Goal: Information Seeking & Learning: Learn about a topic

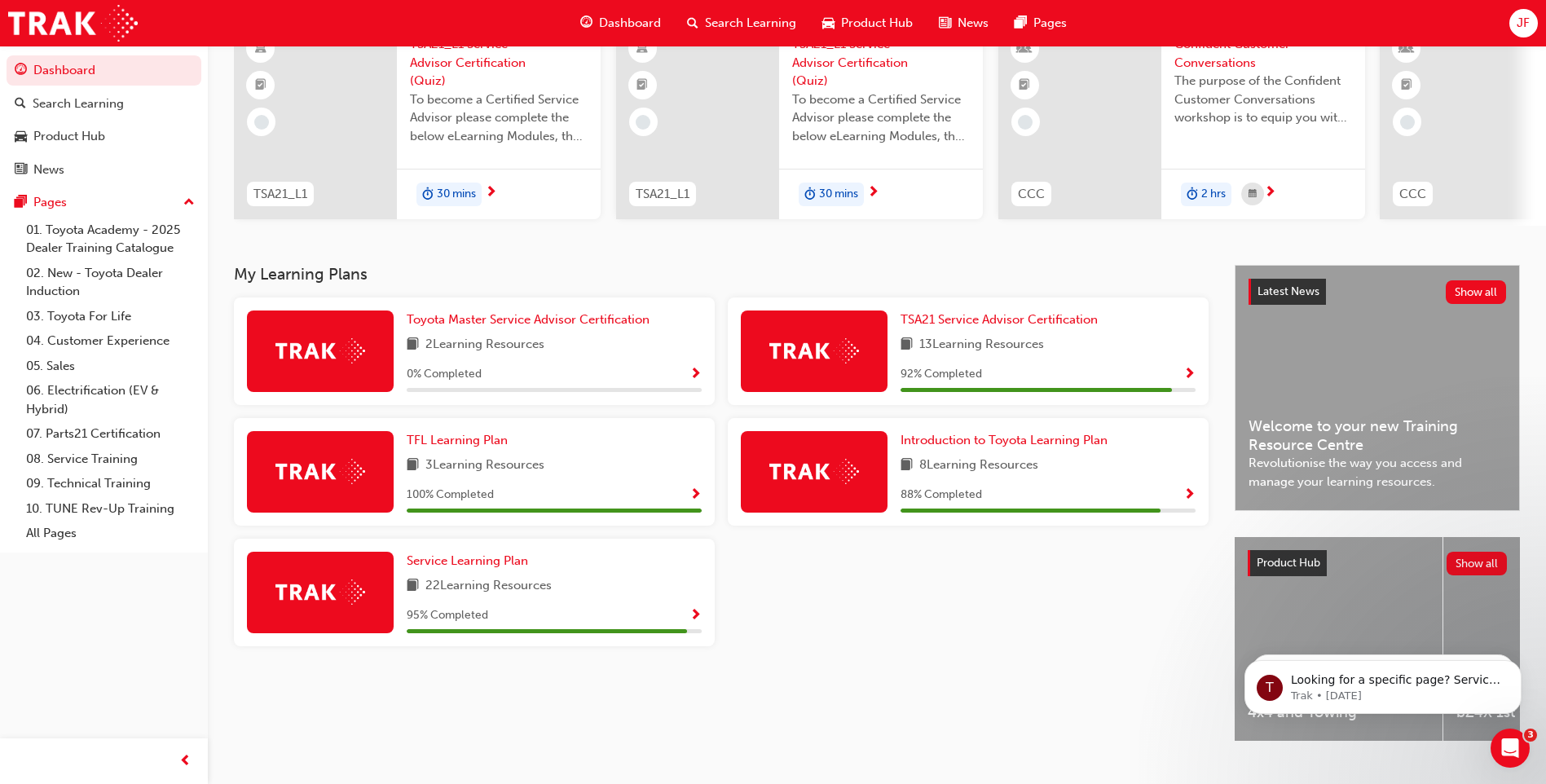
scroll to position [163, 0]
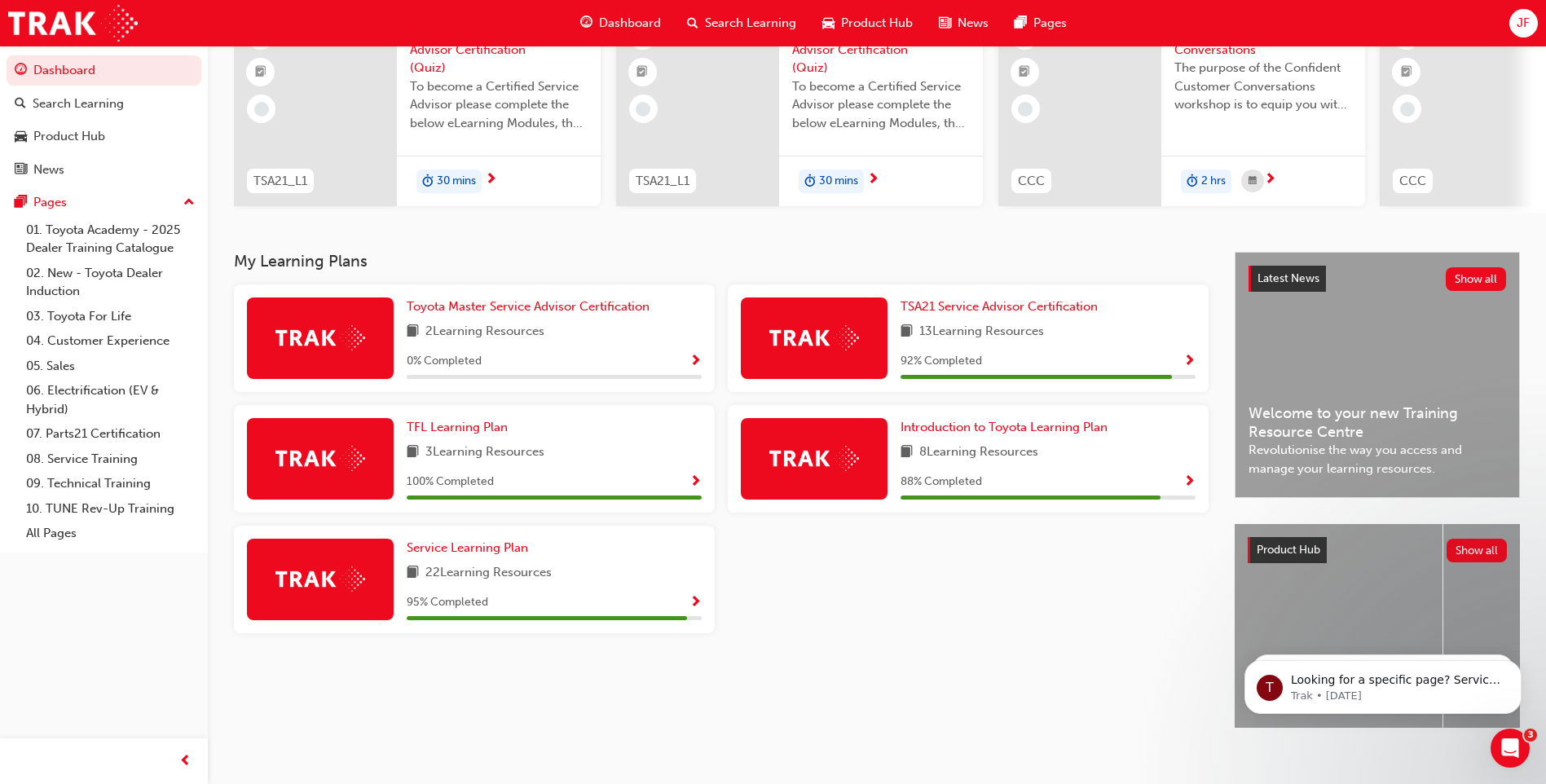
click at [1061, 360] on div "92 % Completed" at bounding box center [1048, 361] width 295 height 21
click at [1178, 367] on div "92 % Completed" at bounding box center [1048, 361] width 295 height 21
click at [1191, 367] on span "Show Progress" at bounding box center [1189, 362] width 12 height 15
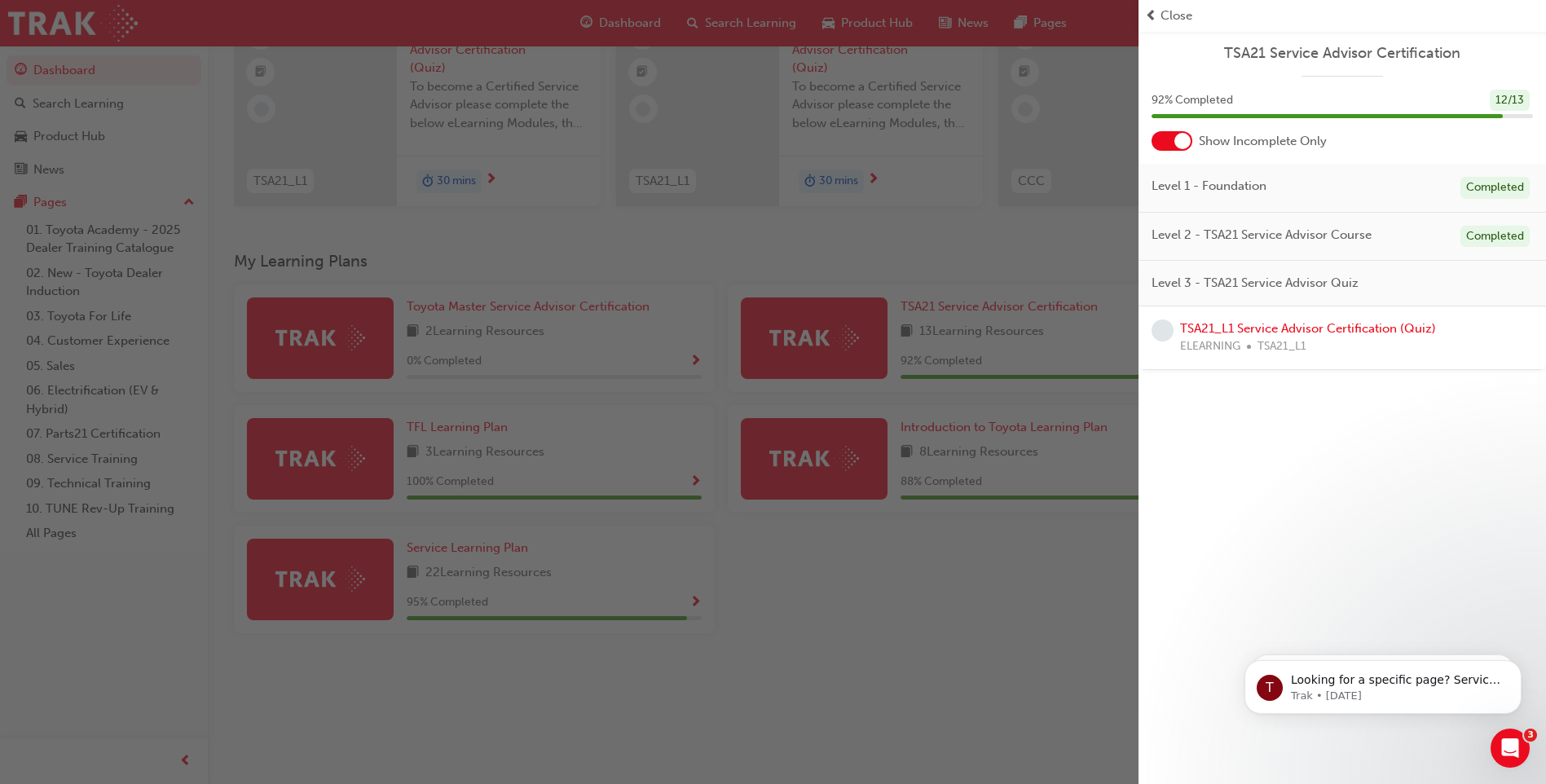
click at [1323, 286] on span "Level 3 - TSA21 Service Advisor Quiz" at bounding box center [1254, 283] width 207 height 19
click at [1282, 329] on link "TSA21_L1 Service Advisor Certification (Quiz)" at bounding box center [1308, 328] width 256 height 15
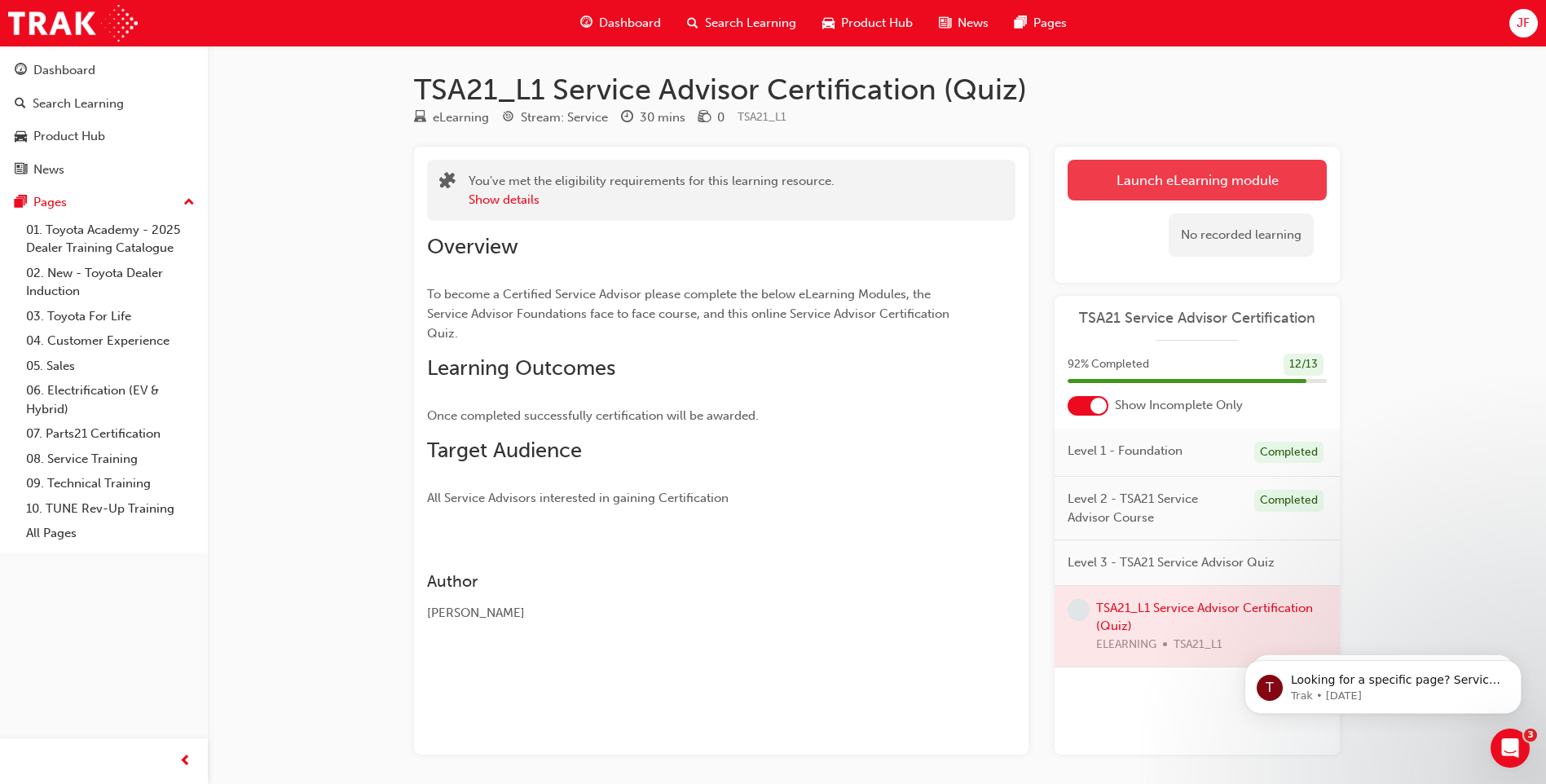
click at [1191, 180] on link "Launch eLearning module" at bounding box center [1197, 179] width 259 height 40
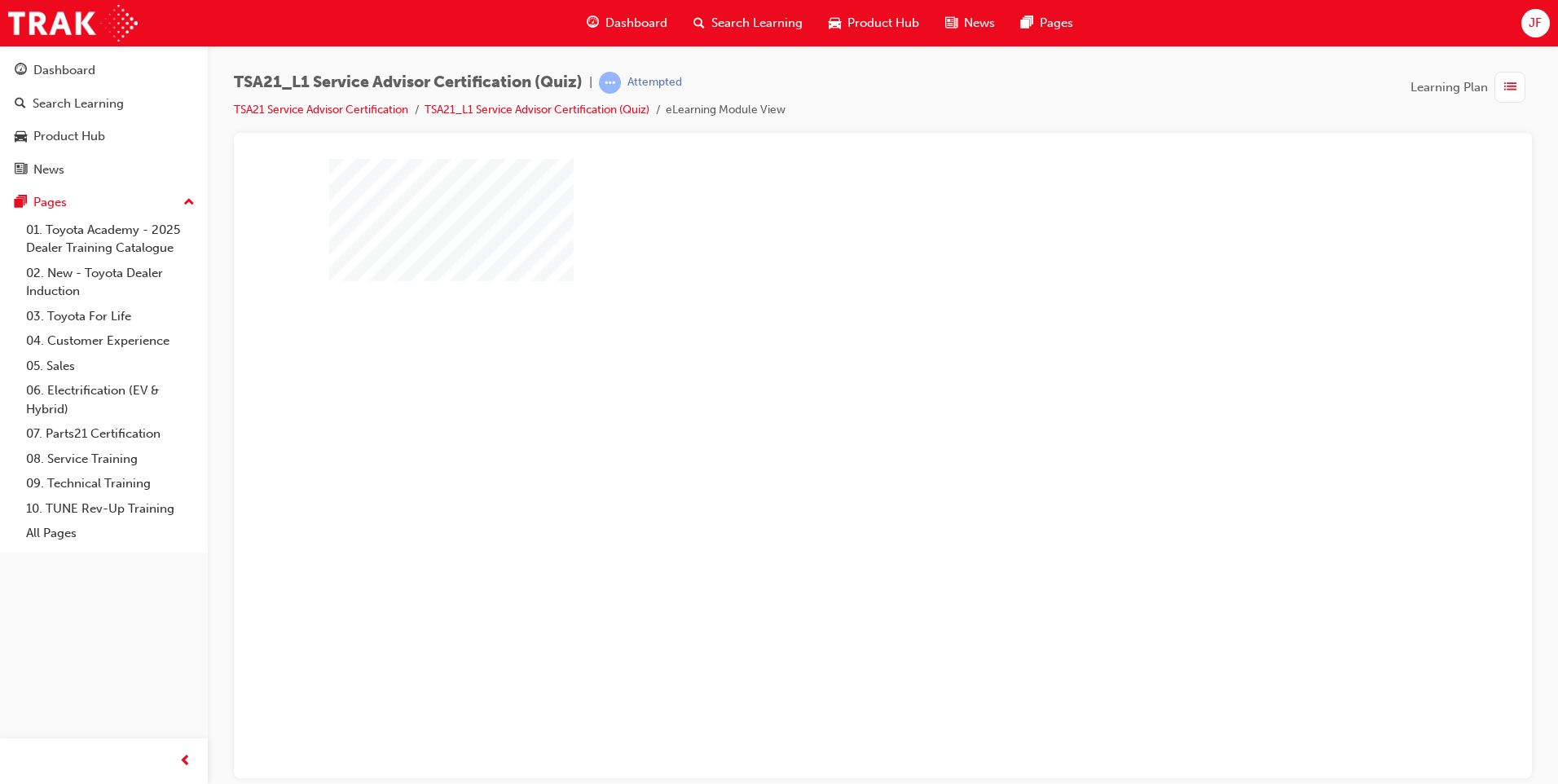
click at [836, 404] on div "play" at bounding box center [836, 404] width 0 height 0
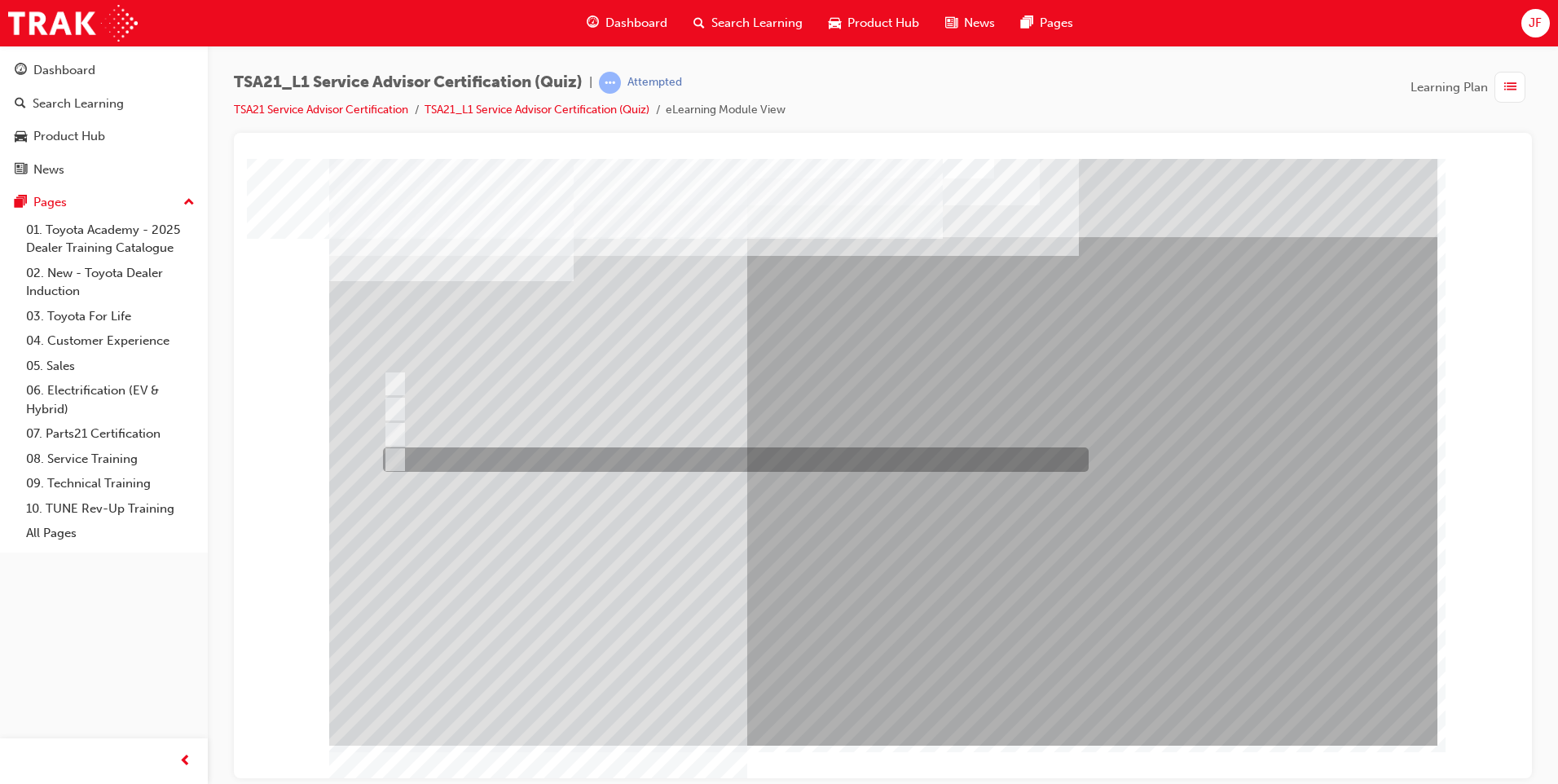
click at [412, 451] on div at bounding box center [732, 460] width 705 height 24
radio input "true"
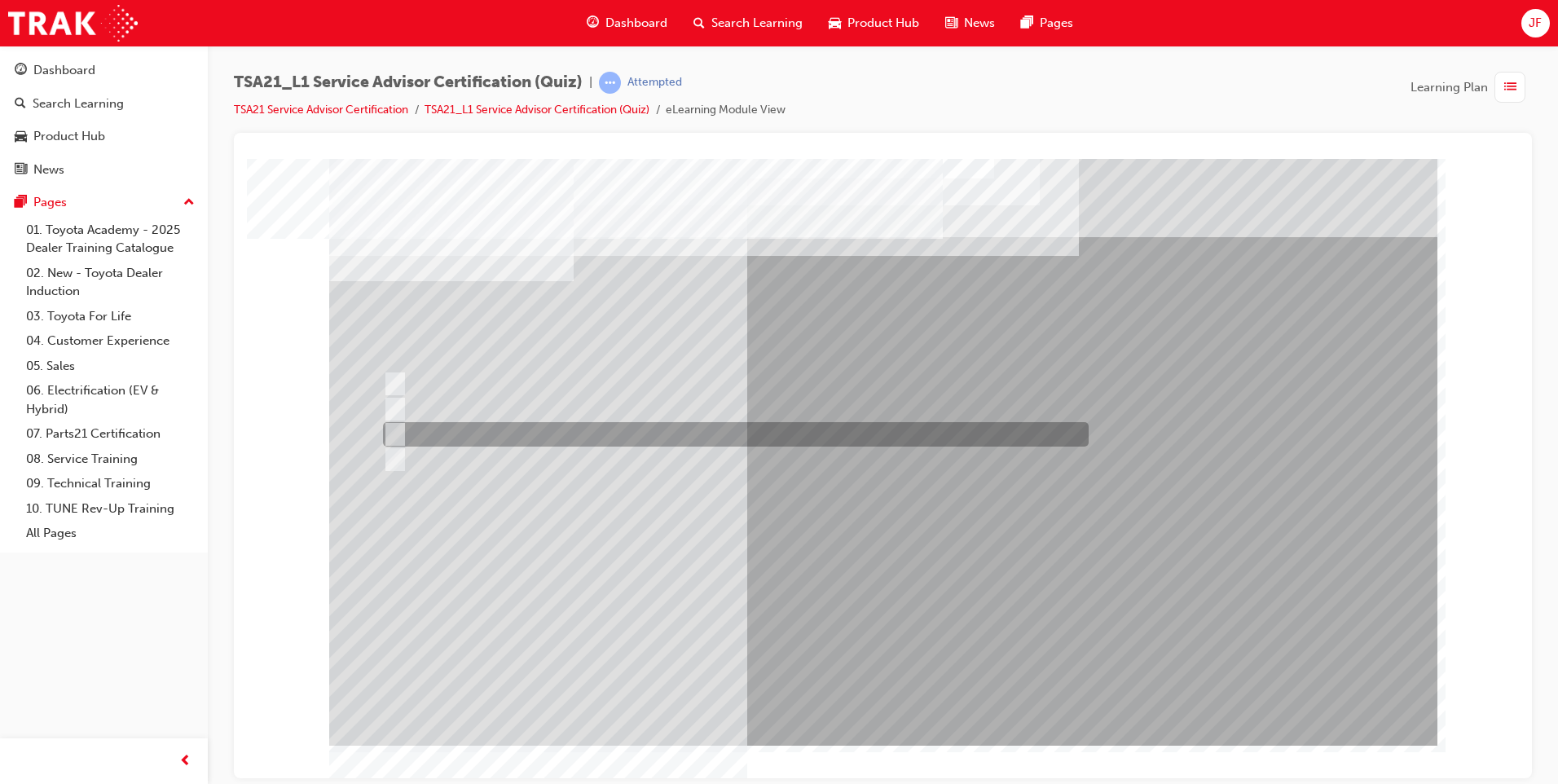
click at [399, 431] on input "To increase the number/rate of on-time arrivals." at bounding box center [391, 433] width 18 height 18
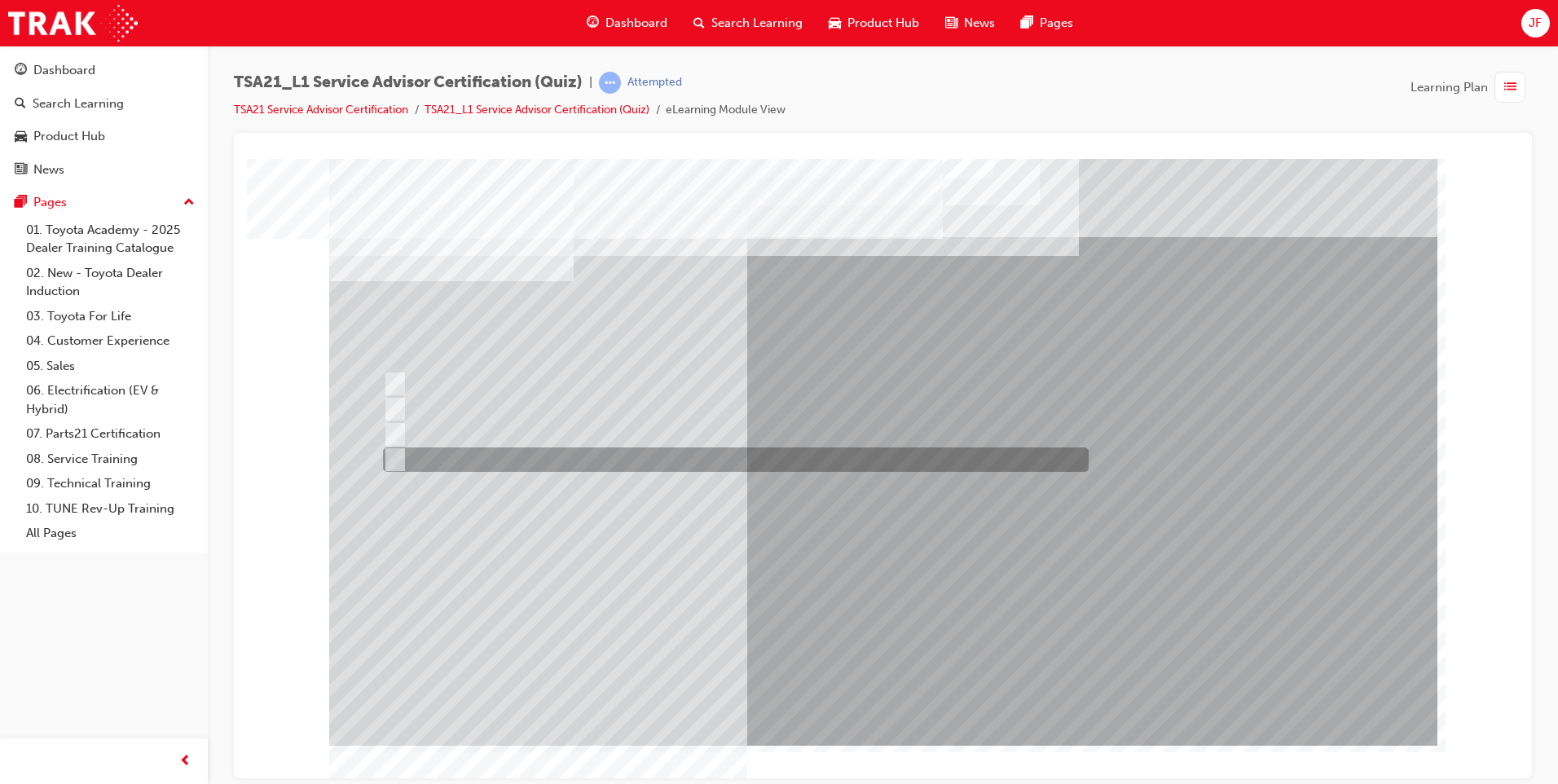
click at [404, 463] on div at bounding box center [732, 460] width 705 height 24
radio input "false"
radio input "true"
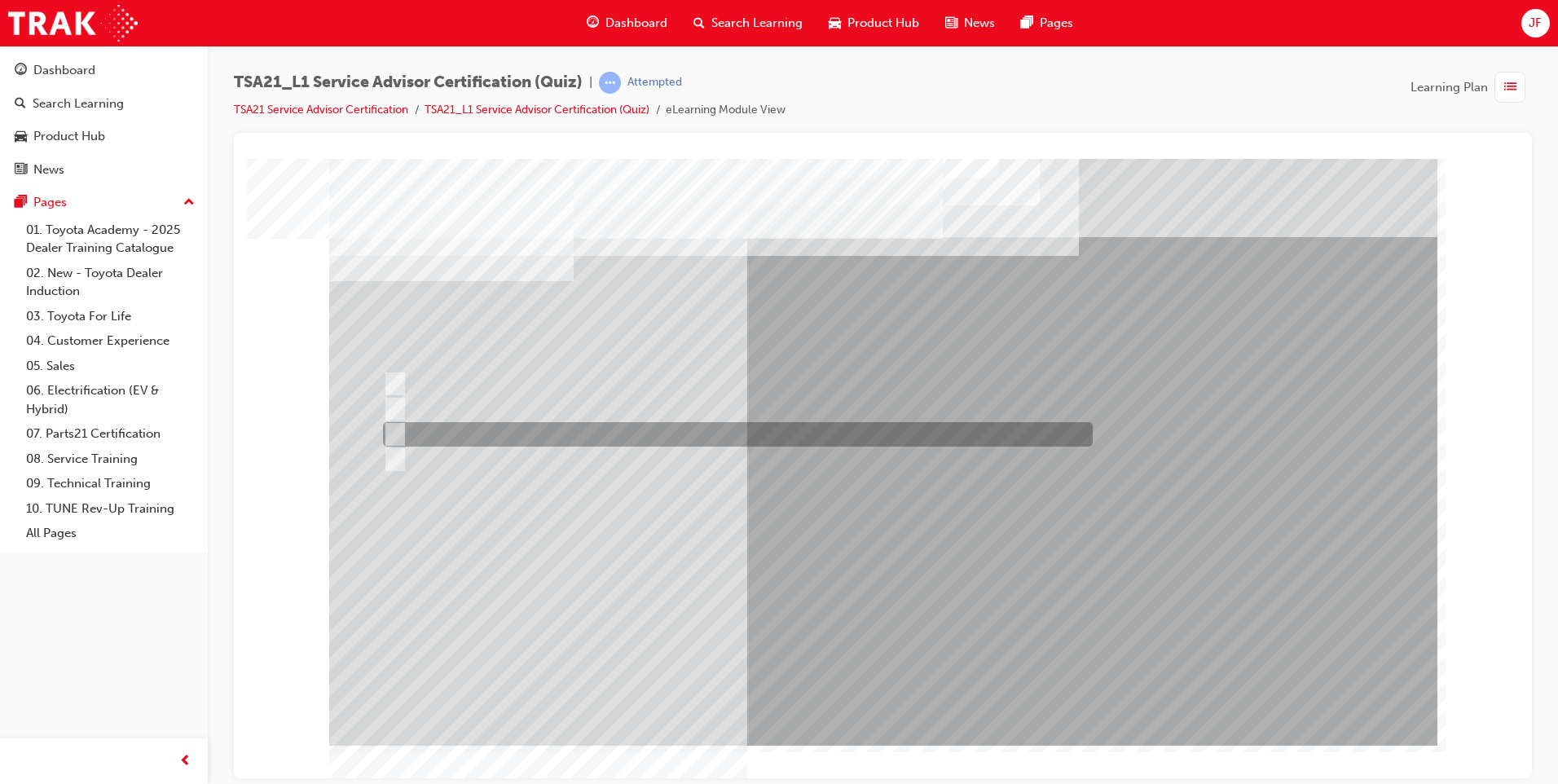
click at [412, 428] on div at bounding box center [734, 434] width 709 height 24
radio input "true"
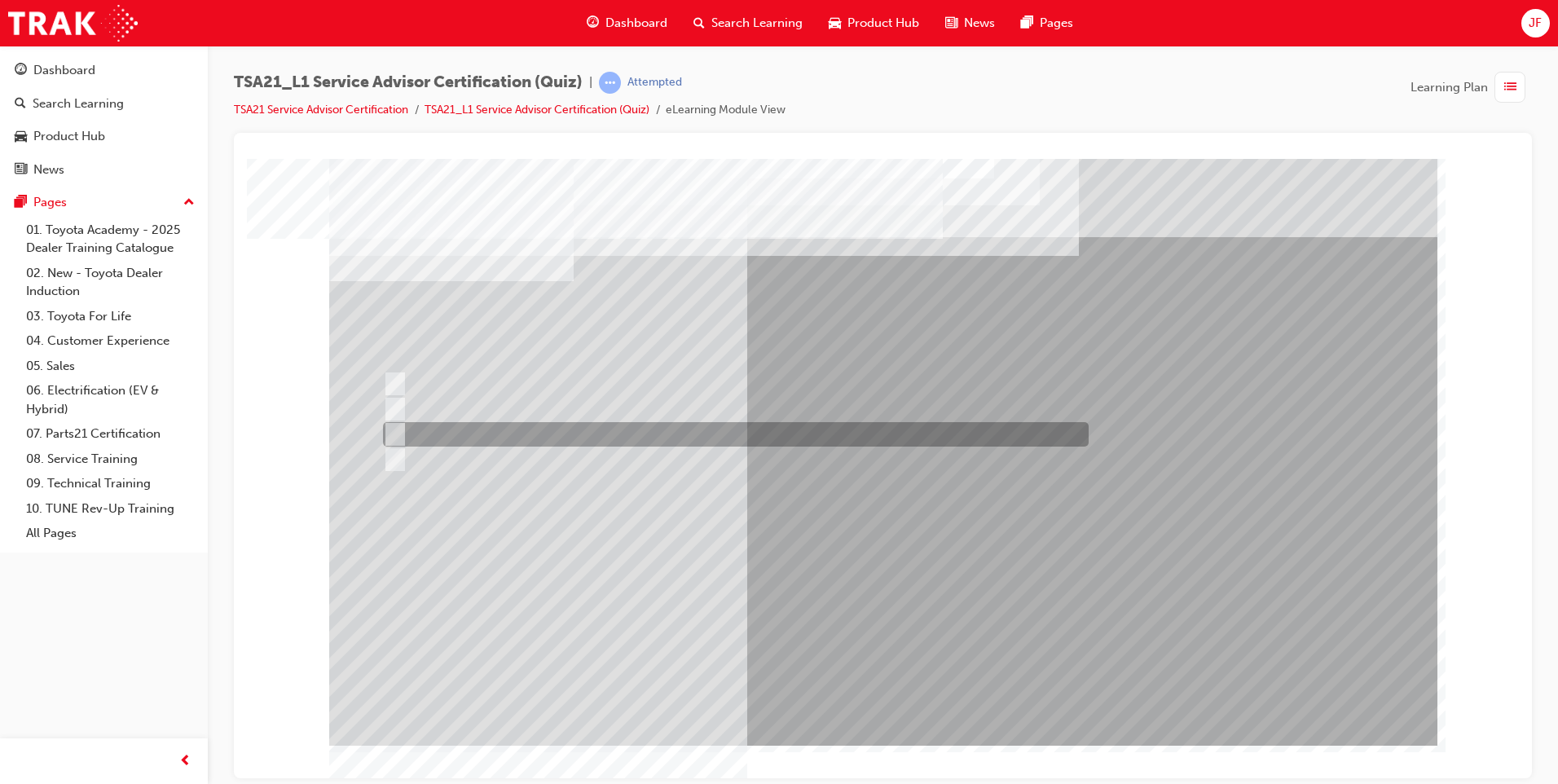
click at [403, 431] on div at bounding box center [732, 434] width 705 height 24
radio input "true"
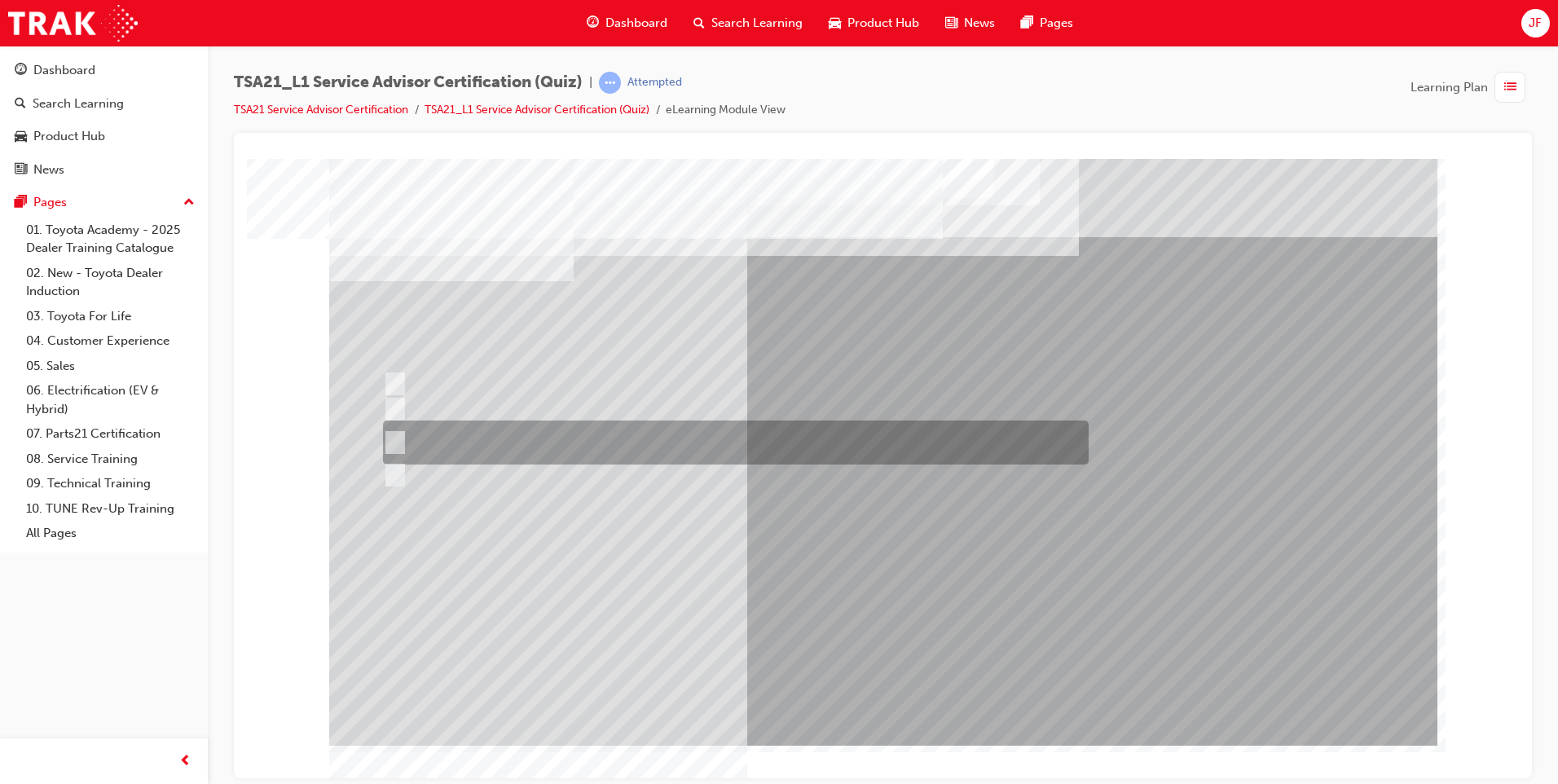
click at [416, 446] on div at bounding box center [732, 442] width 705 height 44
radio input "true"
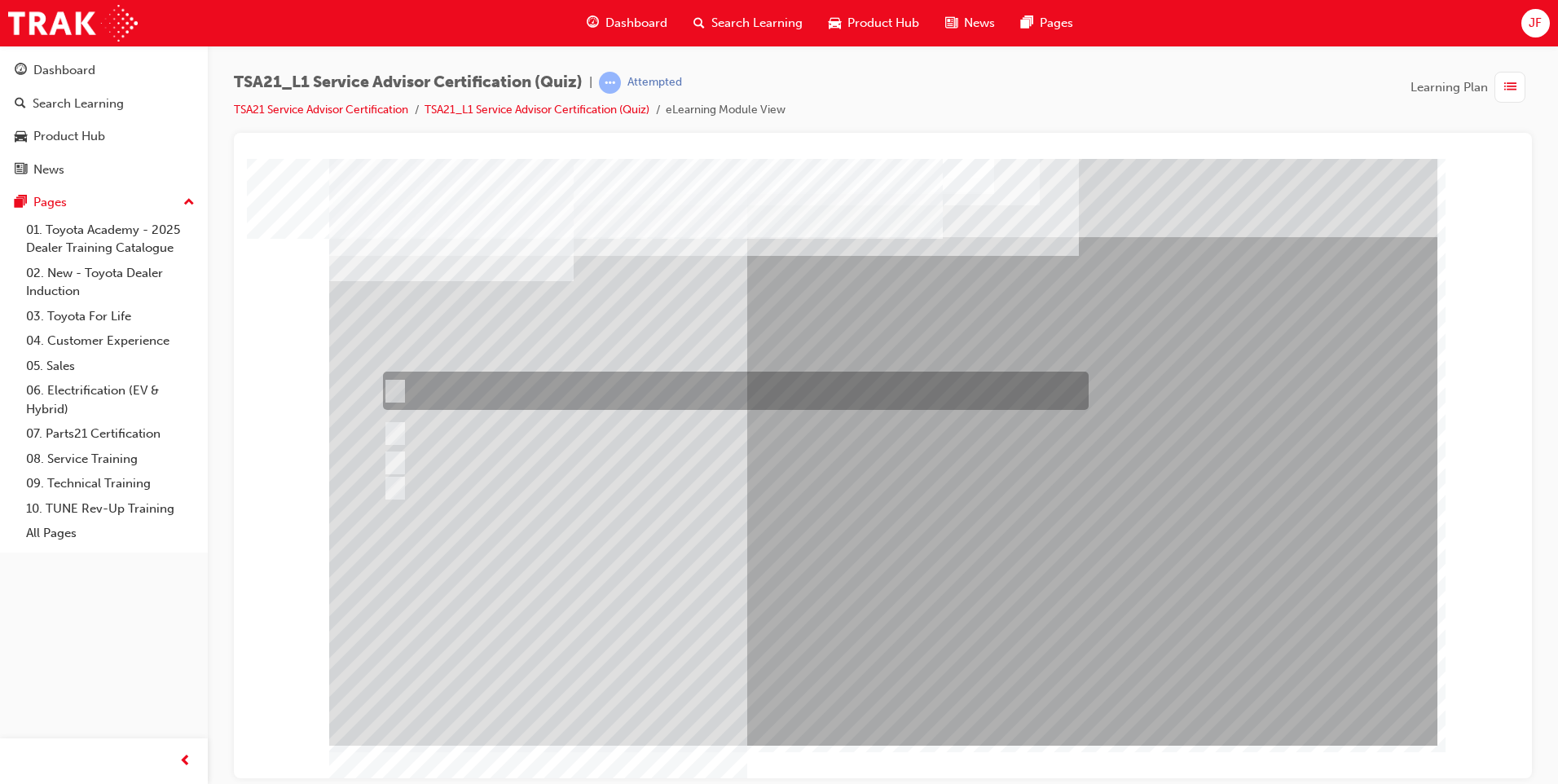
click at [430, 398] on div at bounding box center [732, 390] width 705 height 38
radio input "true"
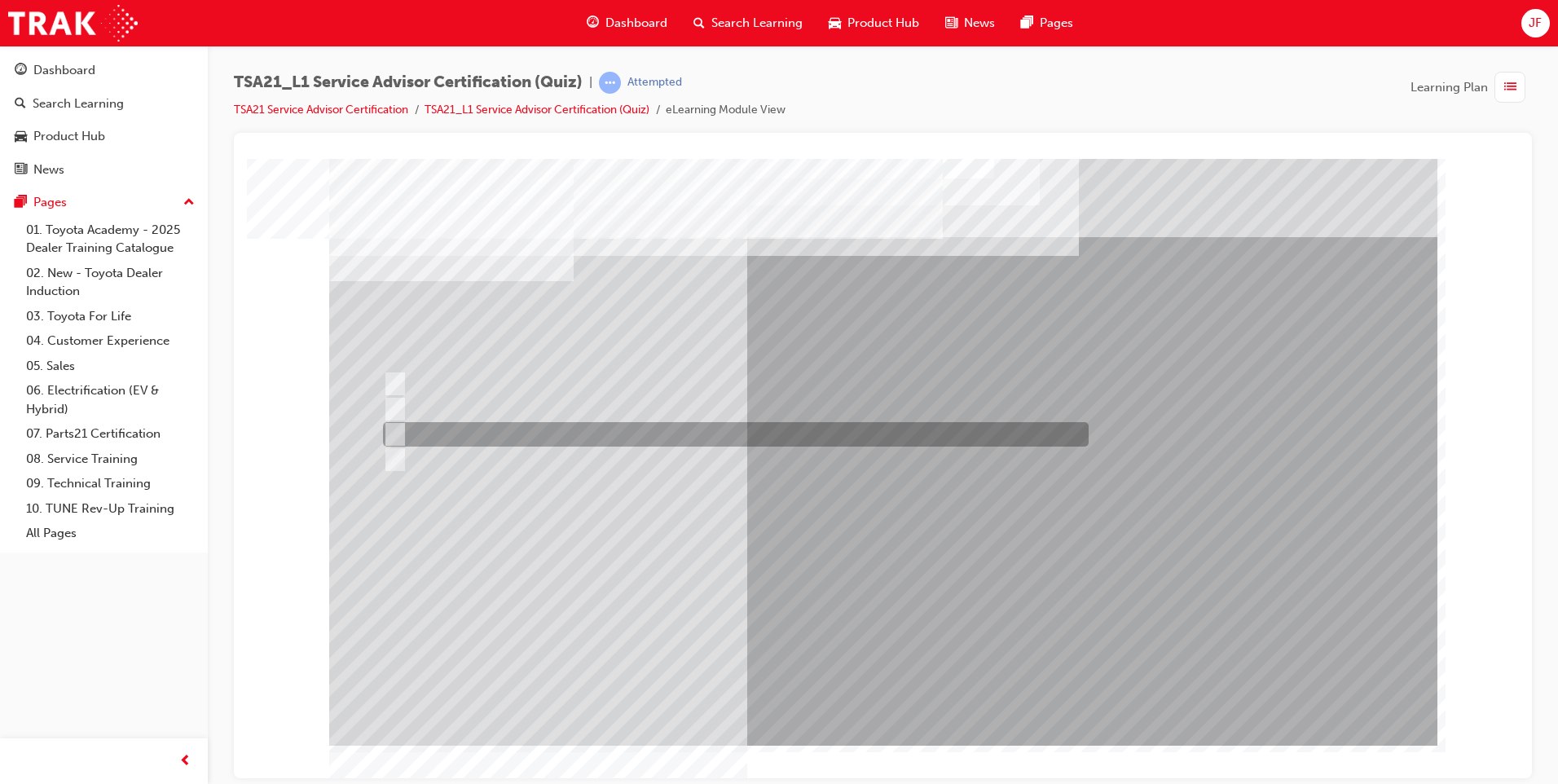
click at [405, 432] on div at bounding box center [732, 434] width 705 height 24
radio input "true"
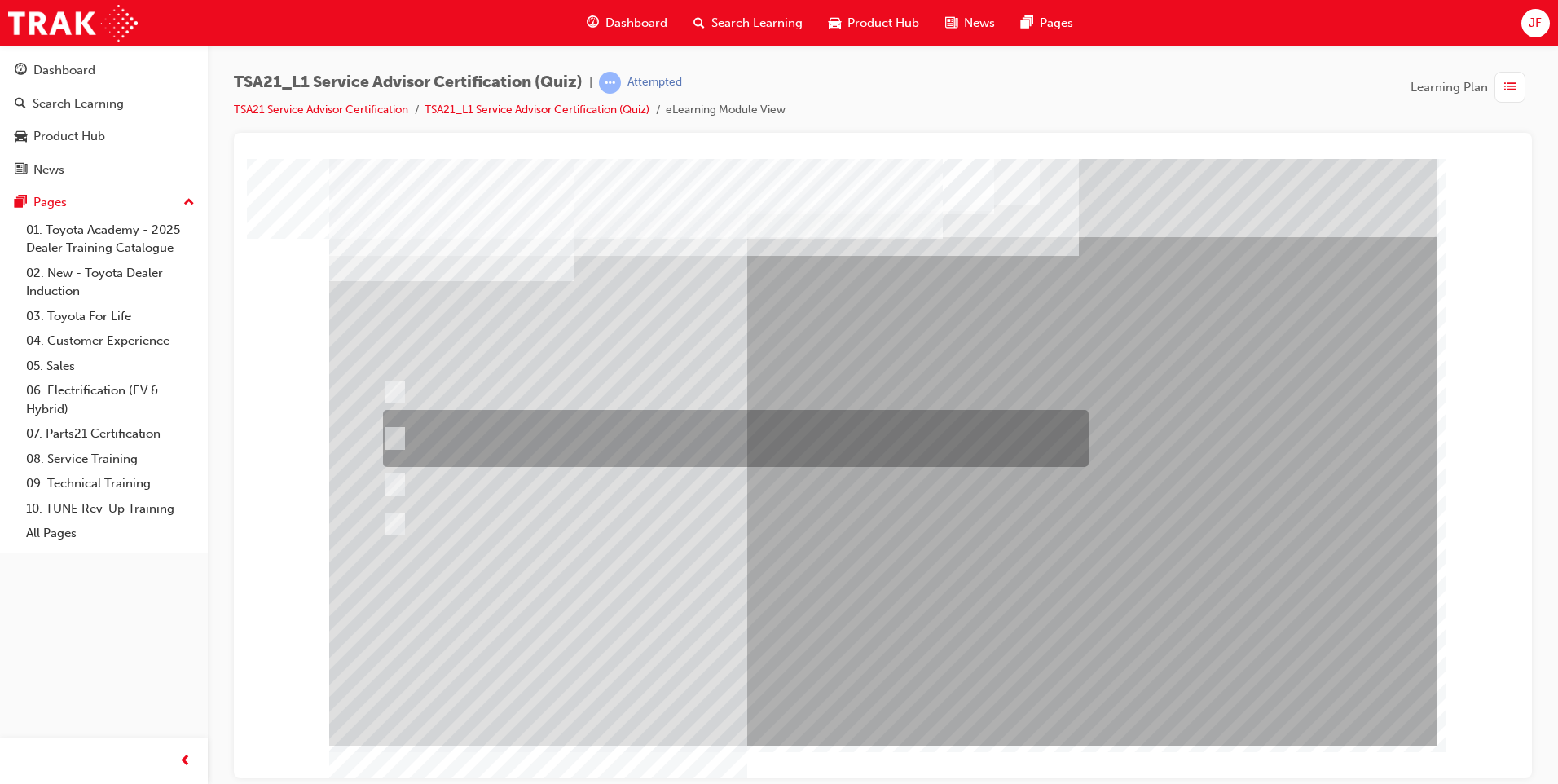
click at [387, 439] on input "Dealer Management sets the policy and procedures for Guest concern handling so …" at bounding box center [391, 438] width 18 height 18
radio input "true"
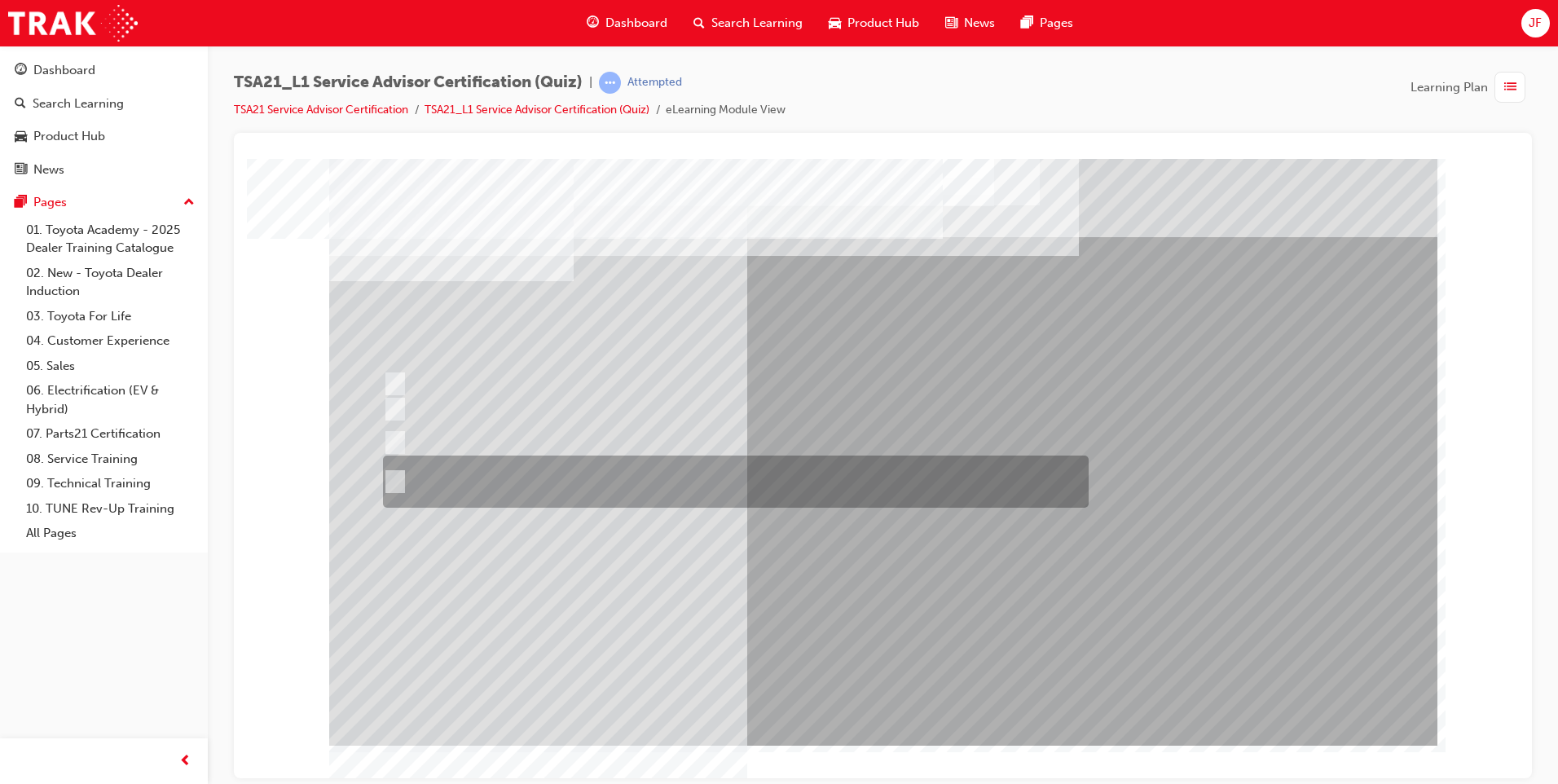
click at [459, 483] on div at bounding box center [732, 482] width 705 height 53
radio input "true"
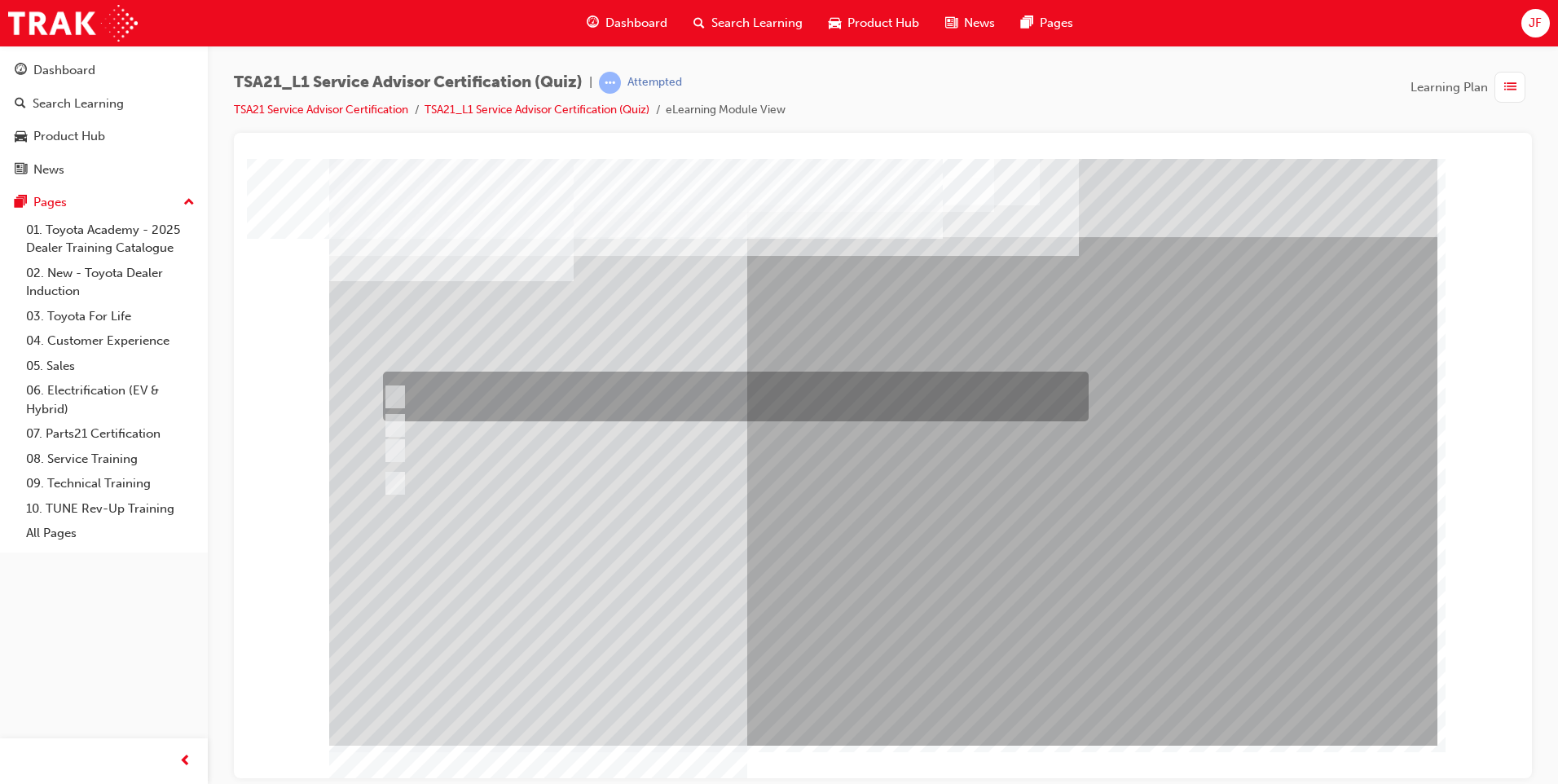
click at [428, 381] on div at bounding box center [732, 396] width 705 height 50
radio input "true"
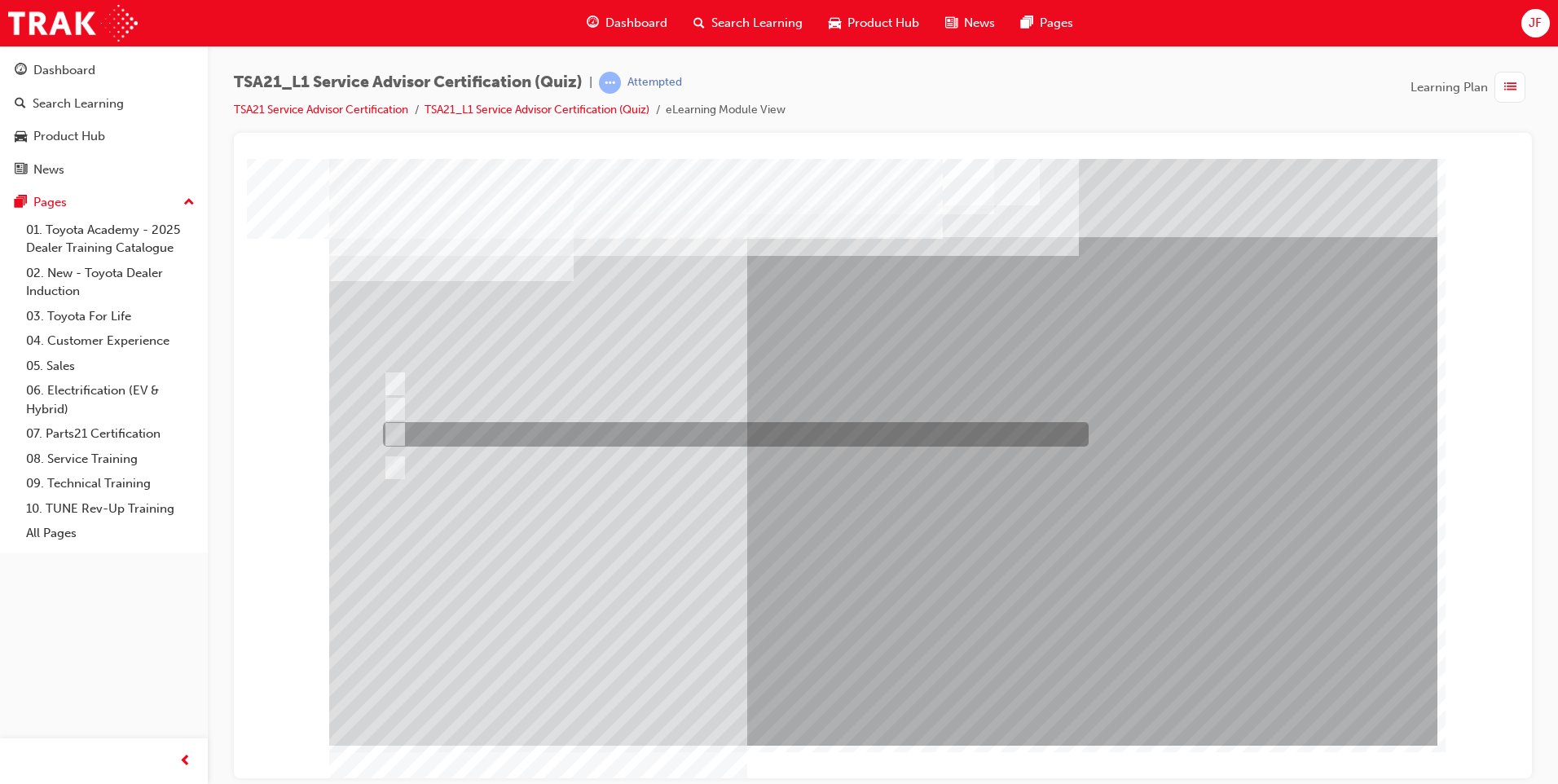
drag, startPoint x: 389, startPoint y: 427, endPoint x: 390, endPoint y: 437, distance: 10.0
click at [390, 437] on div at bounding box center [883, 450] width 1108 height 586
click at [390, 429] on input "The ability to relate to Guests." at bounding box center [391, 433] width 18 height 18
radio input "true"
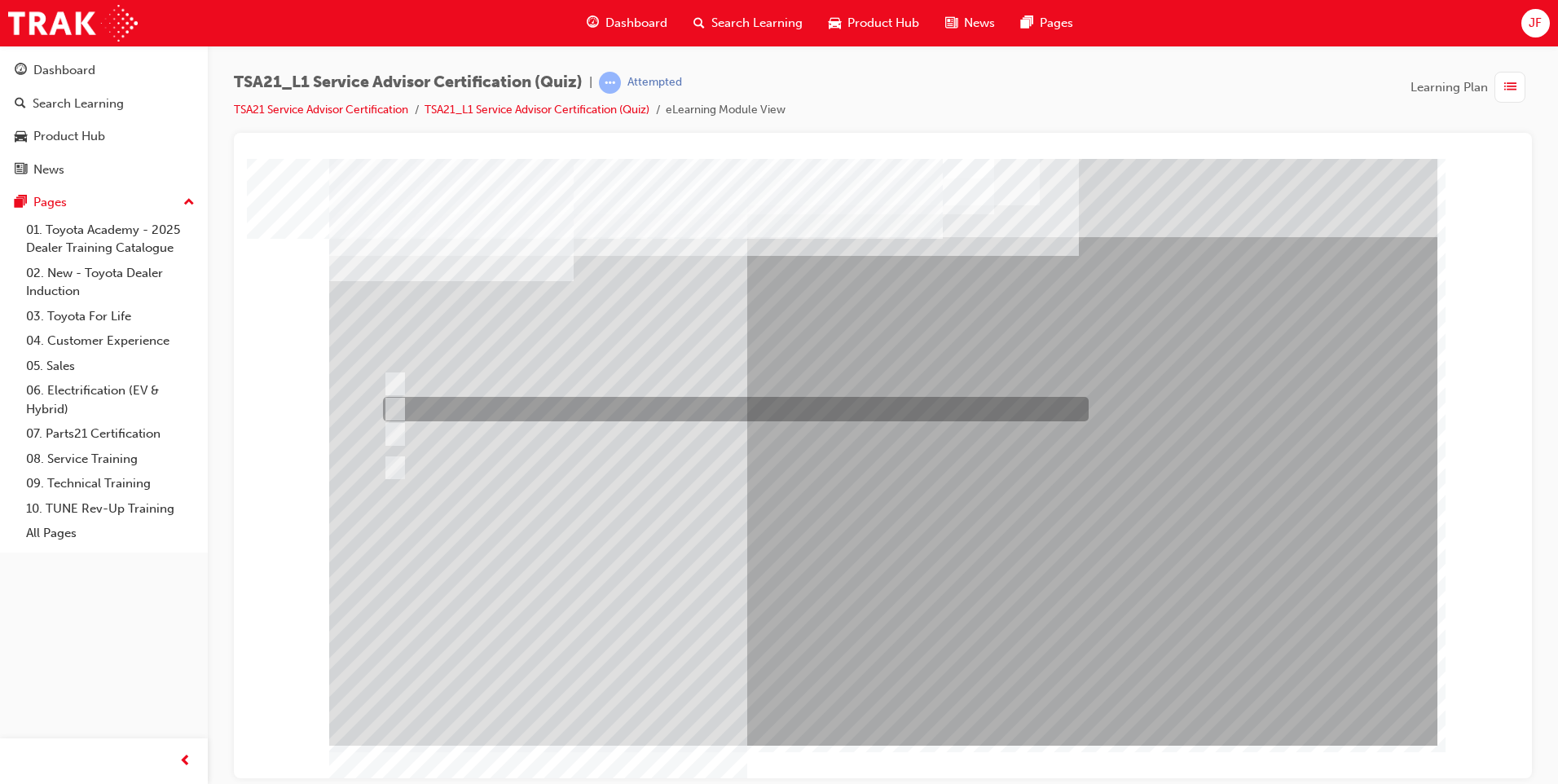
click at [444, 412] on div at bounding box center [732, 409] width 705 height 24
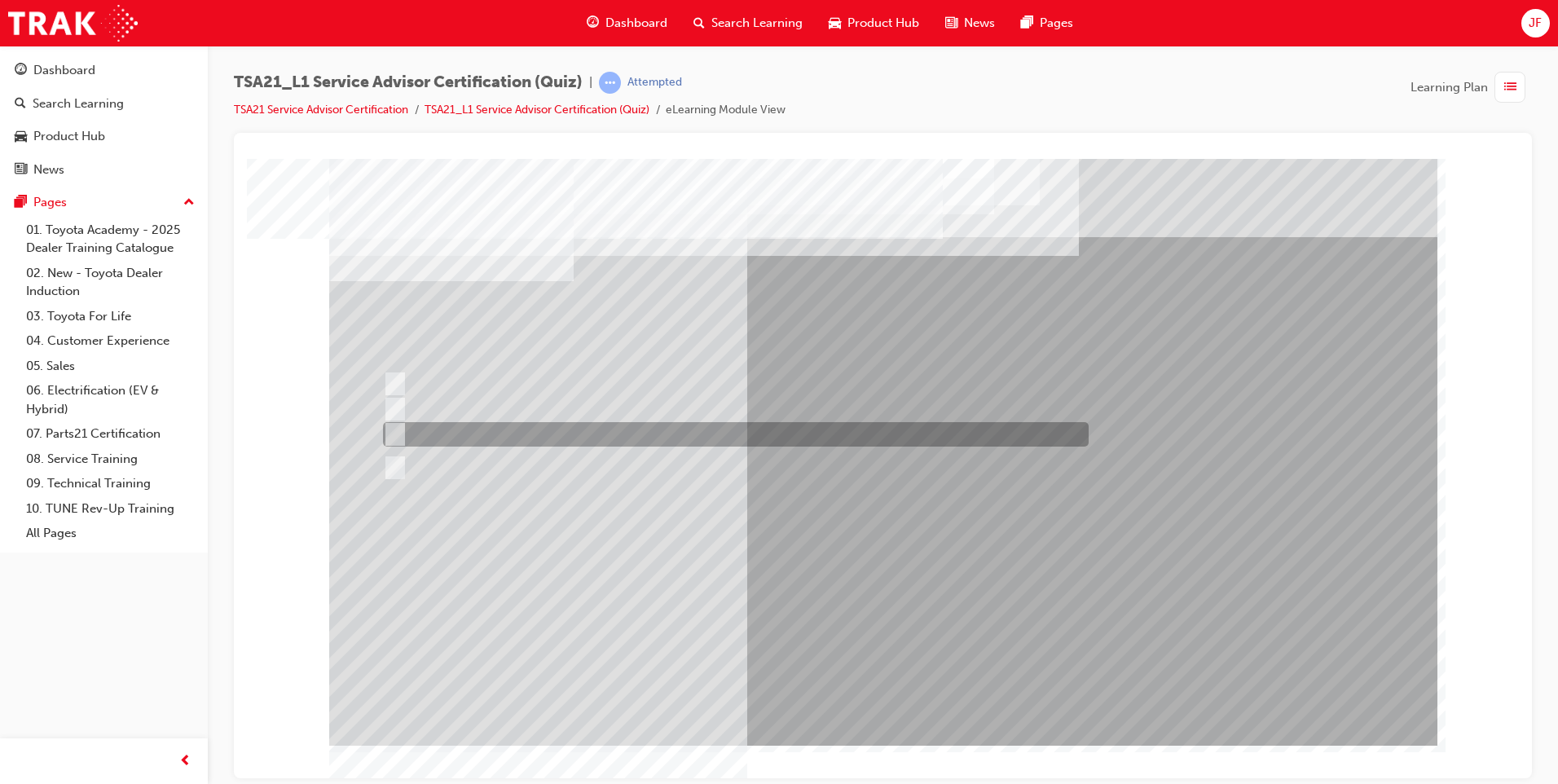
click at [498, 430] on div at bounding box center [732, 434] width 705 height 24
radio input "false"
radio input "true"
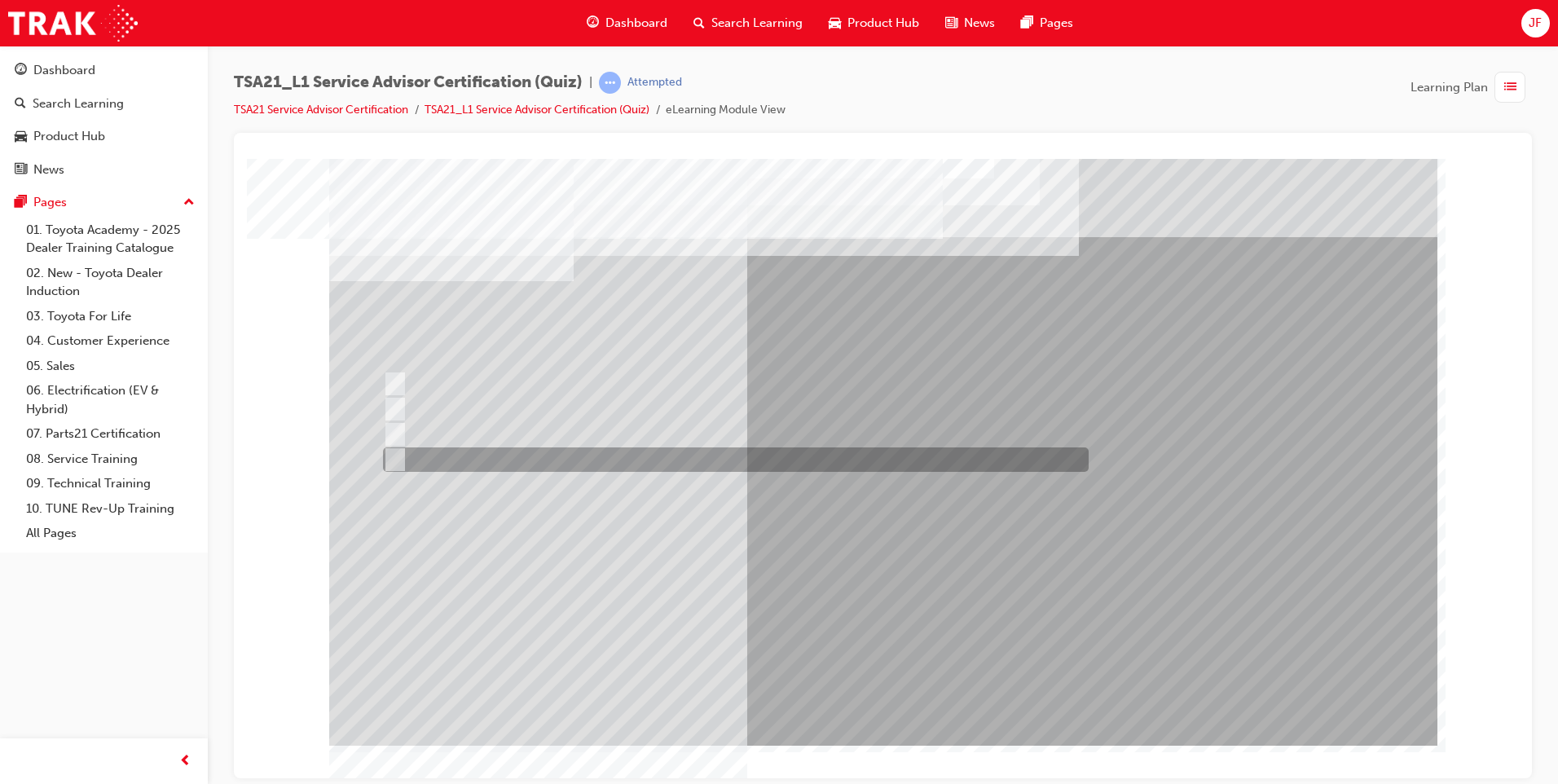
click at [401, 461] on div at bounding box center [732, 460] width 705 height 24
radio input "true"
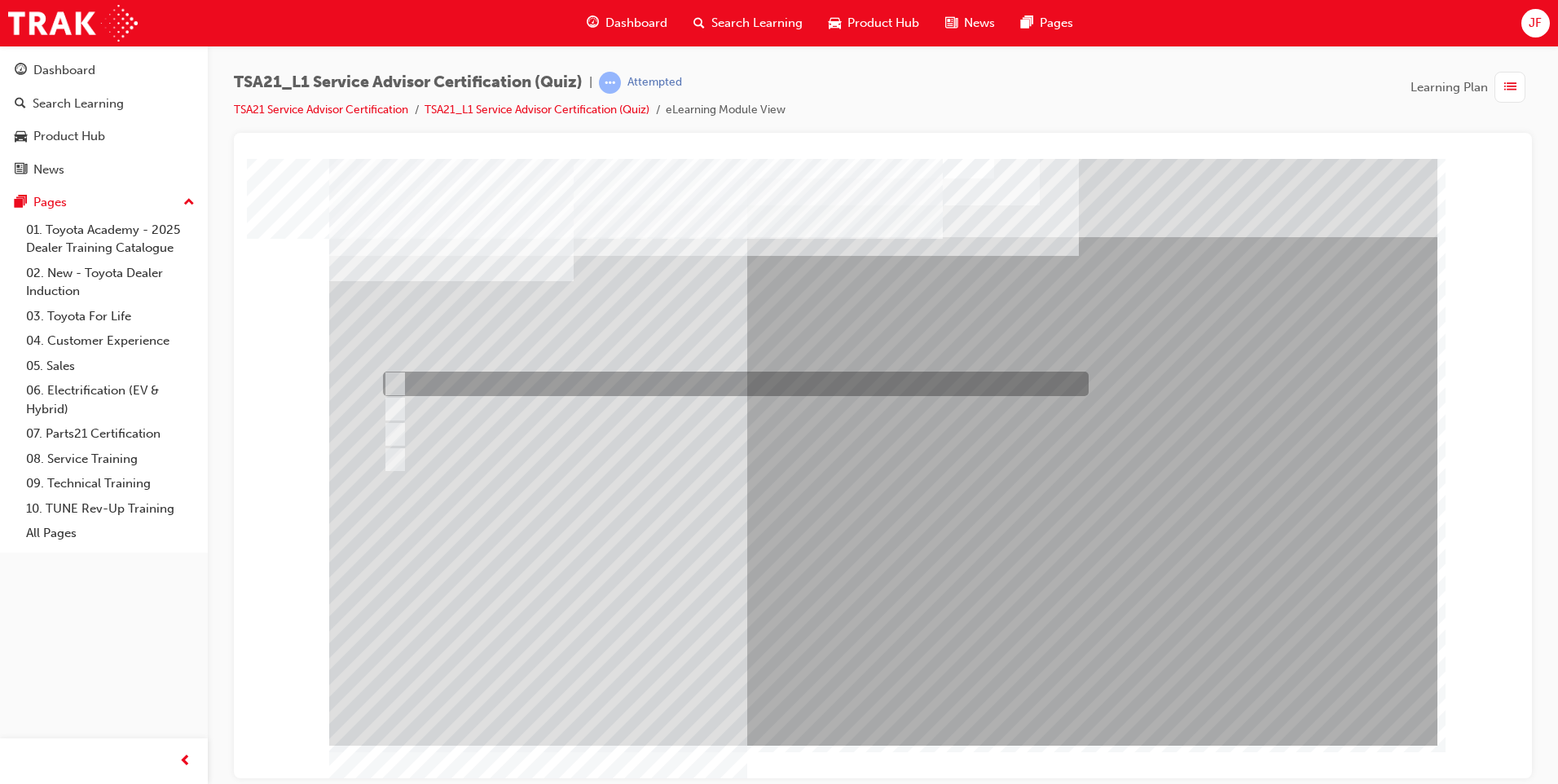
click at [387, 378] on input "By writing the answers to the Guests’ concerns on a notepad." at bounding box center [391, 384] width 18 height 18
radio input "true"
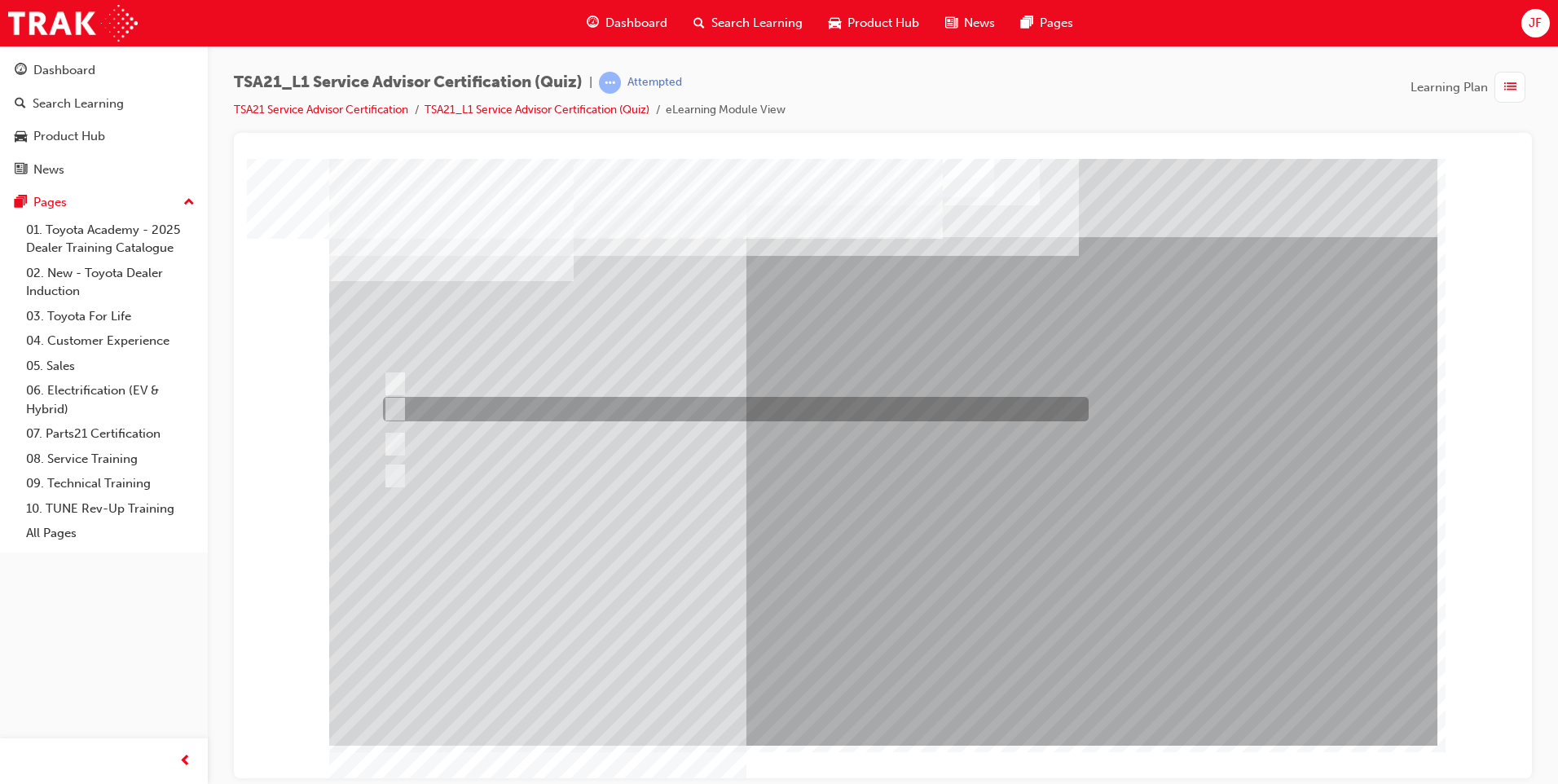
click at [390, 406] on input "Welcome me, use my name, explain the work and charges, be ready and thank me." at bounding box center [391, 408] width 18 height 18
radio input "true"
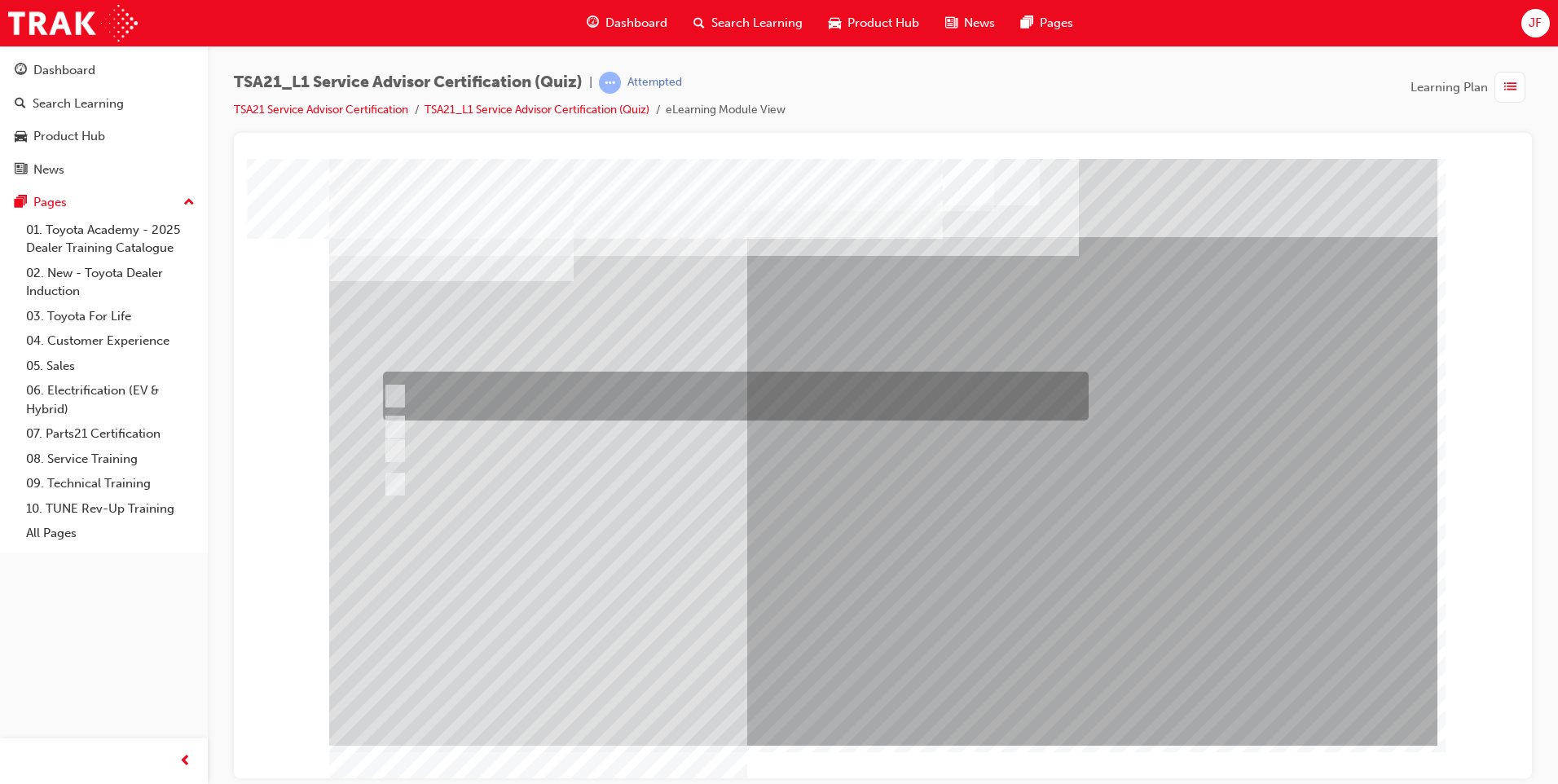
click at [394, 390] on input "Handover the keys, Warranty & Service Book, and walk the Guest through the show…" at bounding box center [391, 396] width 18 height 18
radio input "true"
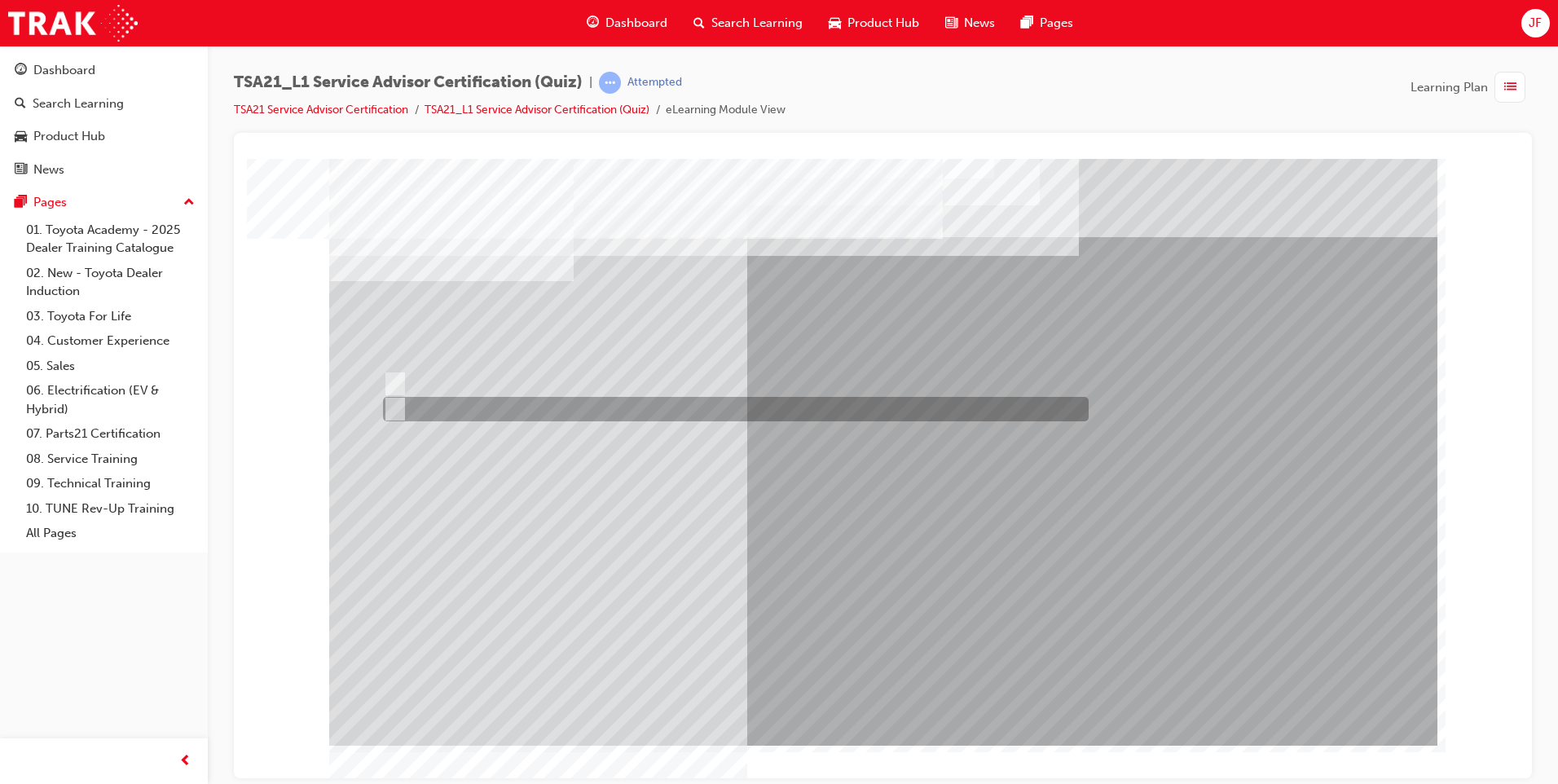
click at [398, 400] on input "True" at bounding box center [391, 408] width 18 height 18
radio input "true"
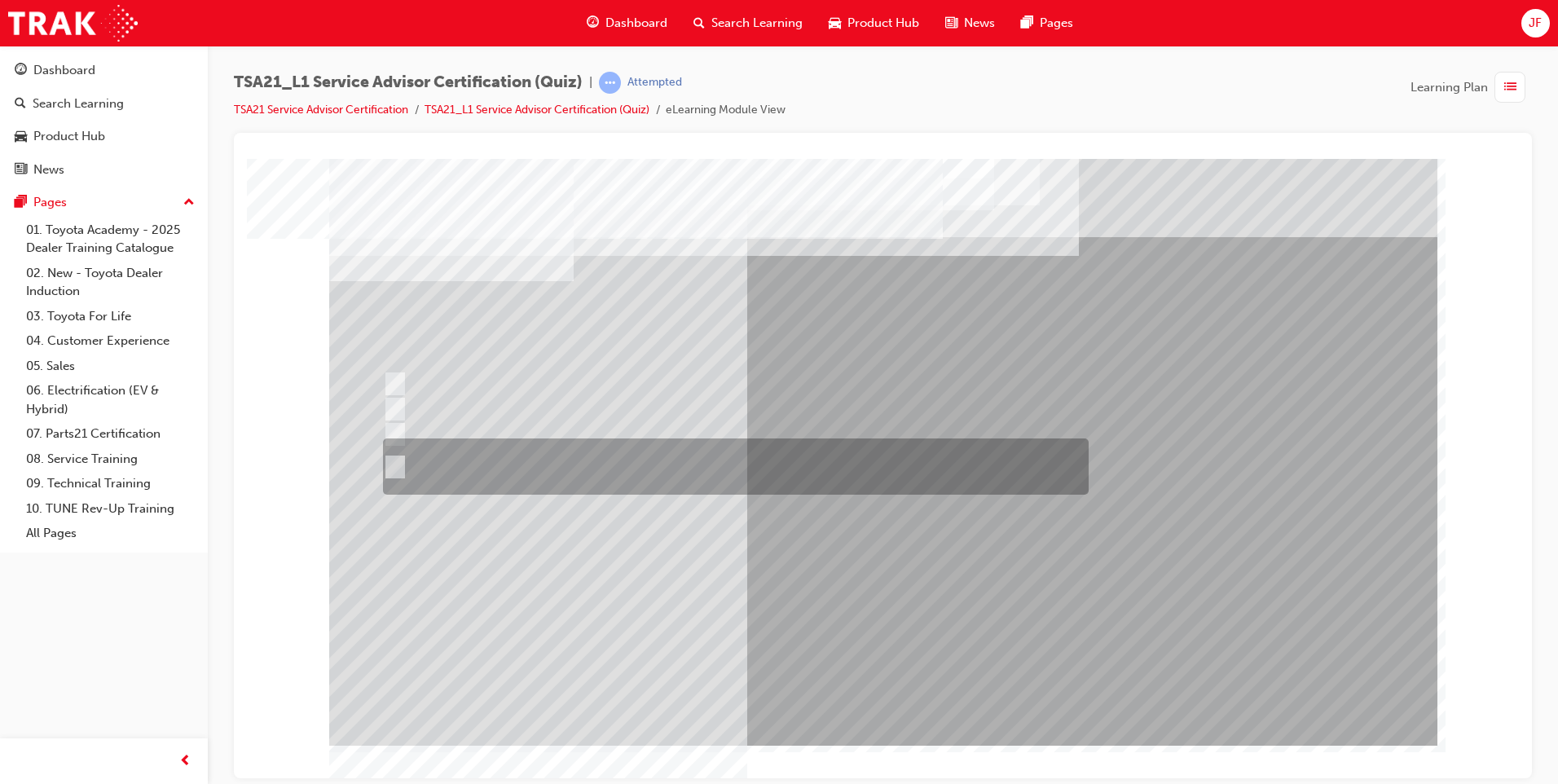
click at [399, 465] on input "An easy to understand explanation of the work done, the total costs and being \…" at bounding box center [391, 466] width 18 height 18
radio input "true"
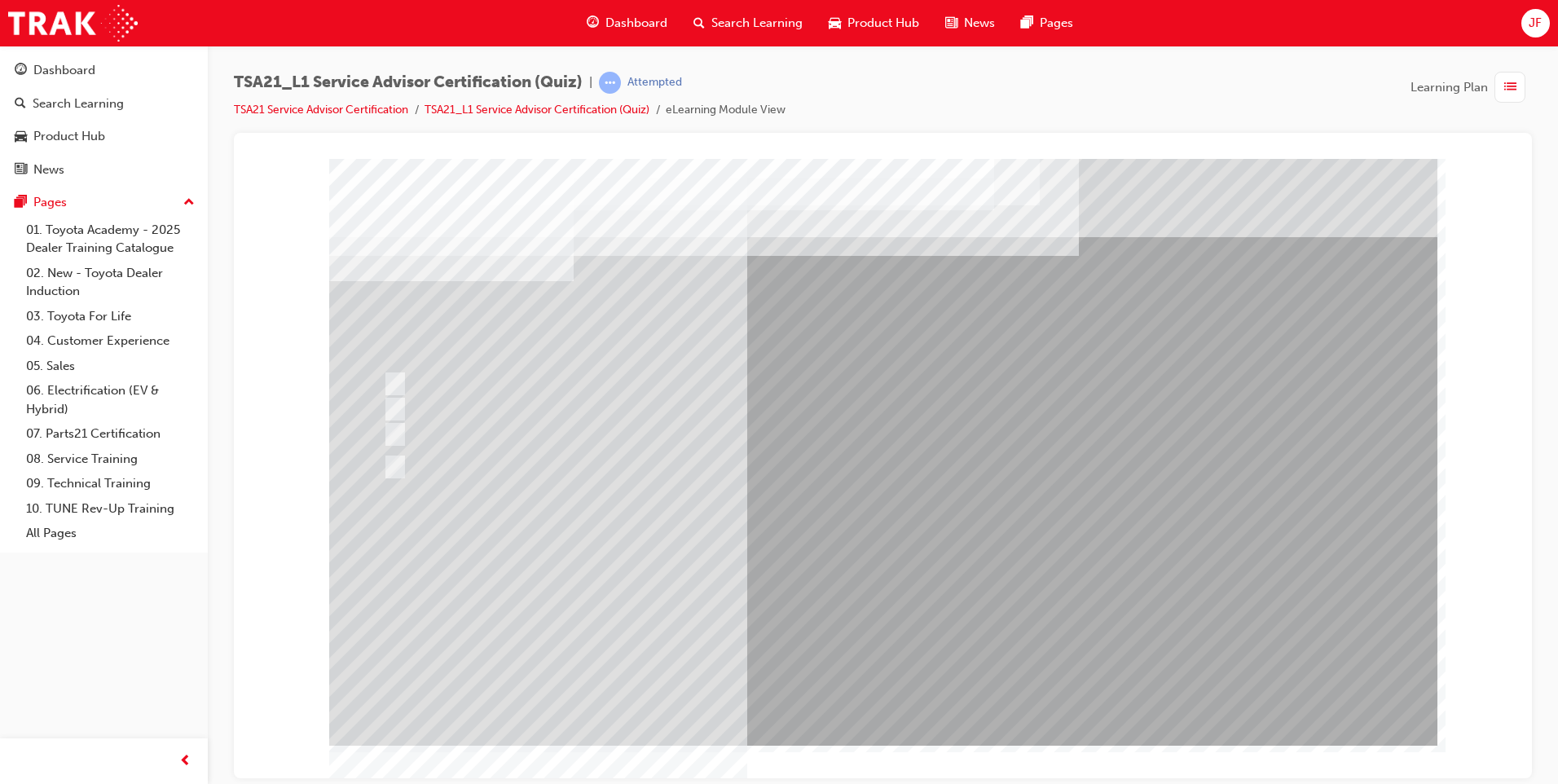
click at [853, 665] on div at bounding box center [883, 450] width 1108 height 586
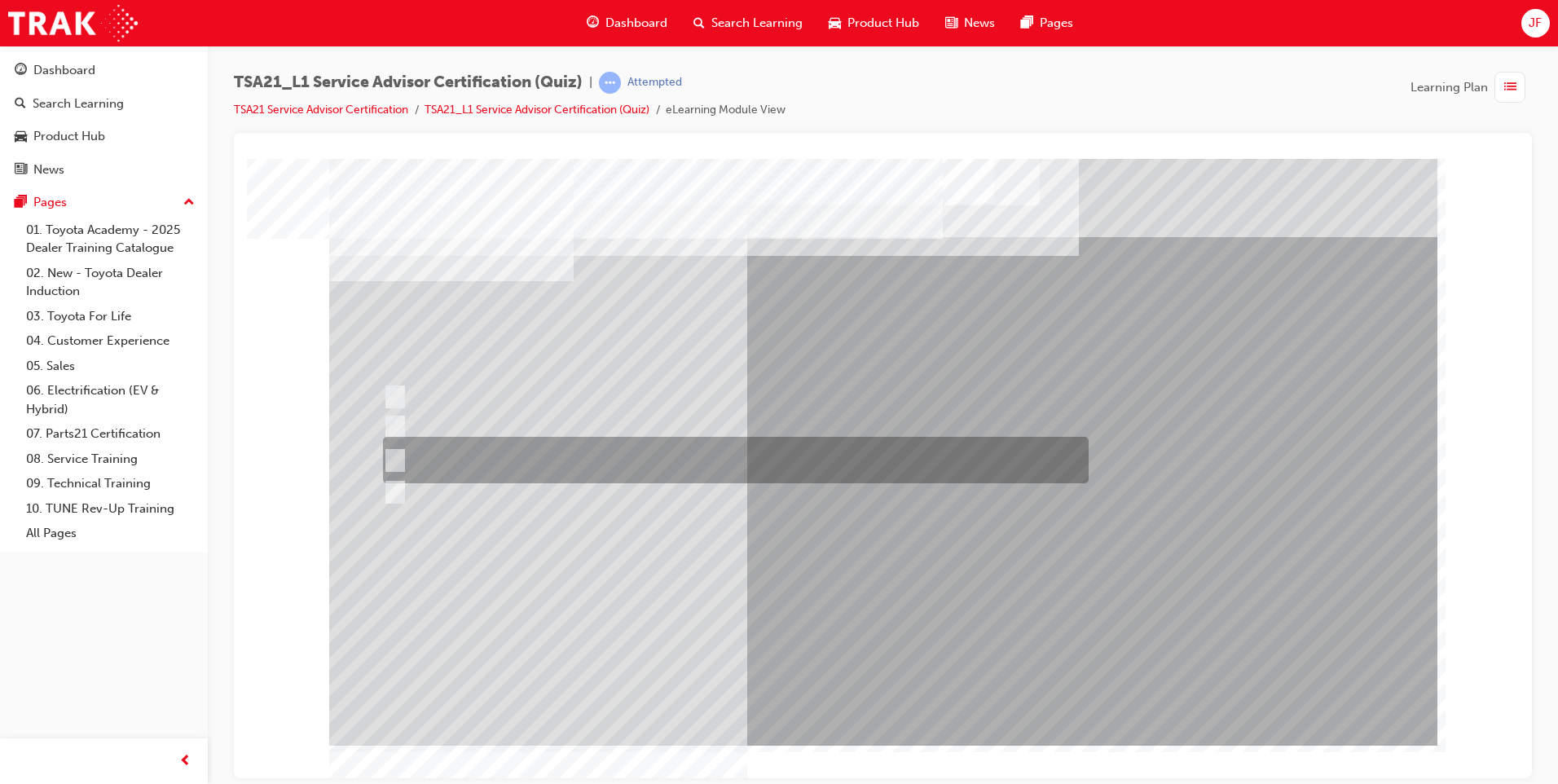
click at [413, 455] on div at bounding box center [732, 460] width 705 height 47
radio input "true"
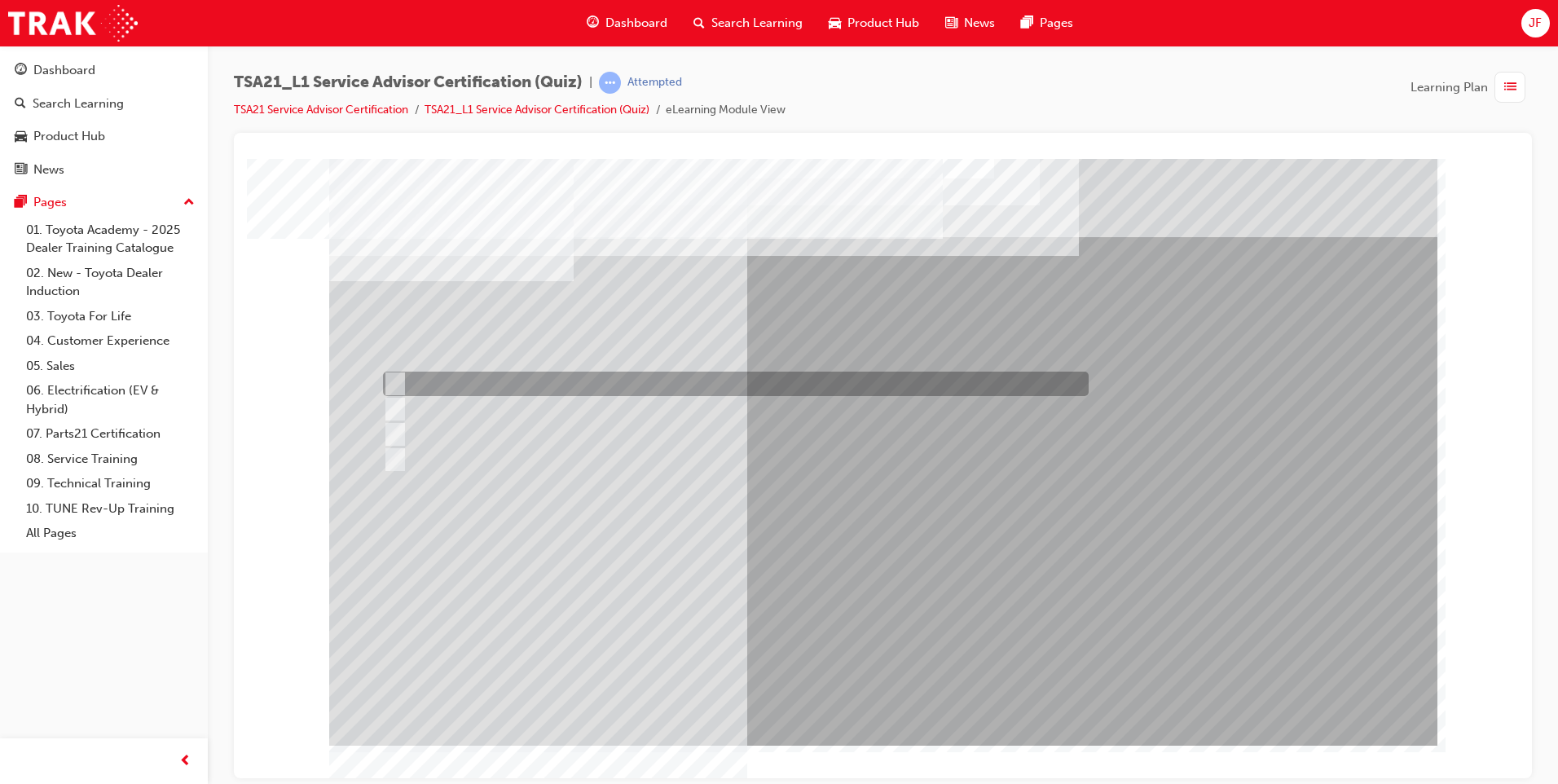
click at [412, 375] on div at bounding box center [732, 384] width 705 height 24
radio input "true"
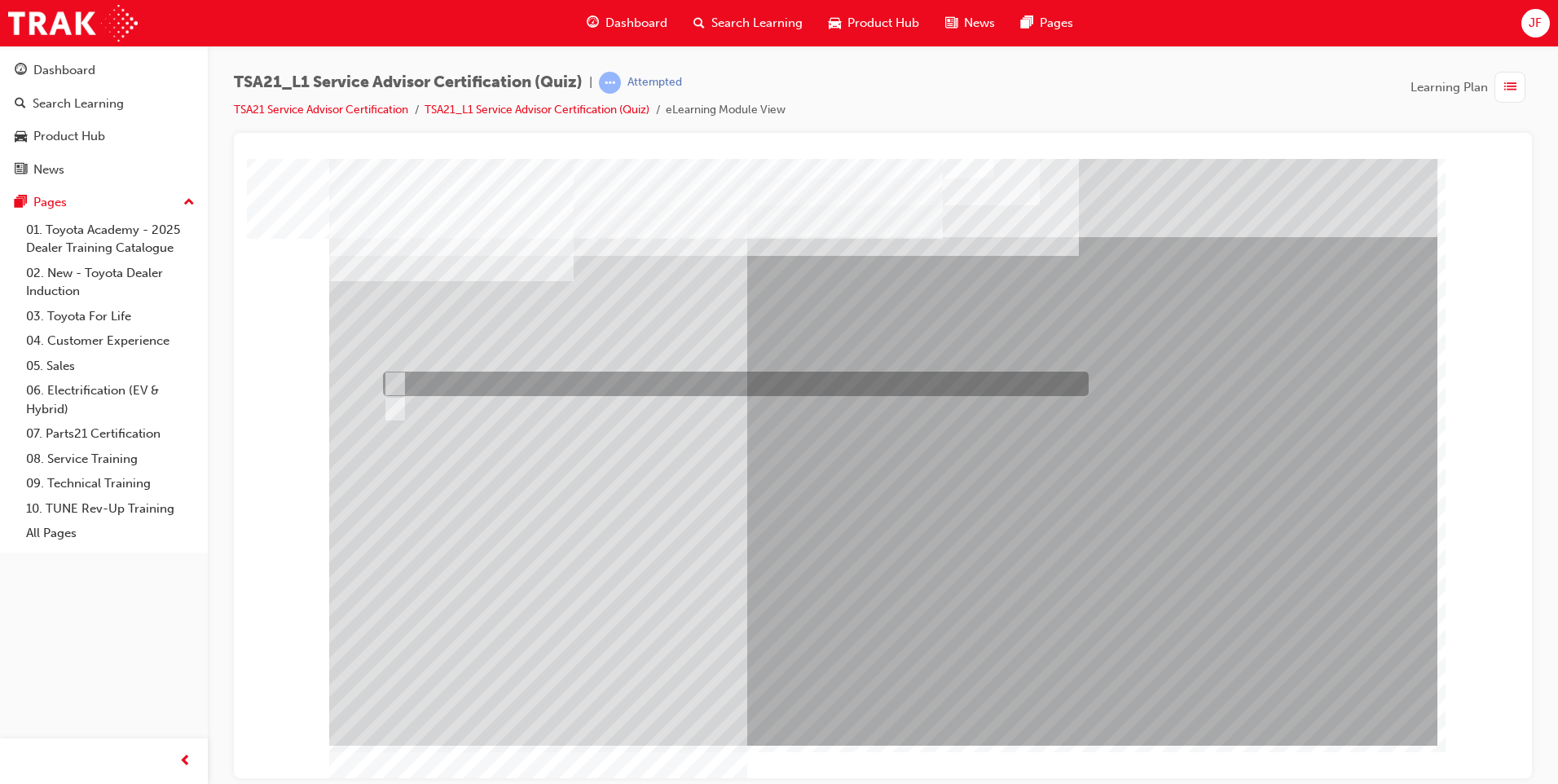
click at [442, 393] on div at bounding box center [732, 384] width 705 height 24
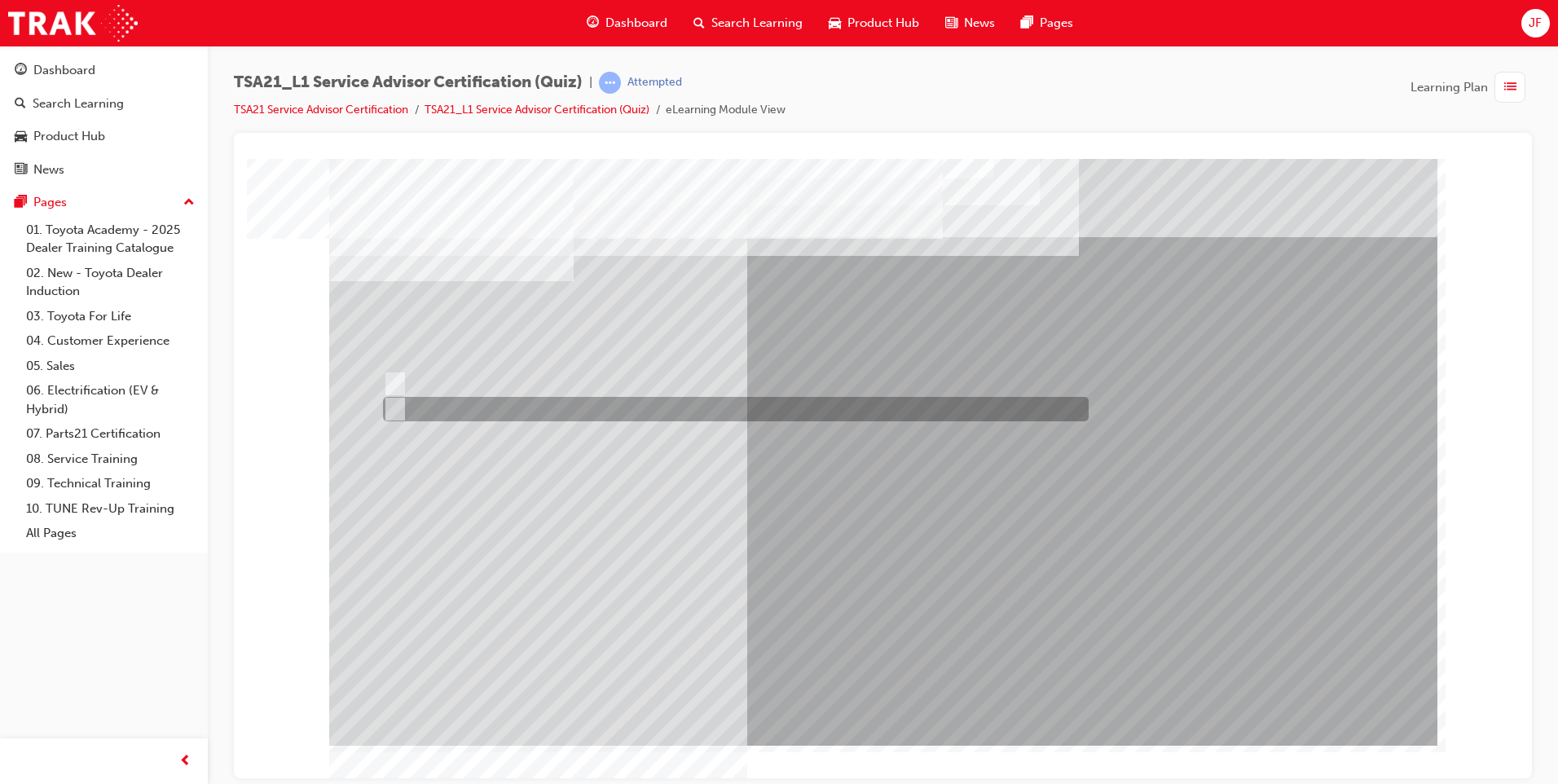
click at [441, 412] on div at bounding box center [732, 409] width 705 height 24
radio input "false"
radio input "true"
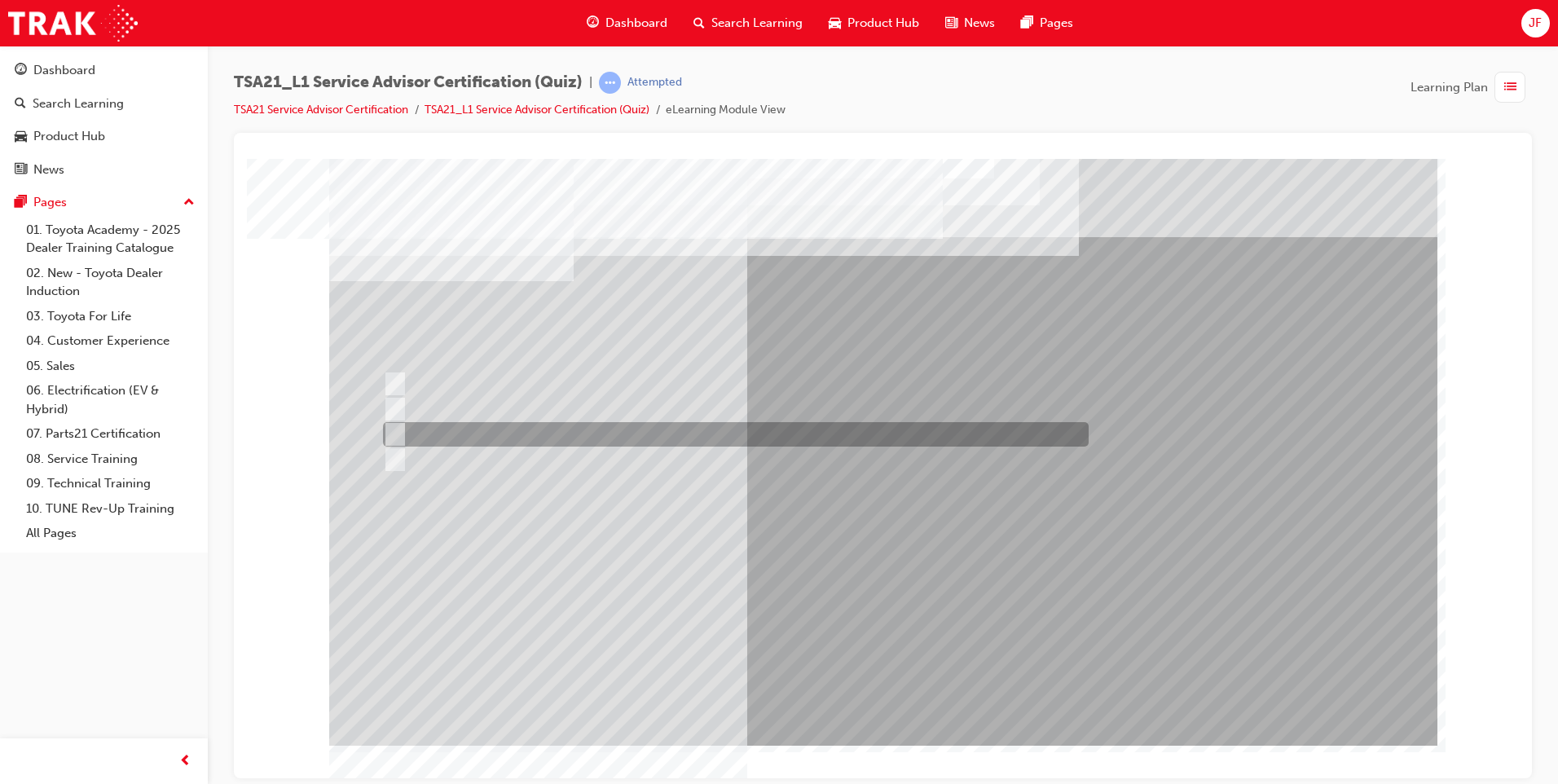
click at [462, 438] on div at bounding box center [732, 434] width 705 height 24
radio input "true"
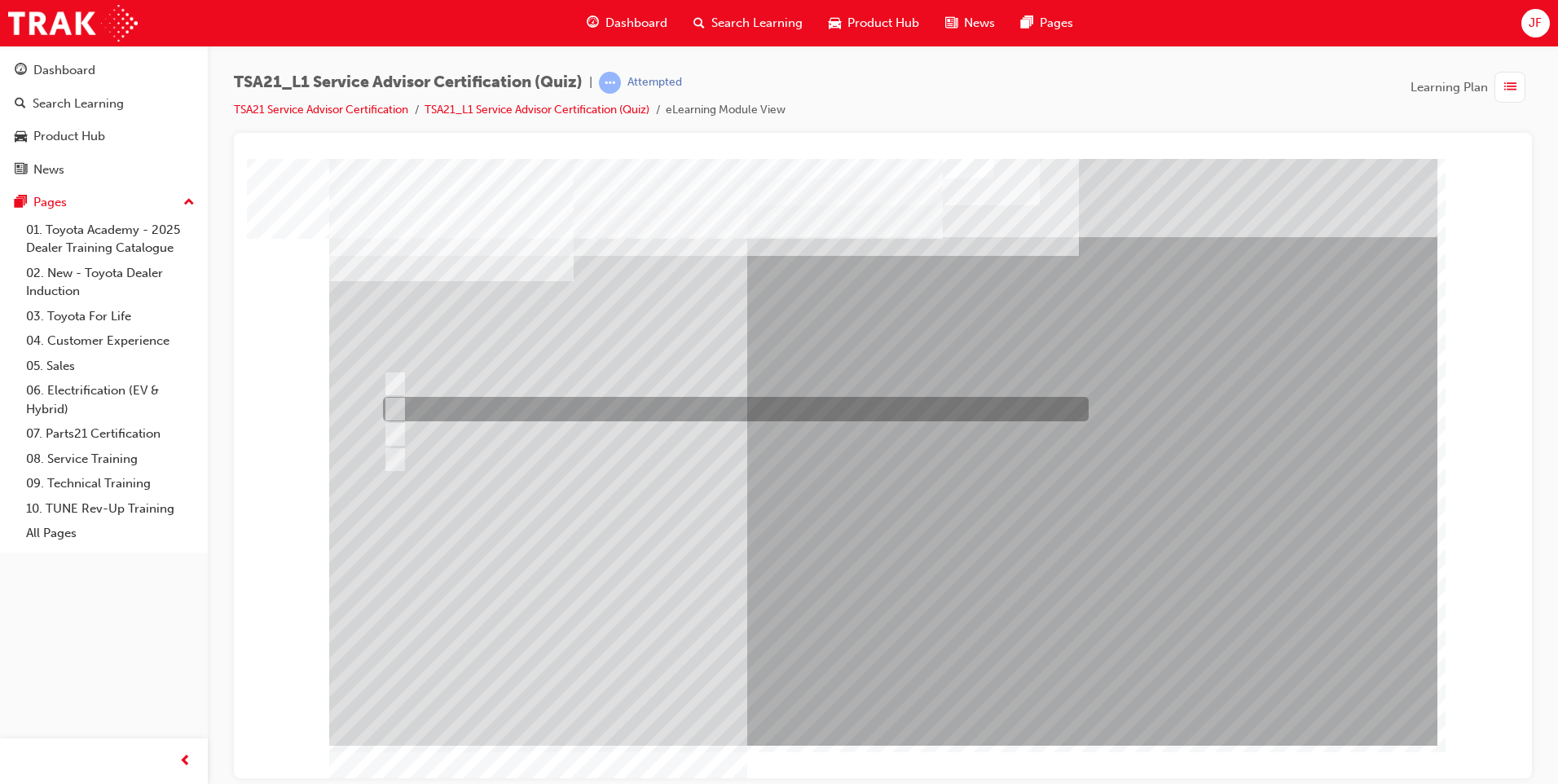
click at [385, 406] on input "To measure the total time the technician worked on the job." at bounding box center [391, 408] width 18 height 18
radio input "true"
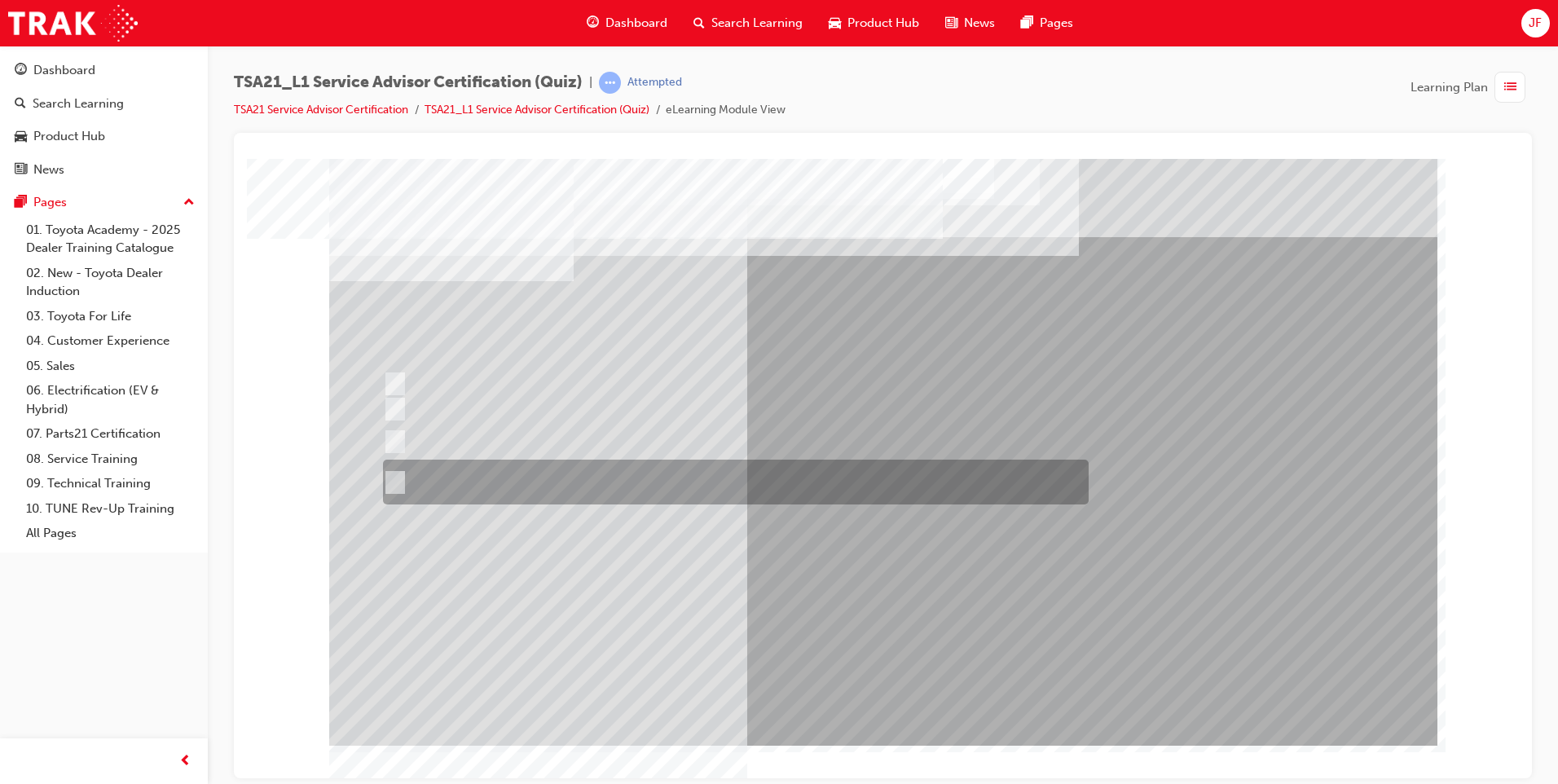
drag, startPoint x: 426, startPoint y: 488, endPoint x: 499, endPoint y: 511, distance: 76.5
click at [425, 488] on div at bounding box center [732, 482] width 705 height 45
radio input "true"
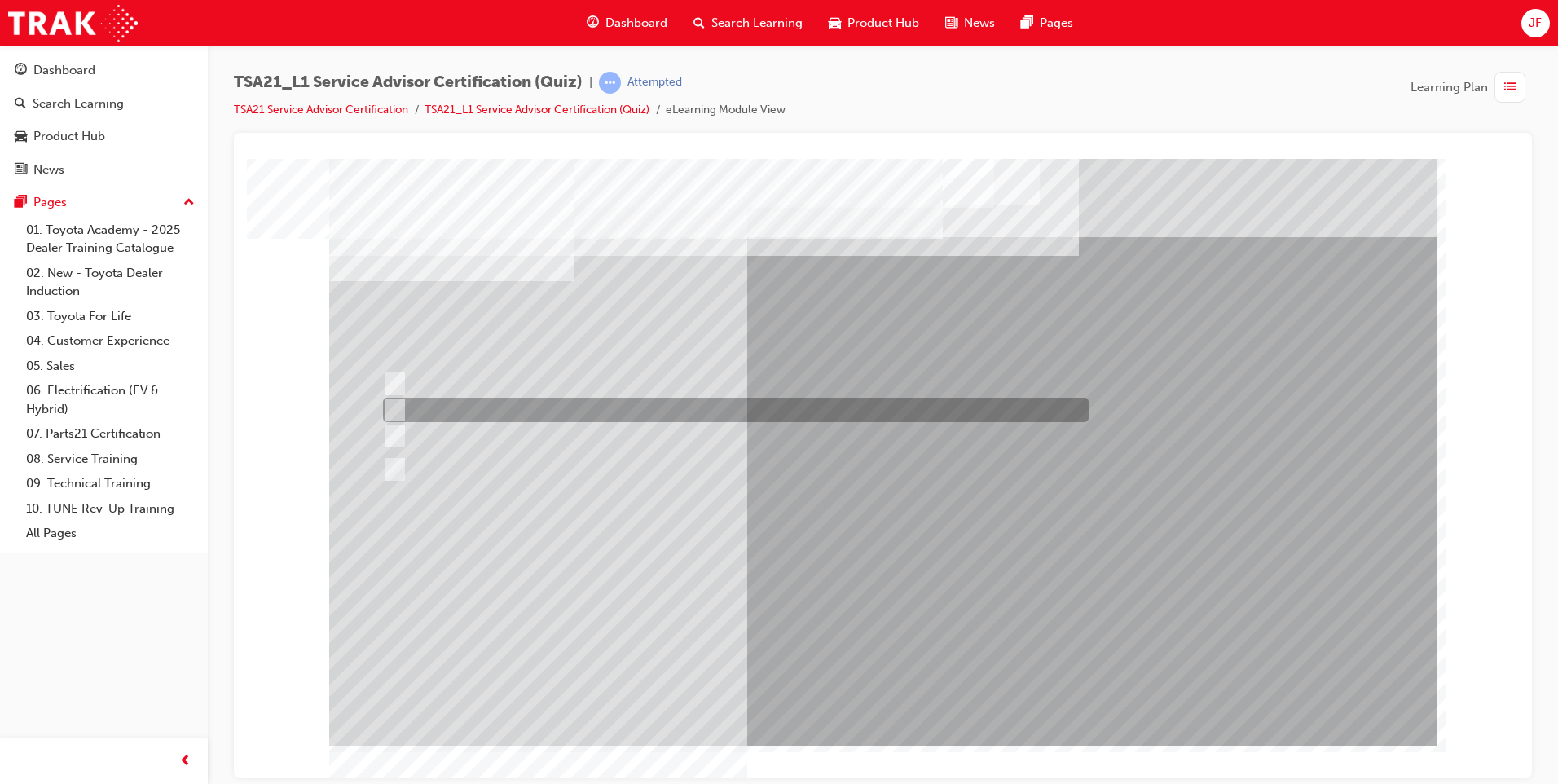
click at [394, 409] on input "To obtain the Guest’s authorization for the work described on the Repair Order." at bounding box center [391, 409] width 18 height 18
radio input "true"
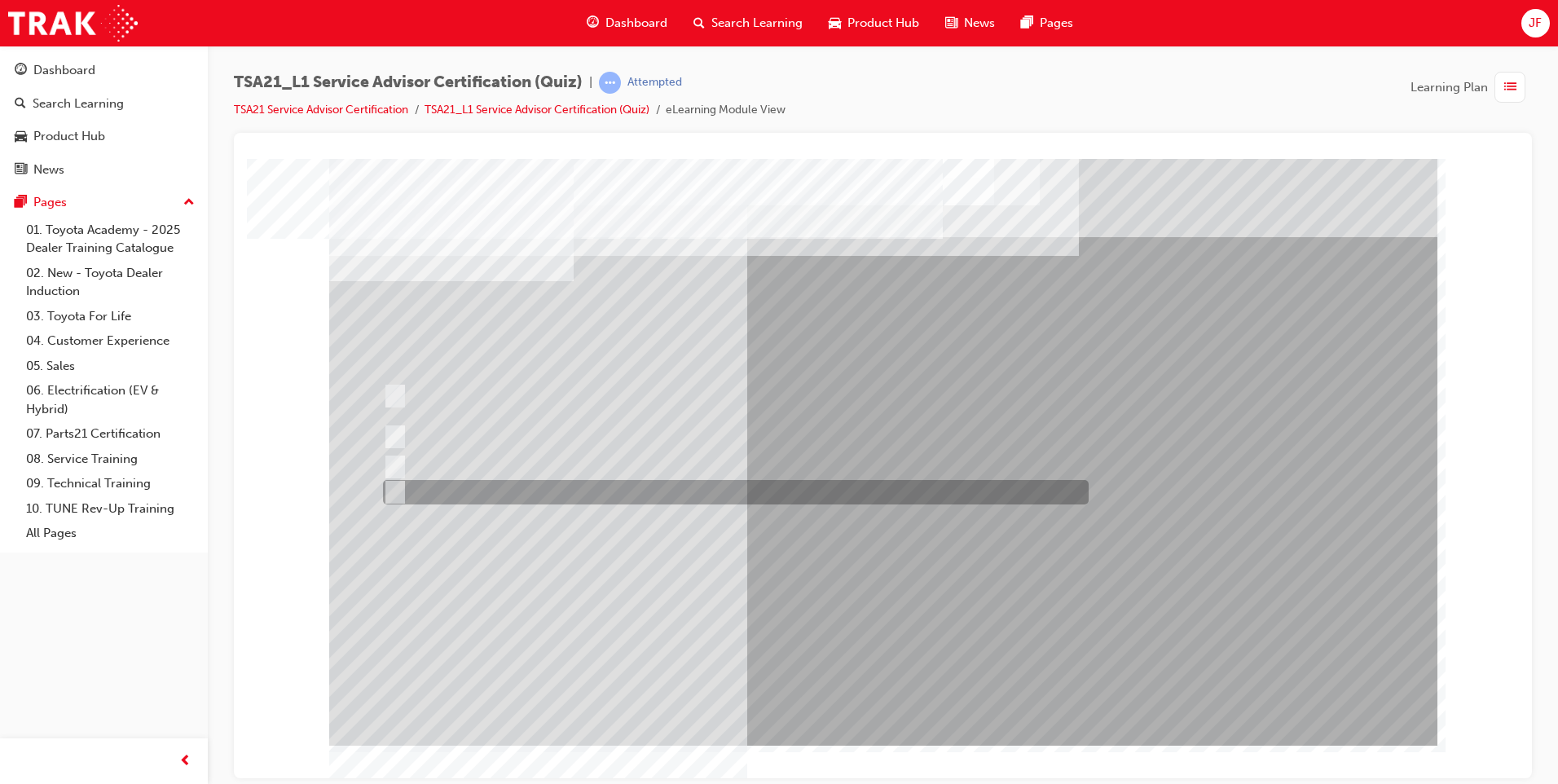
click at [456, 489] on div at bounding box center [732, 492] width 705 height 24
radio input "true"
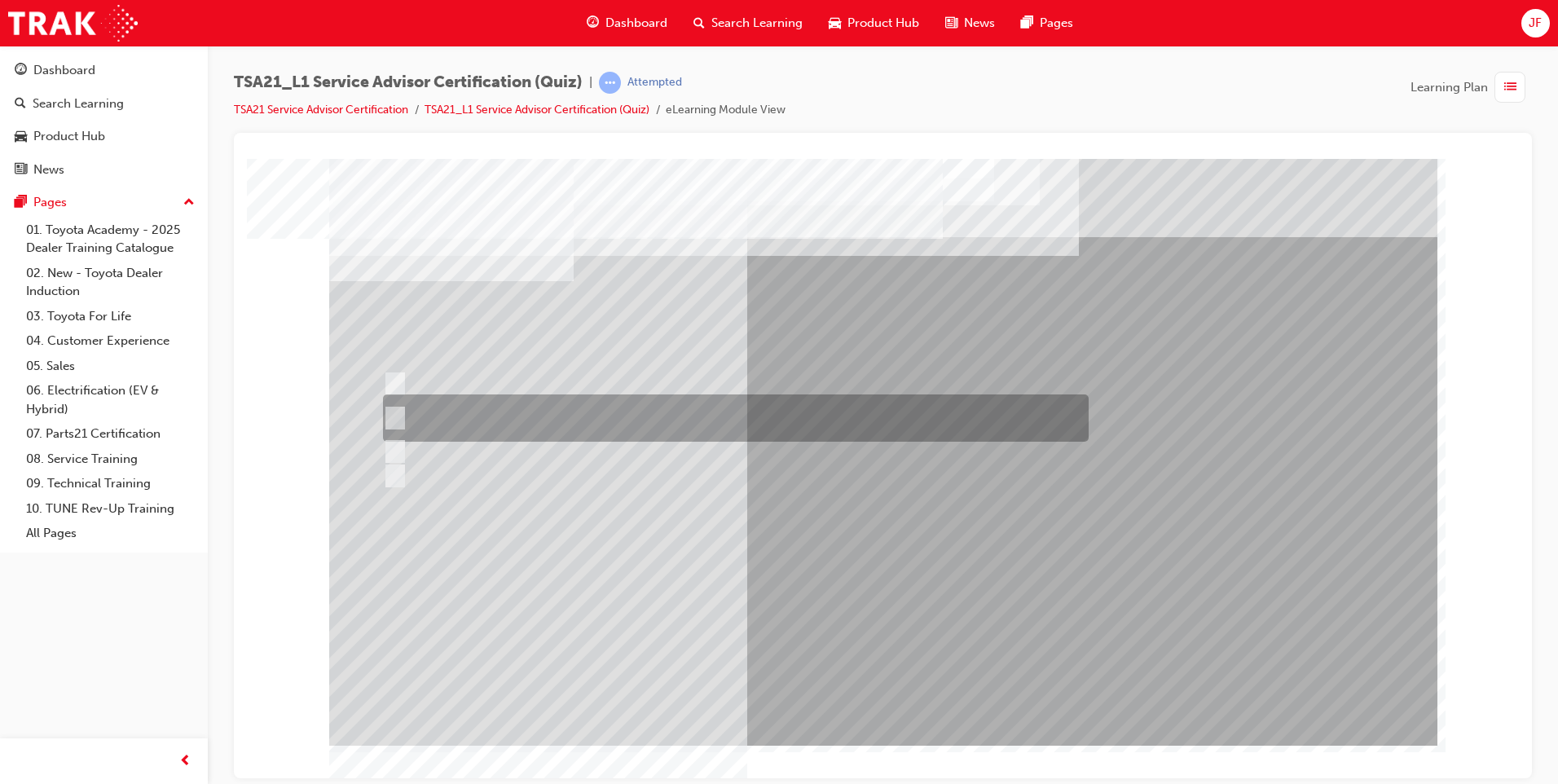
click at [433, 418] on div at bounding box center [732, 417] width 705 height 47
radio input "true"
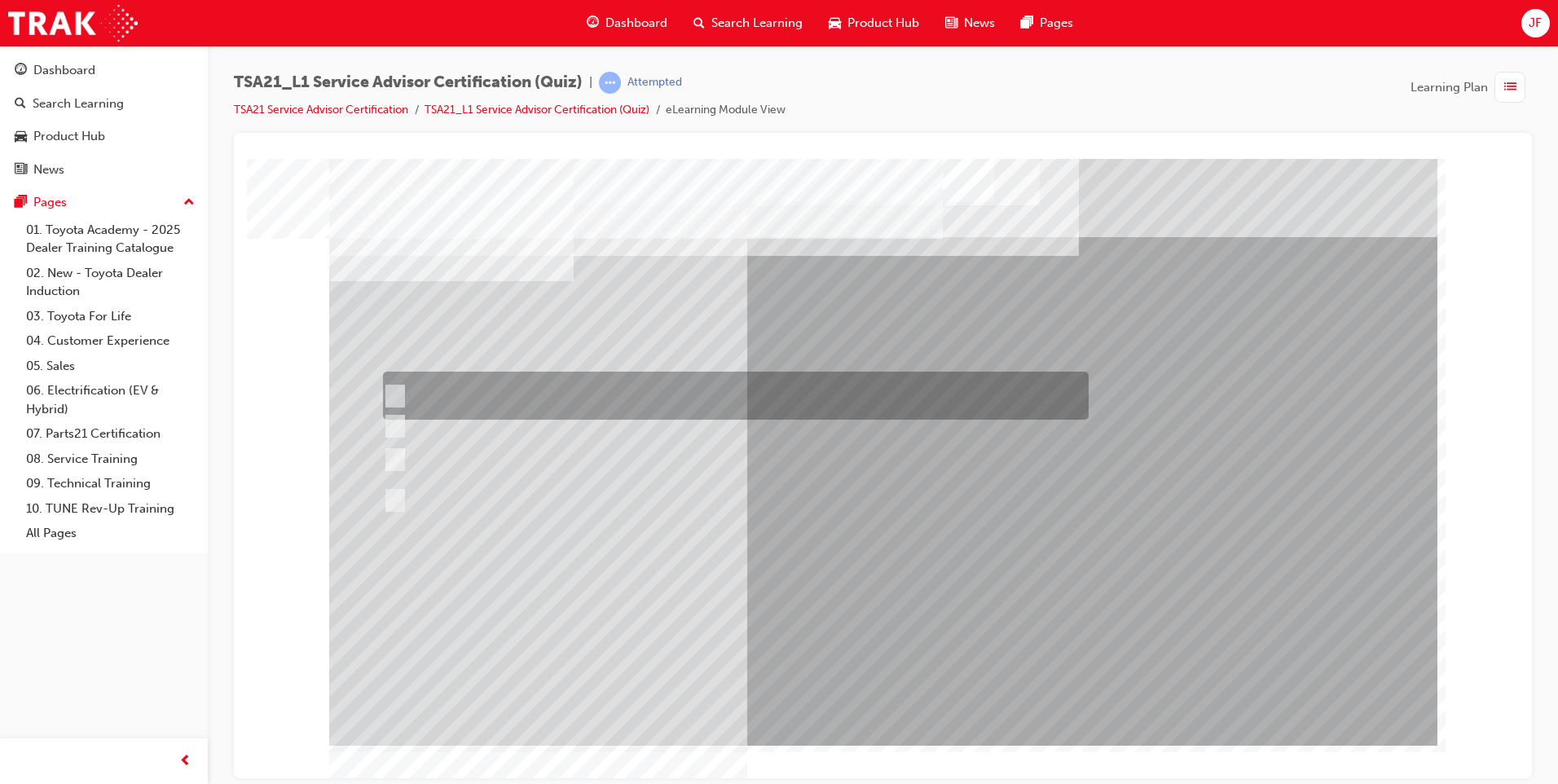
click at [411, 376] on div at bounding box center [732, 395] width 705 height 48
radio input "true"
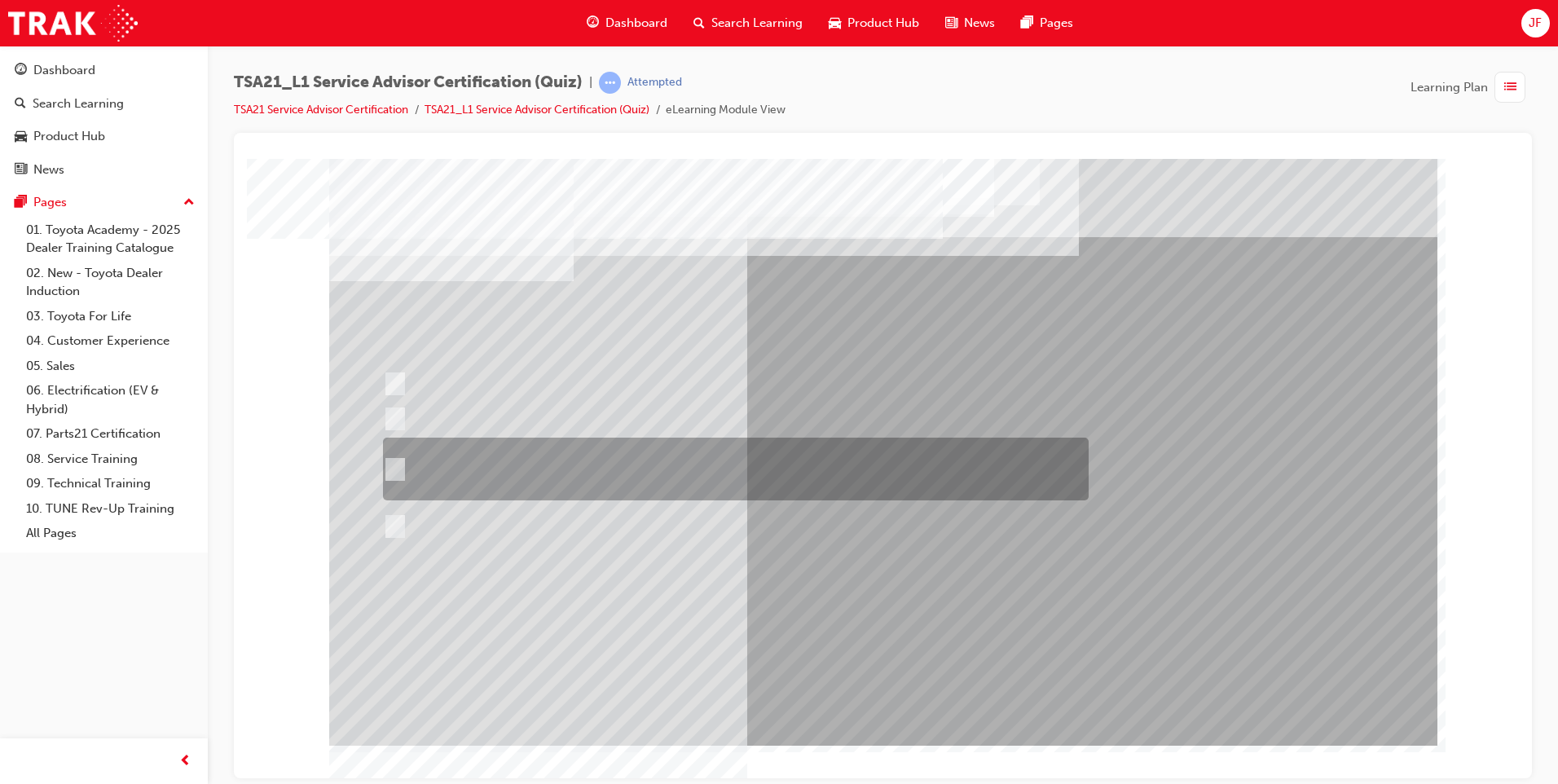
click at [404, 456] on div at bounding box center [732, 468] width 705 height 63
radio input "true"
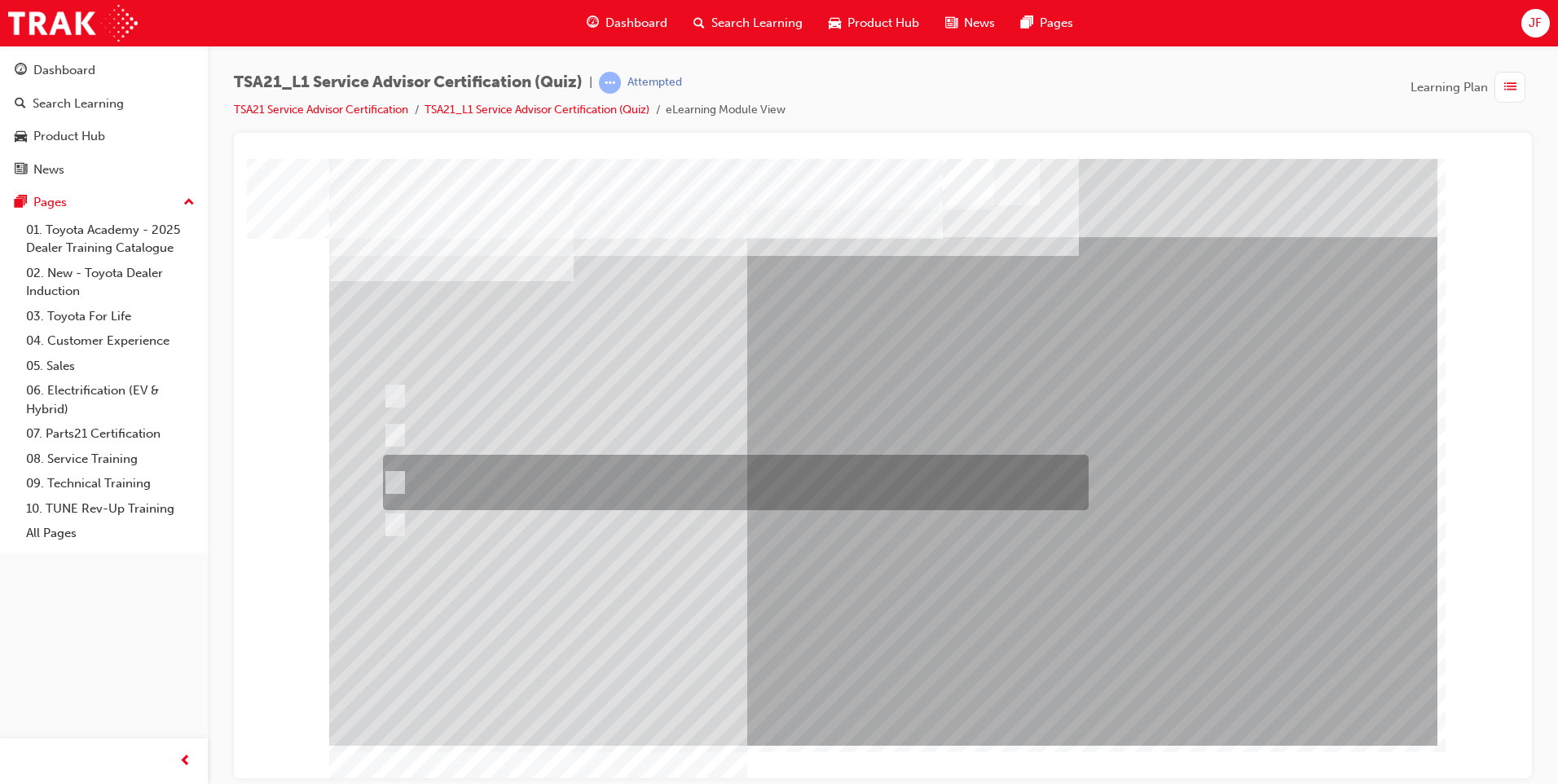
click at [405, 486] on div at bounding box center [732, 482] width 705 height 55
radio input "true"
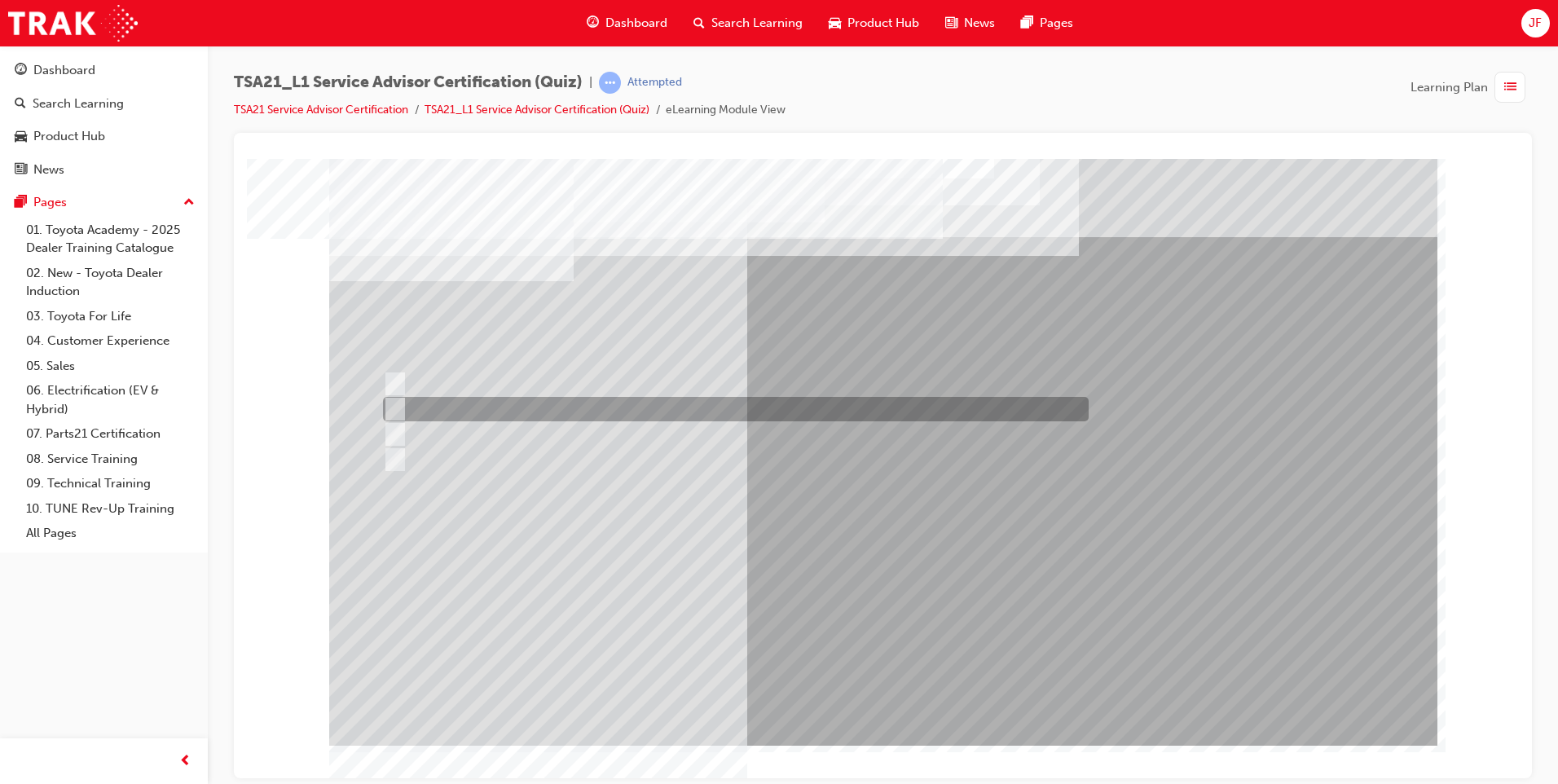
click at [406, 400] on div at bounding box center [732, 409] width 705 height 24
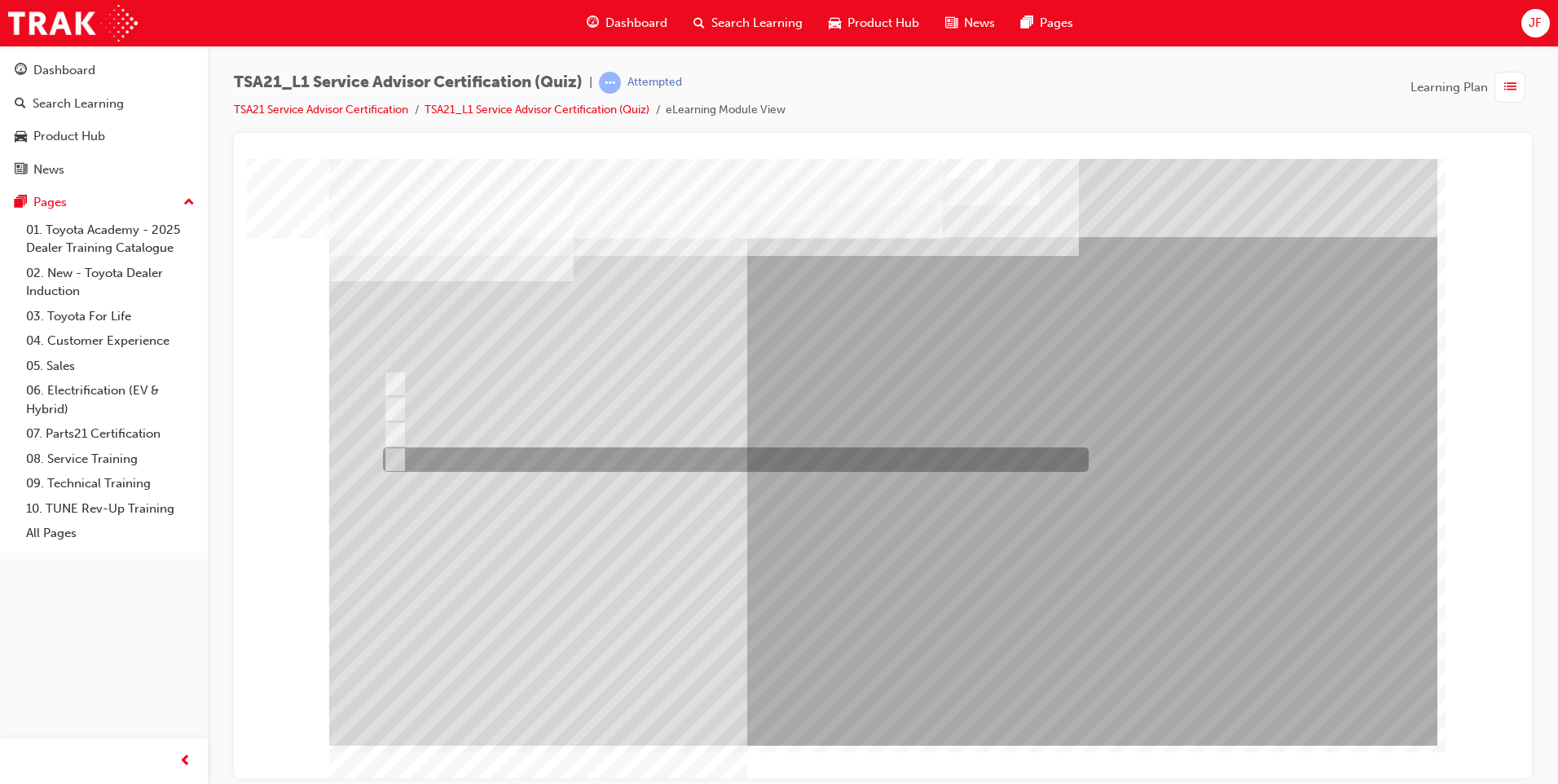
click at [404, 451] on div at bounding box center [732, 460] width 705 height 24
radio input "false"
radio input "true"
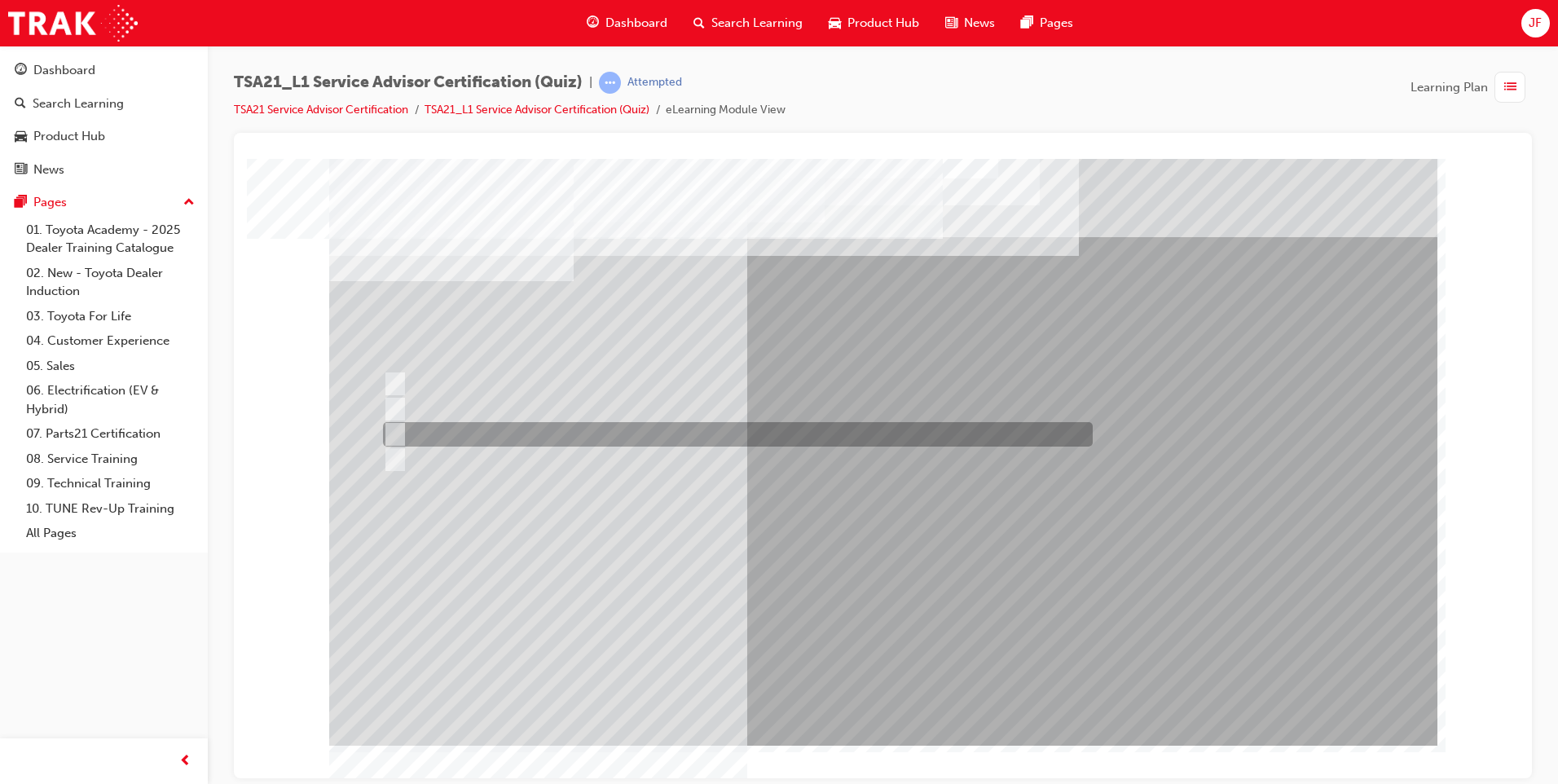
click at [396, 430] on input "Record the agreed appointment and delivery date/times." at bounding box center [391, 433] width 18 height 18
radio input "true"
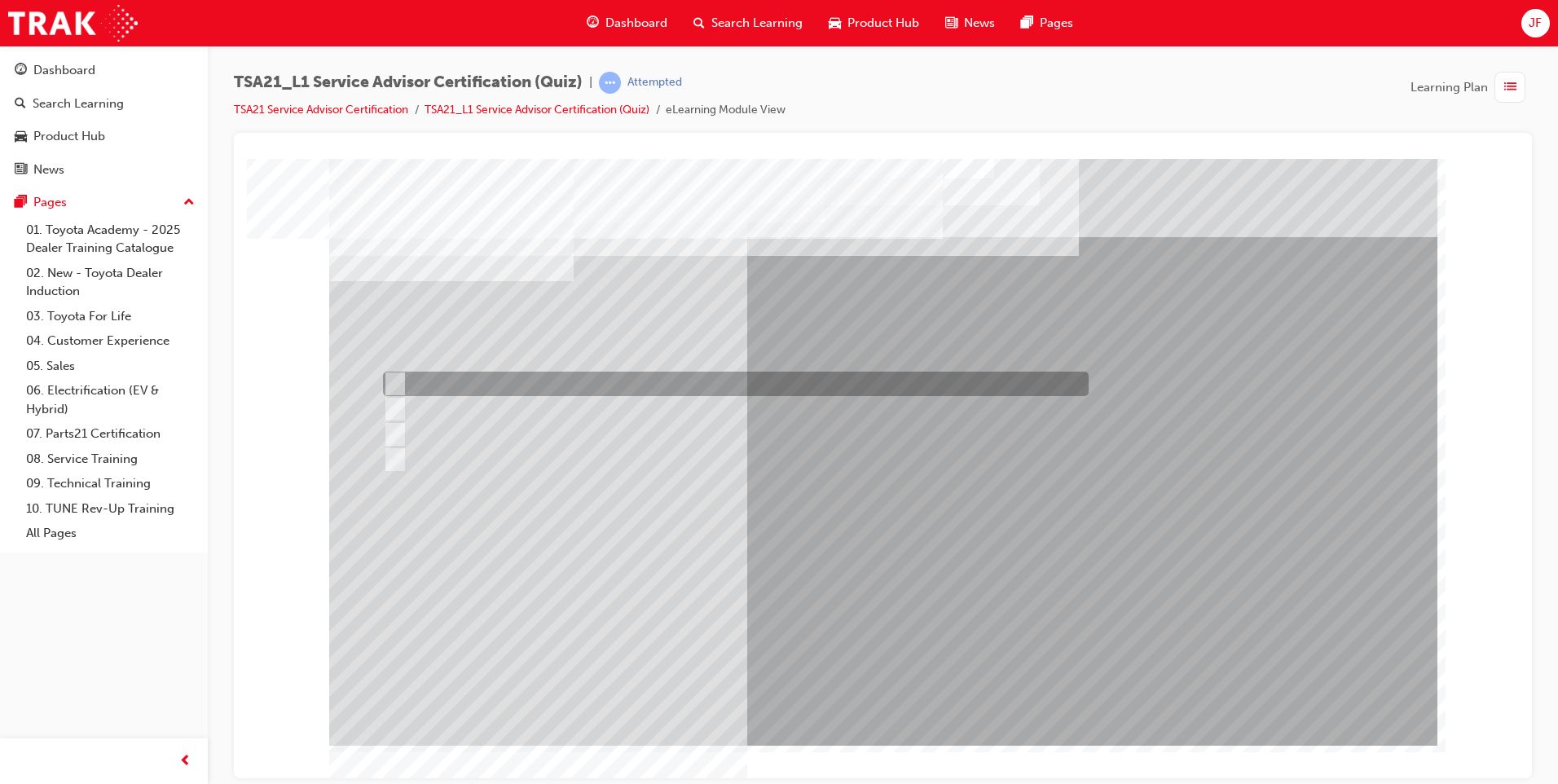
click at [380, 378] on div at bounding box center [732, 384] width 705 height 24
radio input "true"
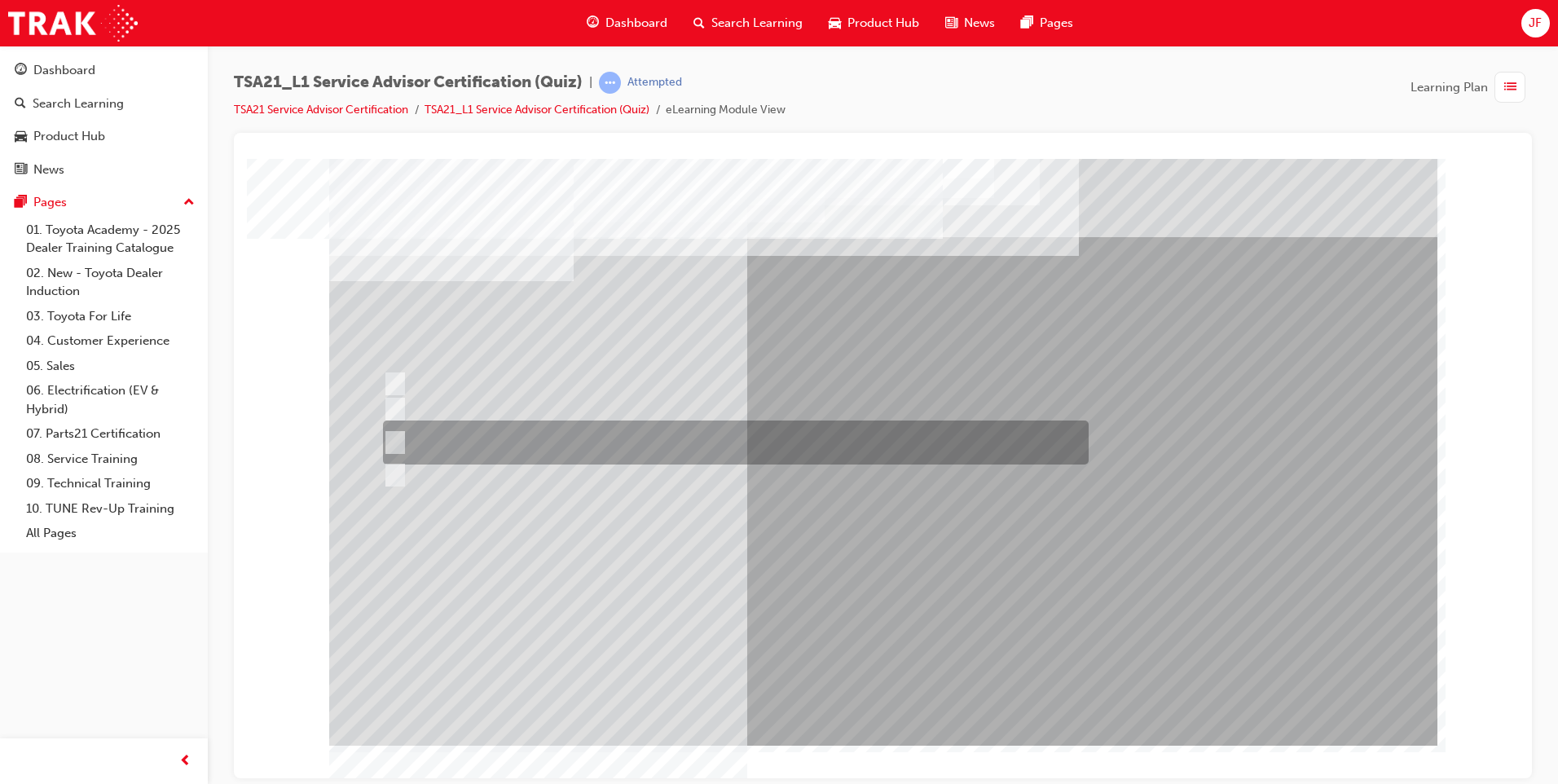
click at [390, 441] on input "Job details, appointment reception and delivery time, and who will be bringing\…" at bounding box center [391, 442] width 18 height 18
radio input "true"
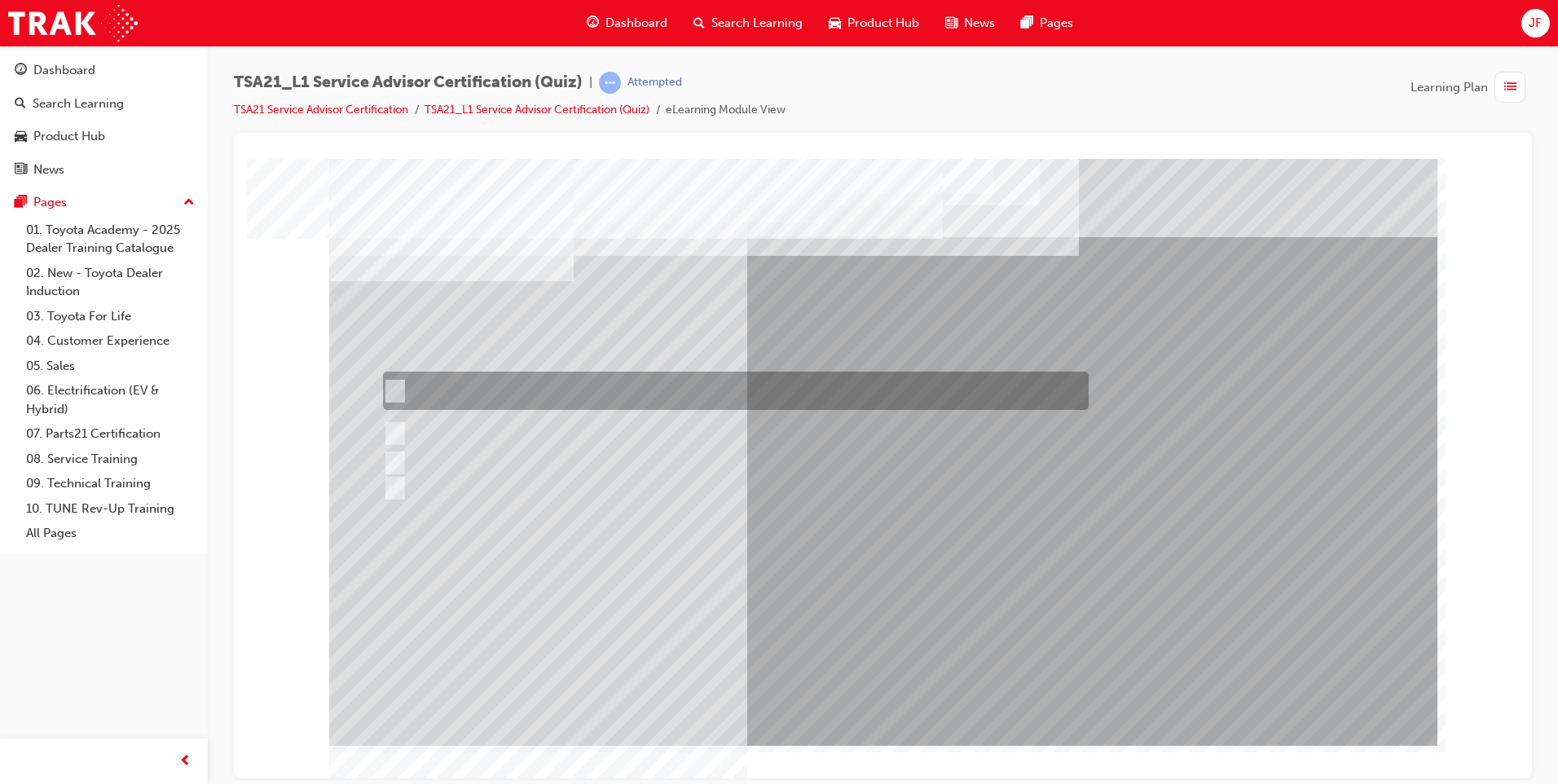
click at [398, 399] on input "If the concern is handled well in the initial stages the Guest is most likely t…" at bounding box center [391, 390] width 18 height 18
radio input "true"
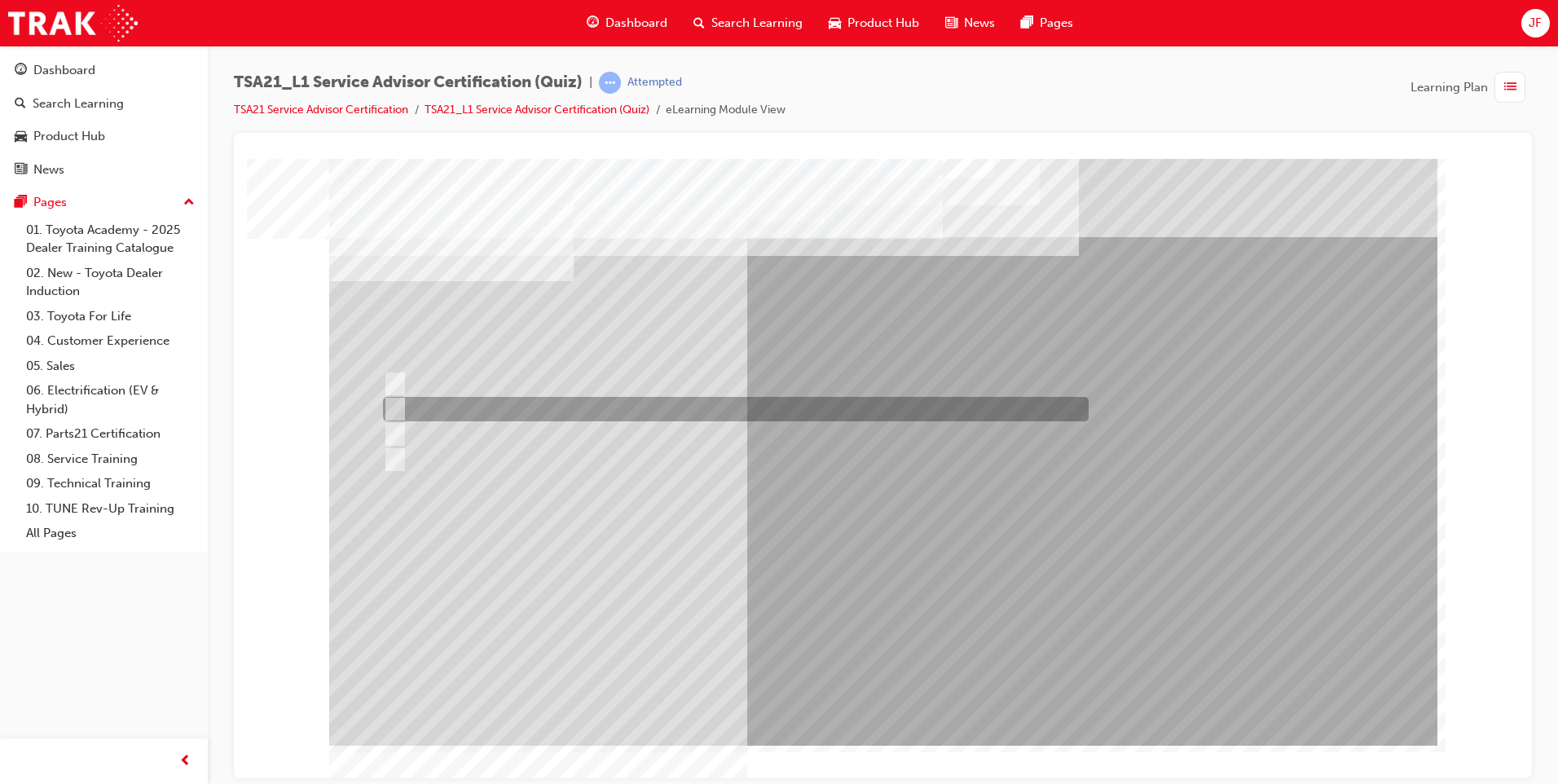
click at [386, 410] on input "Parking space" at bounding box center [391, 408] width 18 height 18
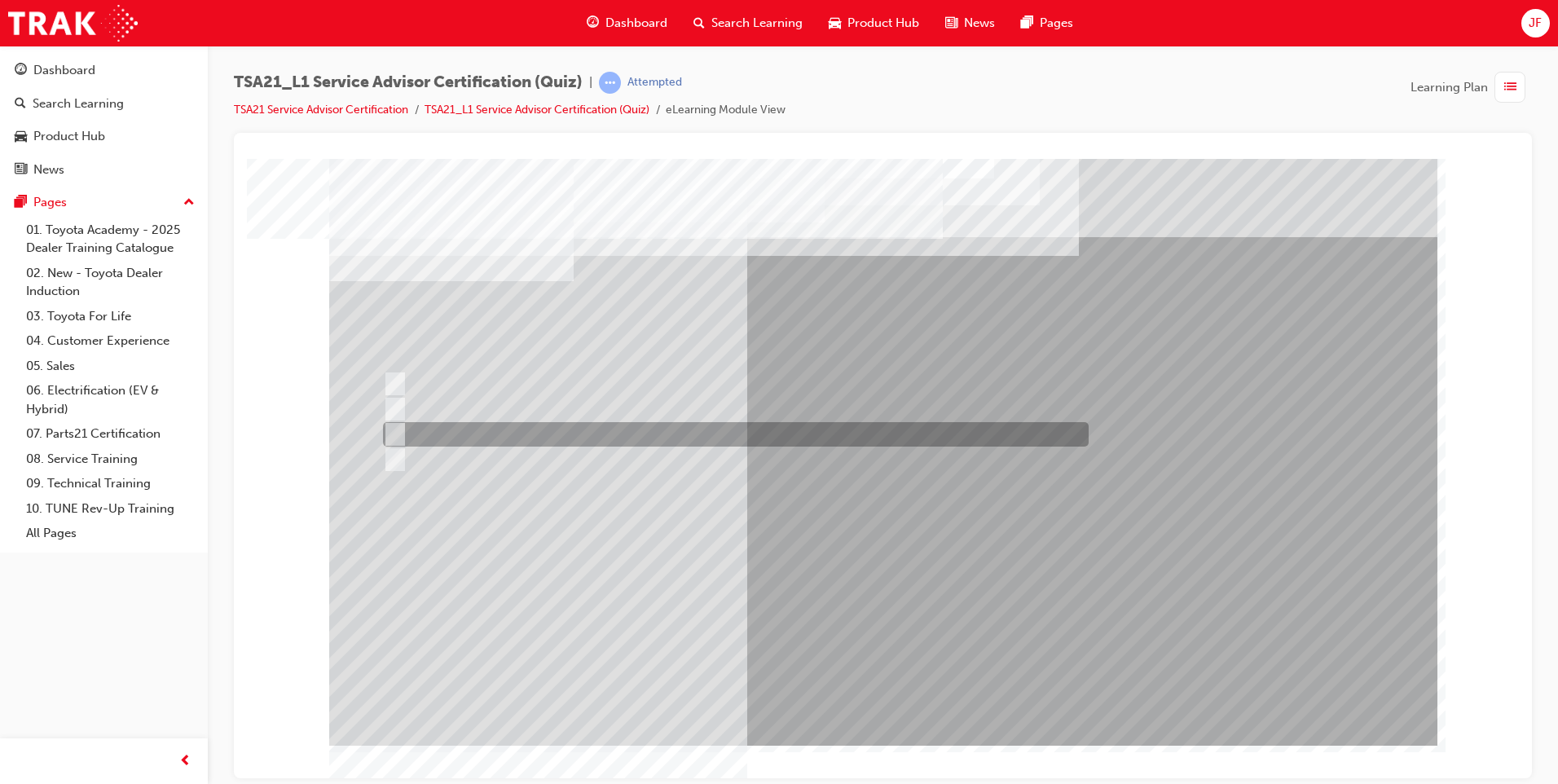
click at [391, 423] on div at bounding box center [732, 434] width 705 height 24
radio input "false"
radio input "true"
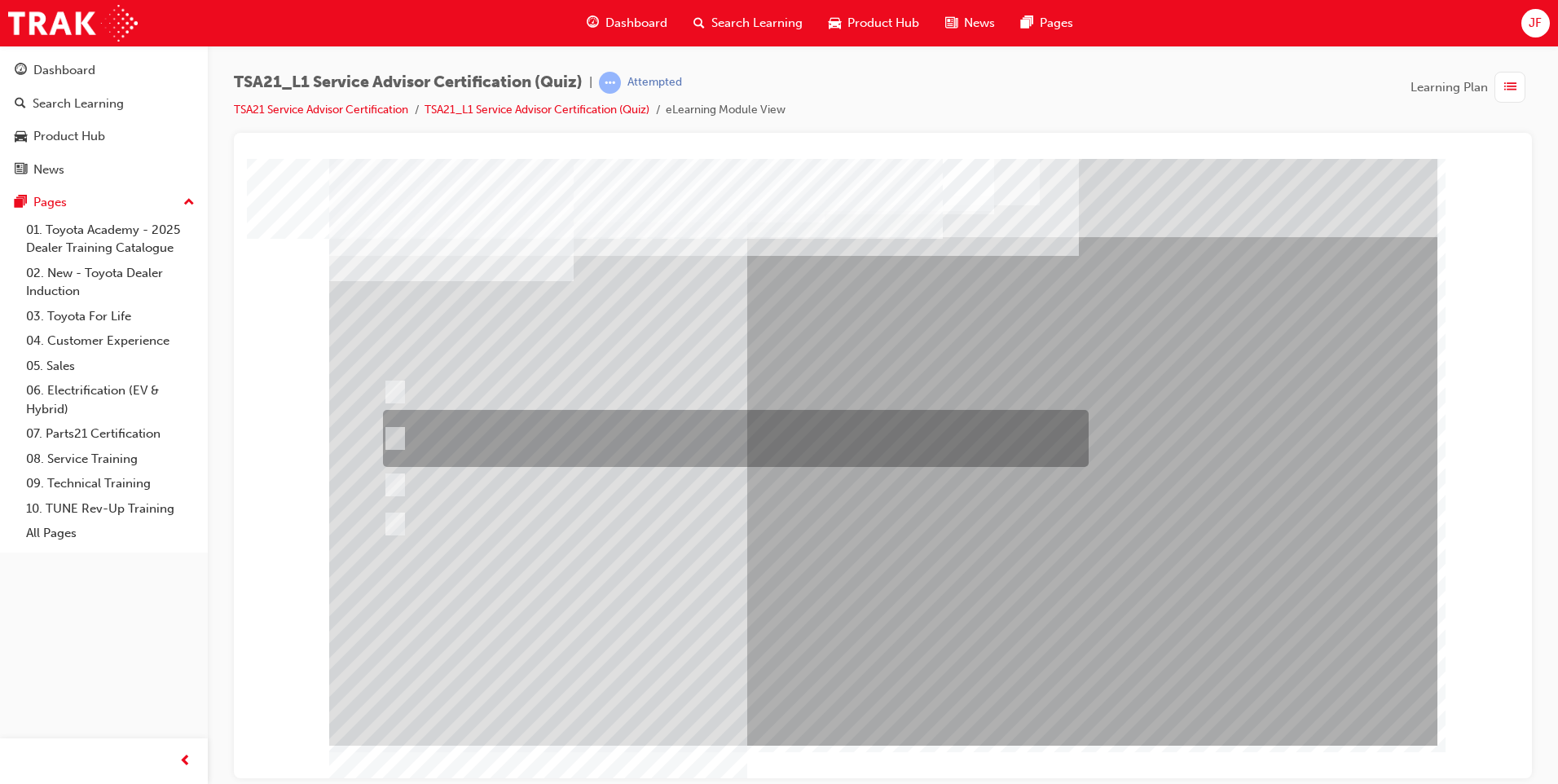
click at [432, 425] on div at bounding box center [732, 438] width 705 height 57
radio input "true"
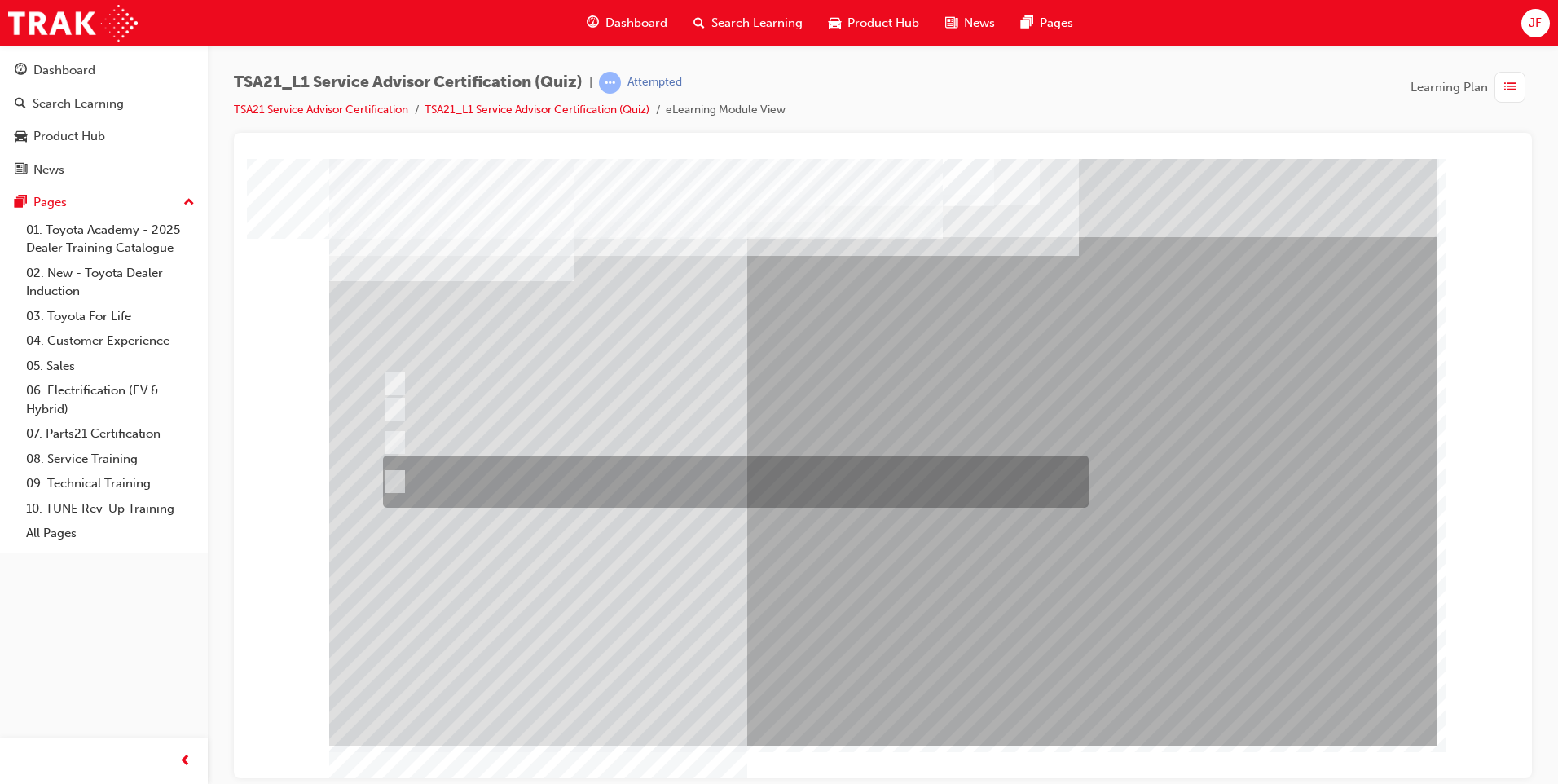
click at [400, 474] on input "Receive the concern, listen with your eyes and ears, establish the facts and\3f…" at bounding box center [391, 481] width 18 height 18
radio input "true"
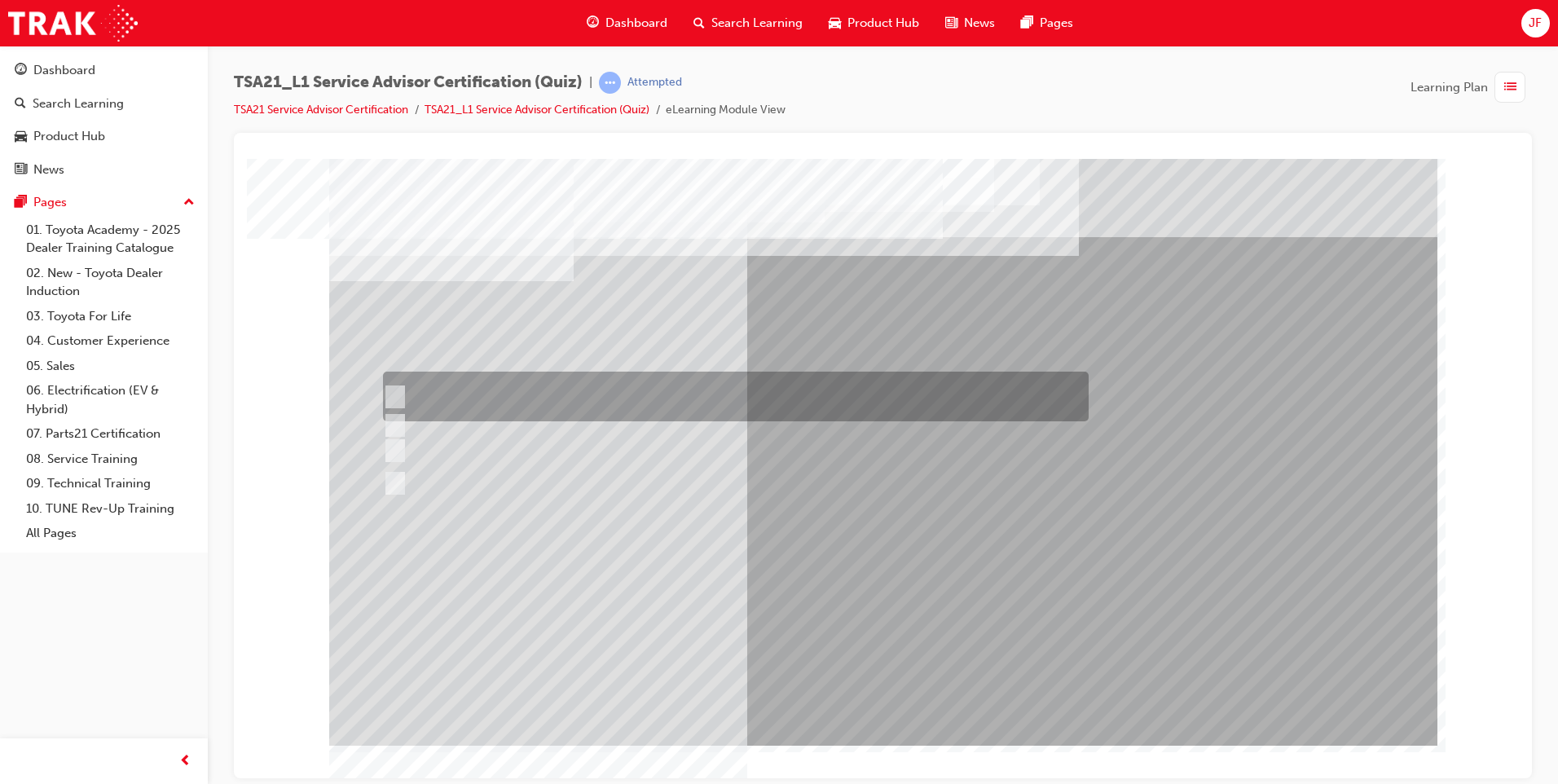
click at [412, 381] on div at bounding box center [732, 396] width 705 height 50
radio input "true"
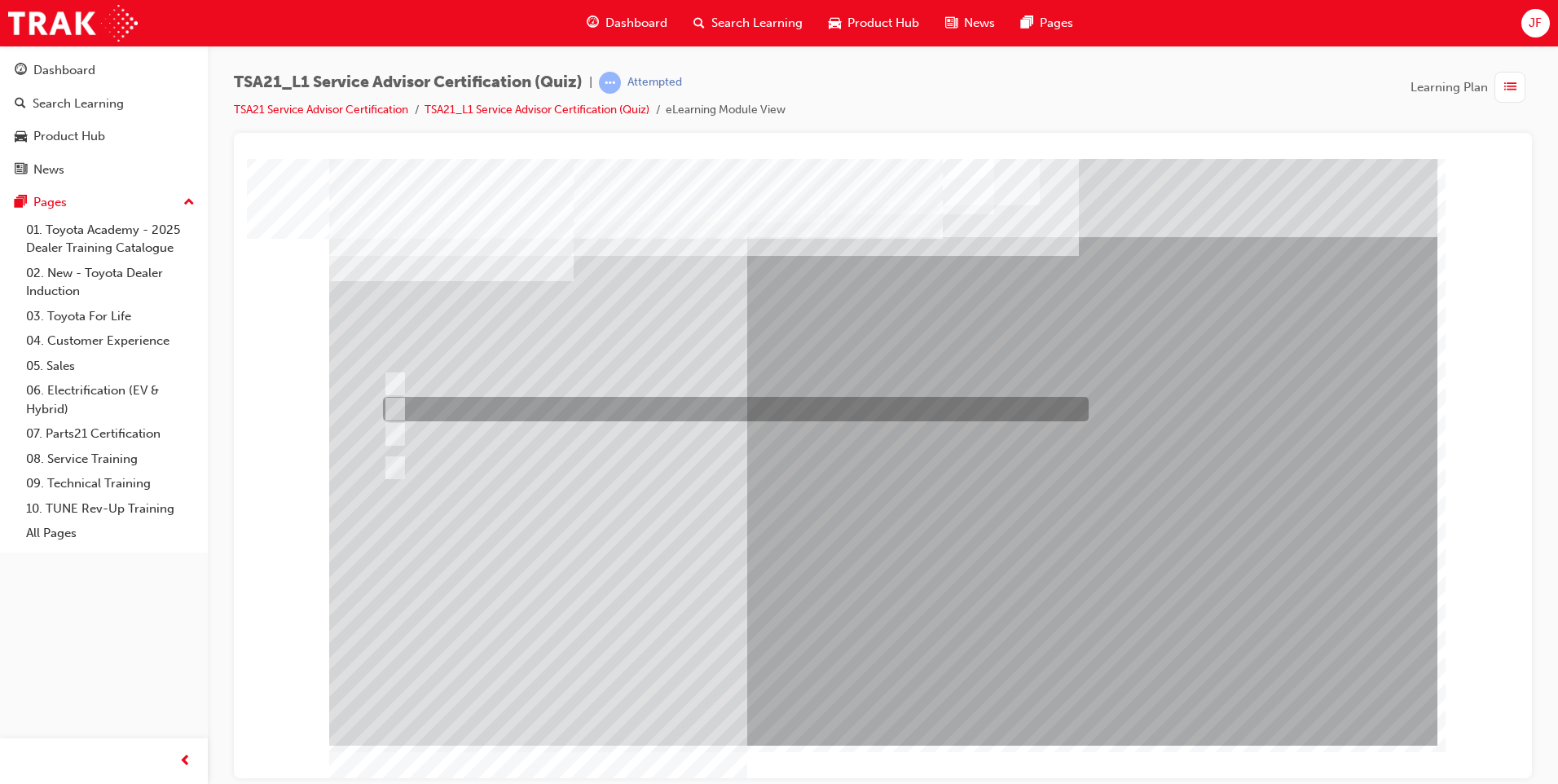
click at [424, 414] on div at bounding box center [732, 409] width 705 height 24
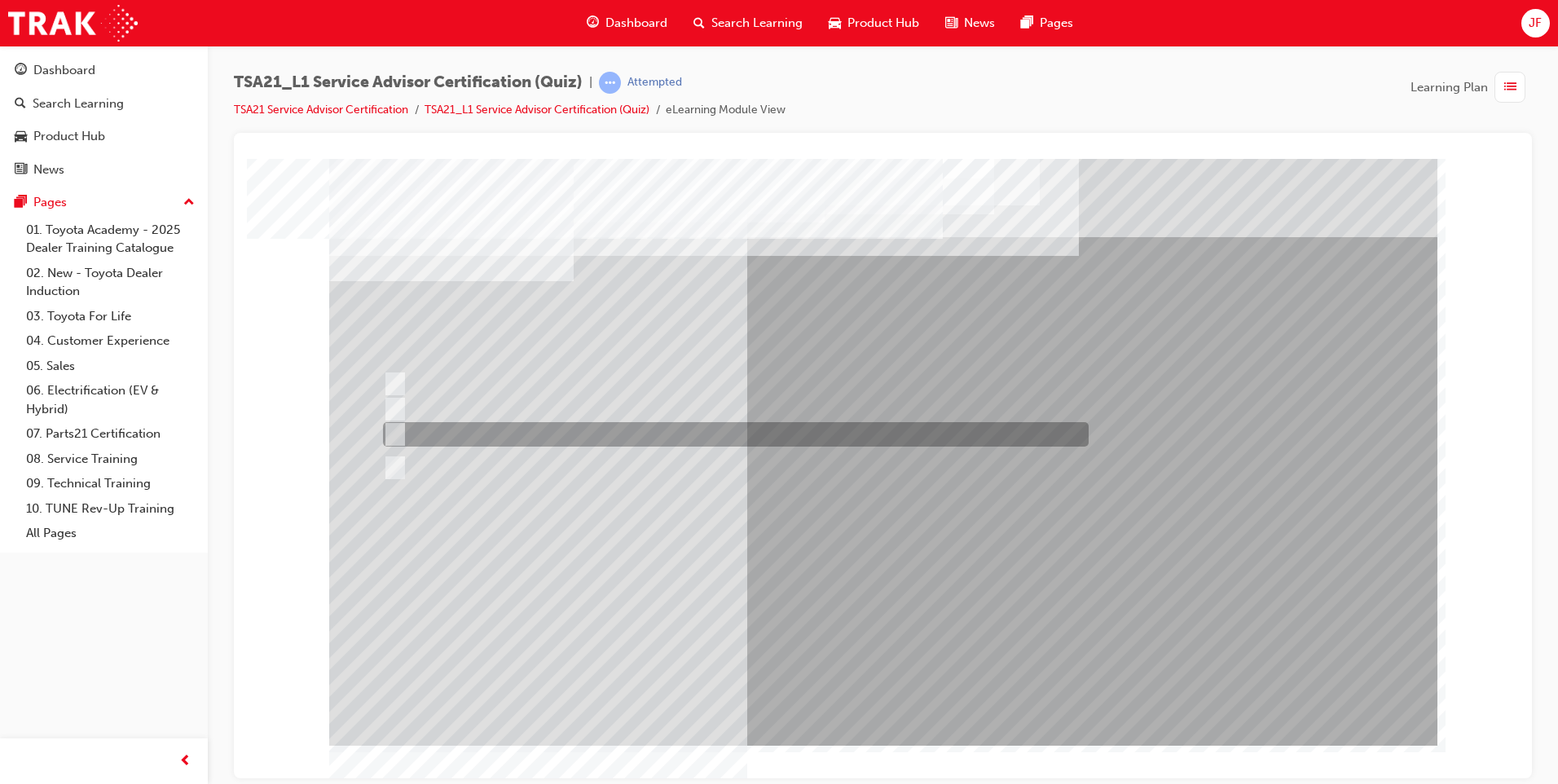
click at [402, 433] on div at bounding box center [732, 434] width 705 height 24
radio input "false"
radio input "true"
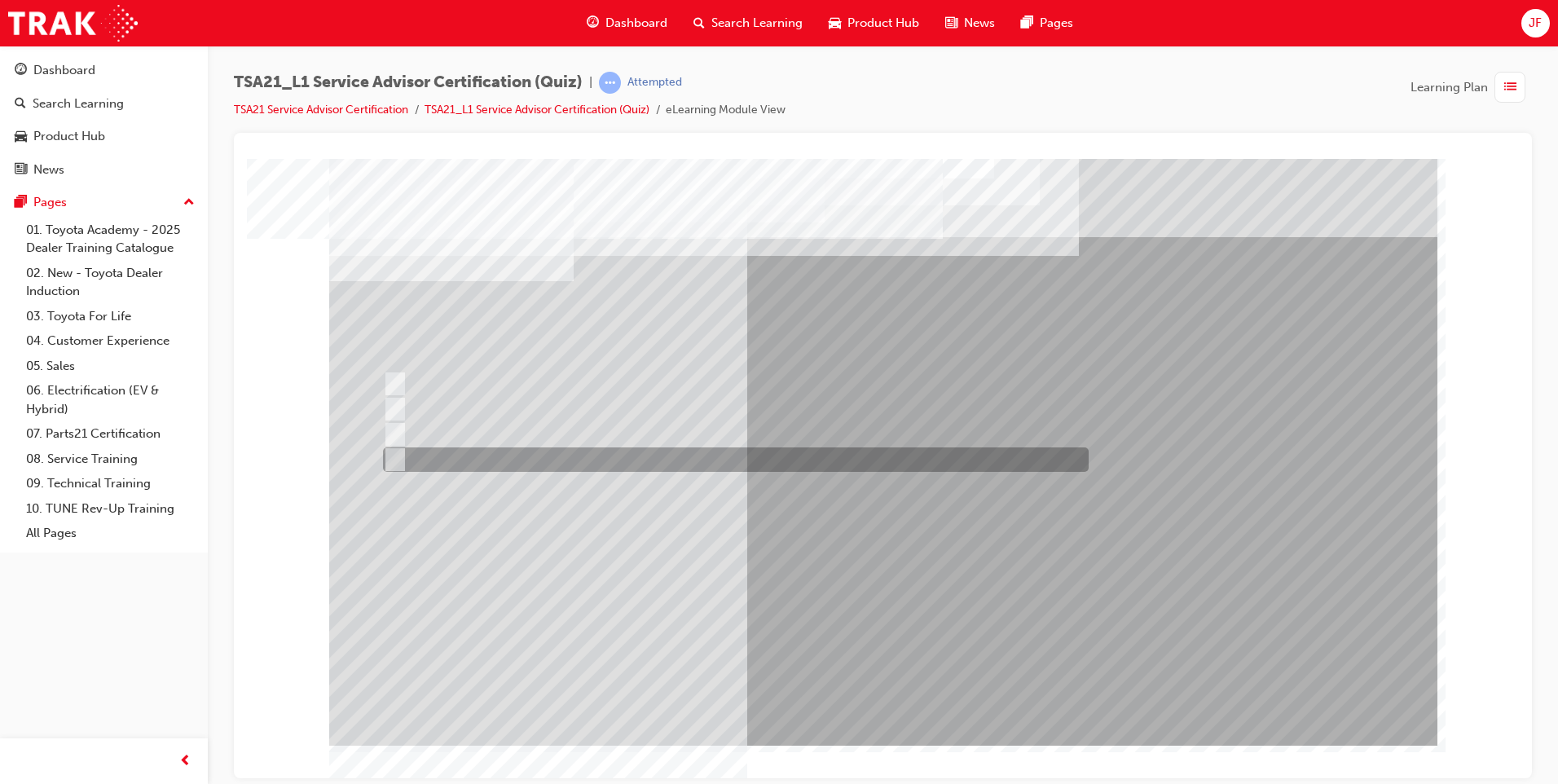
click at [414, 455] on div at bounding box center [732, 460] width 705 height 24
radio input "true"
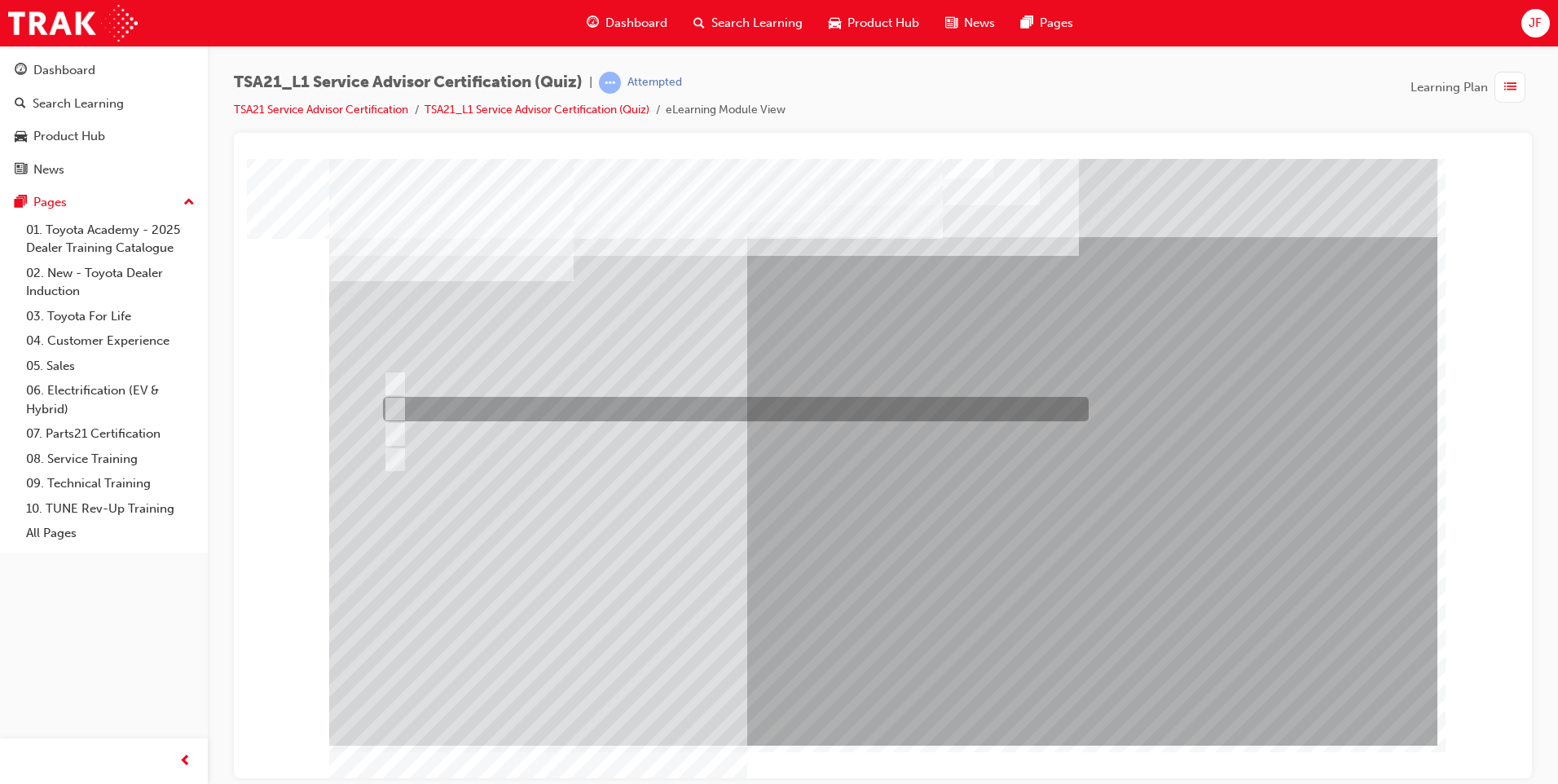
click at [401, 404] on div at bounding box center [732, 409] width 705 height 24
radio input "true"
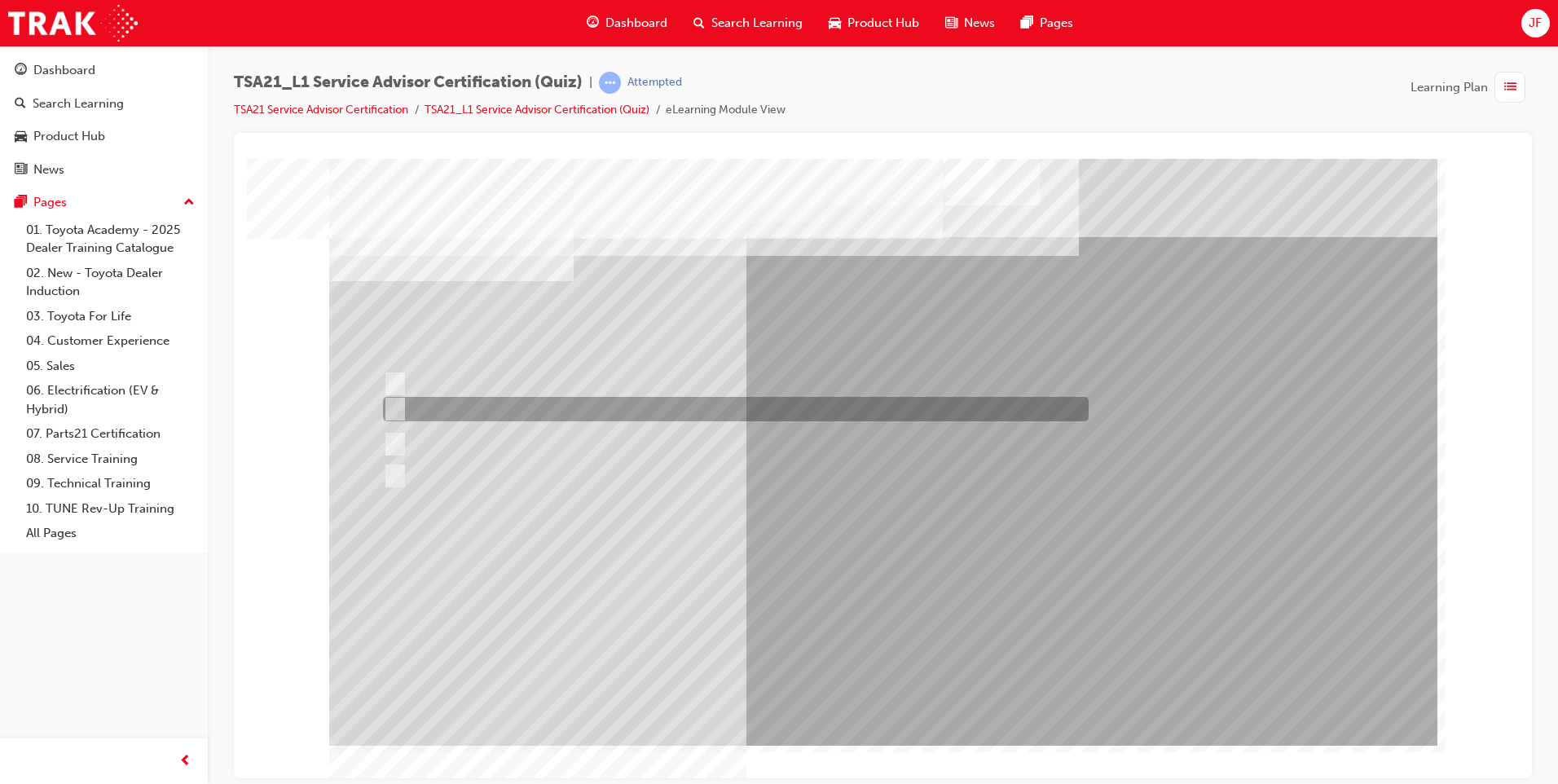
click at [401, 405] on div at bounding box center [732, 409] width 705 height 24
radio input "true"
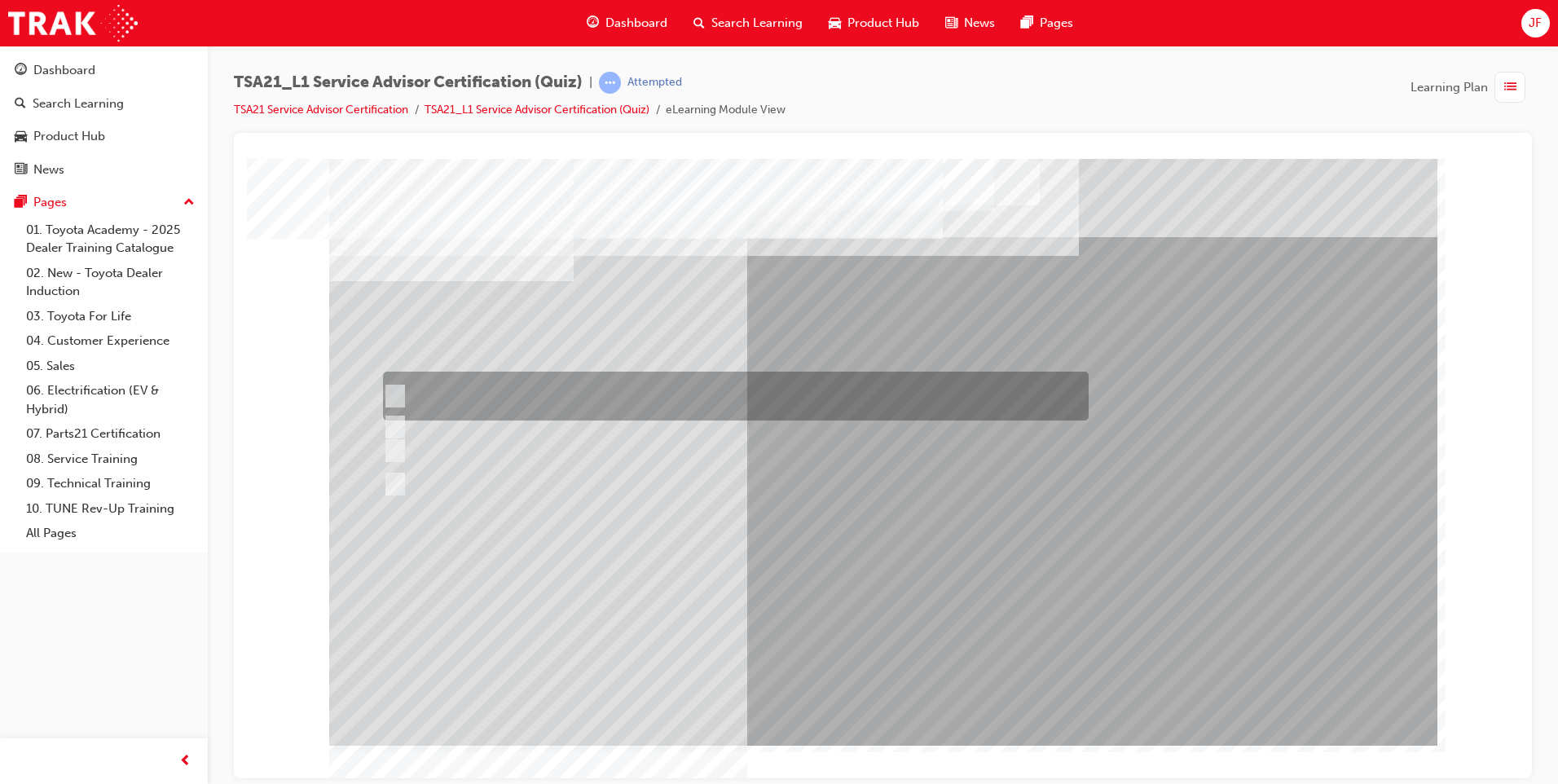
click at [416, 381] on div at bounding box center [732, 396] width 705 height 49
radio input "true"
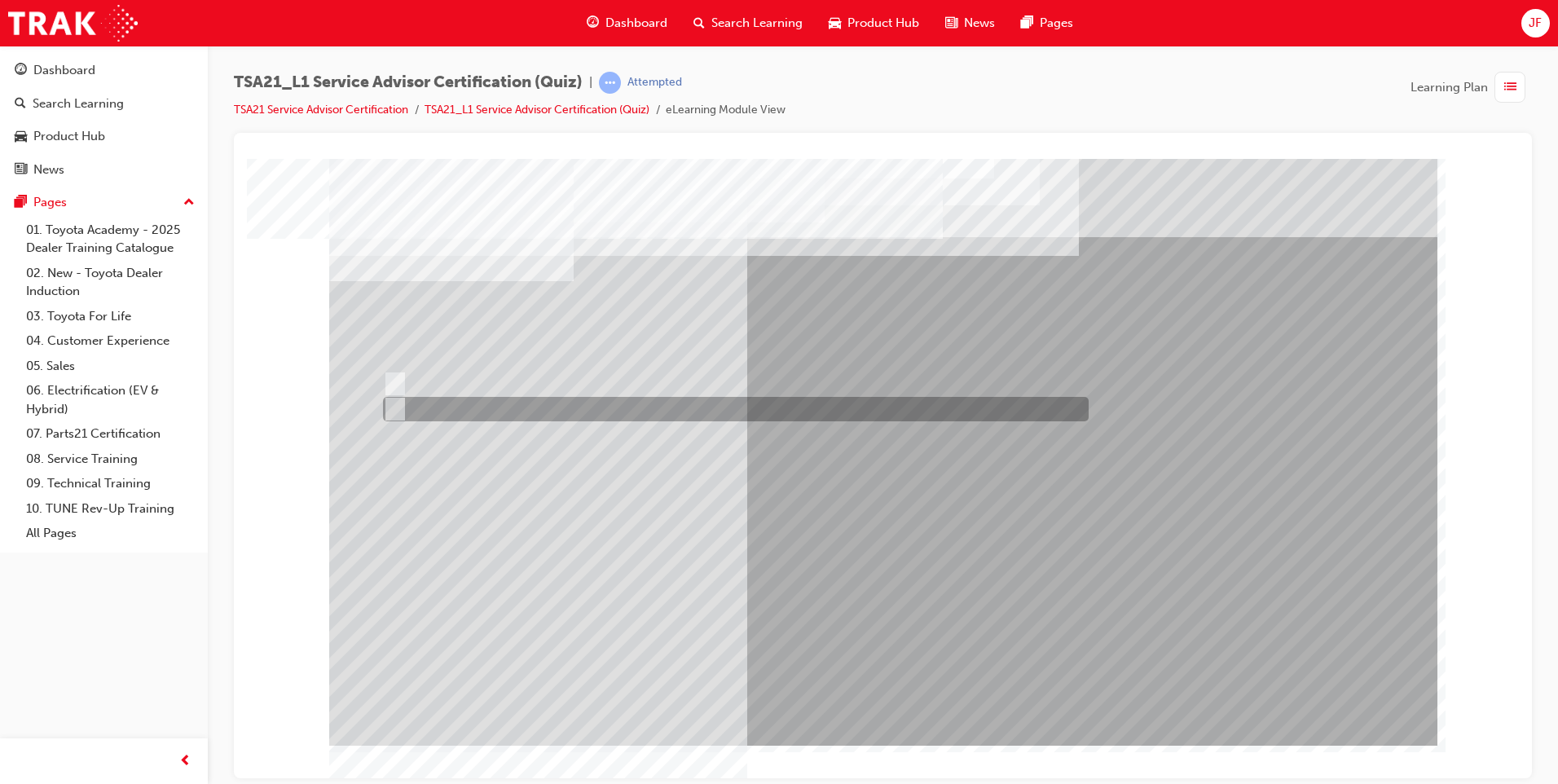
click at [431, 405] on div at bounding box center [732, 409] width 705 height 24
radio input "true"
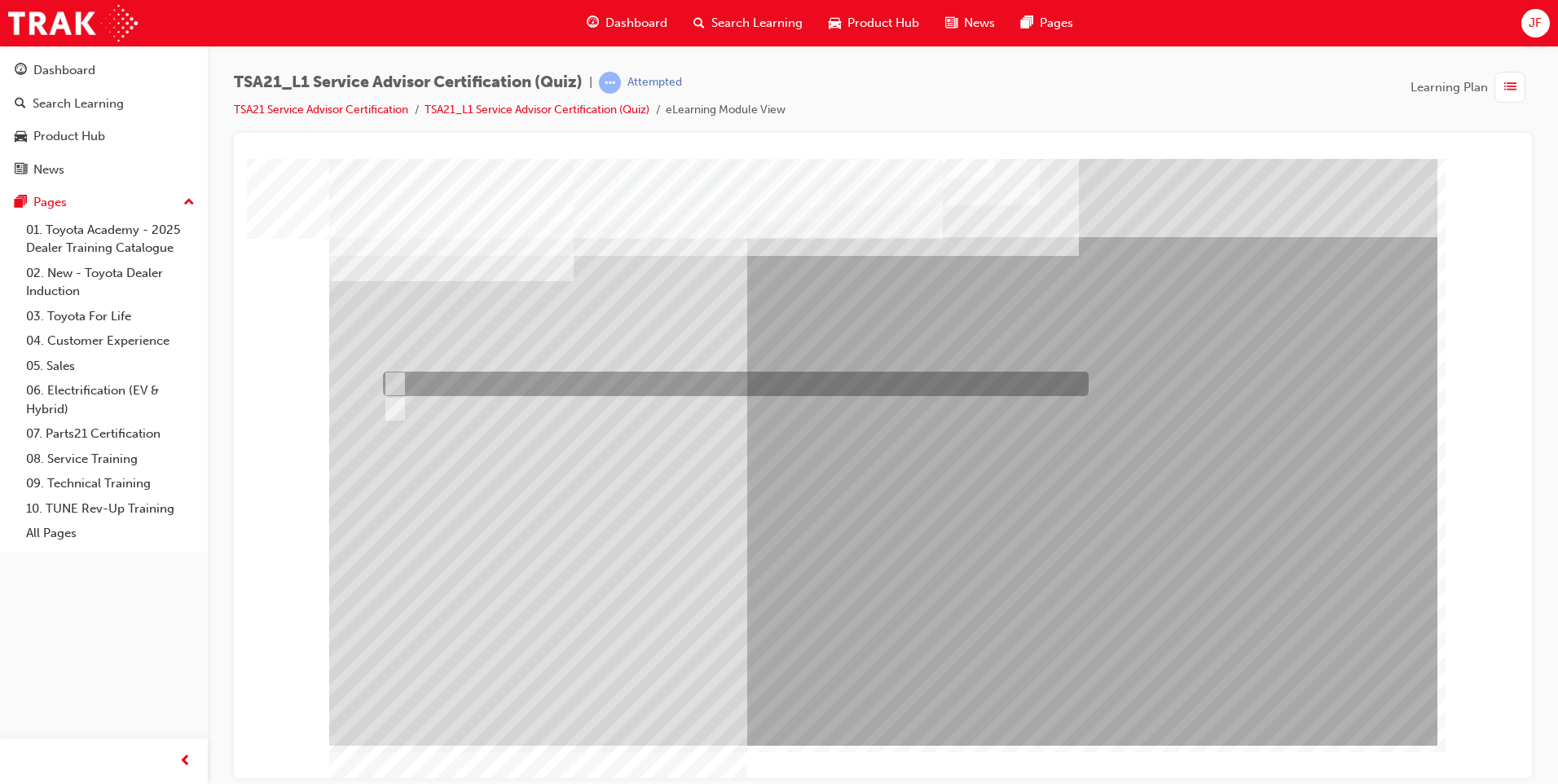
click at [438, 383] on div at bounding box center [732, 384] width 705 height 24
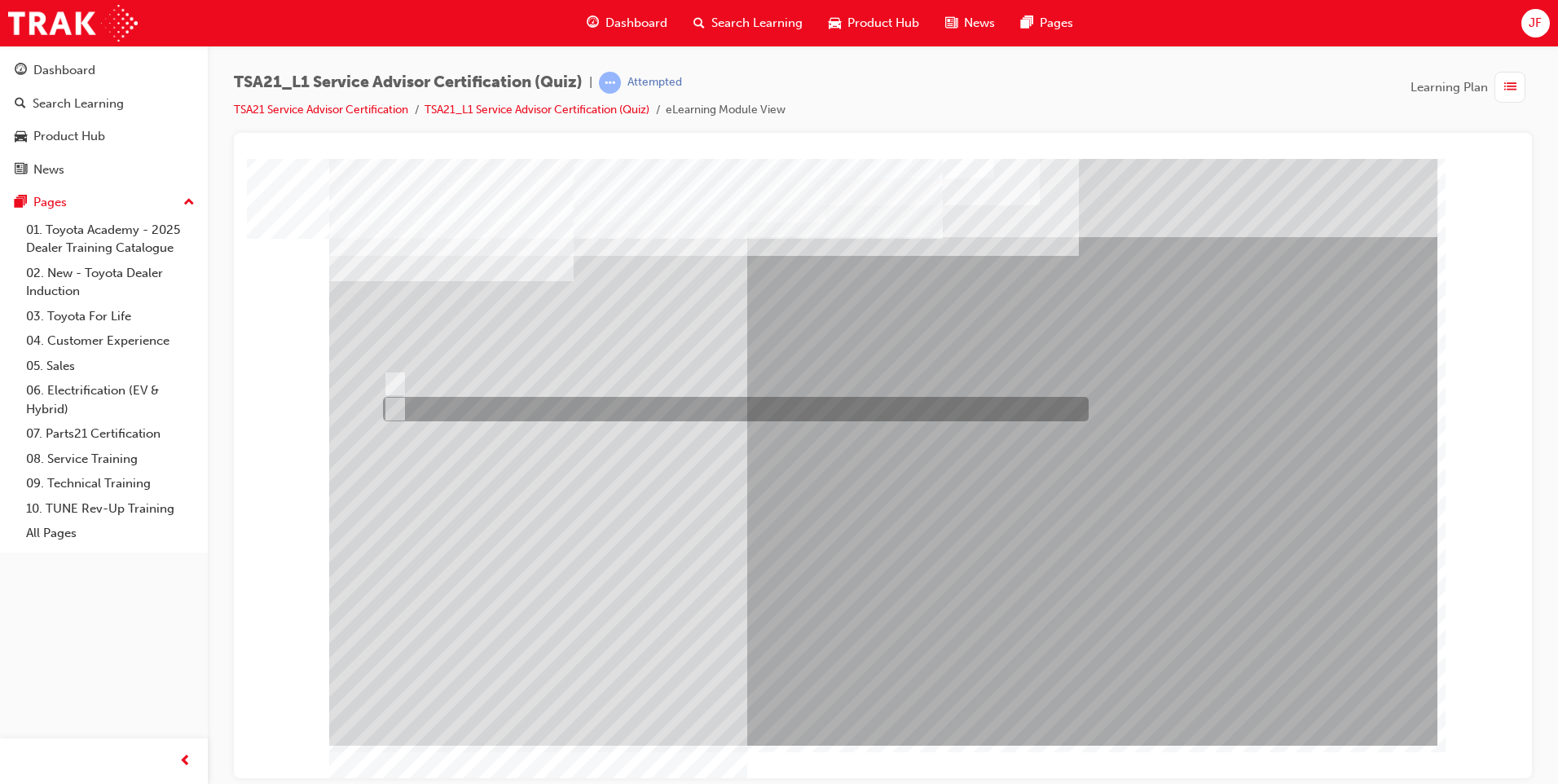
click at [418, 411] on div at bounding box center [732, 409] width 705 height 24
radio input "false"
radio input "true"
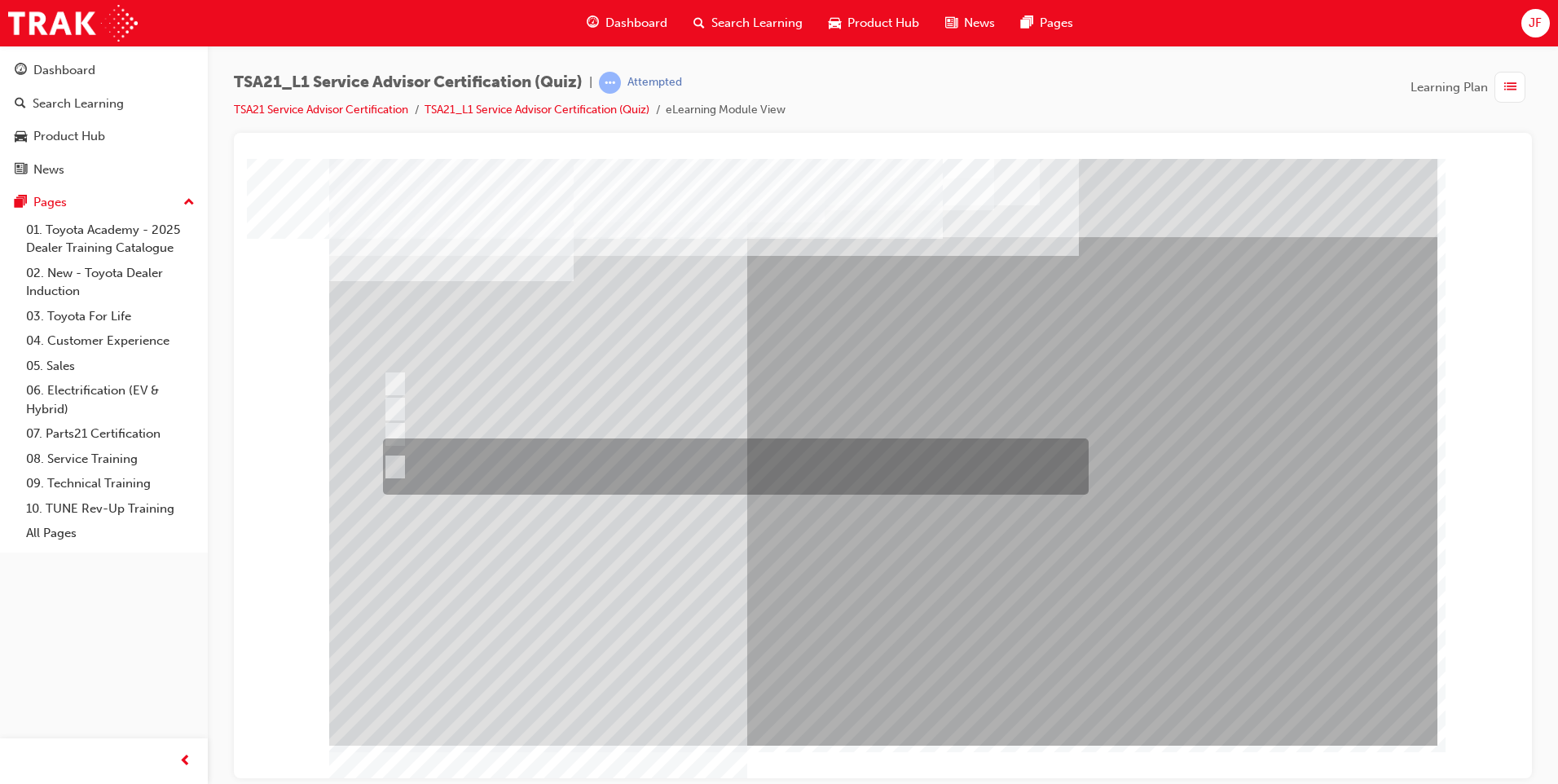
click at [468, 468] on div at bounding box center [732, 466] width 705 height 56
radio input "true"
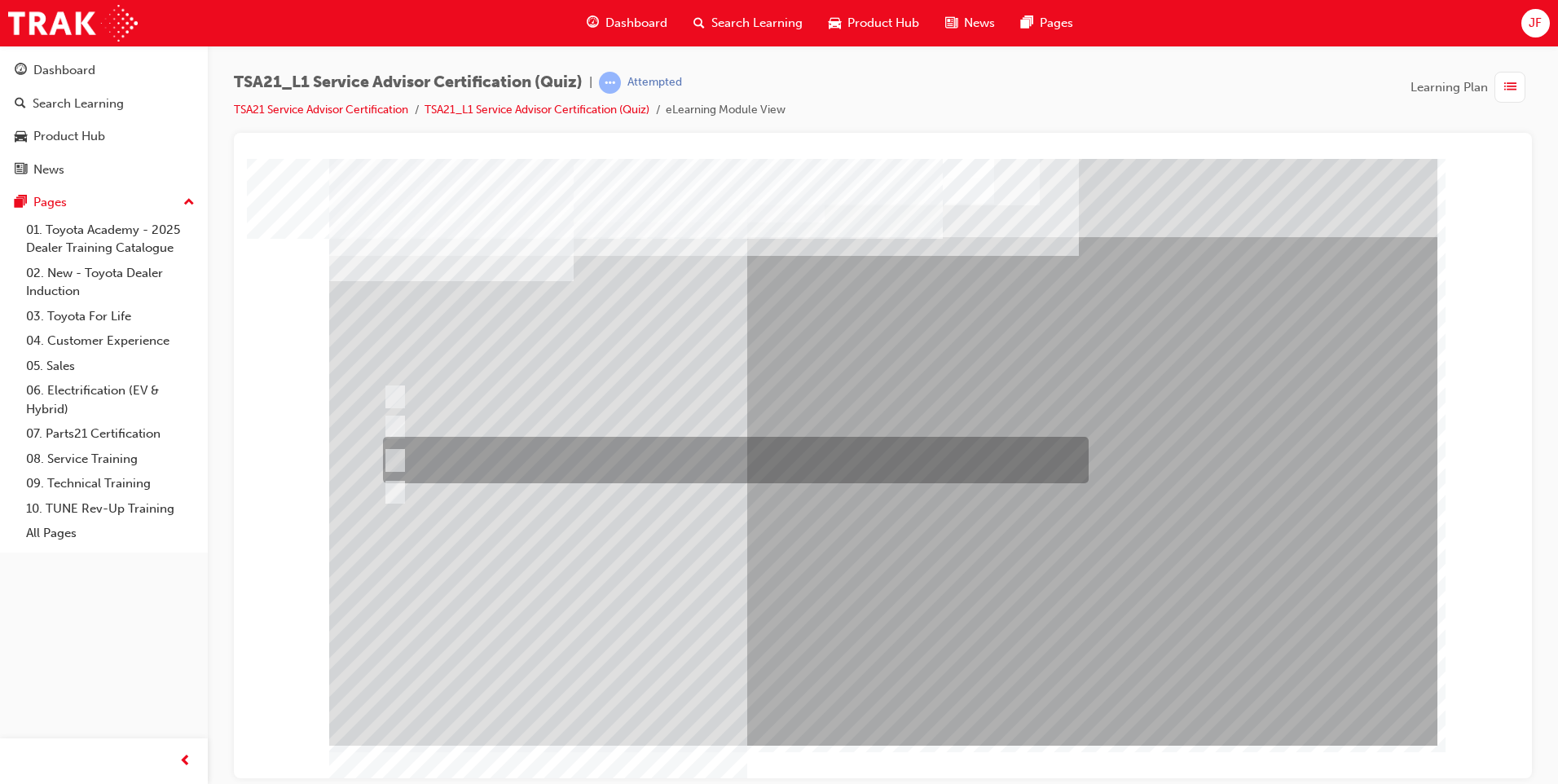
click at [404, 456] on div at bounding box center [732, 460] width 705 height 47
radio input "true"
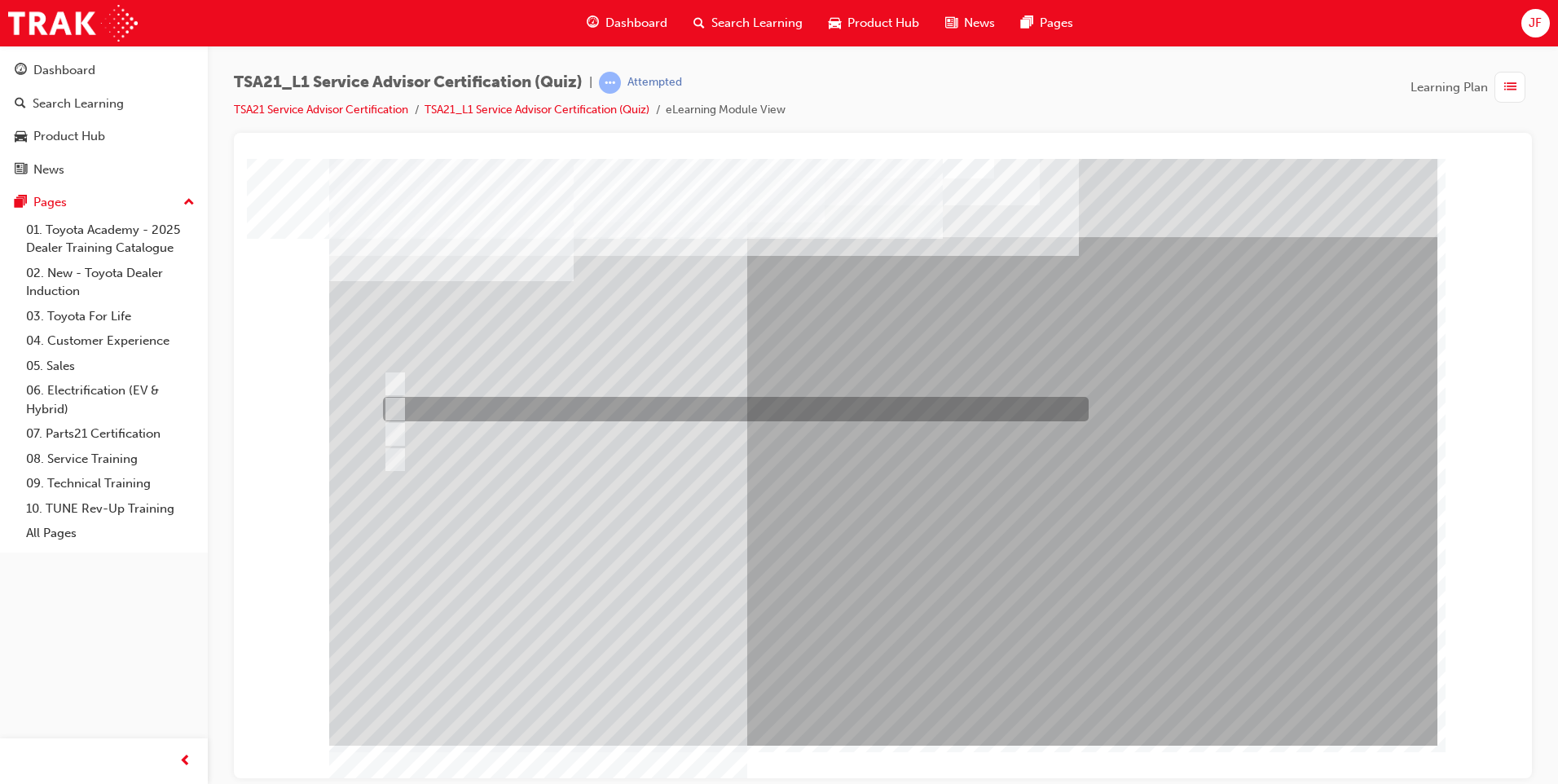
click at [400, 406] on input "Determine the average time technicians need to do the service." at bounding box center [391, 408] width 18 height 18
radio input "true"
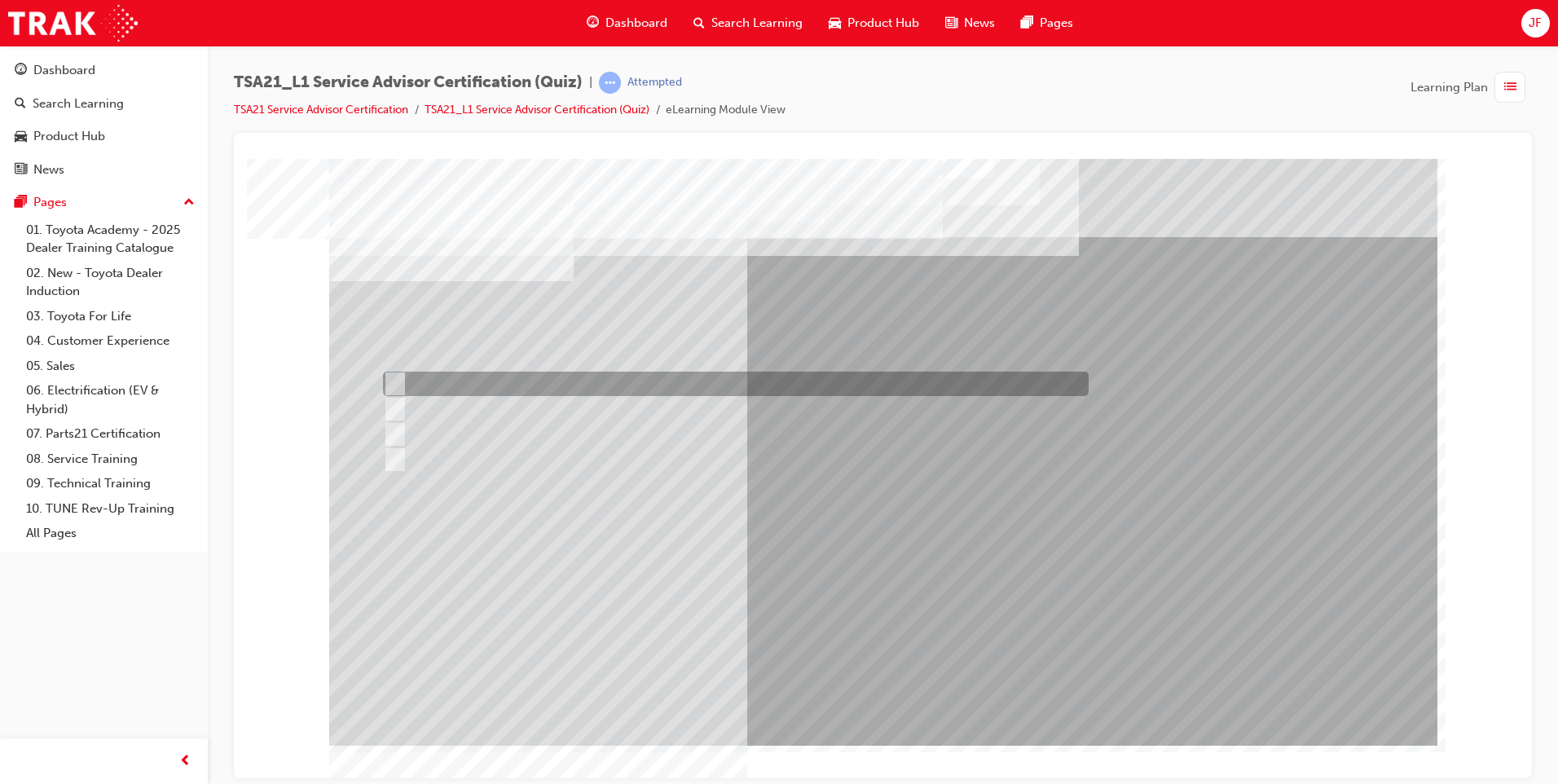
click at [400, 376] on input "Identify trends, declines in GSI or shifts in Guest expectations." at bounding box center [391, 384] width 18 height 18
radio input "true"
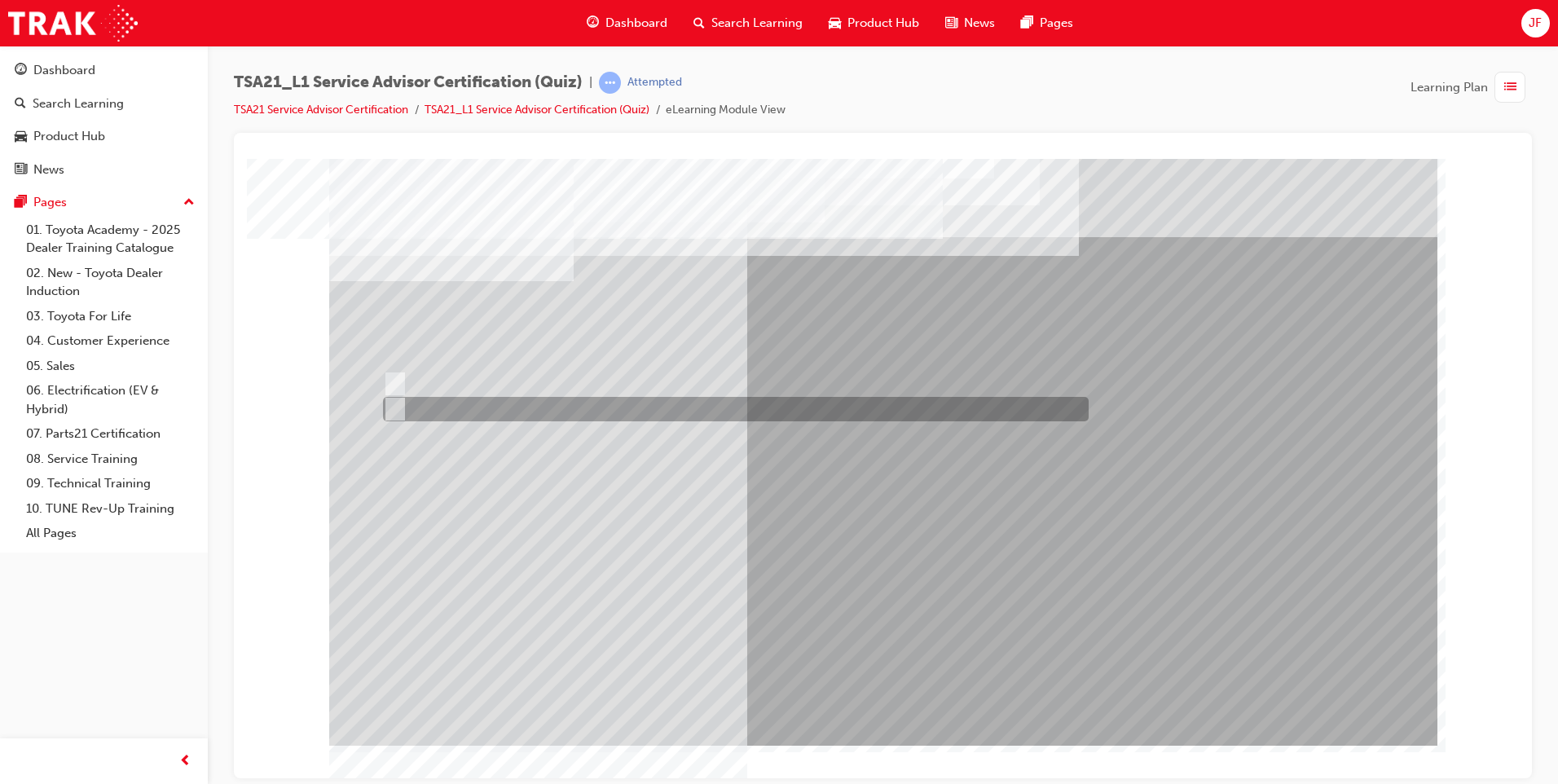
click at [392, 403] on input "True" at bounding box center [391, 408] width 18 height 18
radio input "true"
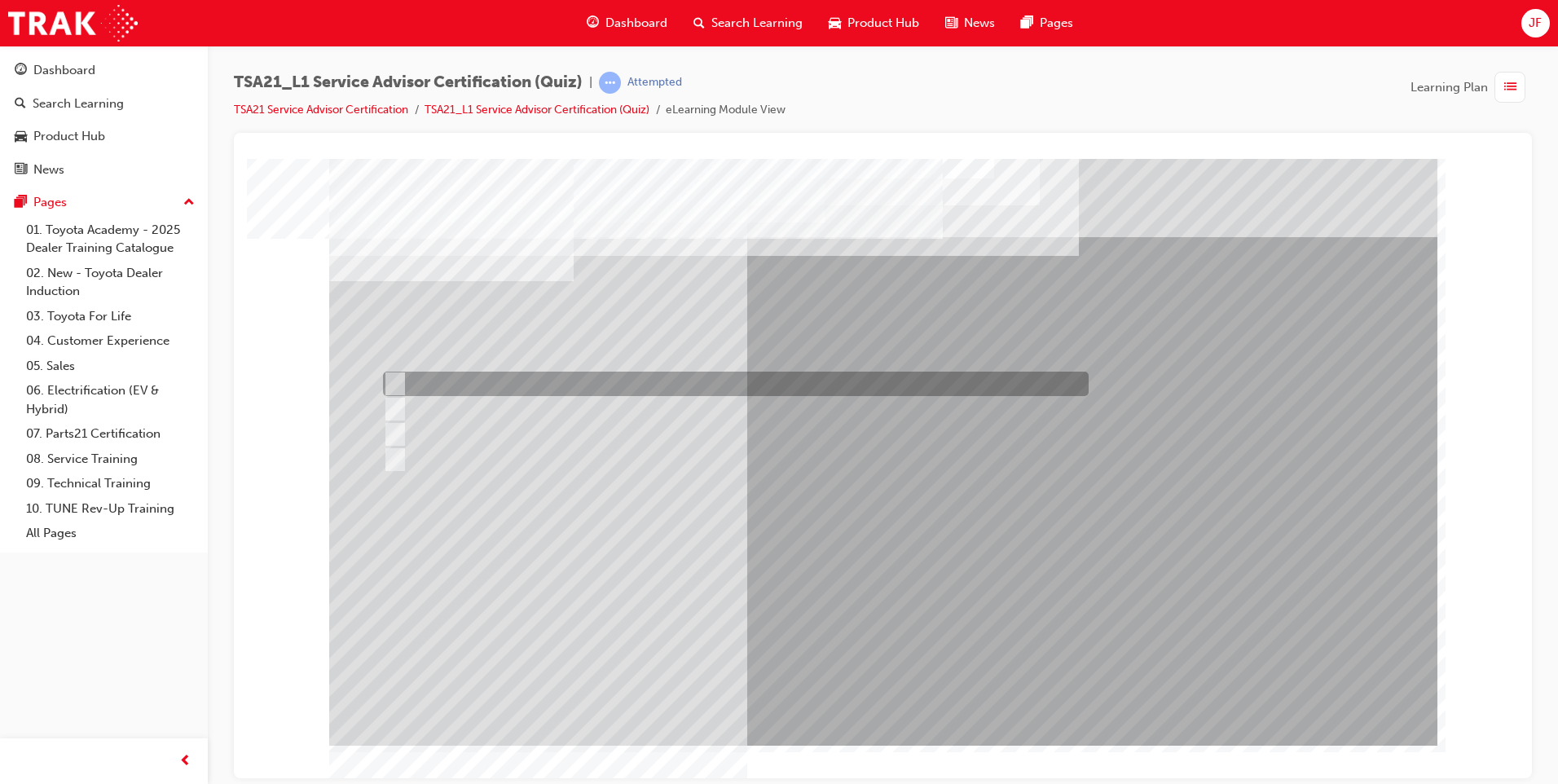
click at [390, 384] on input "Job stoppages" at bounding box center [391, 384] width 18 height 18
radio input "true"
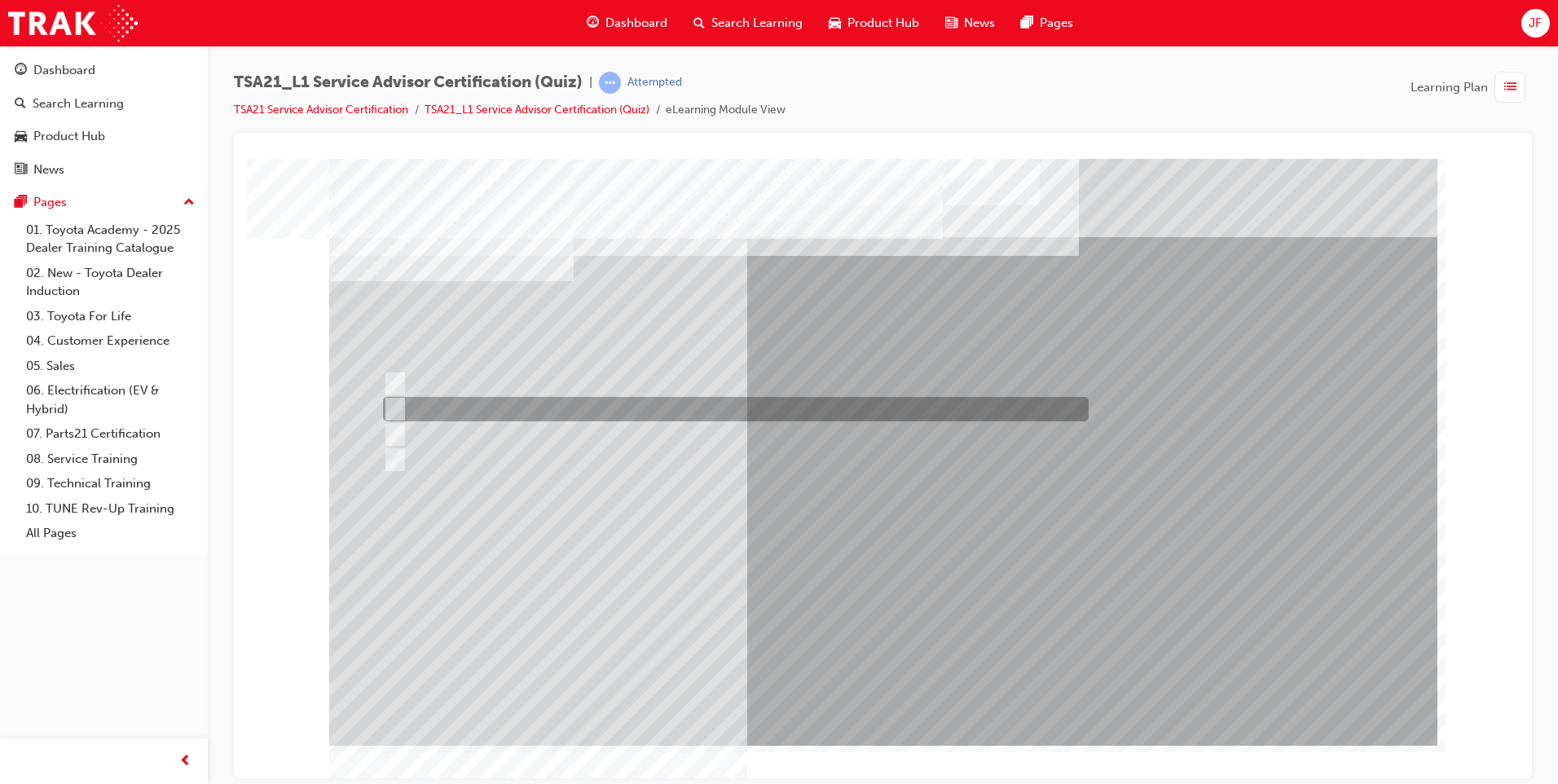
click at [395, 418] on div at bounding box center [732, 409] width 705 height 24
radio input "true"
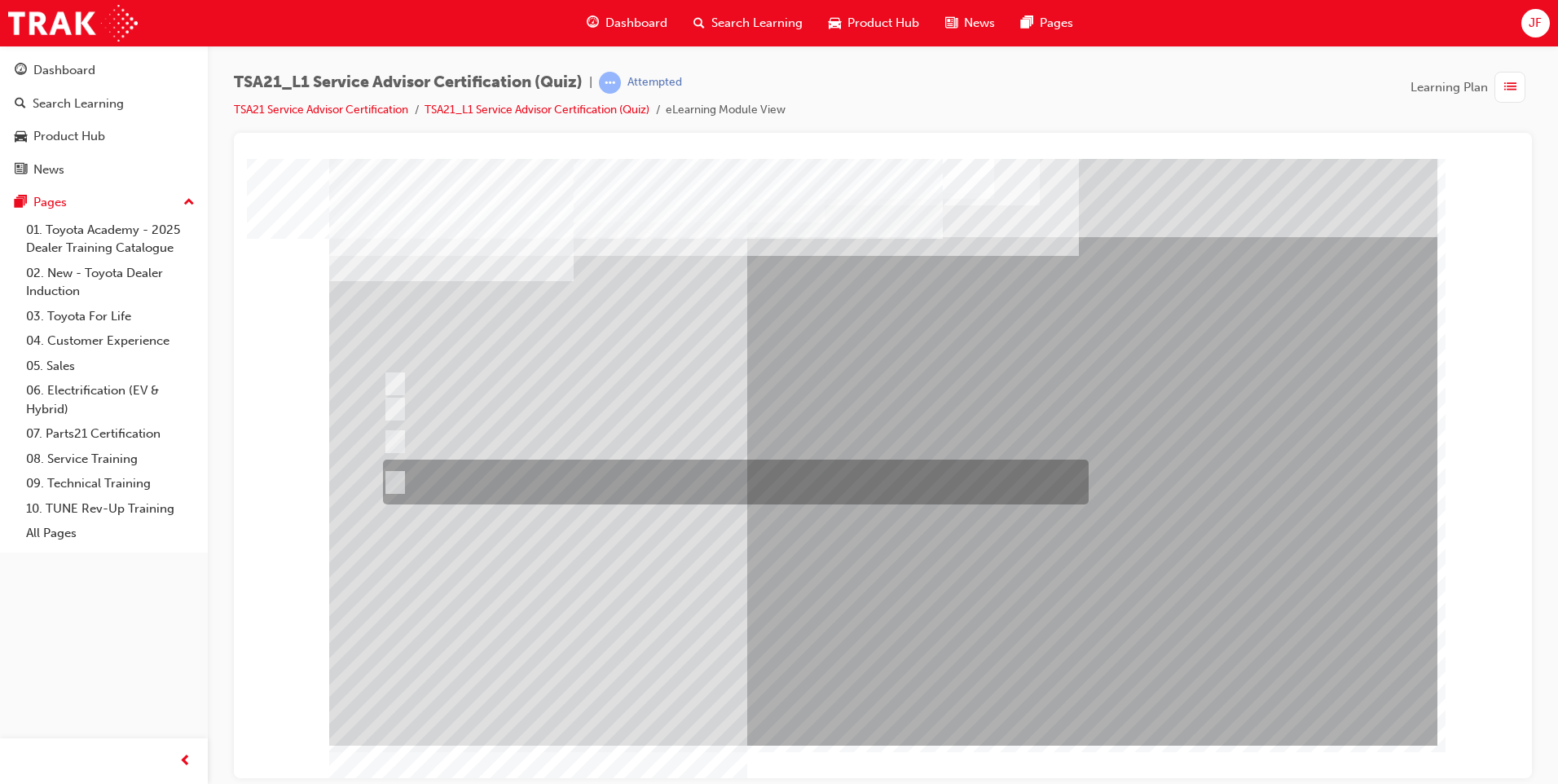
click at [401, 485] on div at bounding box center [732, 482] width 705 height 45
radio input "true"
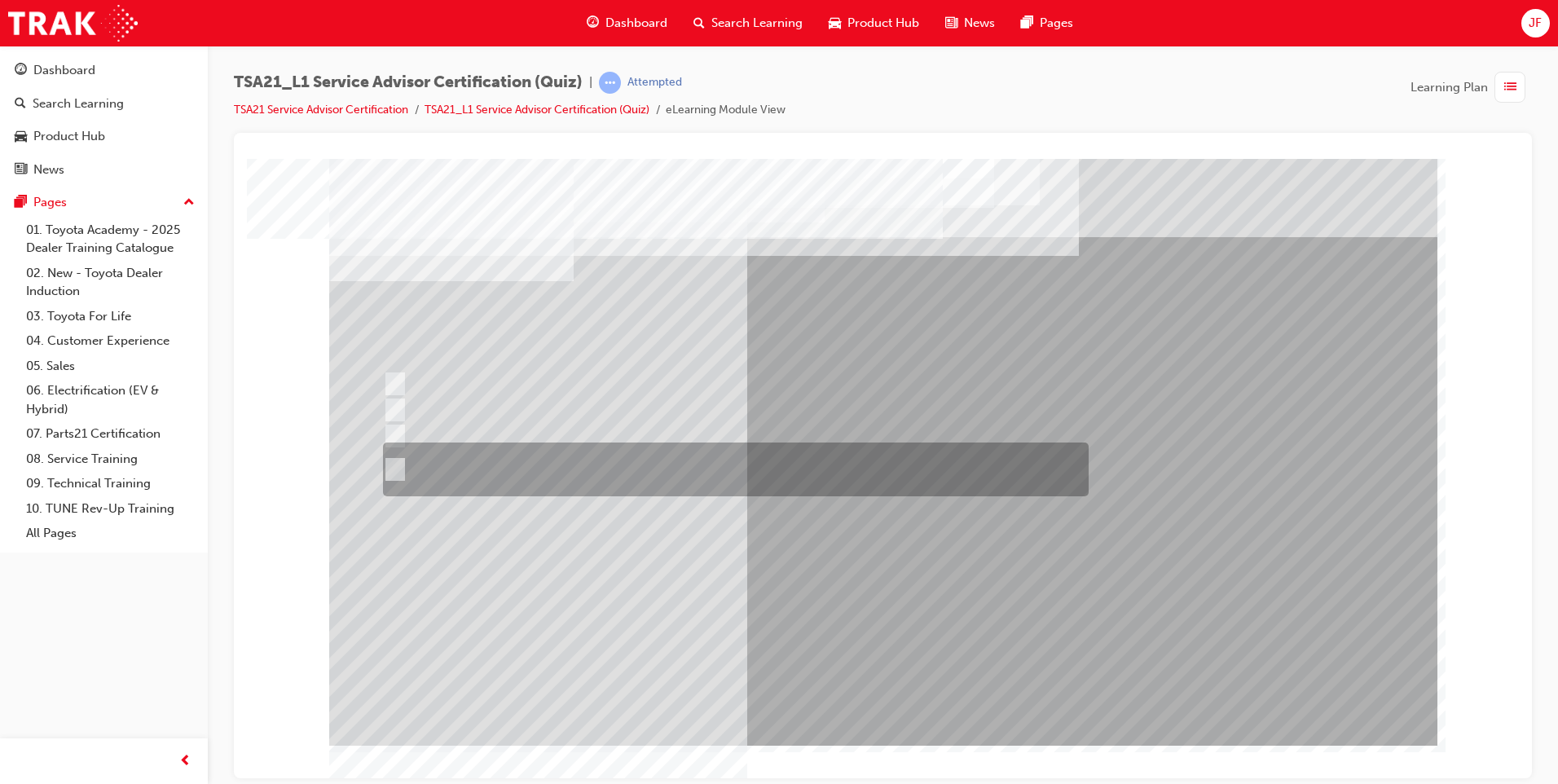
click at [406, 459] on div at bounding box center [732, 469] width 705 height 53
radio input "true"
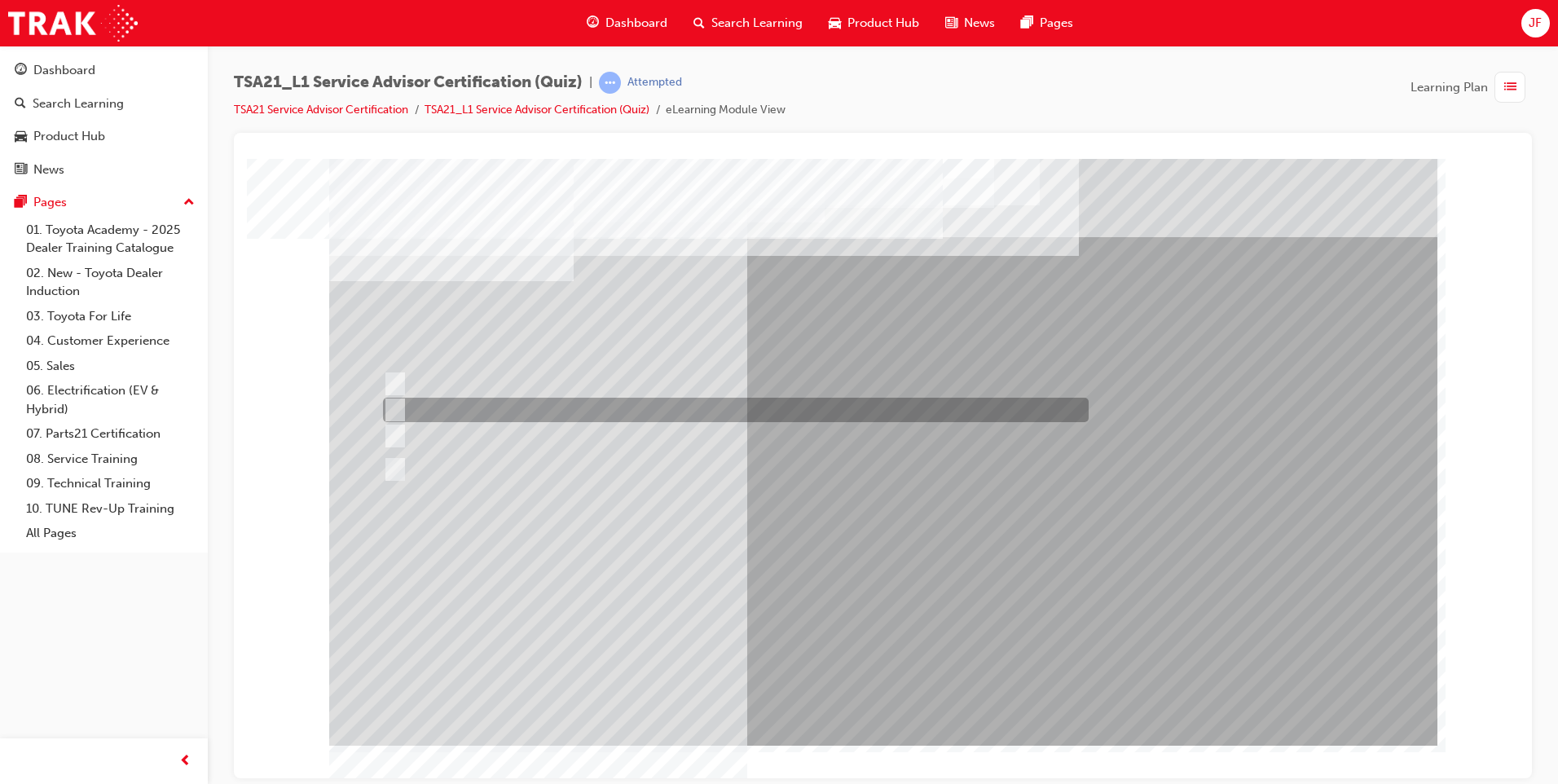
click at [425, 415] on div at bounding box center [732, 410] width 705 height 24
radio input "true"
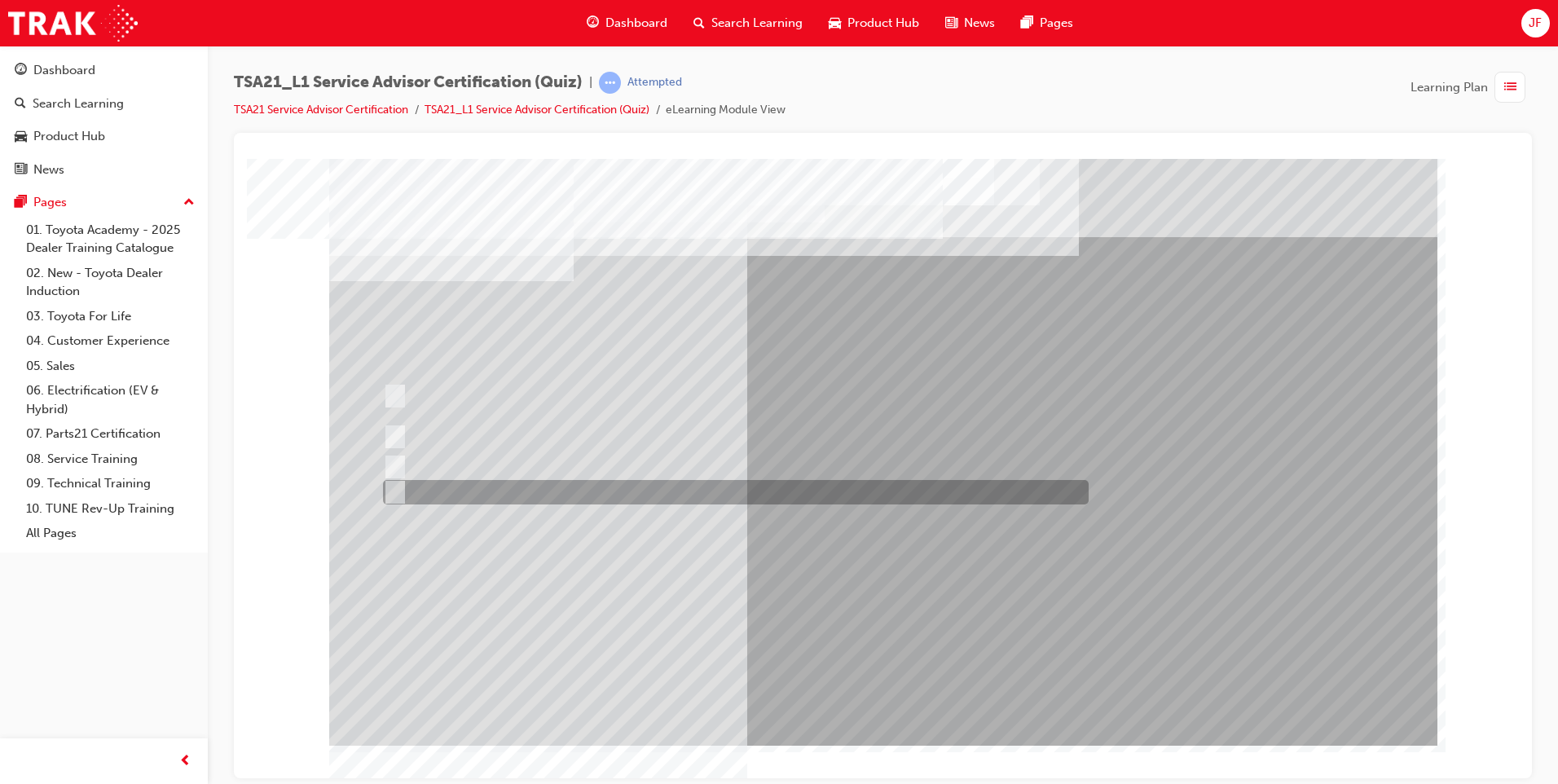
click at [416, 492] on div at bounding box center [732, 492] width 705 height 24
radio input "true"
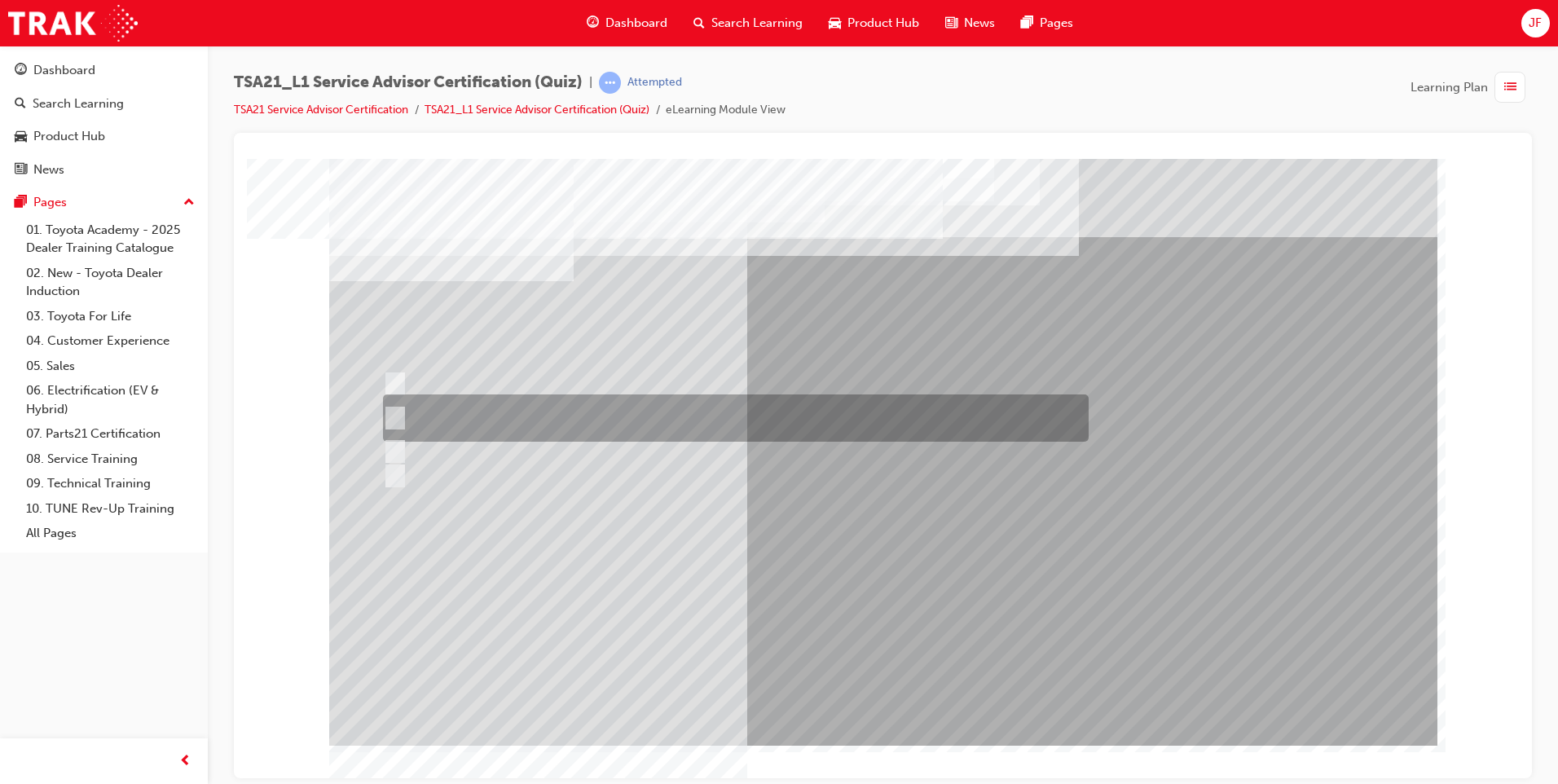
click at [397, 421] on input "Write the Guest’s exact words on the RO and explain that the fault will need to…" at bounding box center [391, 417] width 18 height 18
radio input "true"
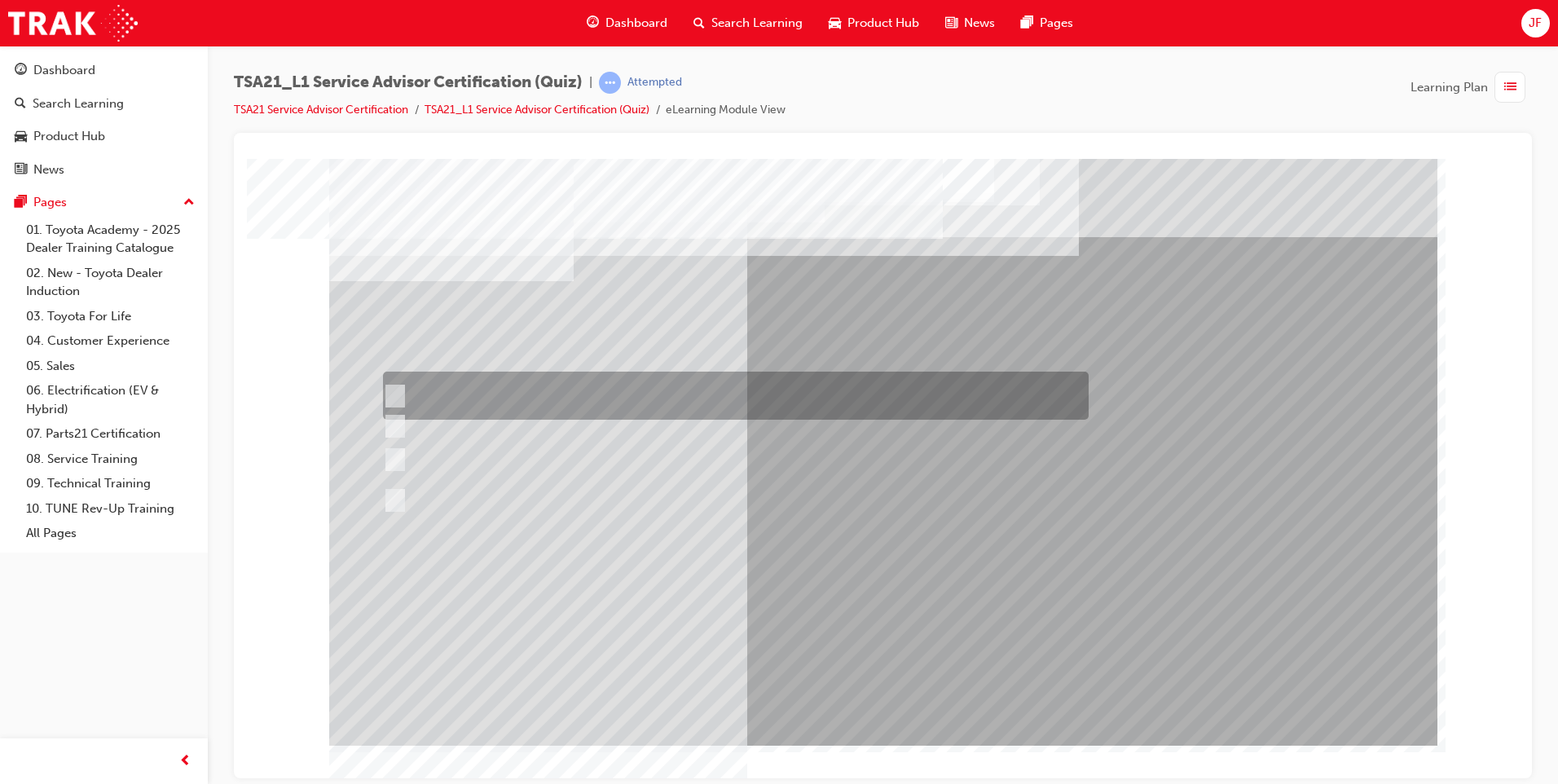
click at [396, 392] on input "Which service is required, how much the job will cost, how long it will take, a…" at bounding box center [391, 396] width 18 height 18
radio input "true"
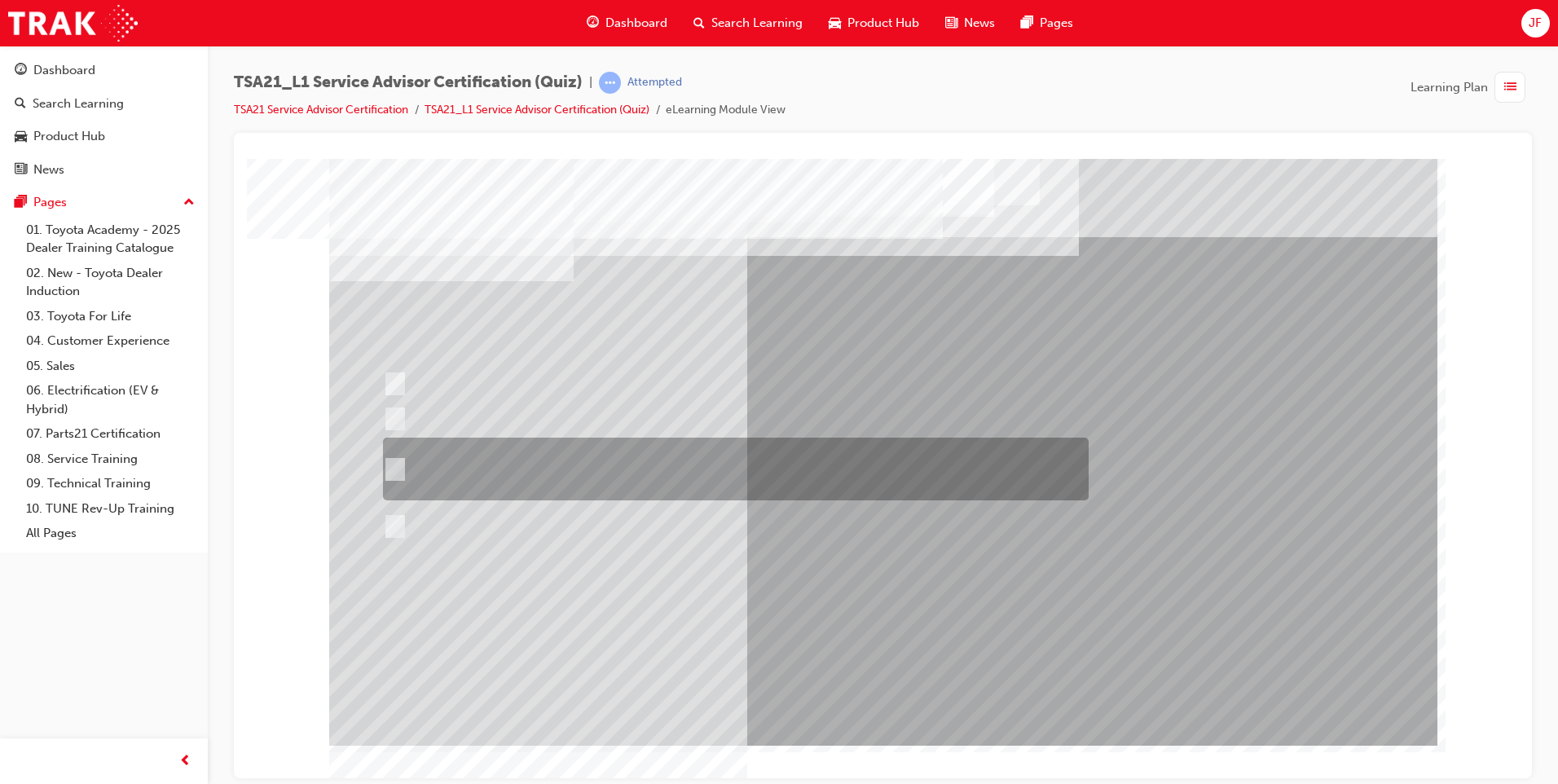
click at [393, 465] on input "Explain the costs for the maintenance, and then explain that the costs, \3parts…" at bounding box center [391, 469] width 18 height 18
radio input "true"
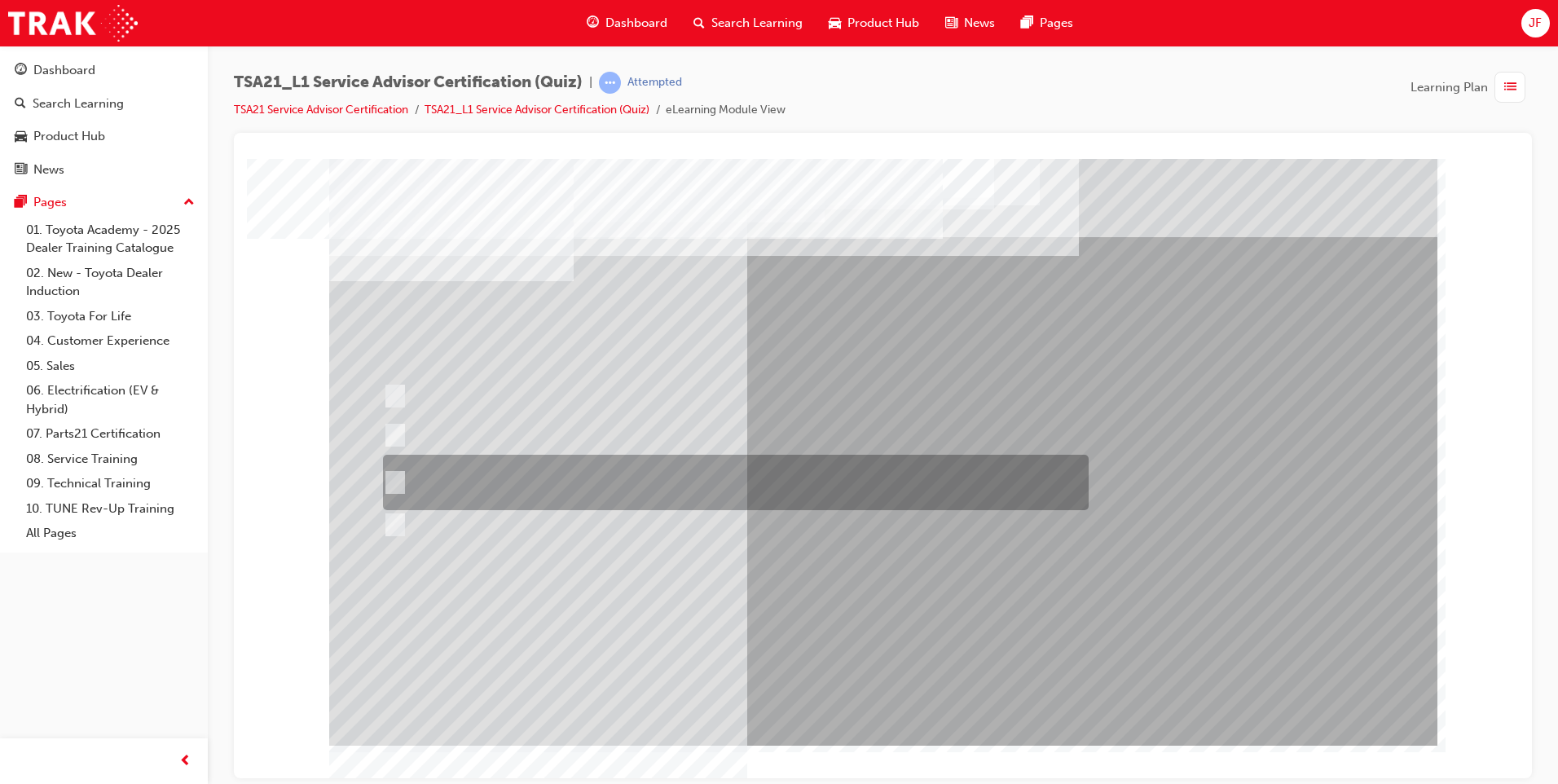
click at [431, 477] on div at bounding box center [732, 482] width 705 height 55
radio input "true"
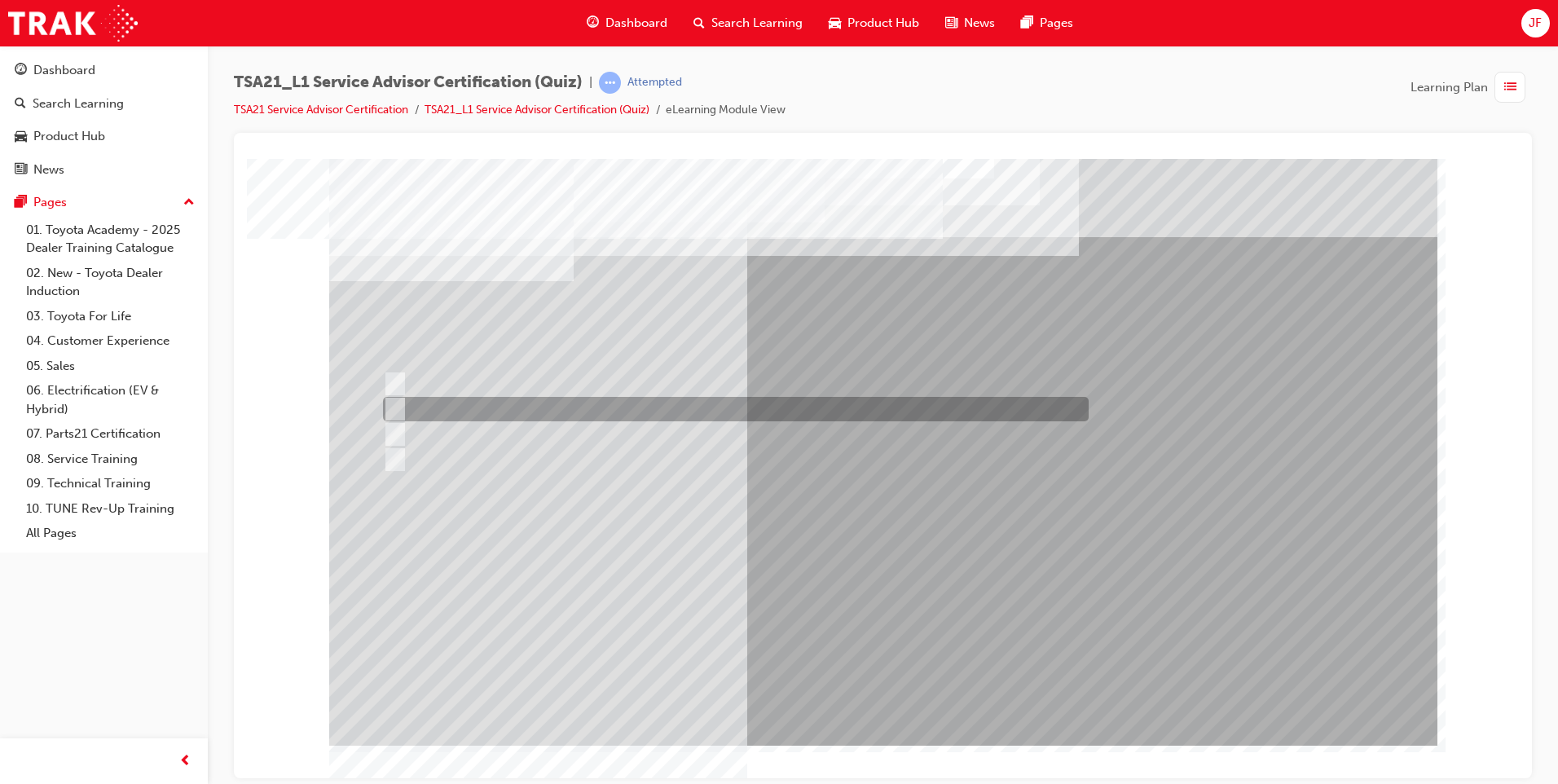
click at [397, 408] on input "To be familiar with different types of maintenance." at bounding box center [391, 408] width 18 height 18
radio input "true"
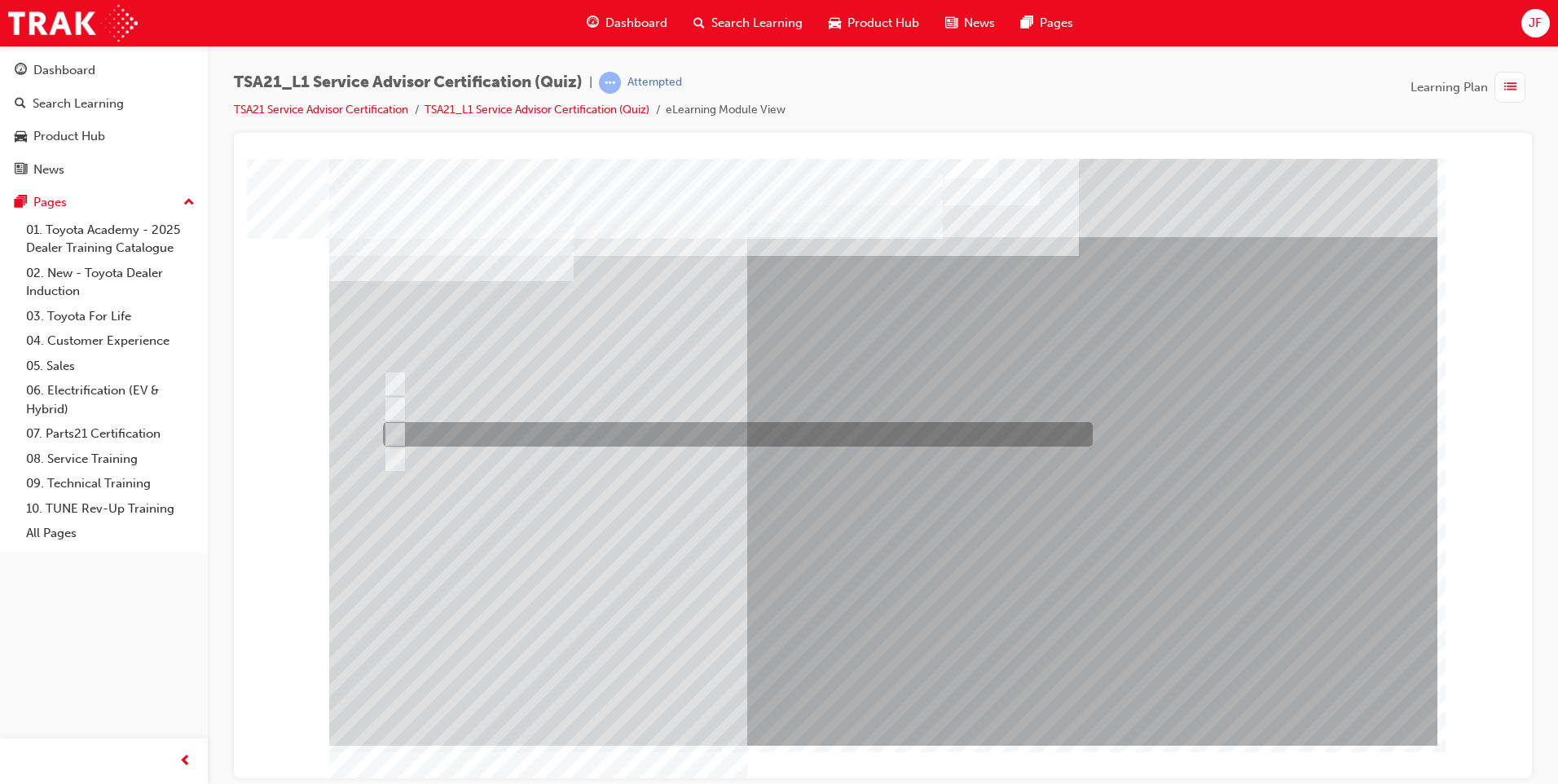
click at [400, 428] on input "Record the agreed appointment and delivery date/times." at bounding box center [391, 433] width 18 height 18
radio input "true"
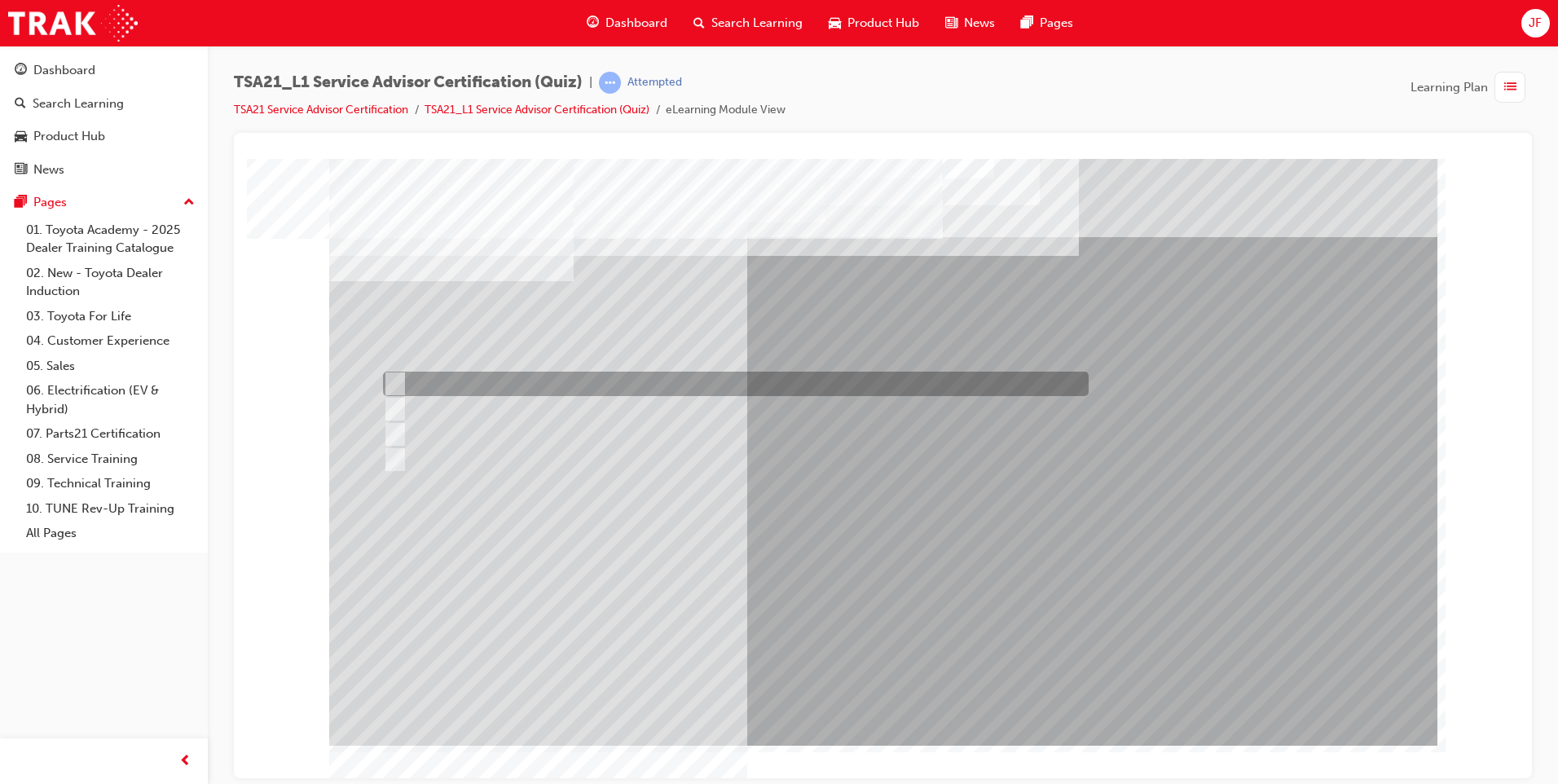
click at [402, 380] on div at bounding box center [732, 384] width 705 height 24
radio input "true"
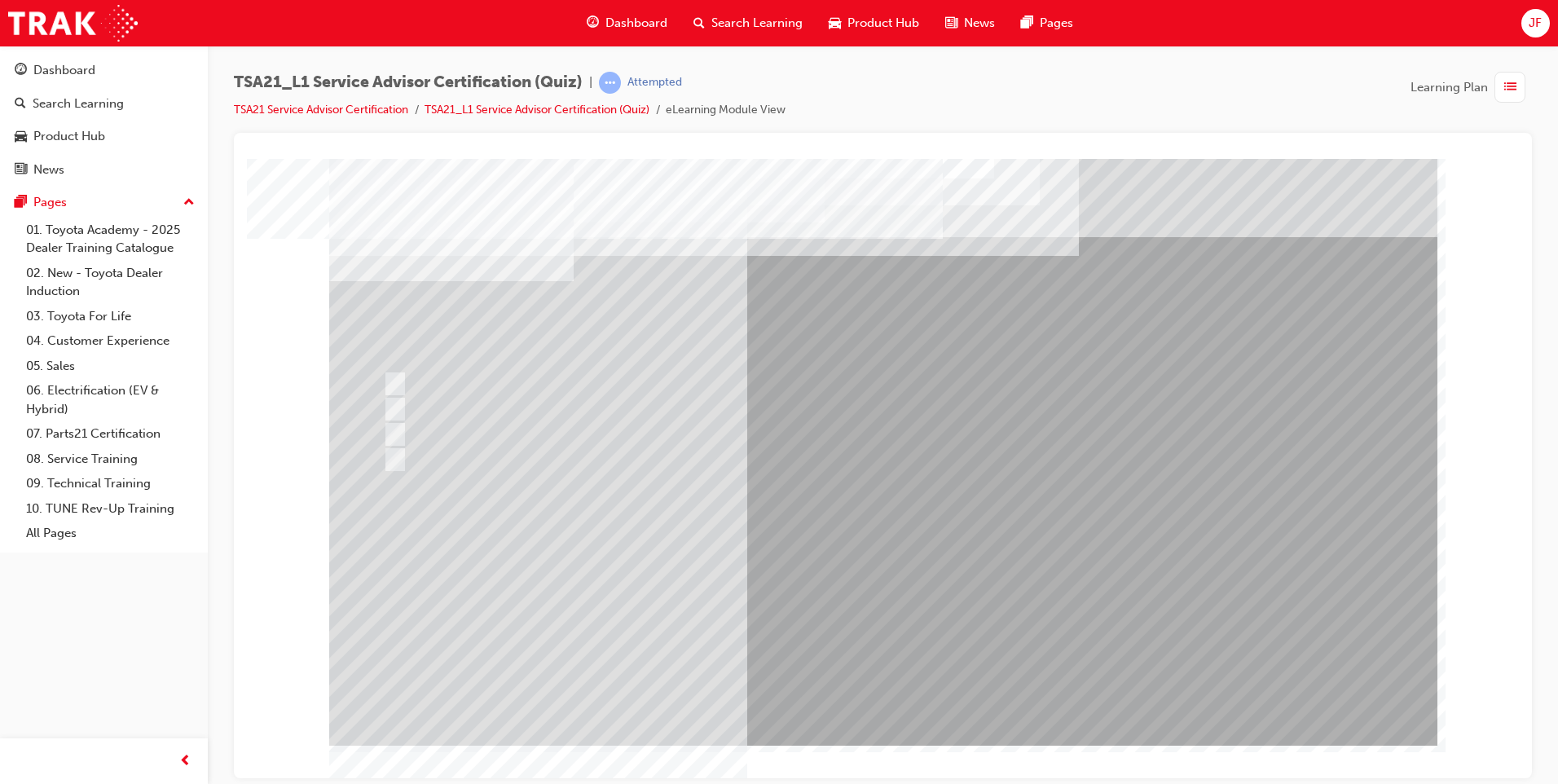
drag, startPoint x: 858, startPoint y: 658, endPoint x: 860, endPoint y: 671, distance: 13.2
click at [860, 666] on div at bounding box center [883, 450] width 1108 height 586
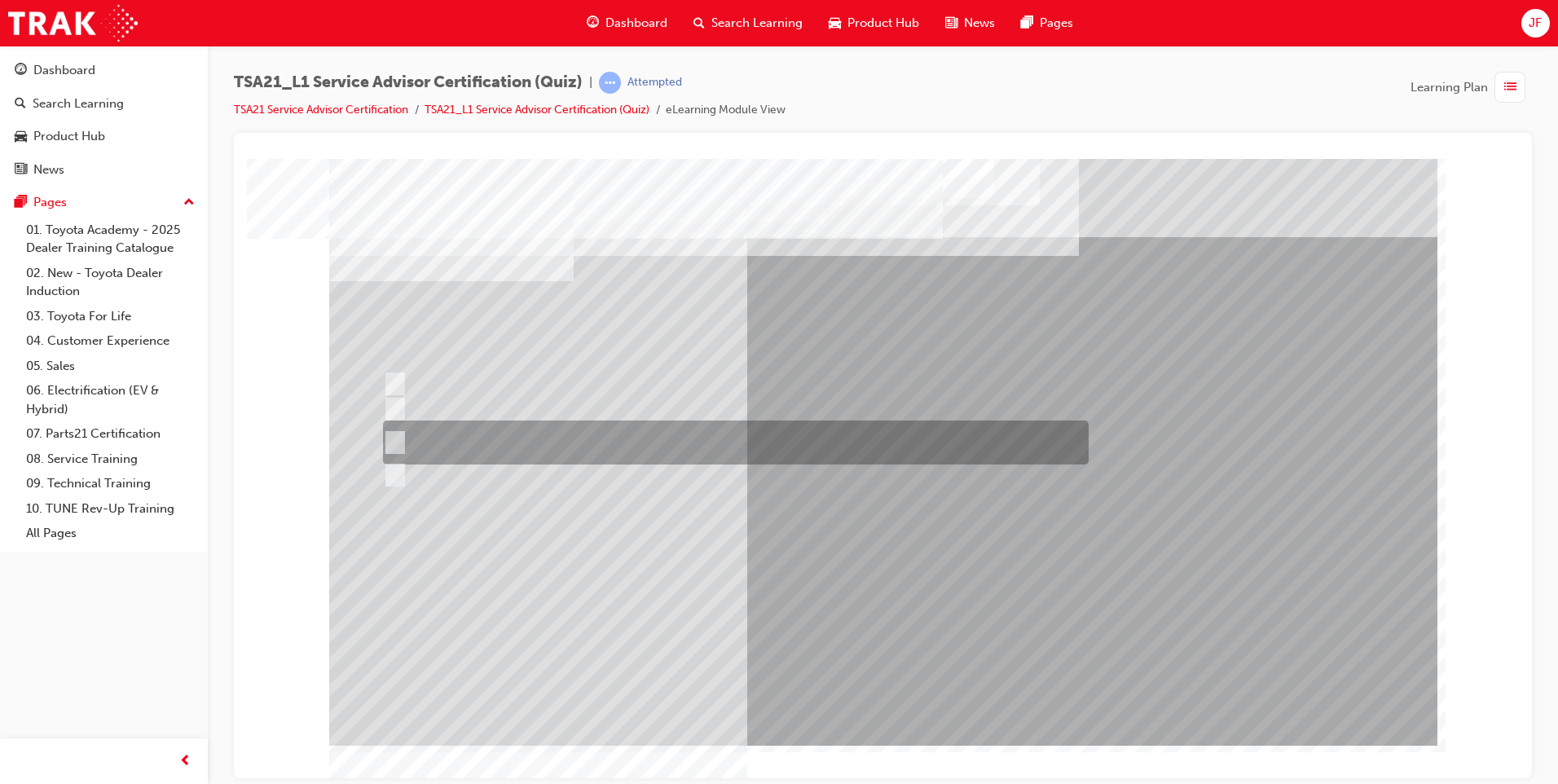
click at [412, 443] on div at bounding box center [732, 442] width 705 height 44
radio input "true"
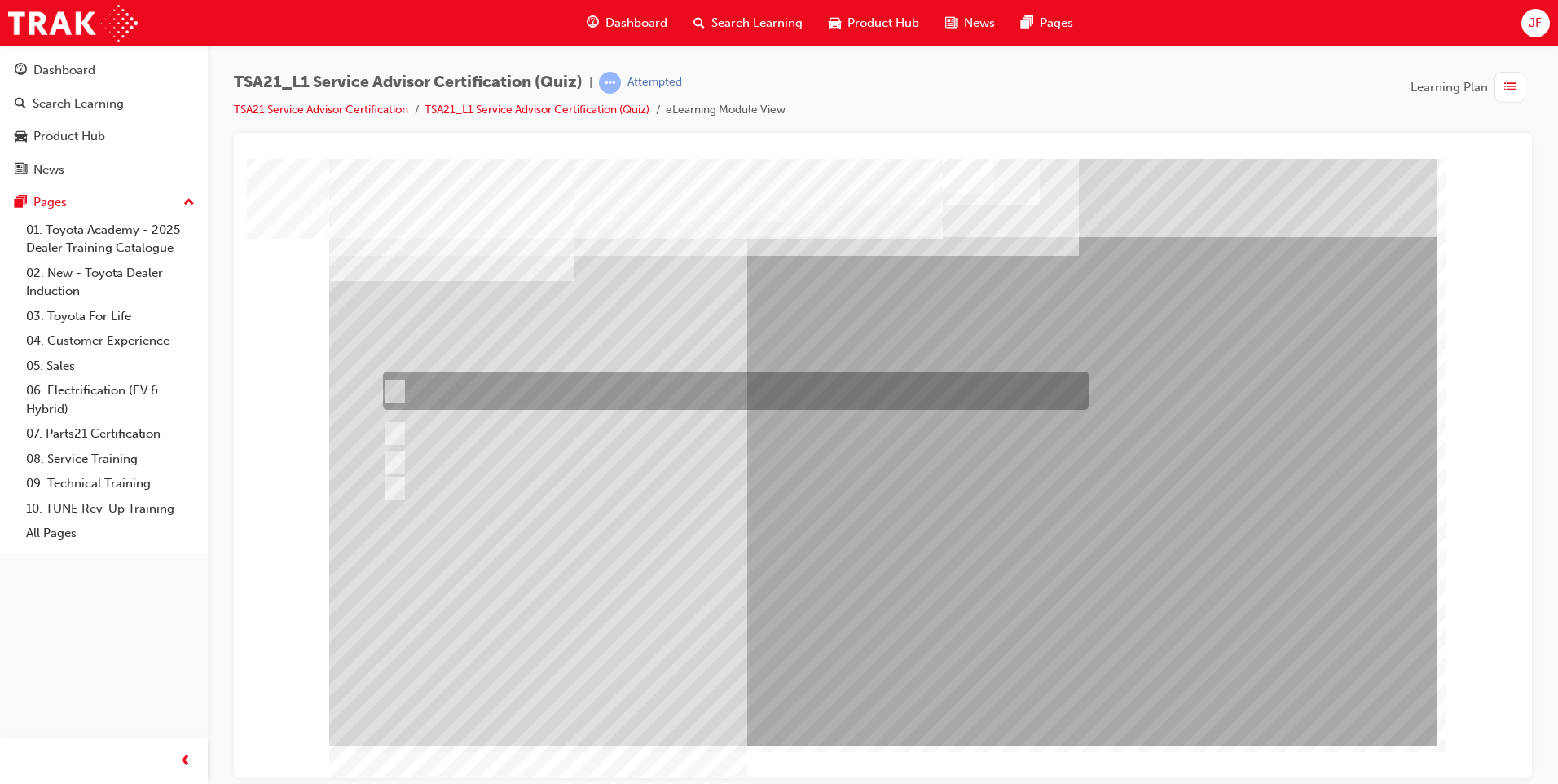
click at [411, 387] on div at bounding box center [732, 390] width 705 height 38
radio input "true"
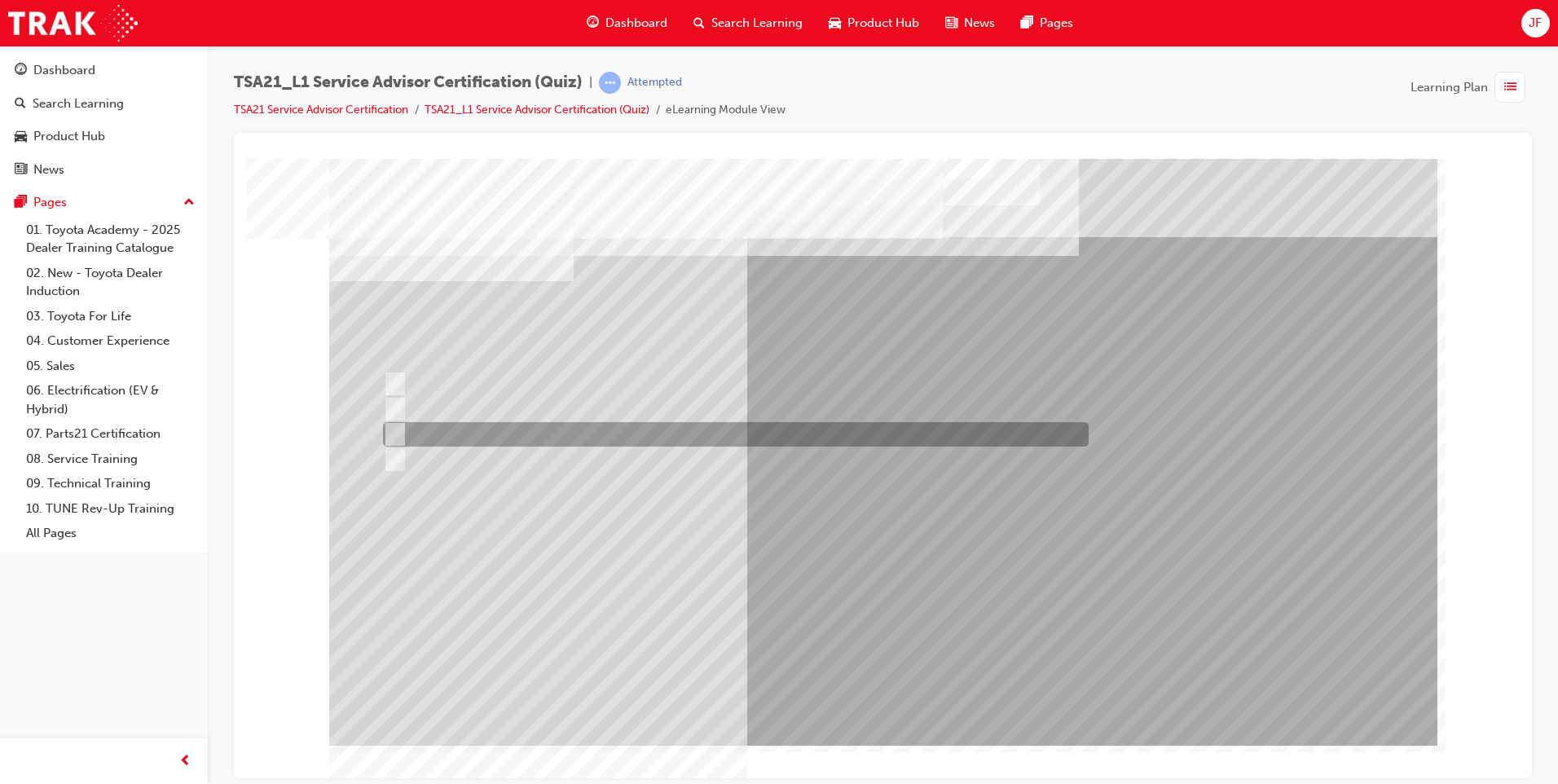
click at [394, 430] on input "Vehicle quality" at bounding box center [391, 433] width 18 height 18
radio input "true"
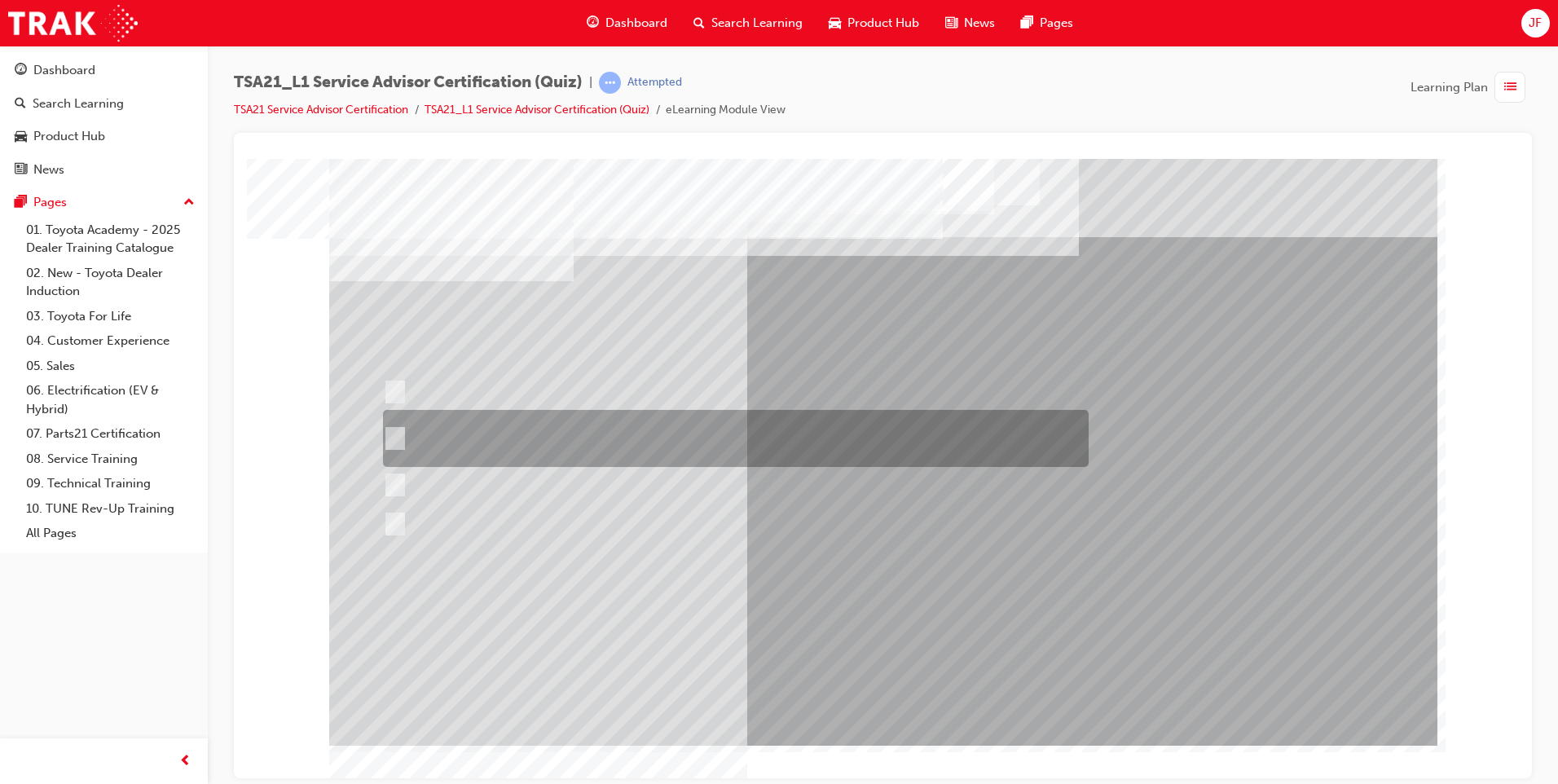
click at [401, 426] on div at bounding box center [732, 438] width 705 height 57
radio input "true"
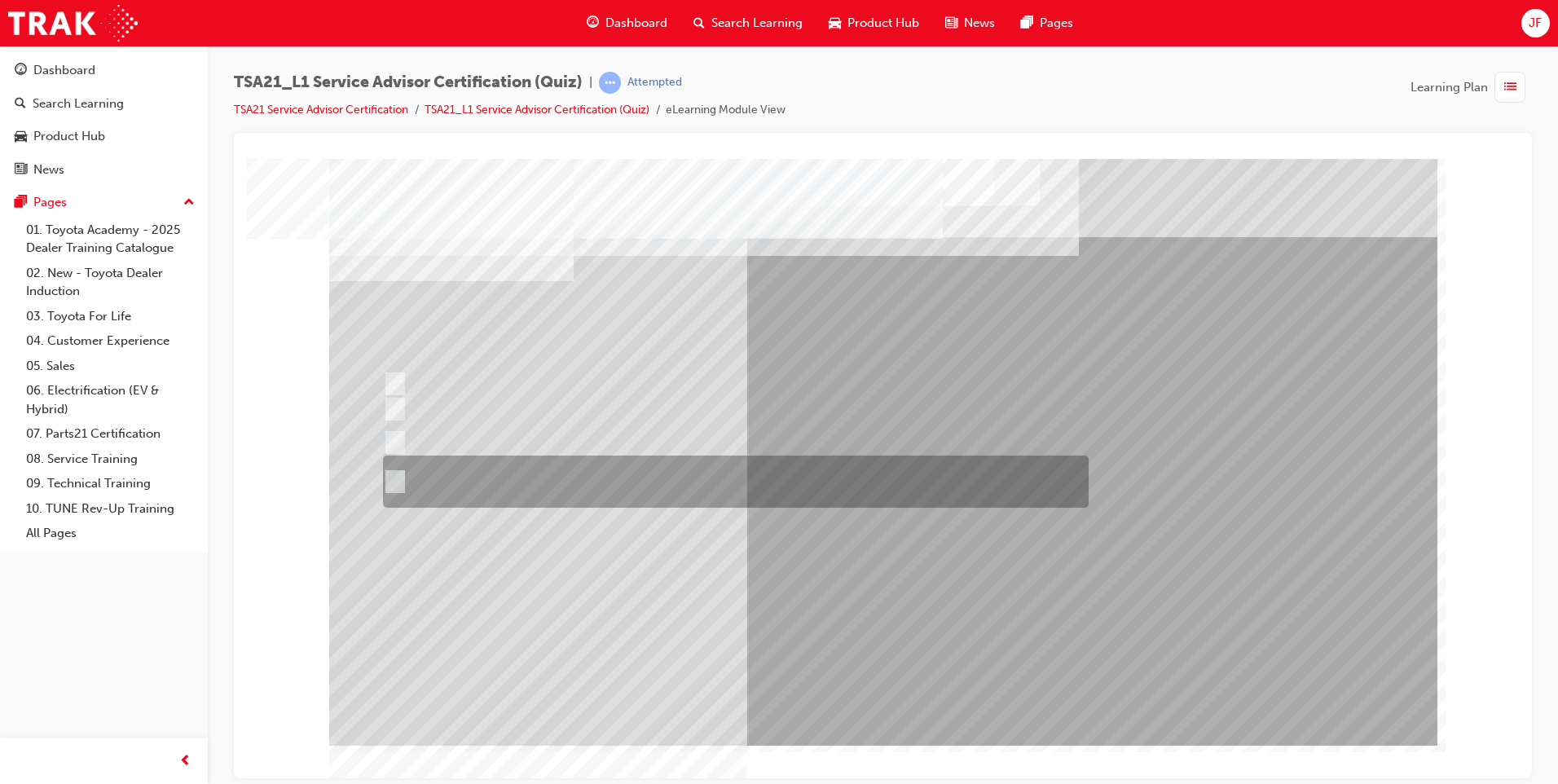
click at [413, 482] on div at bounding box center [732, 482] width 705 height 53
radio input "true"
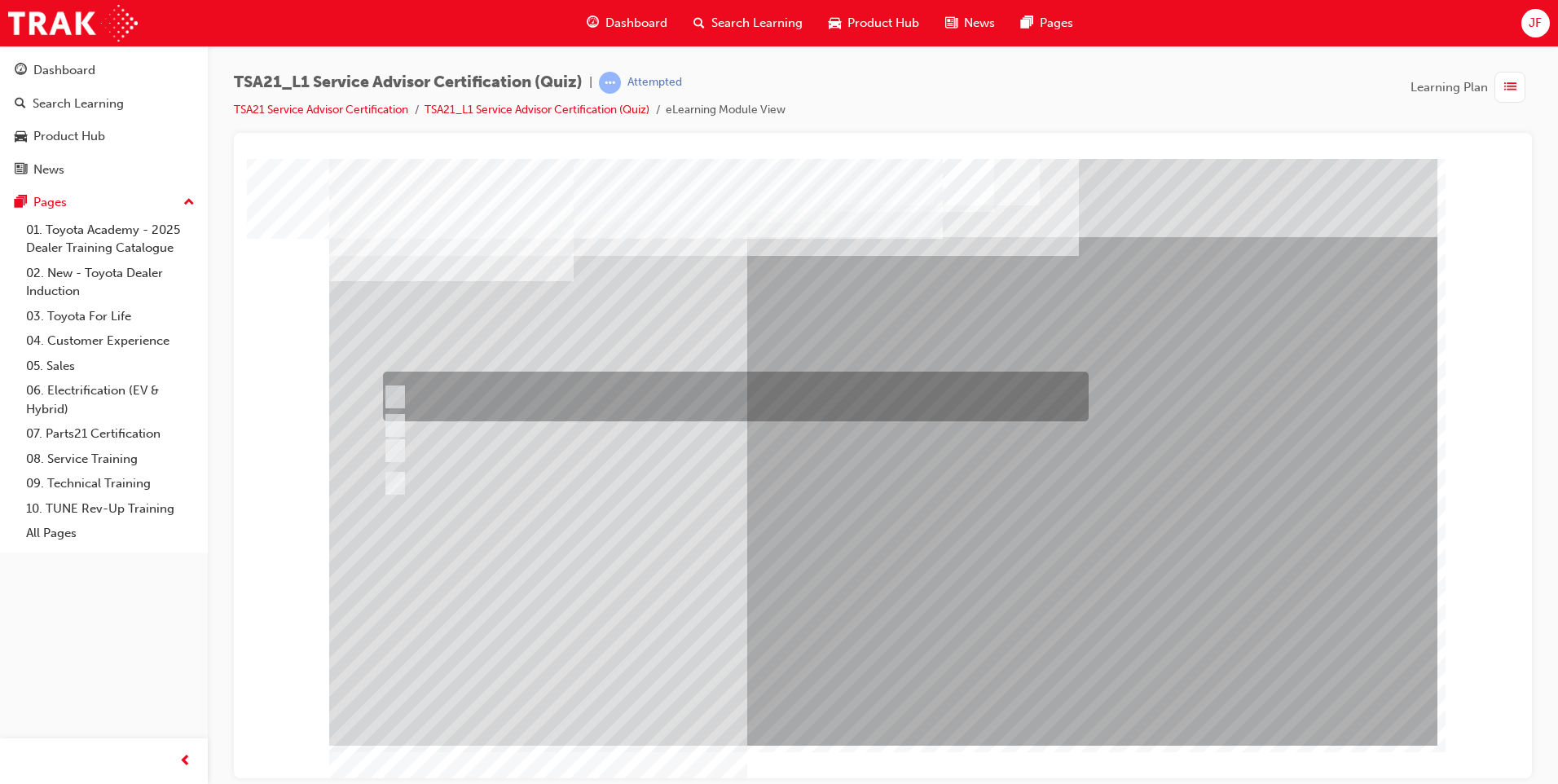
click at [387, 382] on div at bounding box center [732, 396] width 705 height 50
radio input "true"
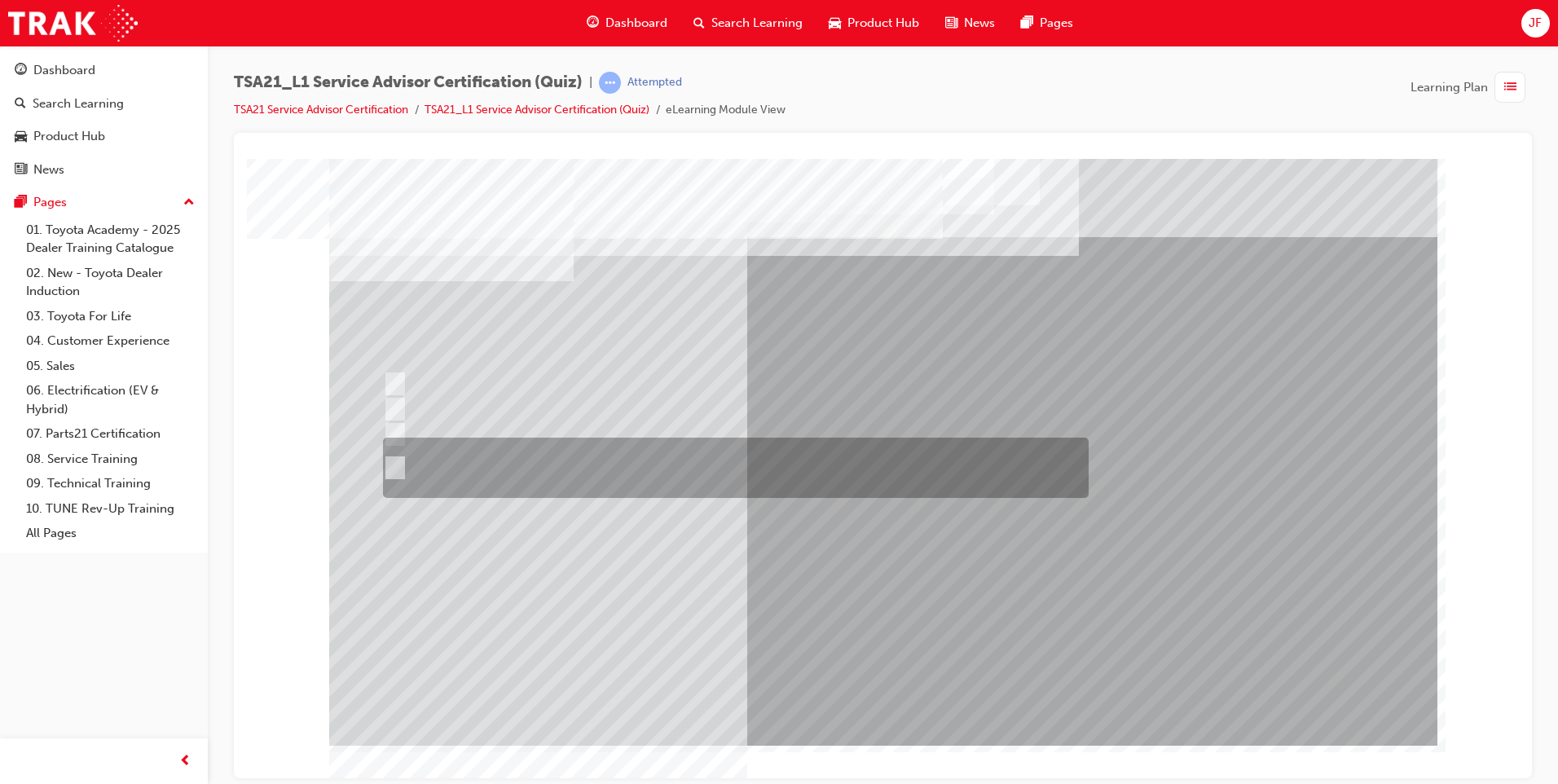
click at [402, 461] on div at bounding box center [732, 467] width 705 height 60
radio input "true"
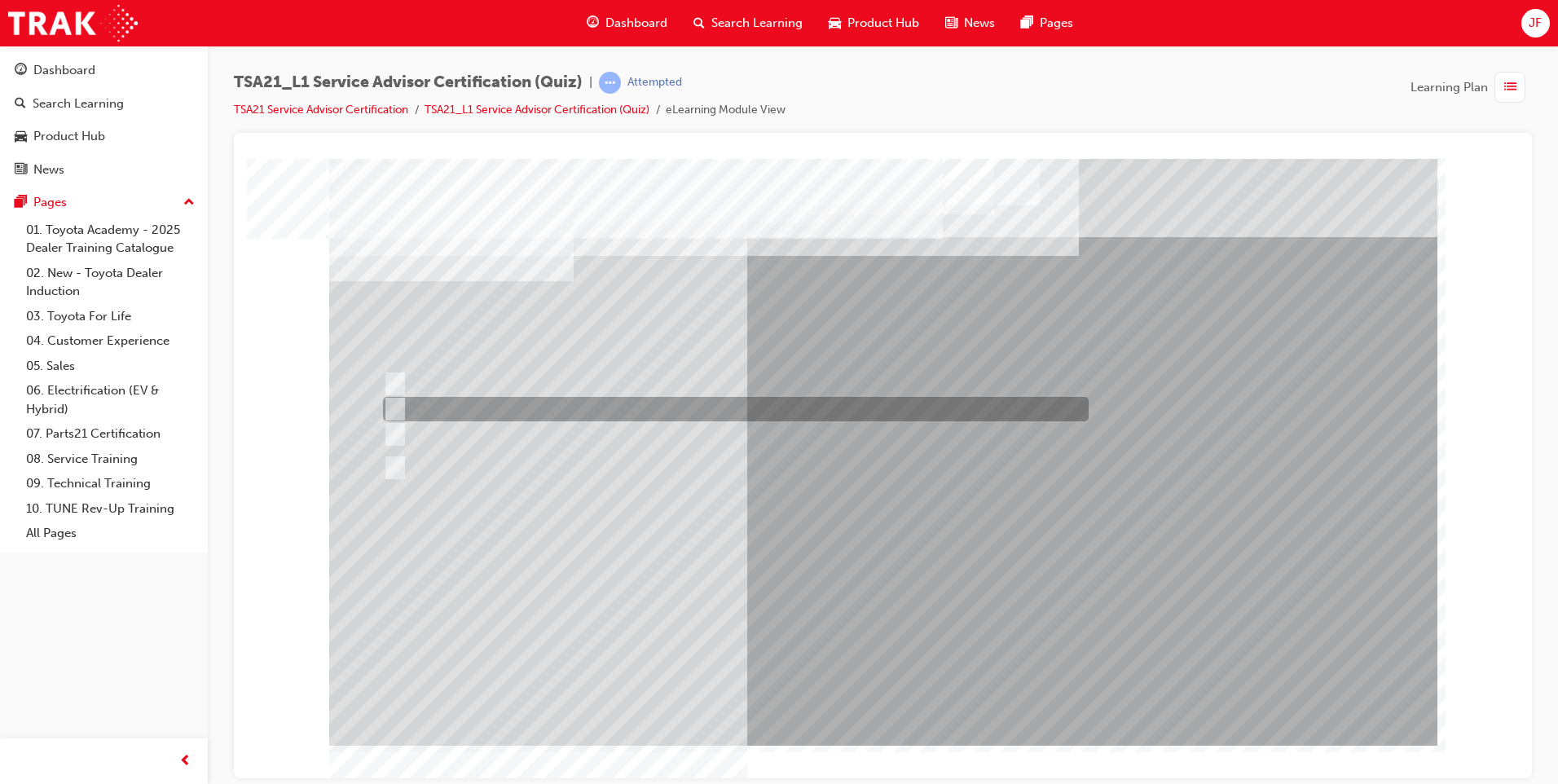
click at [438, 403] on div at bounding box center [732, 409] width 705 height 24
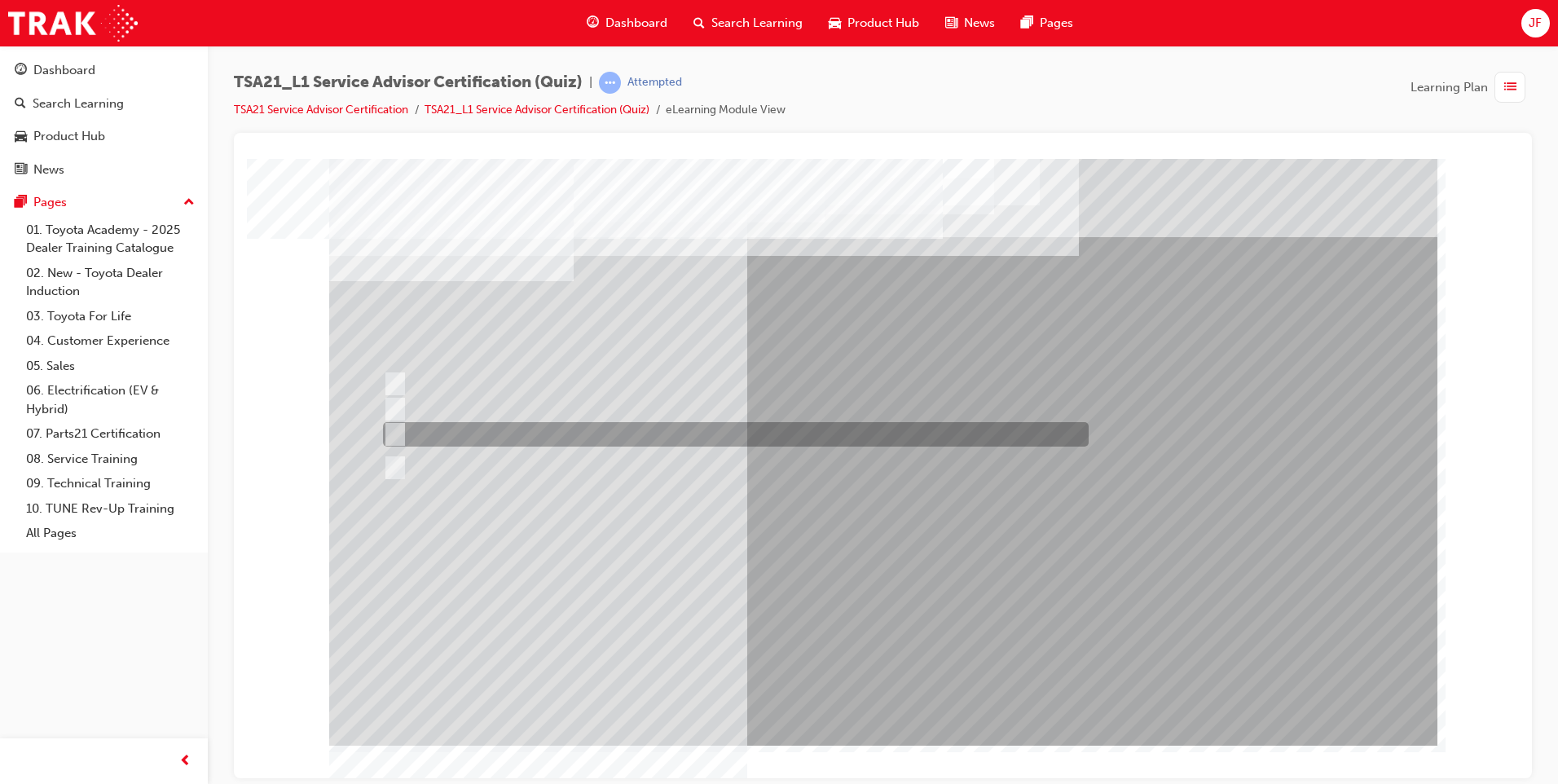
click at [441, 434] on div at bounding box center [732, 434] width 705 height 24
radio input "false"
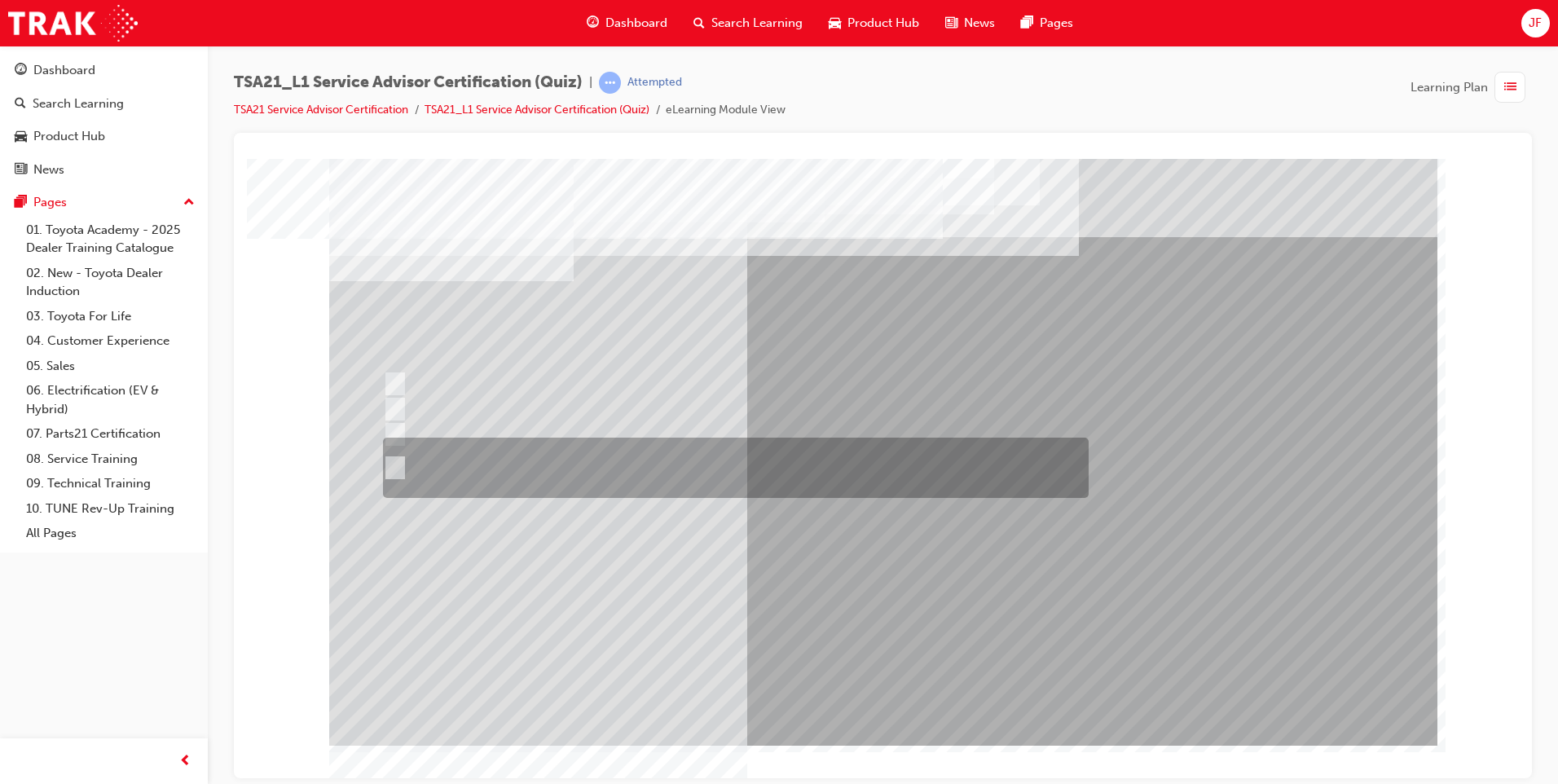
click at [436, 452] on div at bounding box center [732, 467] width 705 height 60
radio input "false"
radio input "true"
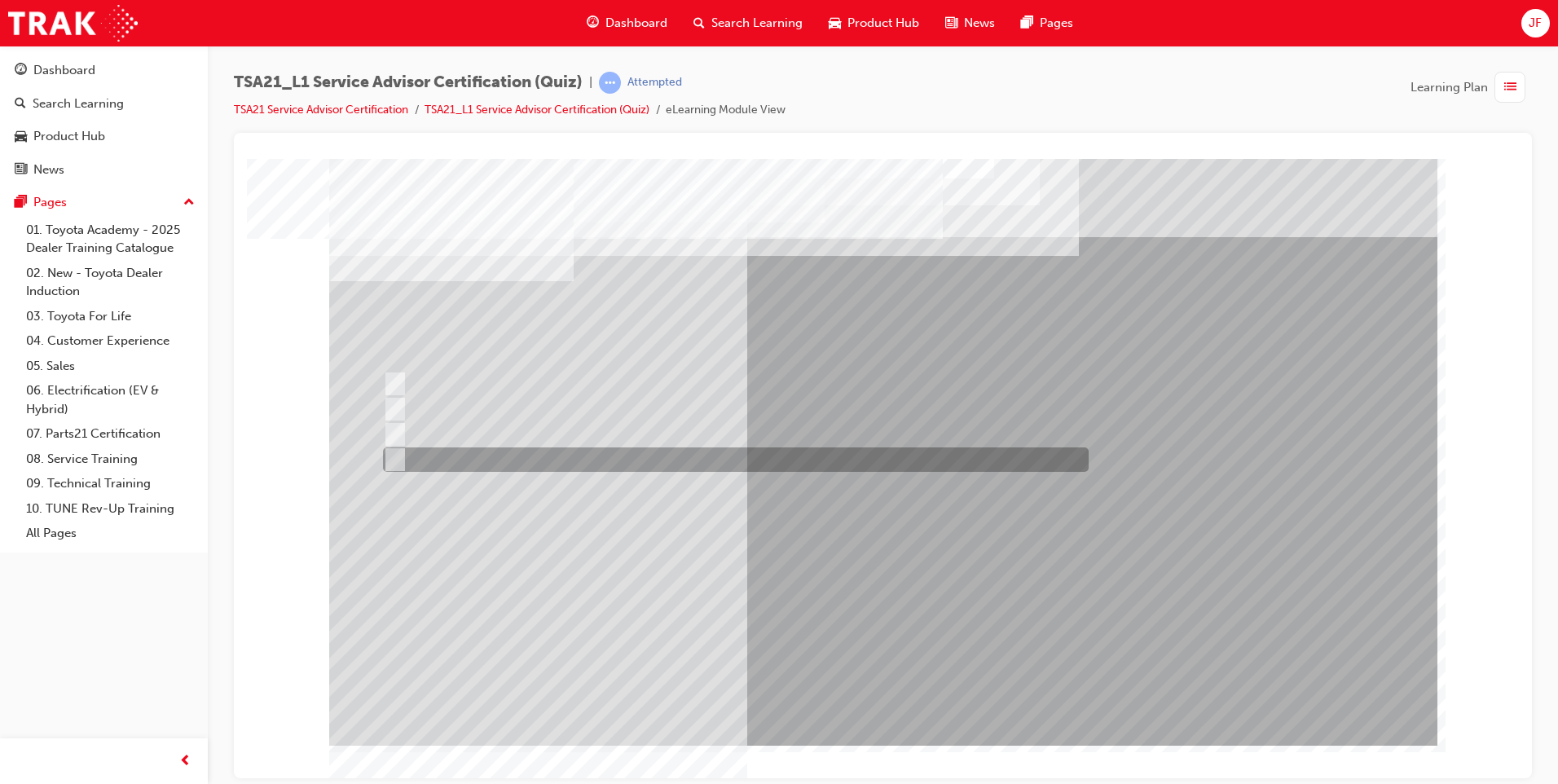
click at [399, 449] on div at bounding box center [732, 460] width 705 height 24
radio input "true"
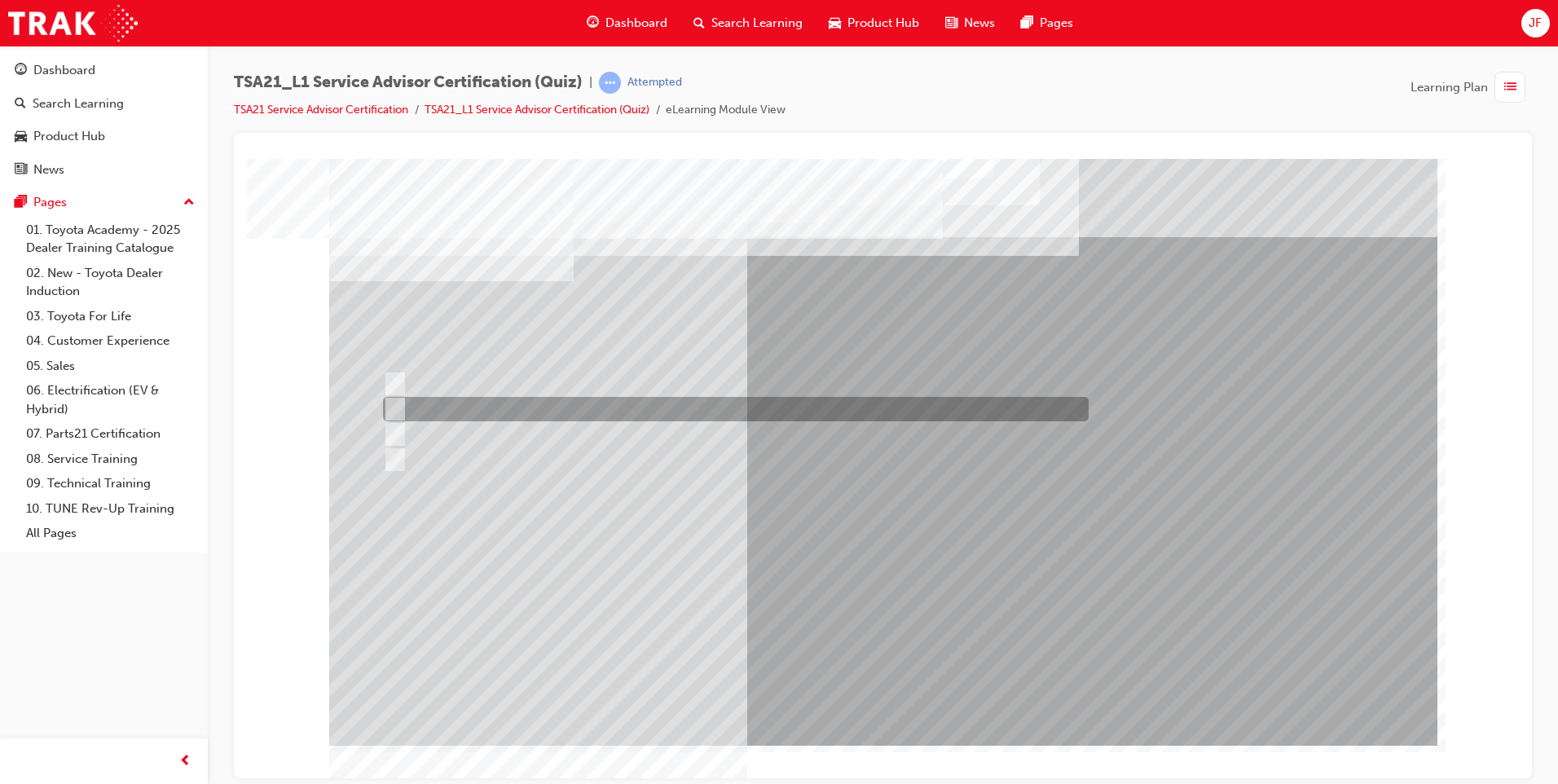
click at [404, 416] on div at bounding box center [732, 409] width 705 height 24
radio input "true"
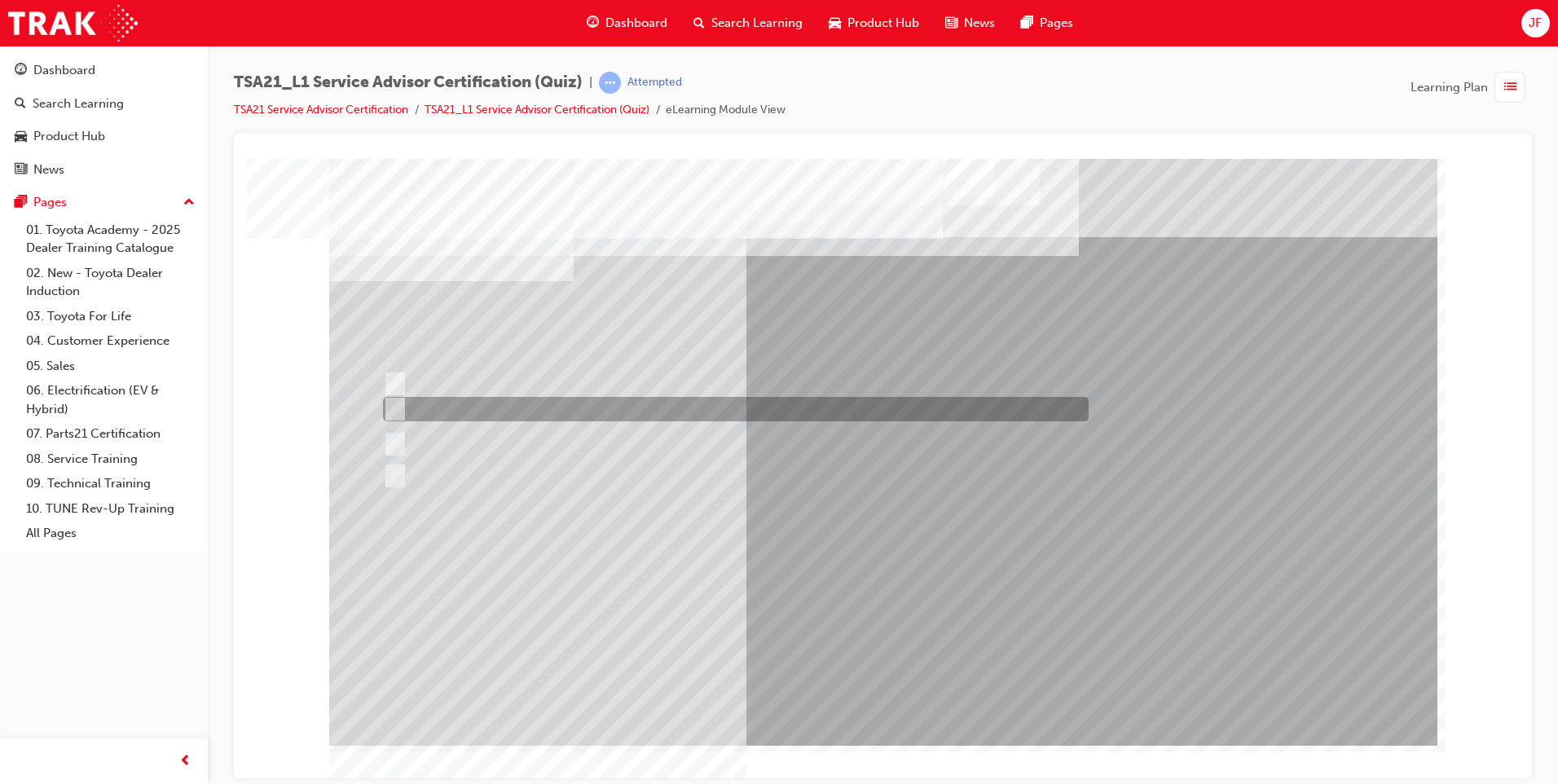
click at [406, 409] on div at bounding box center [732, 409] width 705 height 24
radio input "true"
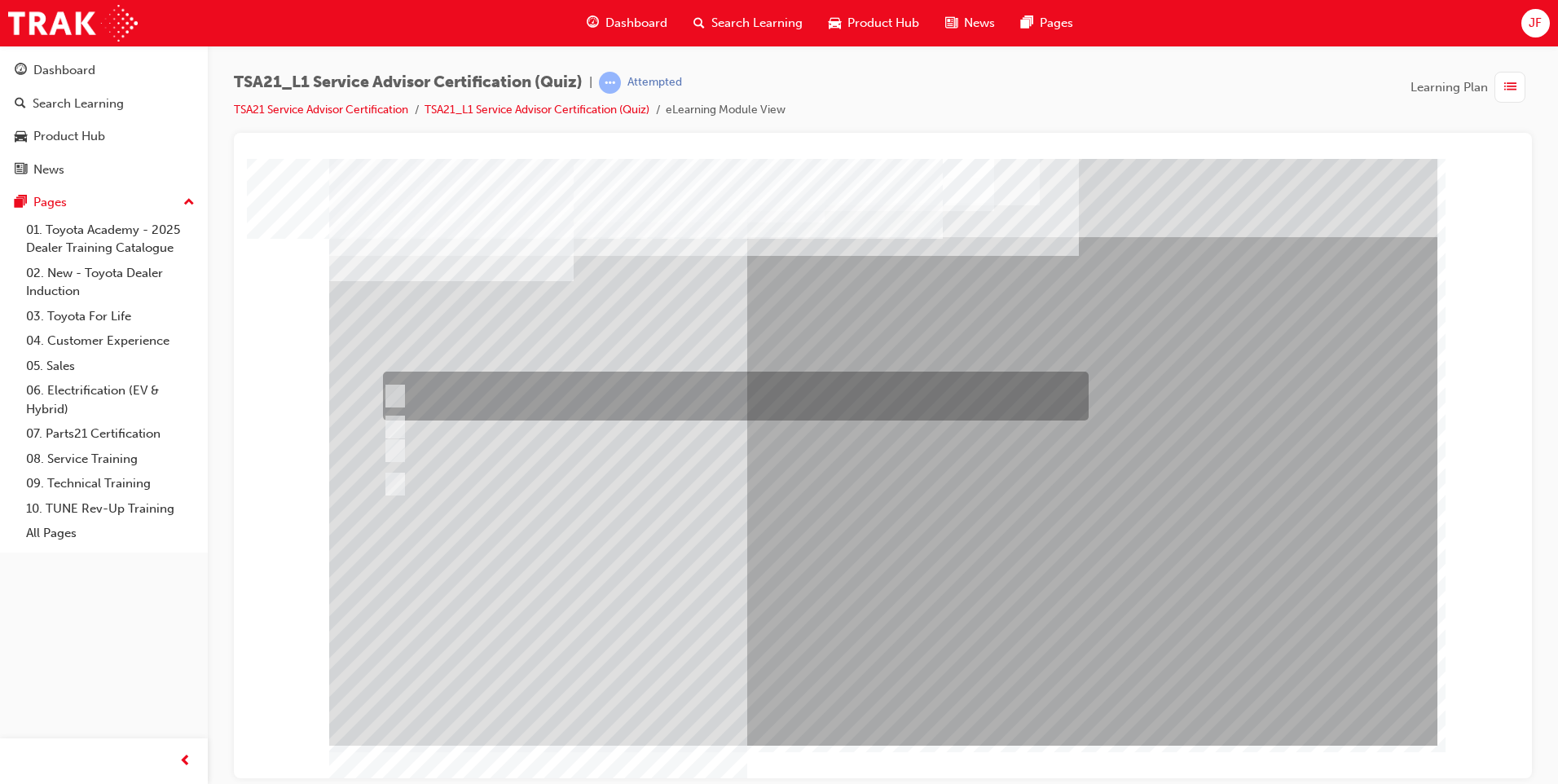
click at [432, 397] on div at bounding box center [732, 396] width 705 height 49
radio input "true"
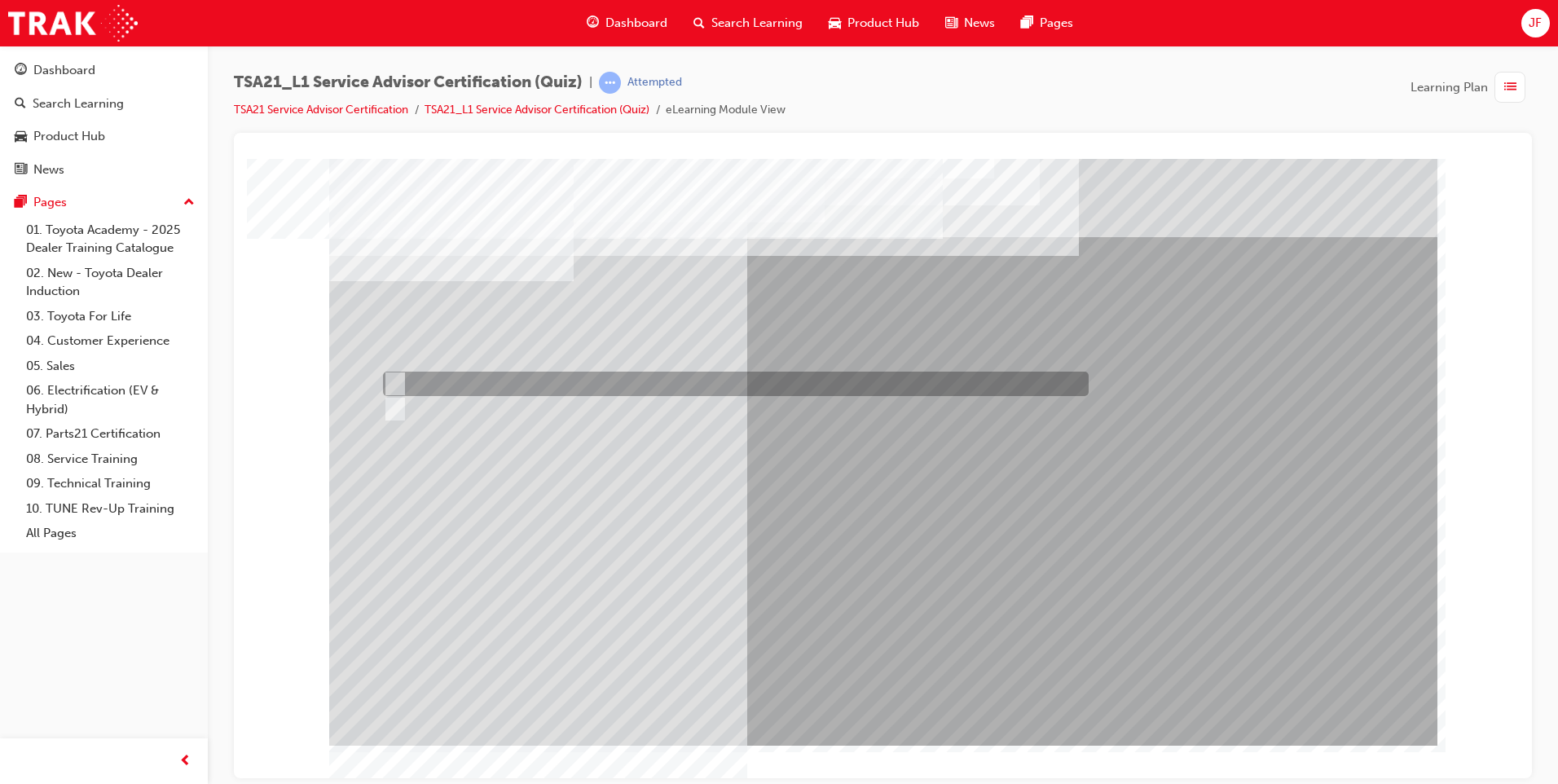
click at [415, 397] on div at bounding box center [732, 409] width 705 height 24
radio input "true"
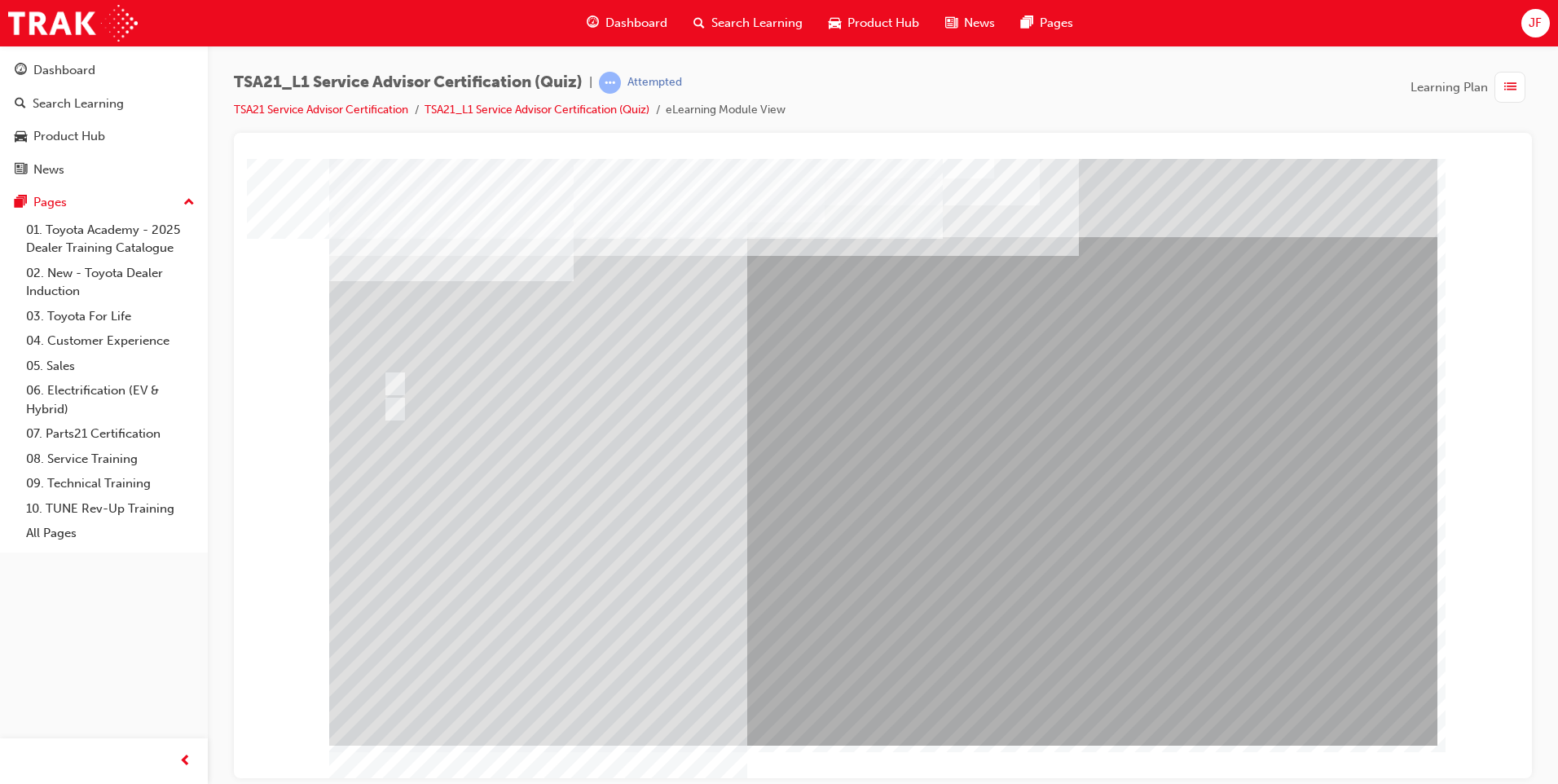
drag, startPoint x: 852, startPoint y: 658, endPoint x: 852, endPoint y: 674, distance: 16.0
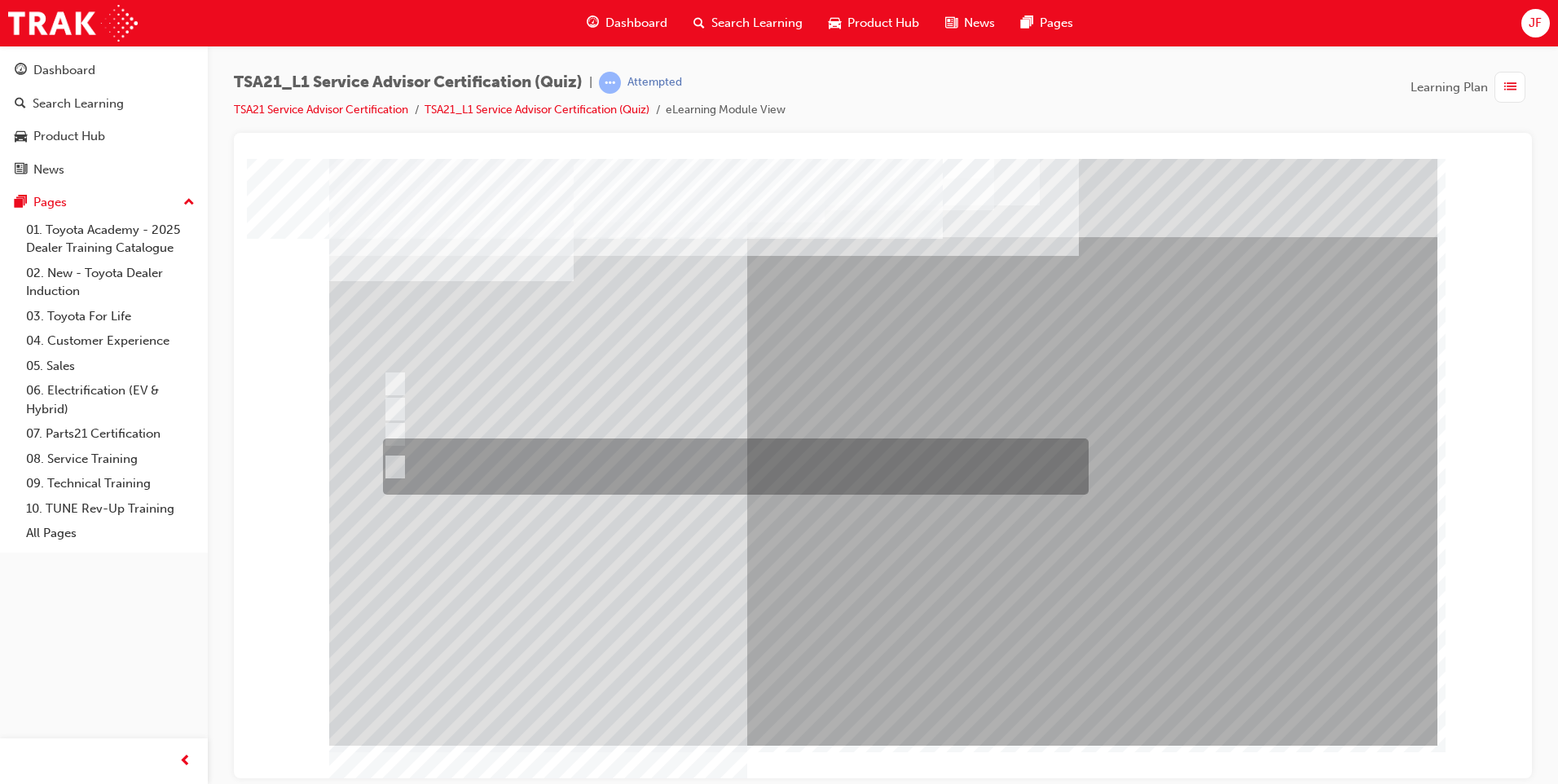
click at [418, 463] on div at bounding box center [732, 466] width 705 height 56
radio input "true"
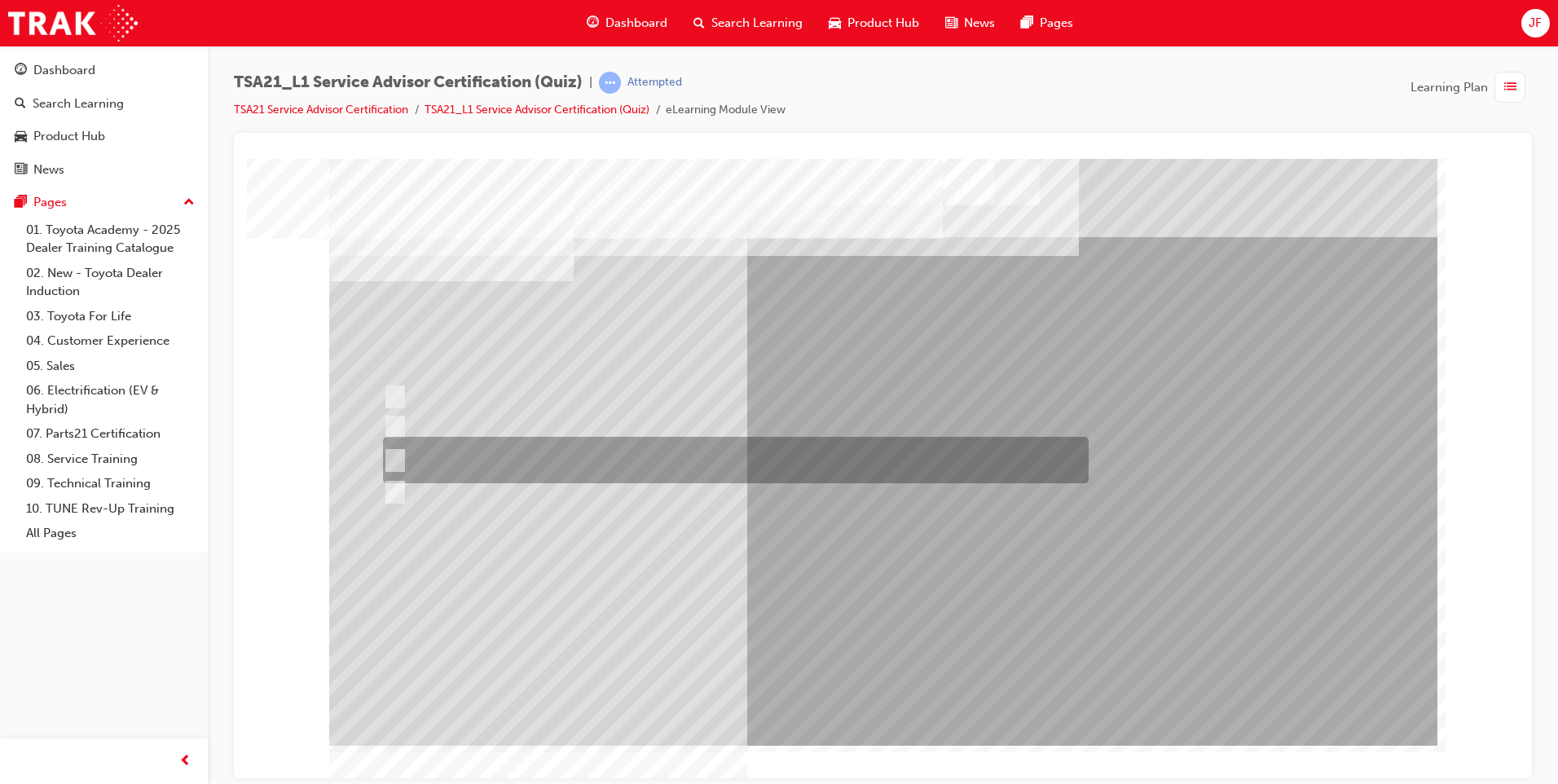
click at [414, 464] on div at bounding box center [732, 460] width 705 height 47
radio input "true"
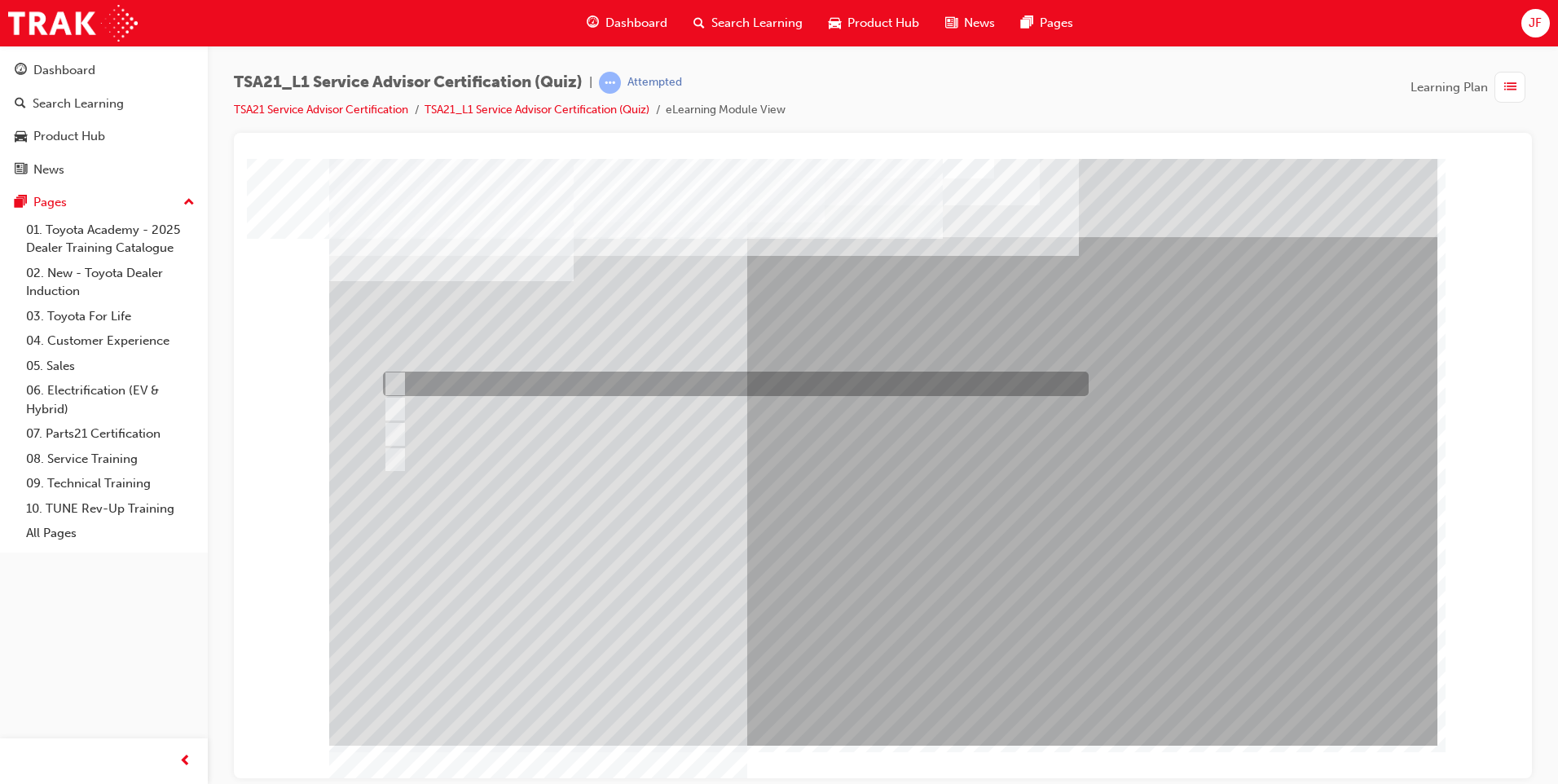
click at [386, 391] on input "Identify trends, declines in GSI or shifts in Guest expectations." at bounding box center [391, 384] width 18 height 18
radio input "true"
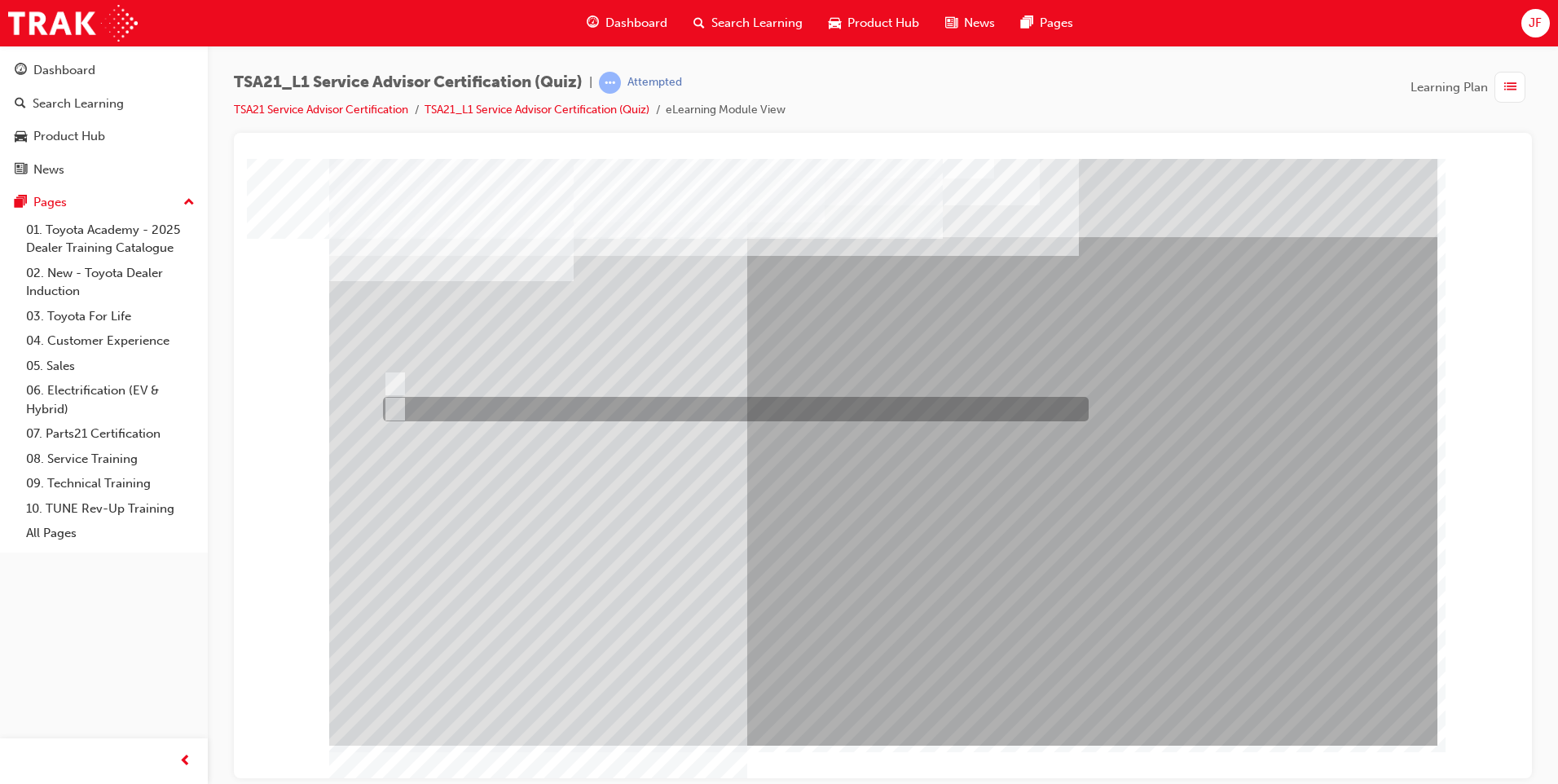
click at [394, 400] on input "True" at bounding box center [391, 408] width 18 height 18
radio input "true"
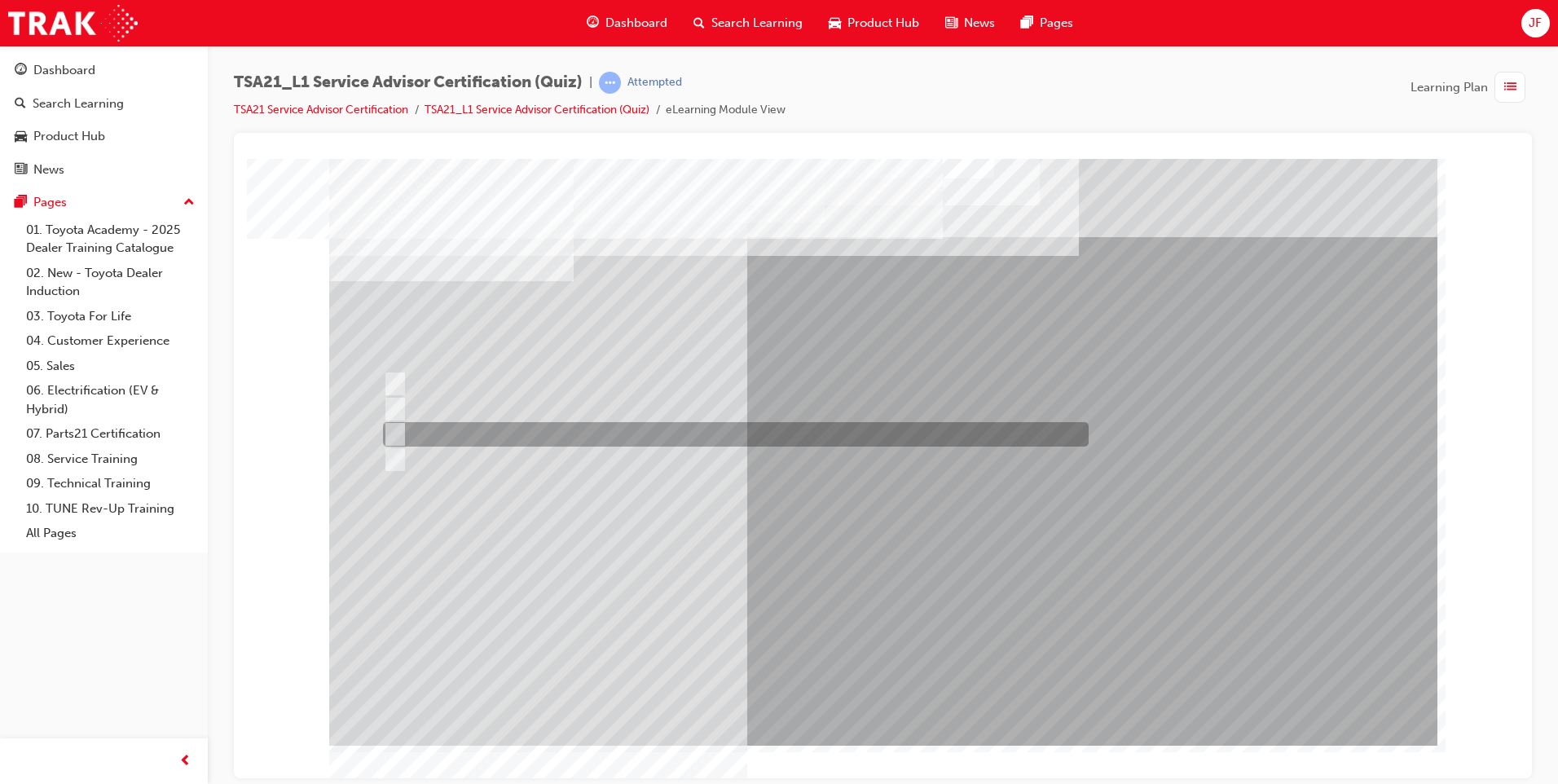
click at [394, 433] on input "Even work flow" at bounding box center [391, 433] width 18 height 18
radio input "true"
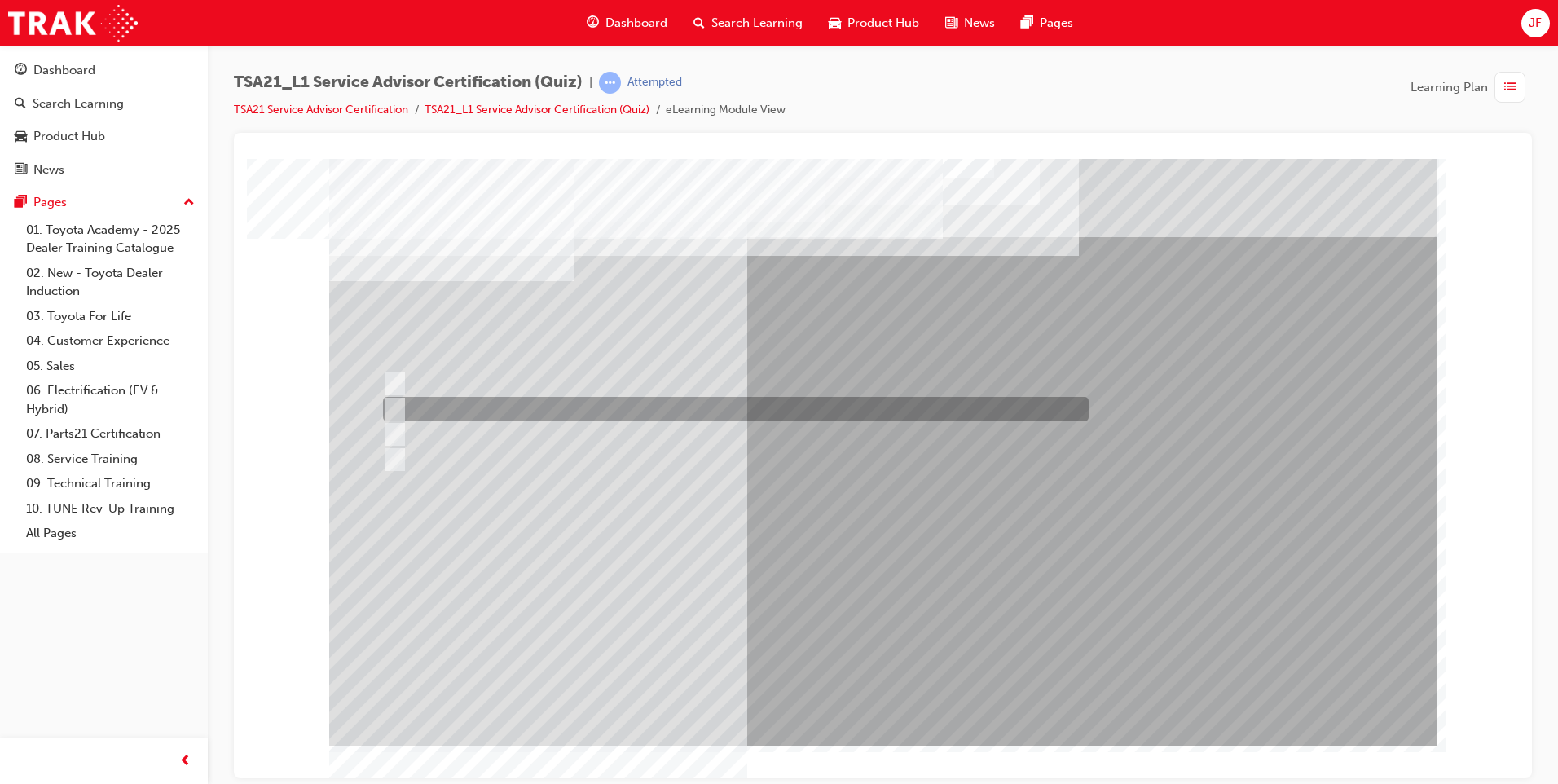
click at [401, 404] on div at bounding box center [732, 409] width 705 height 24
radio input "true"
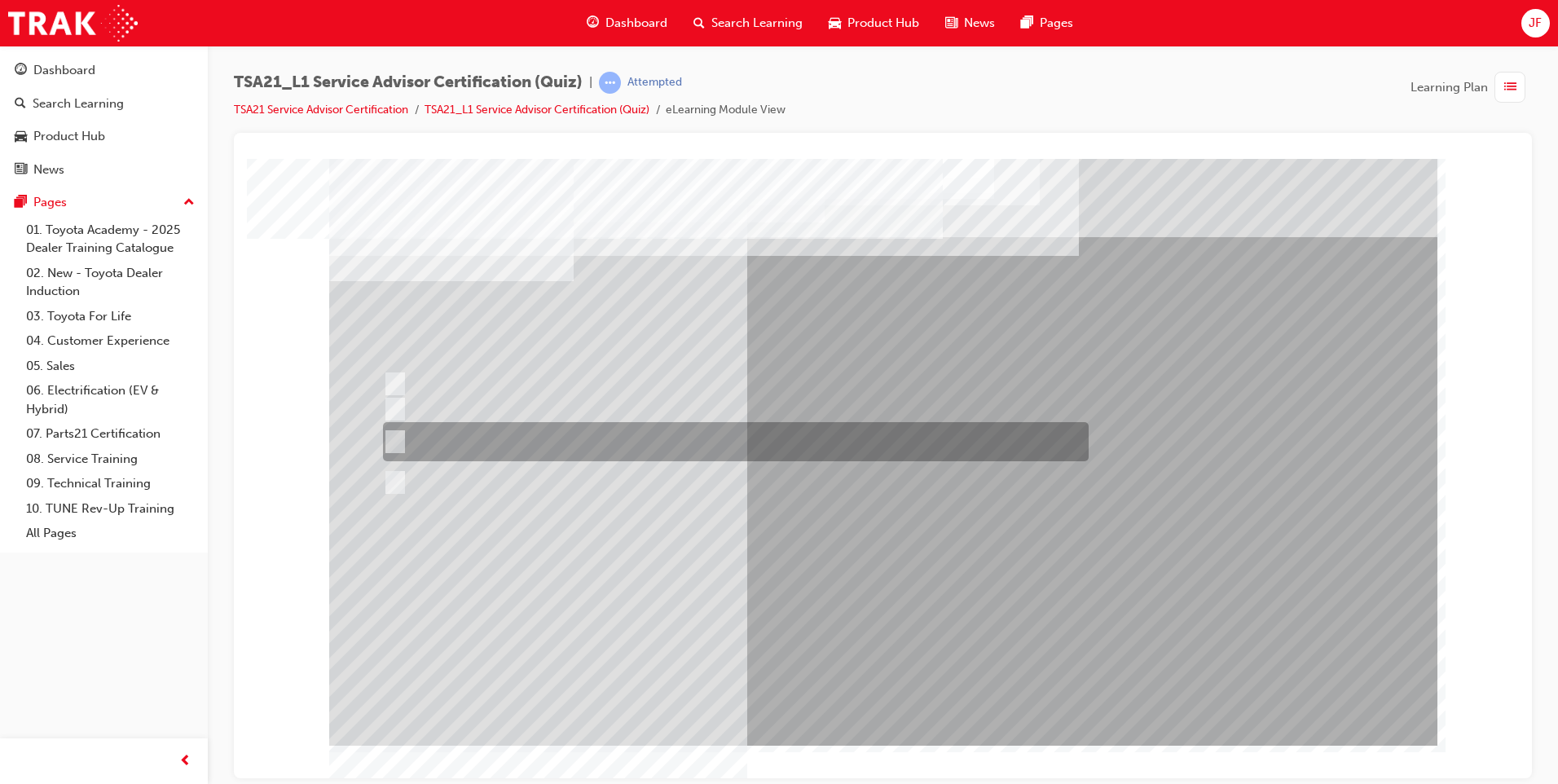
click at [467, 456] on div at bounding box center [732, 442] width 705 height 39
radio input "true"
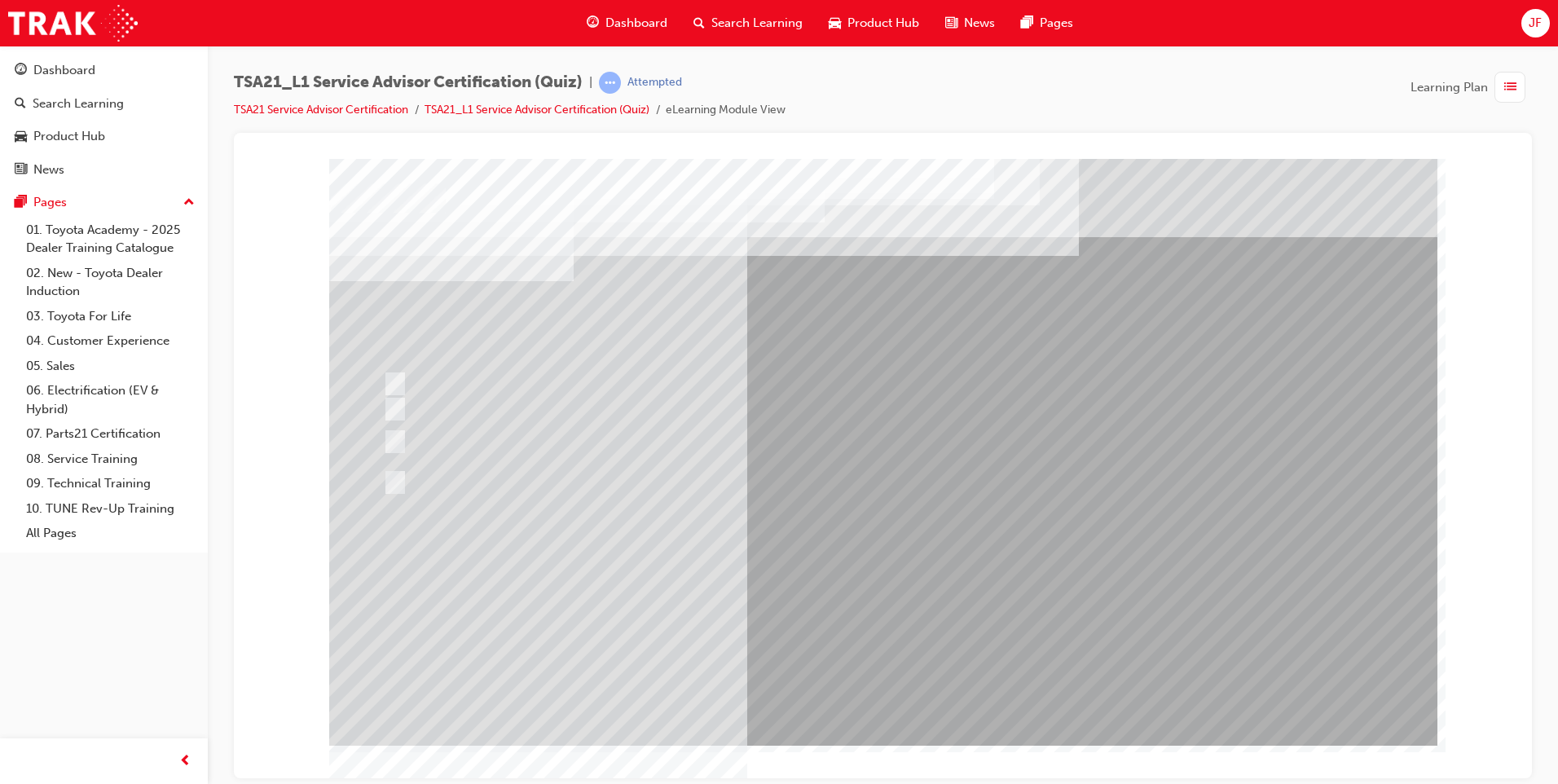
drag, startPoint x: 882, startPoint y: 696, endPoint x: 875, endPoint y: 687, distance: 11.4
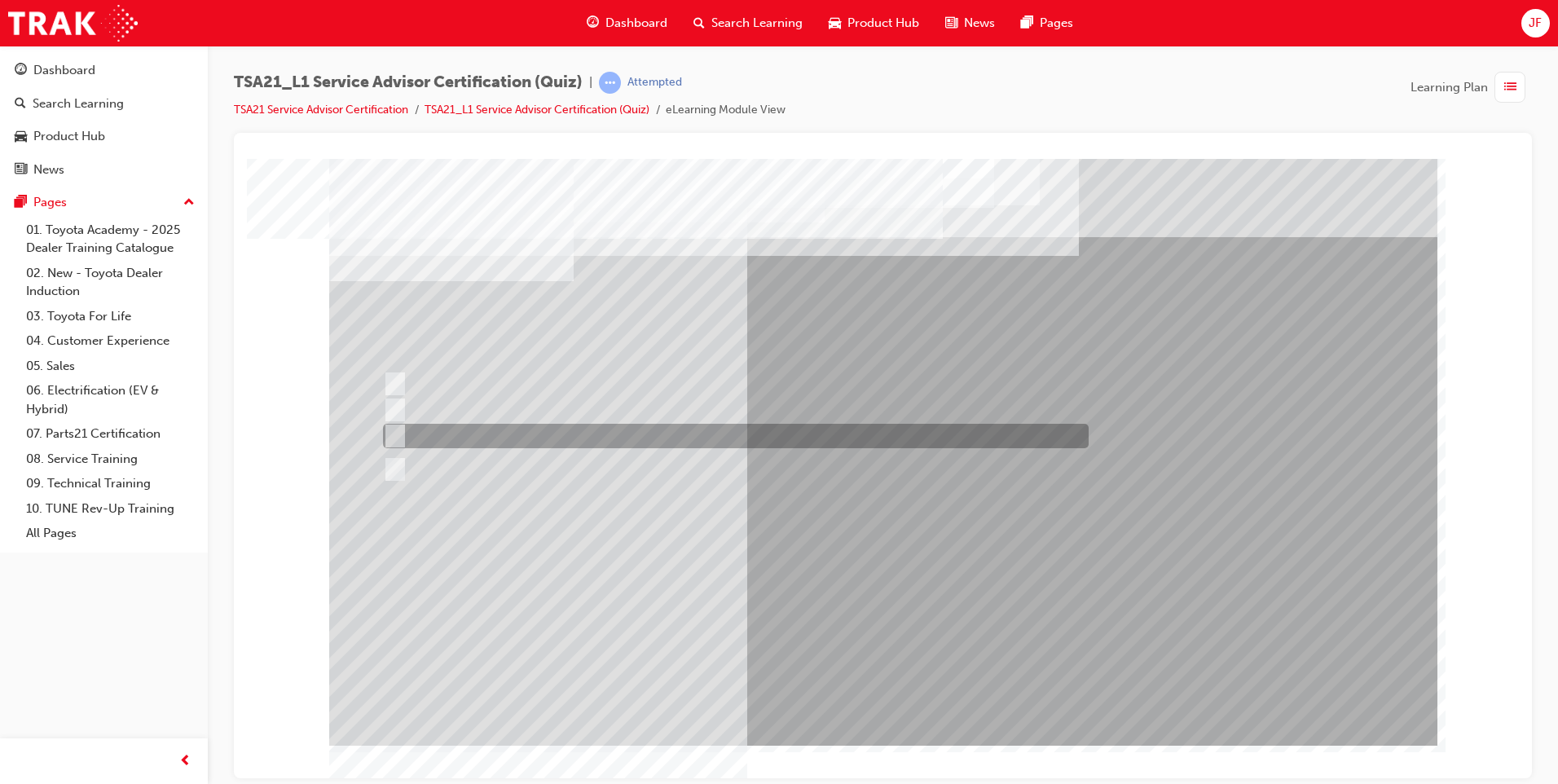
click at [443, 424] on div at bounding box center [732, 436] width 705 height 24
radio input "true"
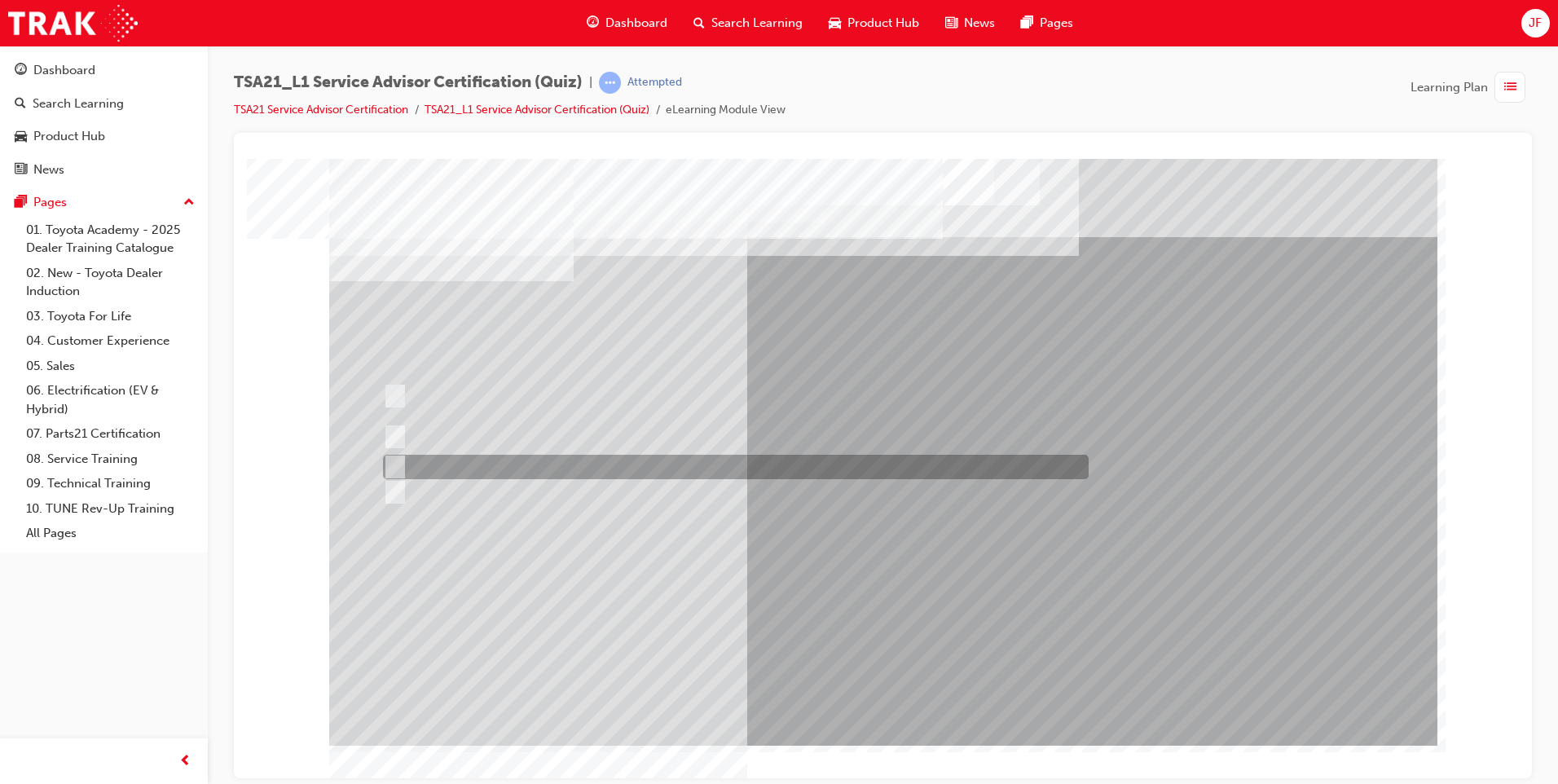
click at [391, 455] on div at bounding box center [732, 467] width 705 height 24
radio input "true"
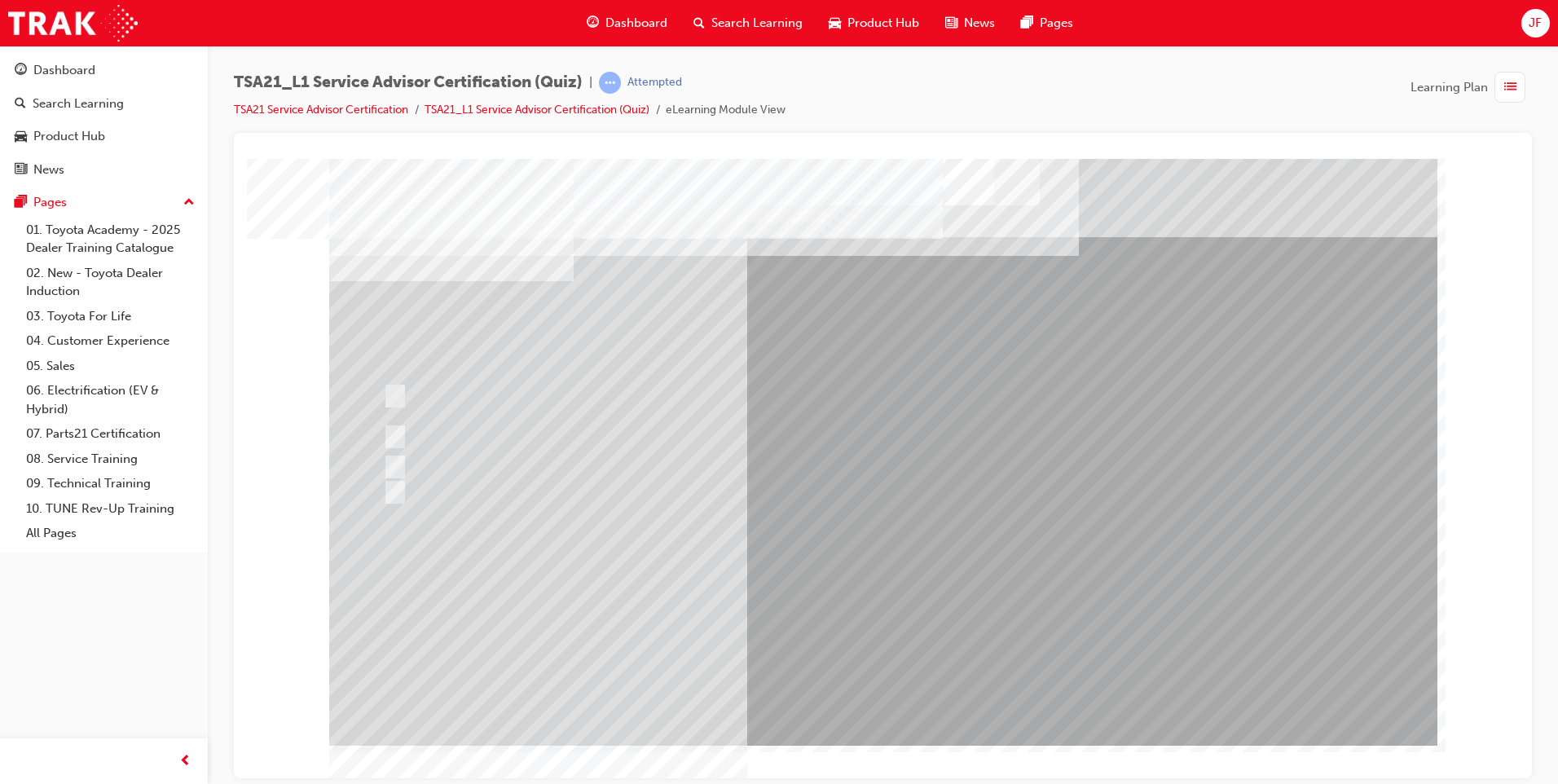
click at [840, 666] on div at bounding box center [883, 450] width 1108 height 586
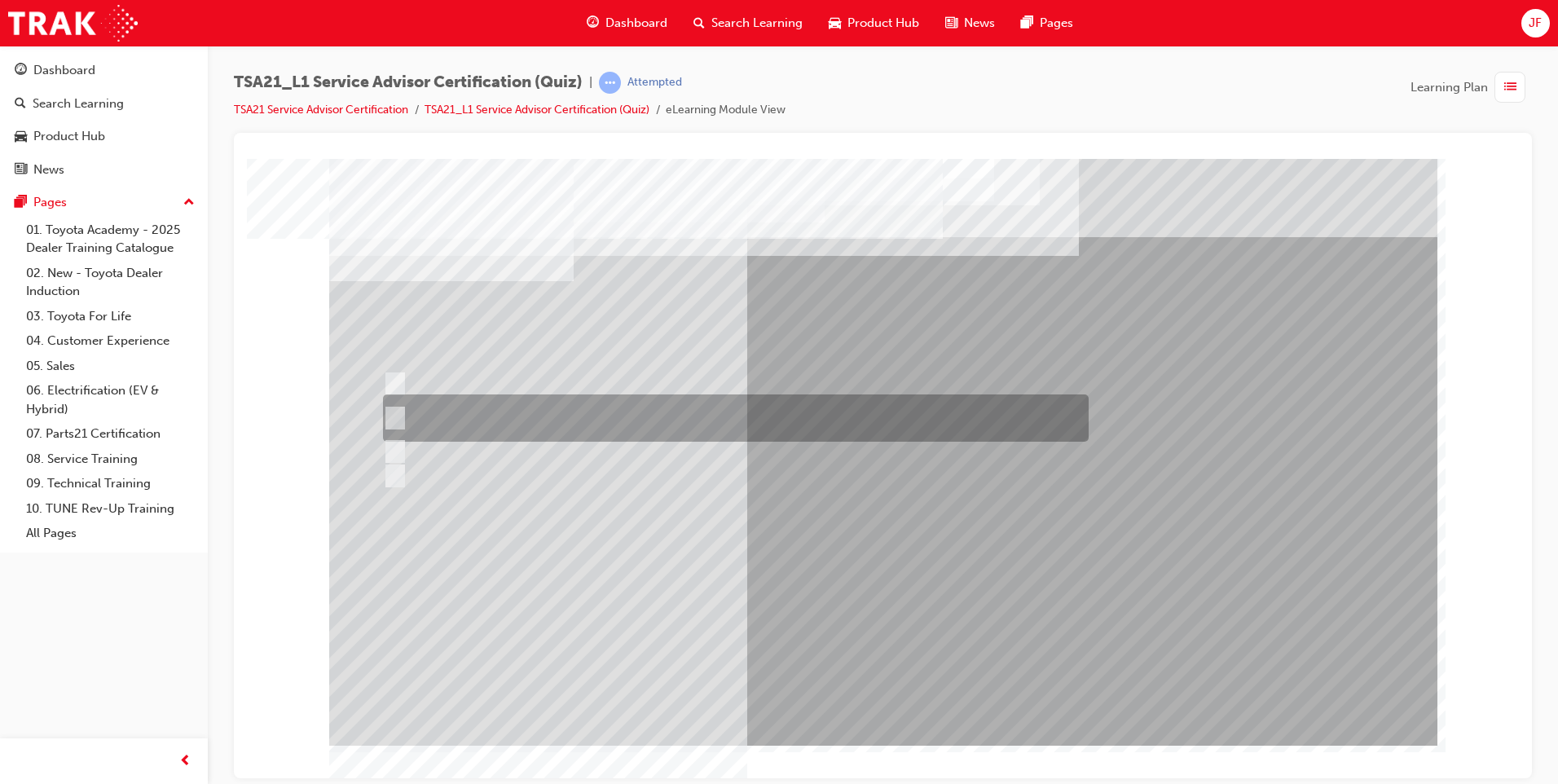
click at [455, 414] on div at bounding box center [732, 417] width 705 height 47
radio input "true"
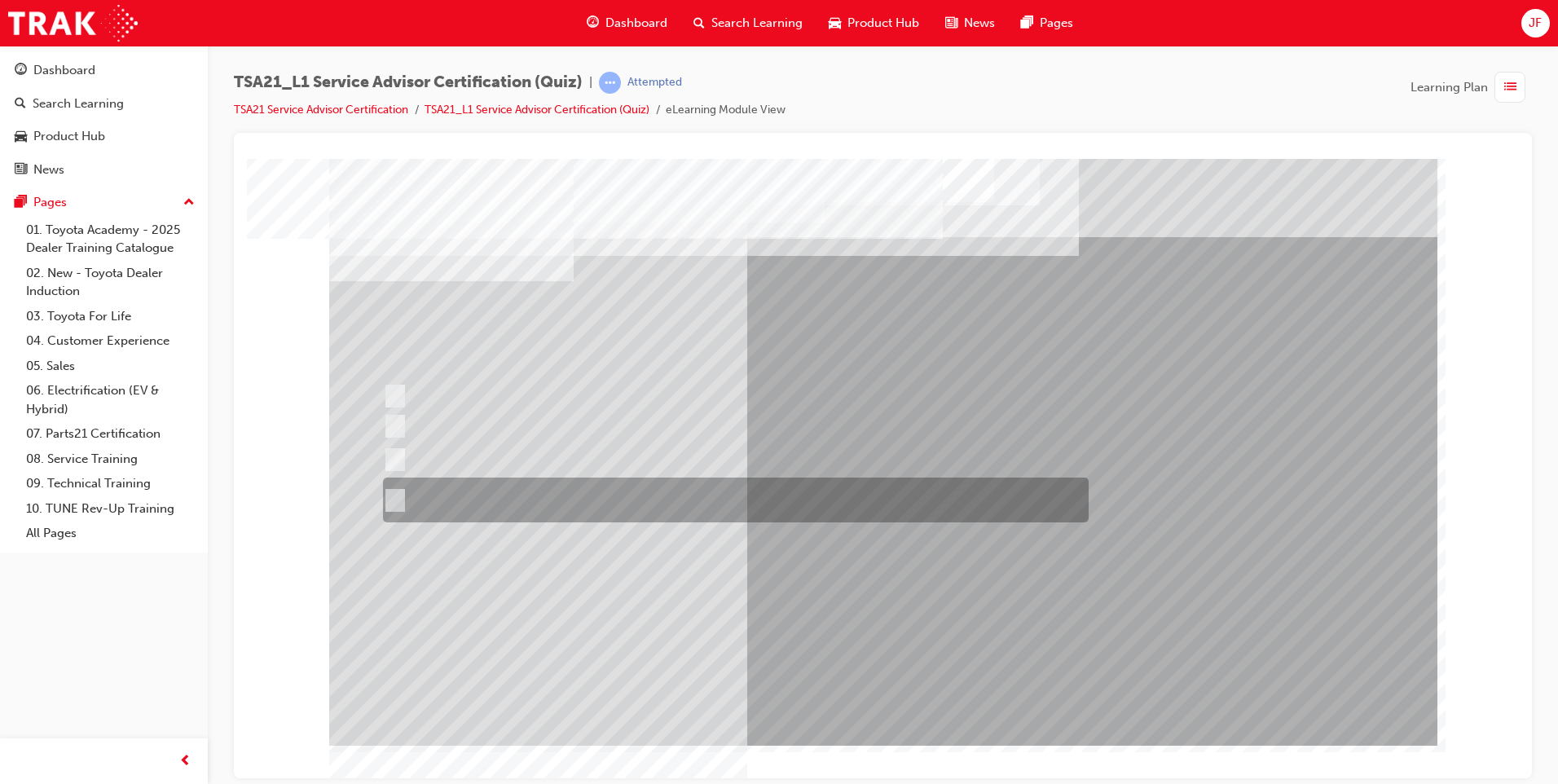
click at [402, 490] on div at bounding box center [732, 500] width 705 height 45
radio input "true"
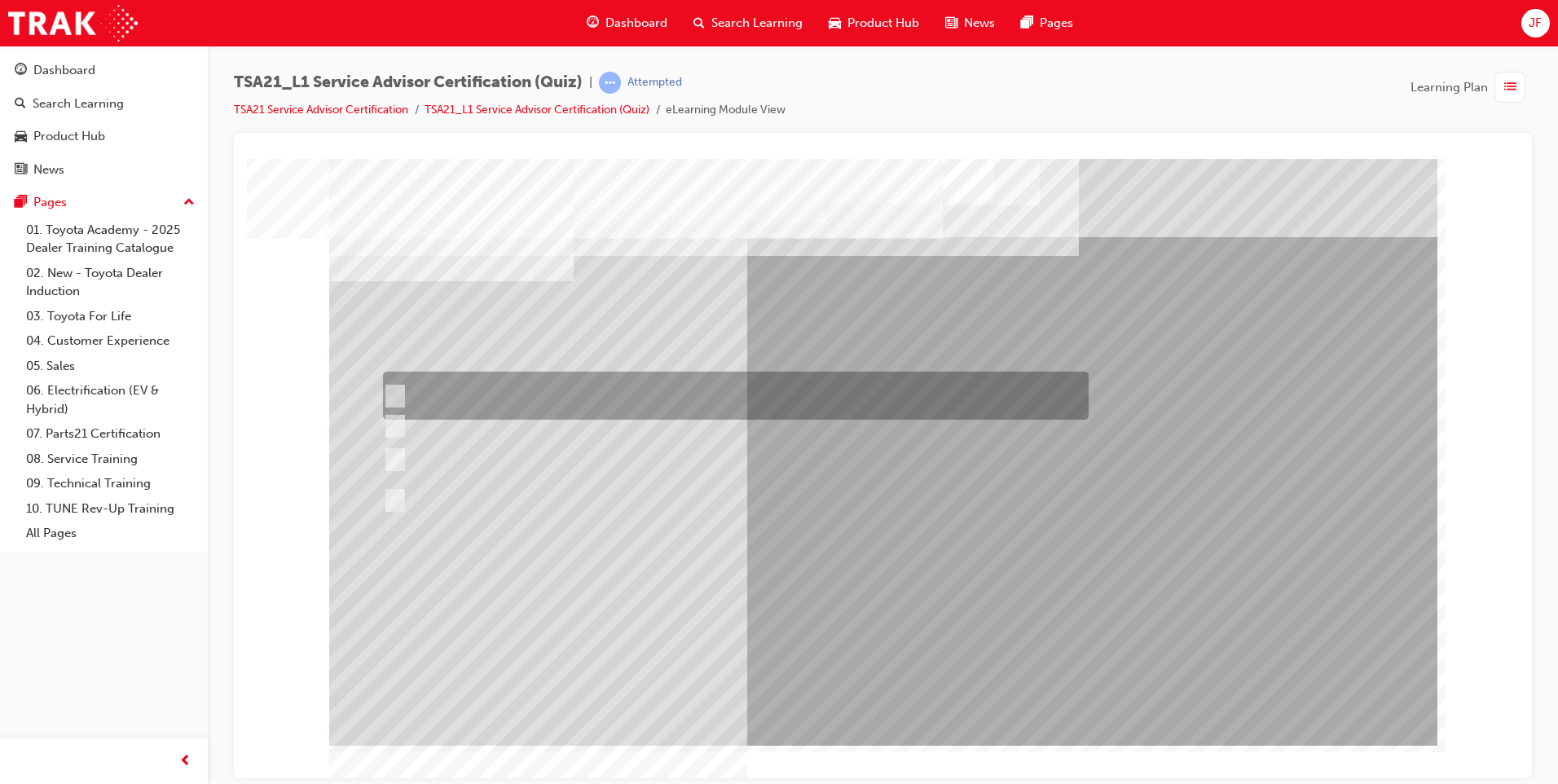
click at [416, 383] on div at bounding box center [732, 395] width 705 height 48
radio input "true"
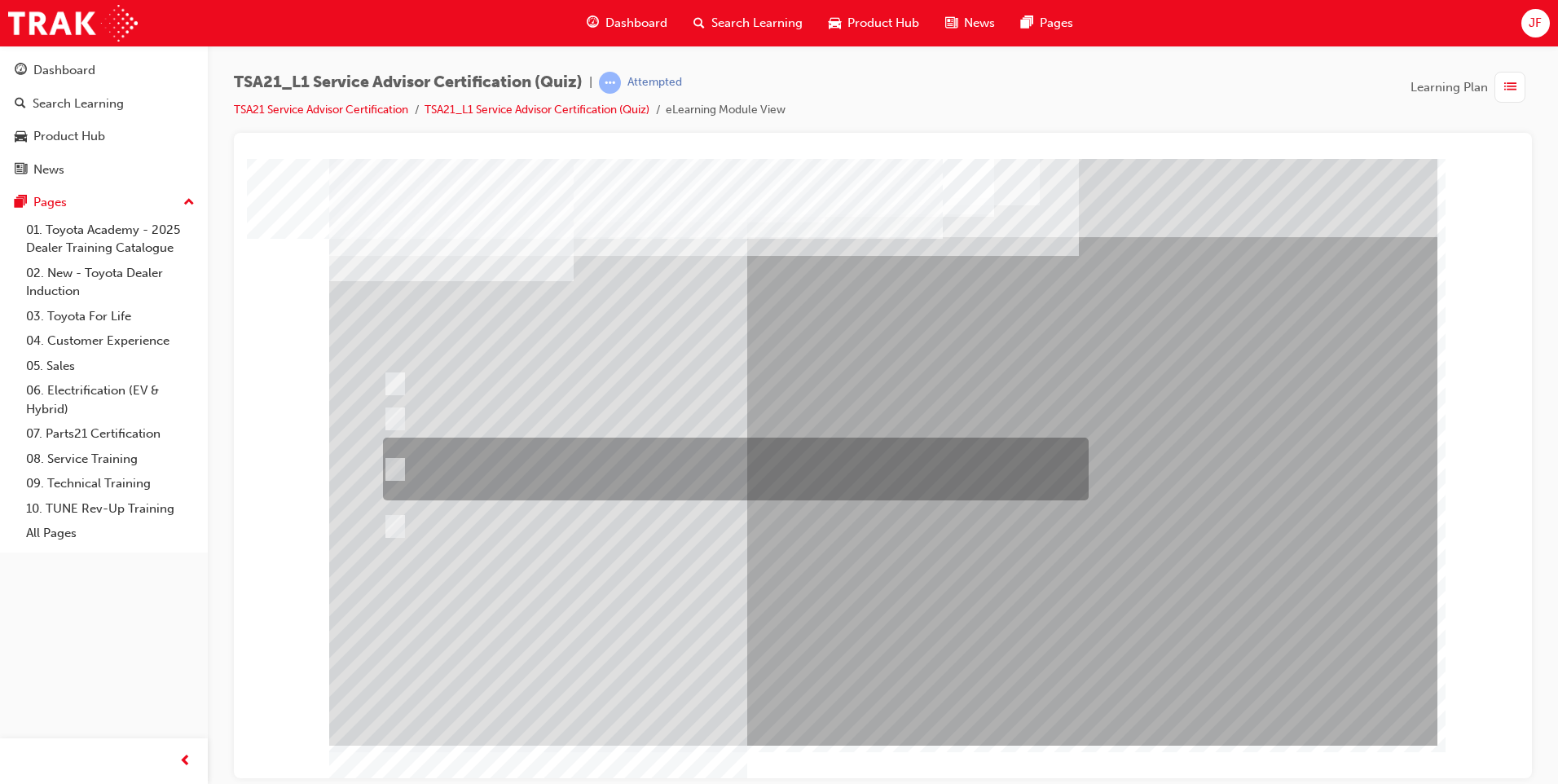
click at [405, 468] on div at bounding box center [732, 468] width 705 height 63
radio input "true"
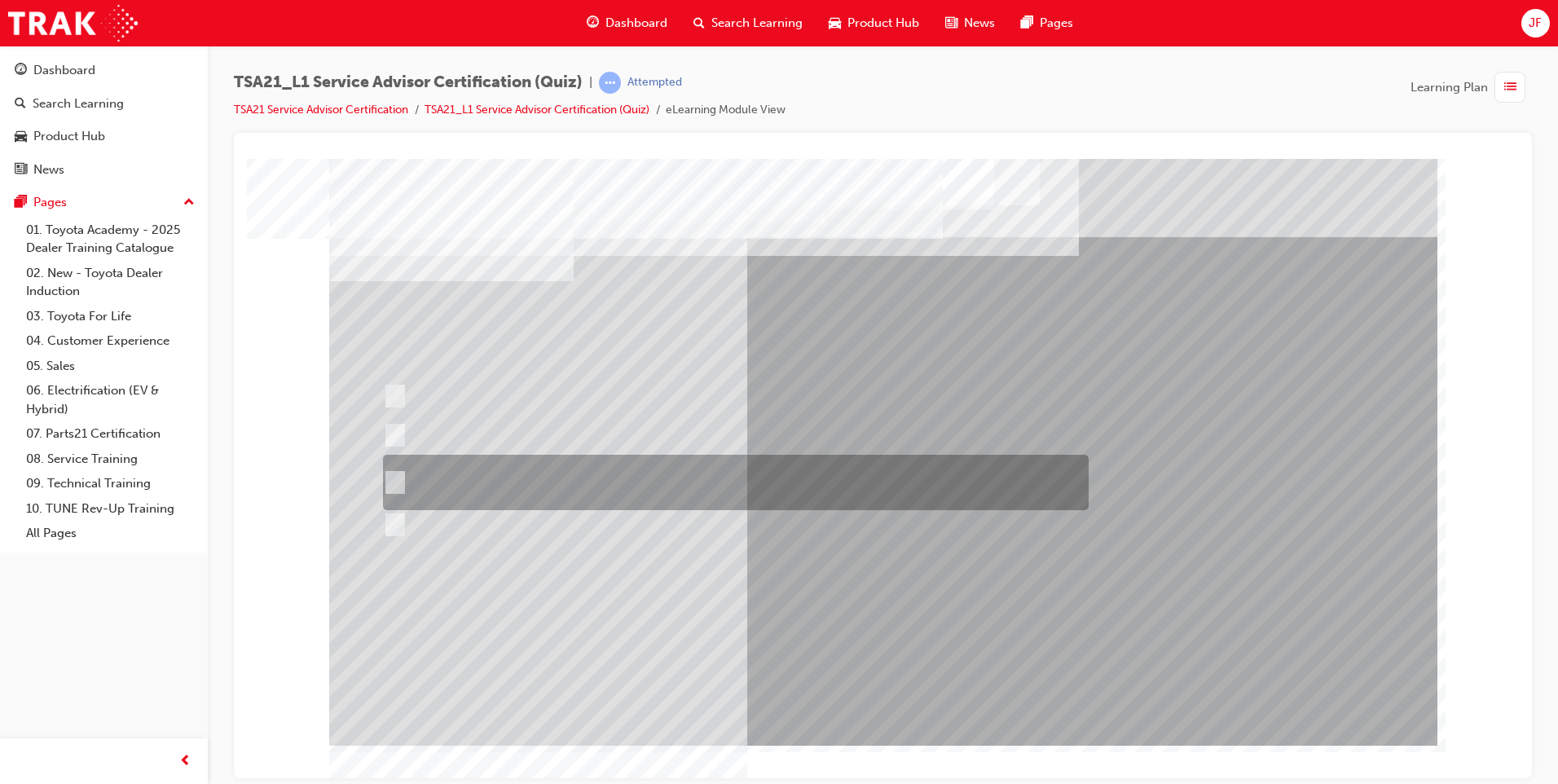
click at [451, 485] on div at bounding box center [732, 482] width 705 height 55
radio input "true"
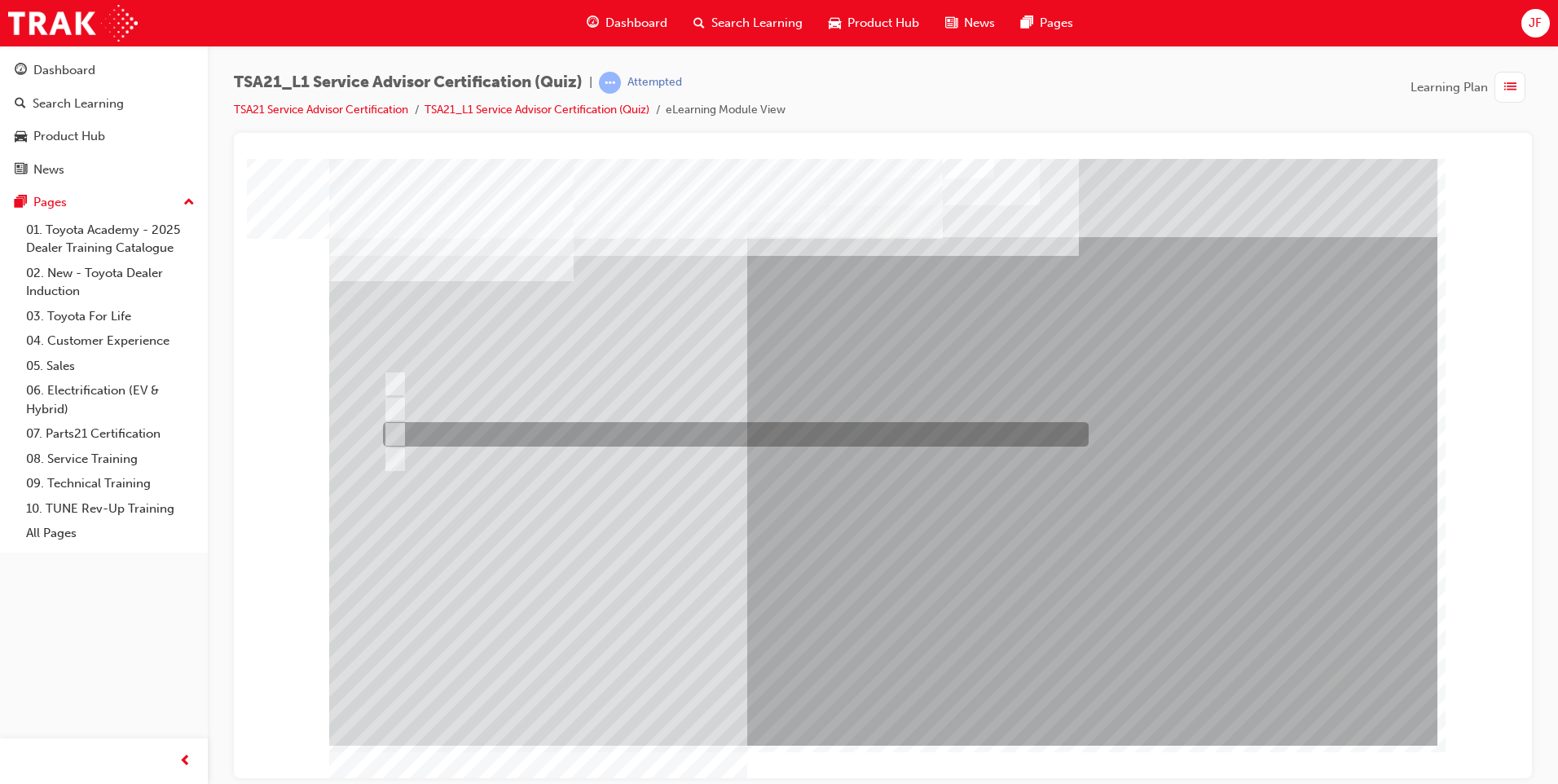
click at [401, 435] on div at bounding box center [732, 434] width 705 height 24
radio input "true"
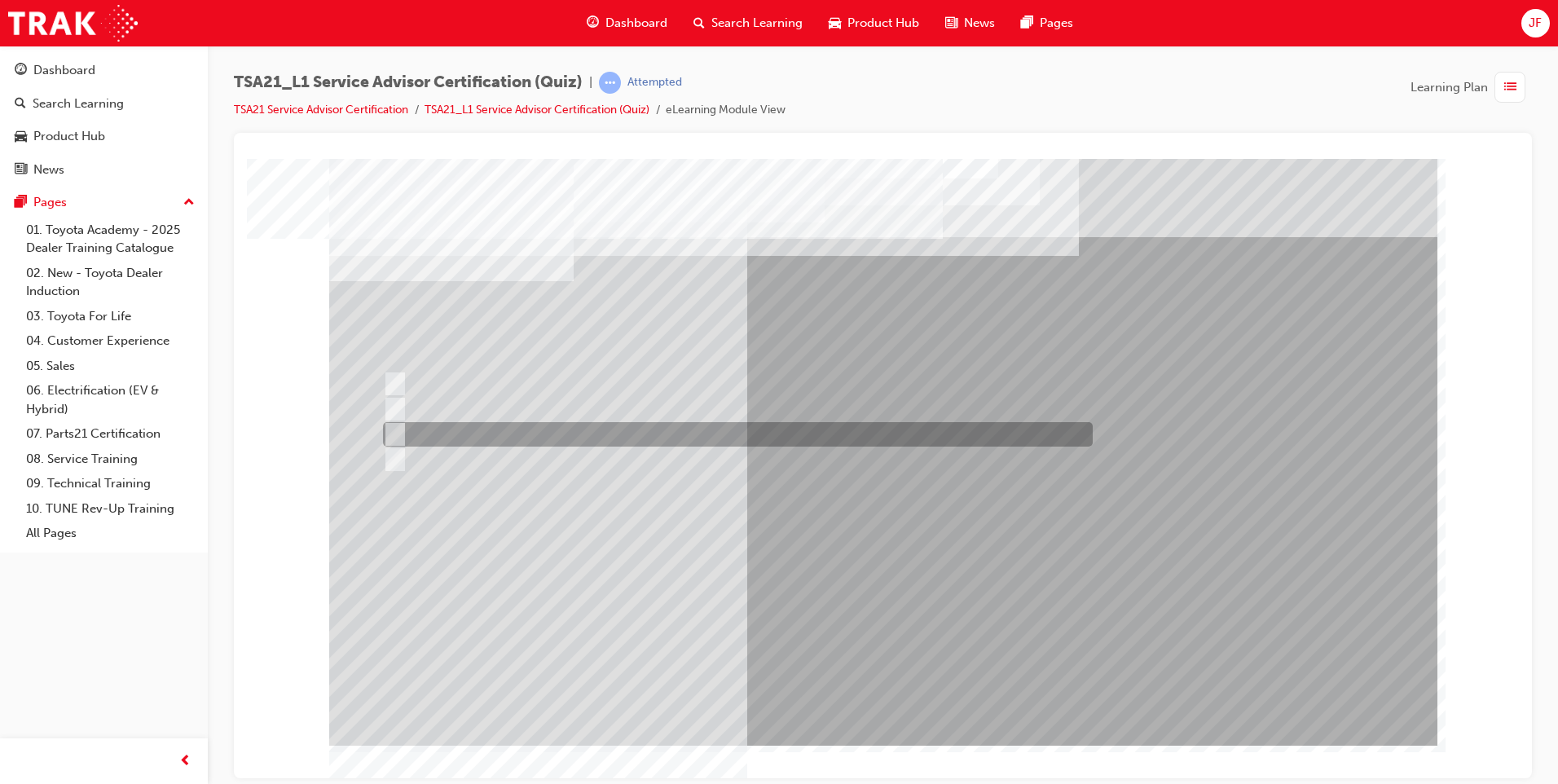
click at [413, 437] on div at bounding box center [734, 434] width 709 height 24
radio input "true"
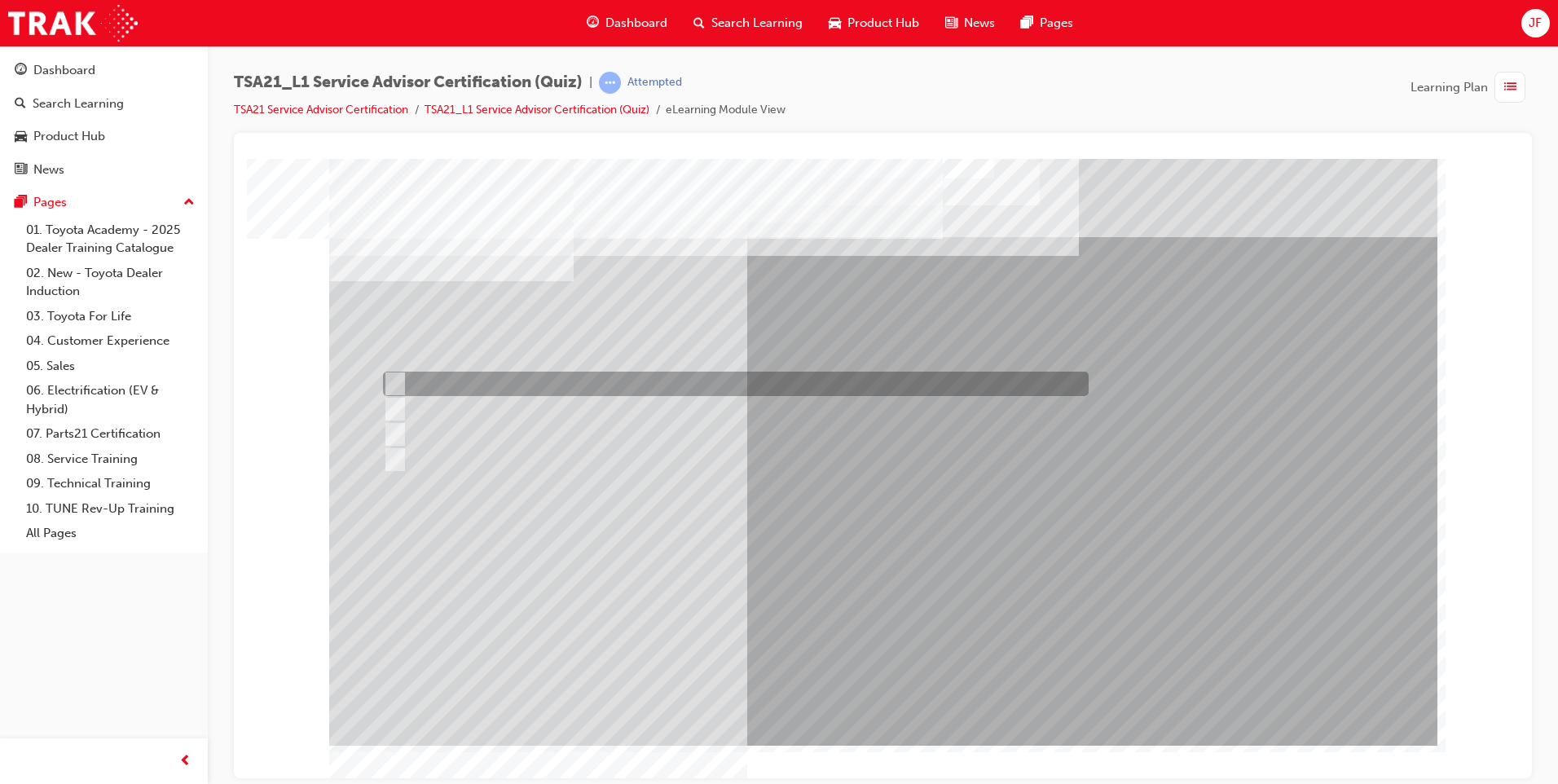
click at [407, 386] on div at bounding box center [732, 384] width 705 height 24
radio input "true"
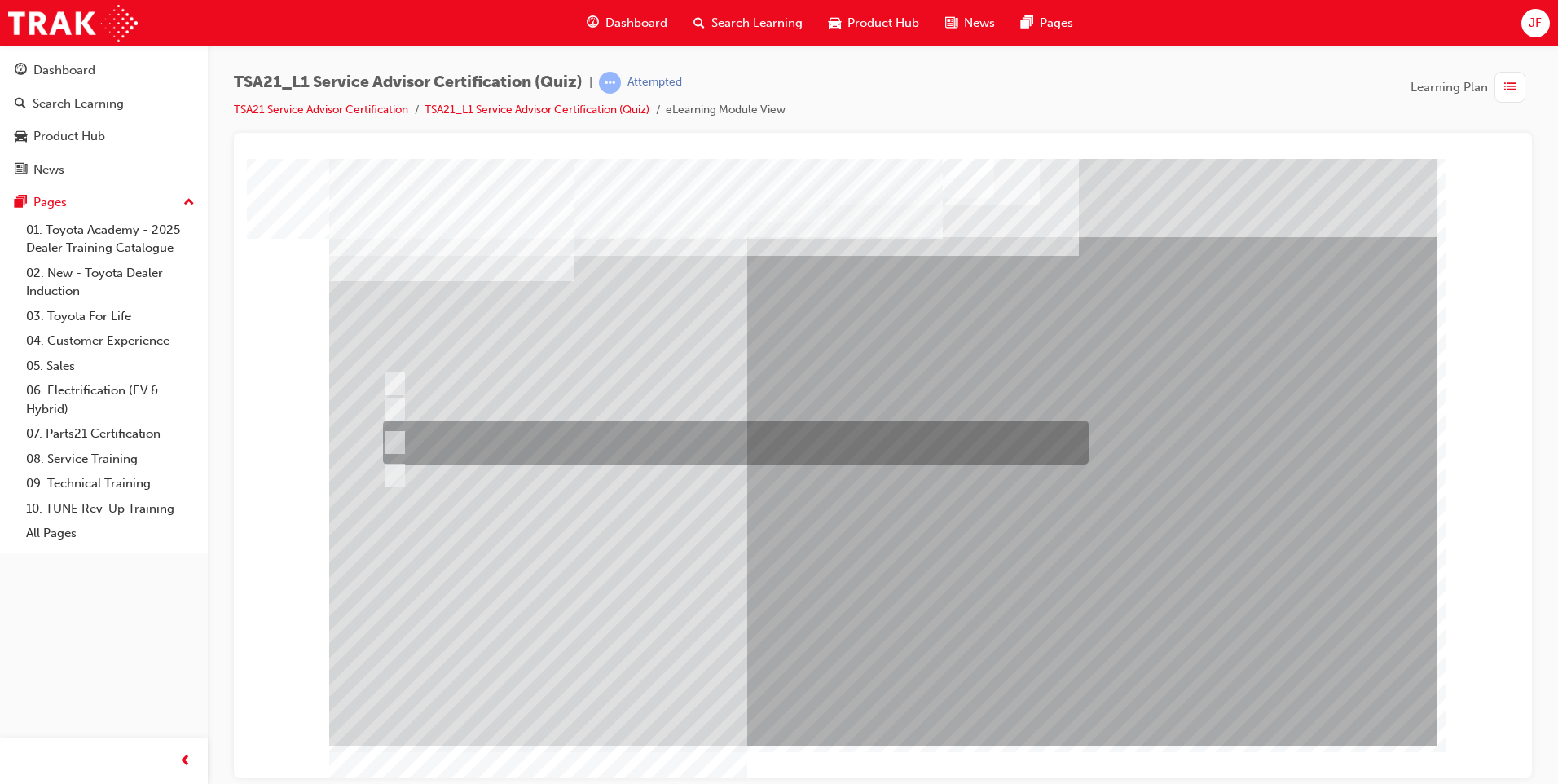
click at [425, 439] on div at bounding box center [732, 442] width 705 height 44
radio input "true"
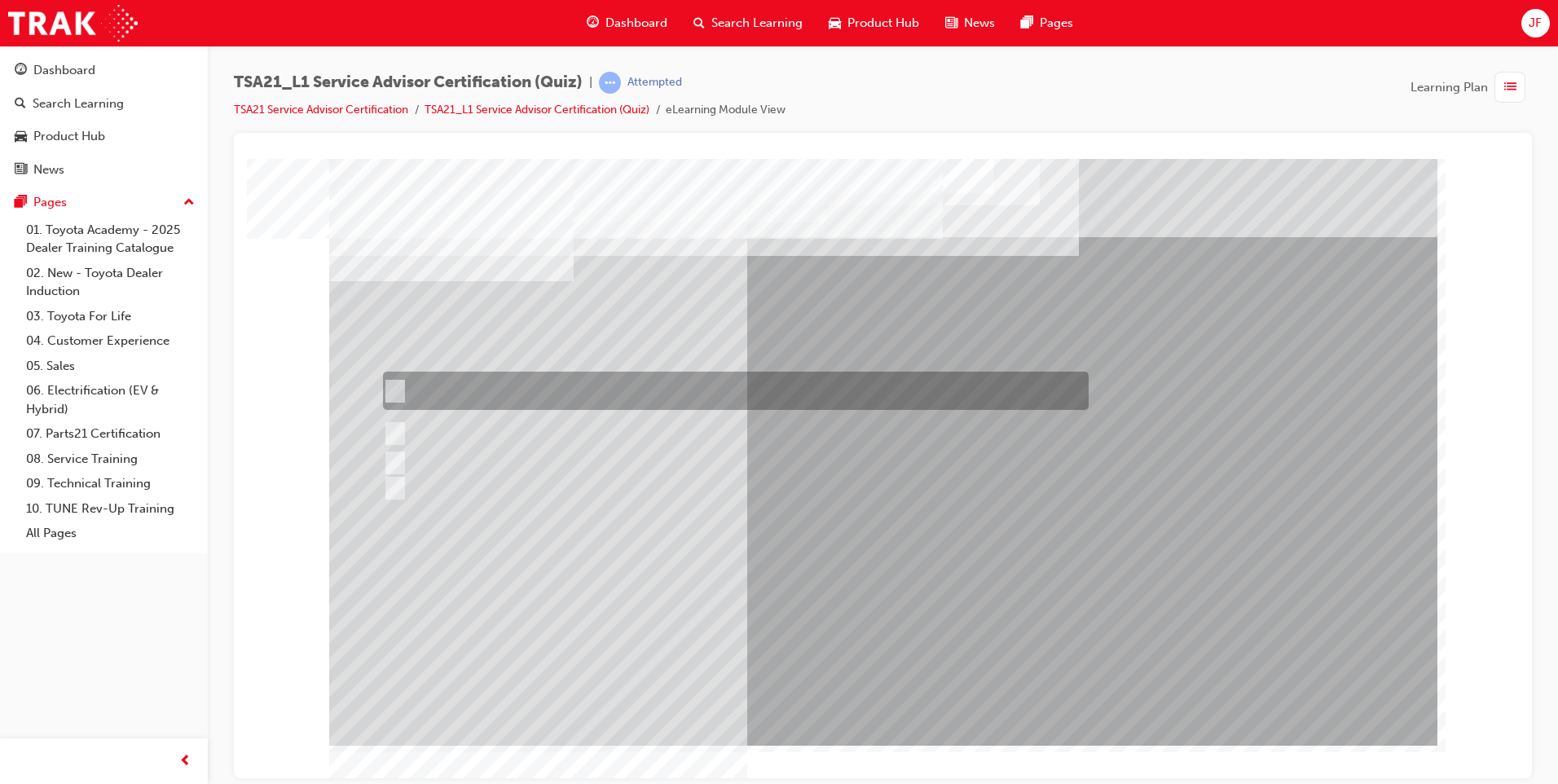
click at [407, 390] on div at bounding box center [732, 390] width 705 height 38
radio input "true"
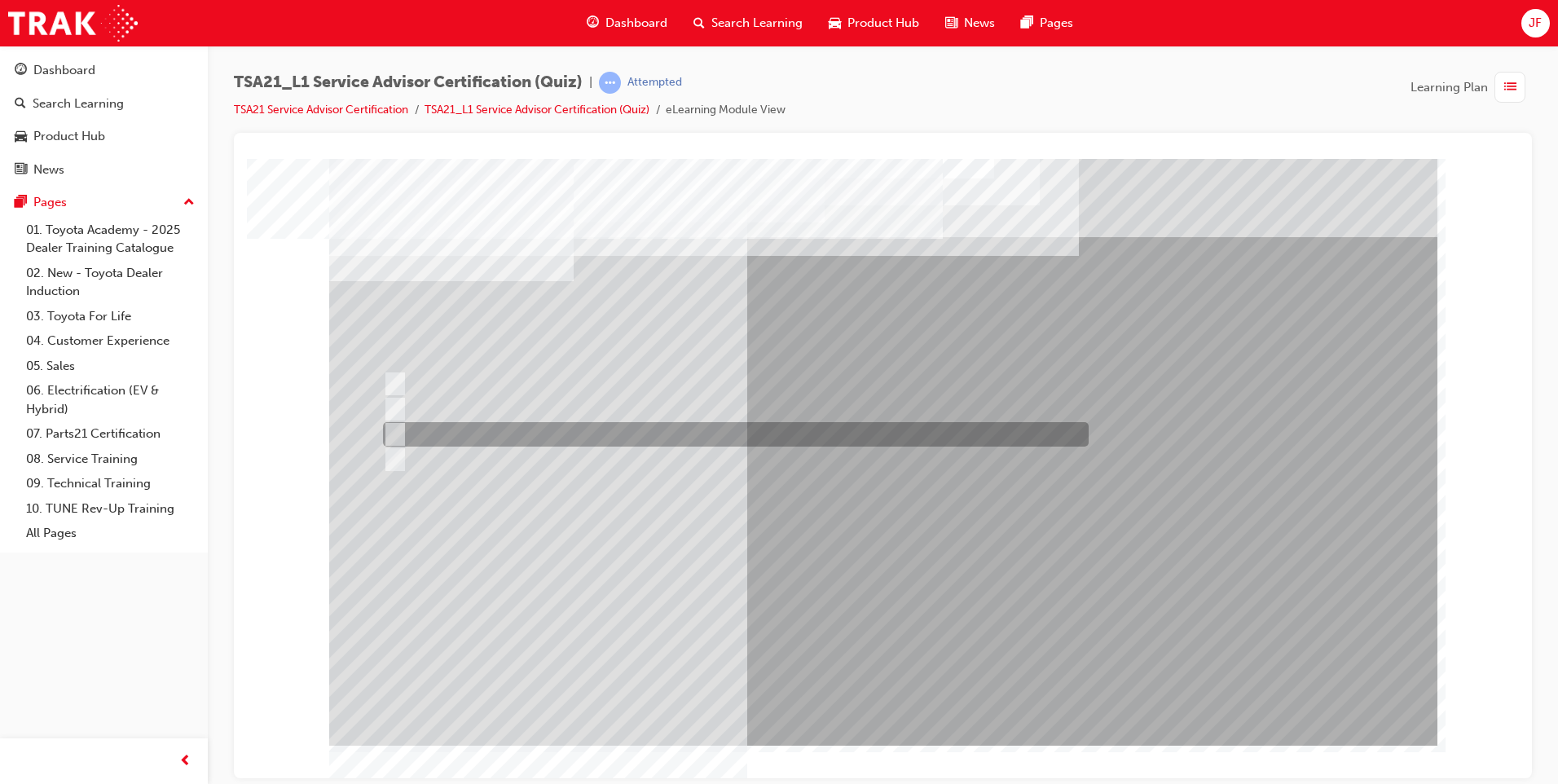
click at [401, 439] on div at bounding box center [732, 434] width 705 height 24
radio input "true"
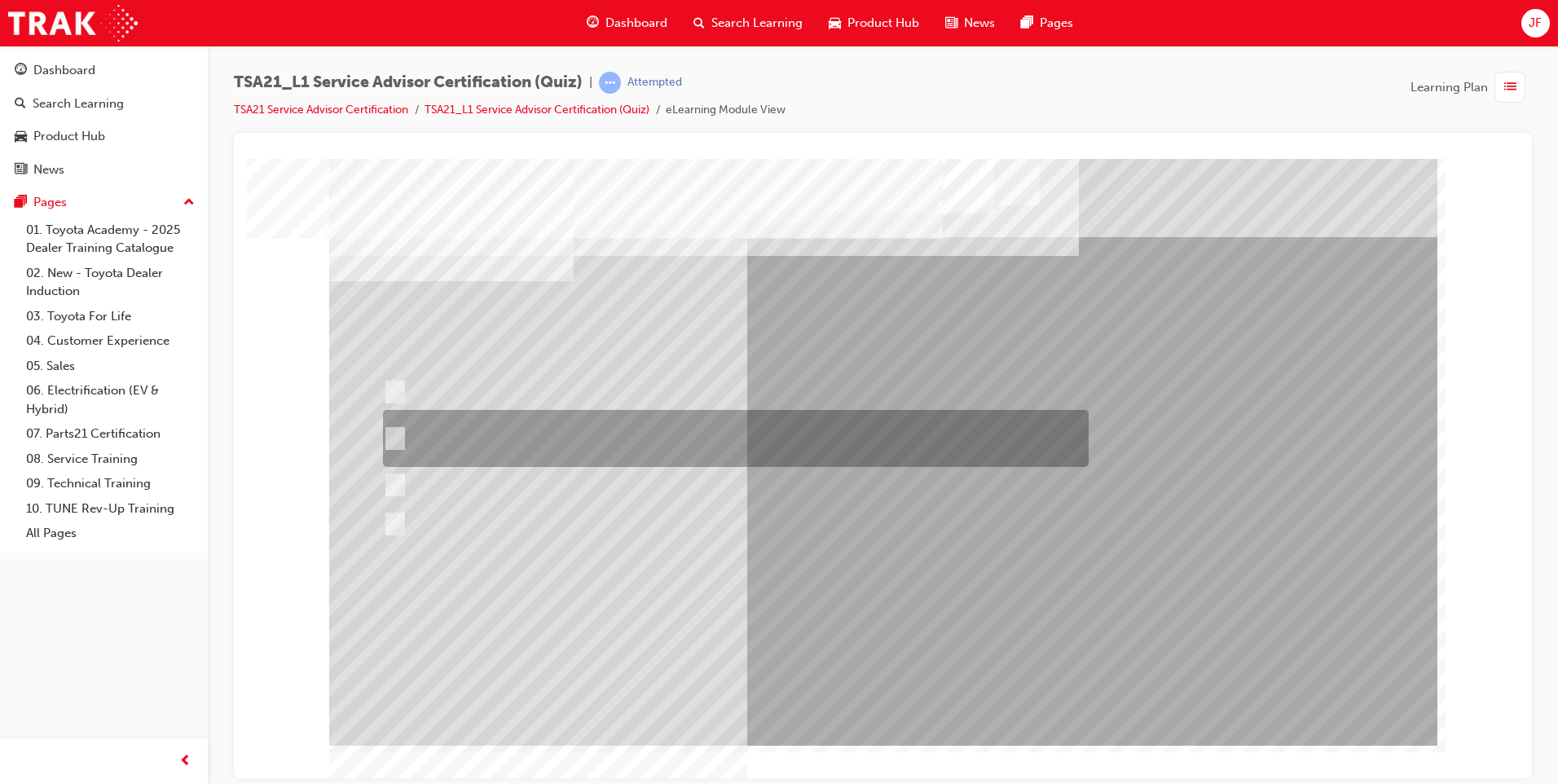
click at [409, 436] on div at bounding box center [732, 438] width 705 height 57
radio input "true"
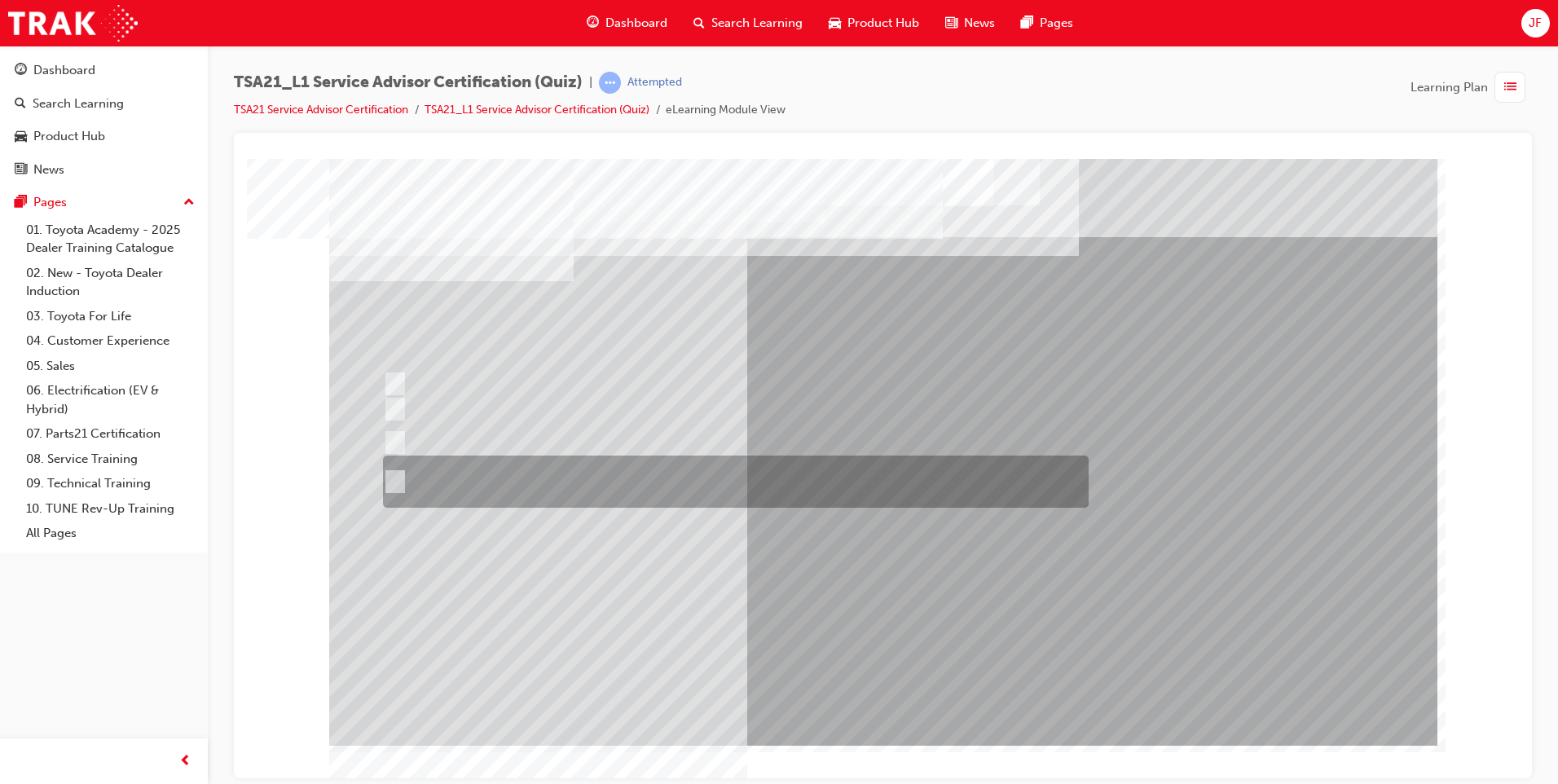
click at [416, 477] on div at bounding box center [732, 482] width 705 height 53
radio input "true"
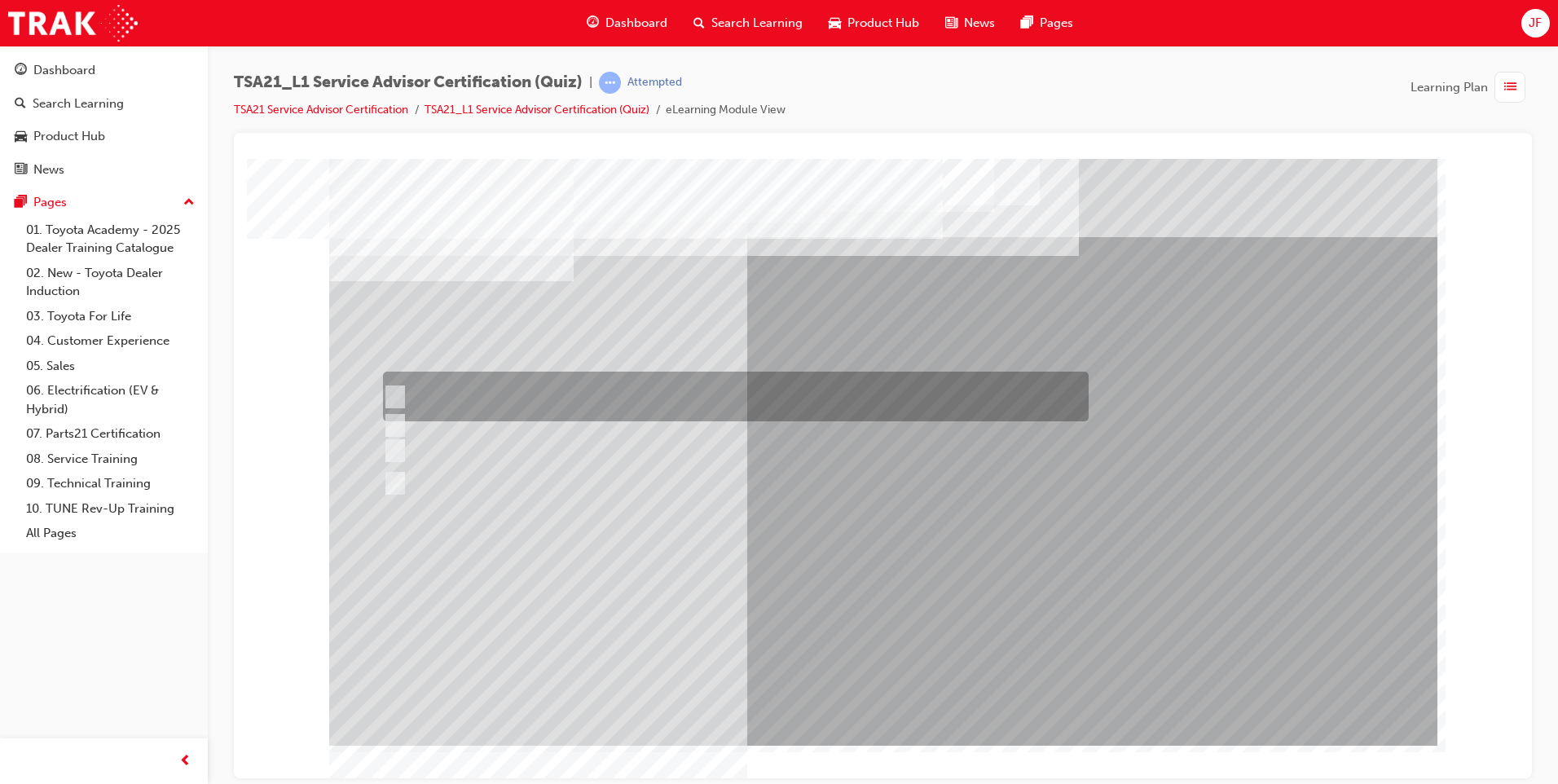
click at [408, 378] on div at bounding box center [732, 396] width 705 height 50
radio input "true"
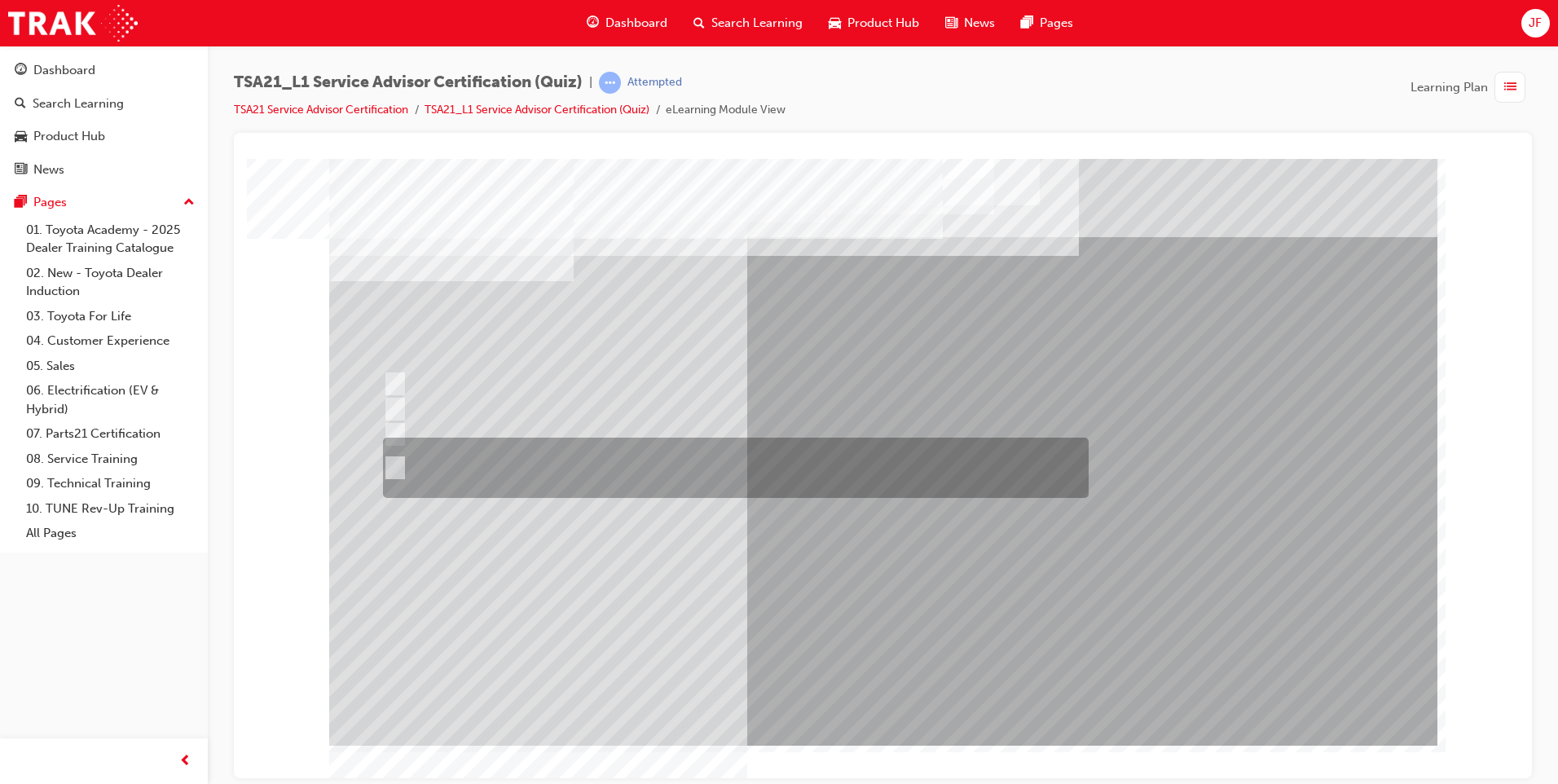
click at [387, 480] on div at bounding box center [732, 467] width 705 height 60
radio input "true"
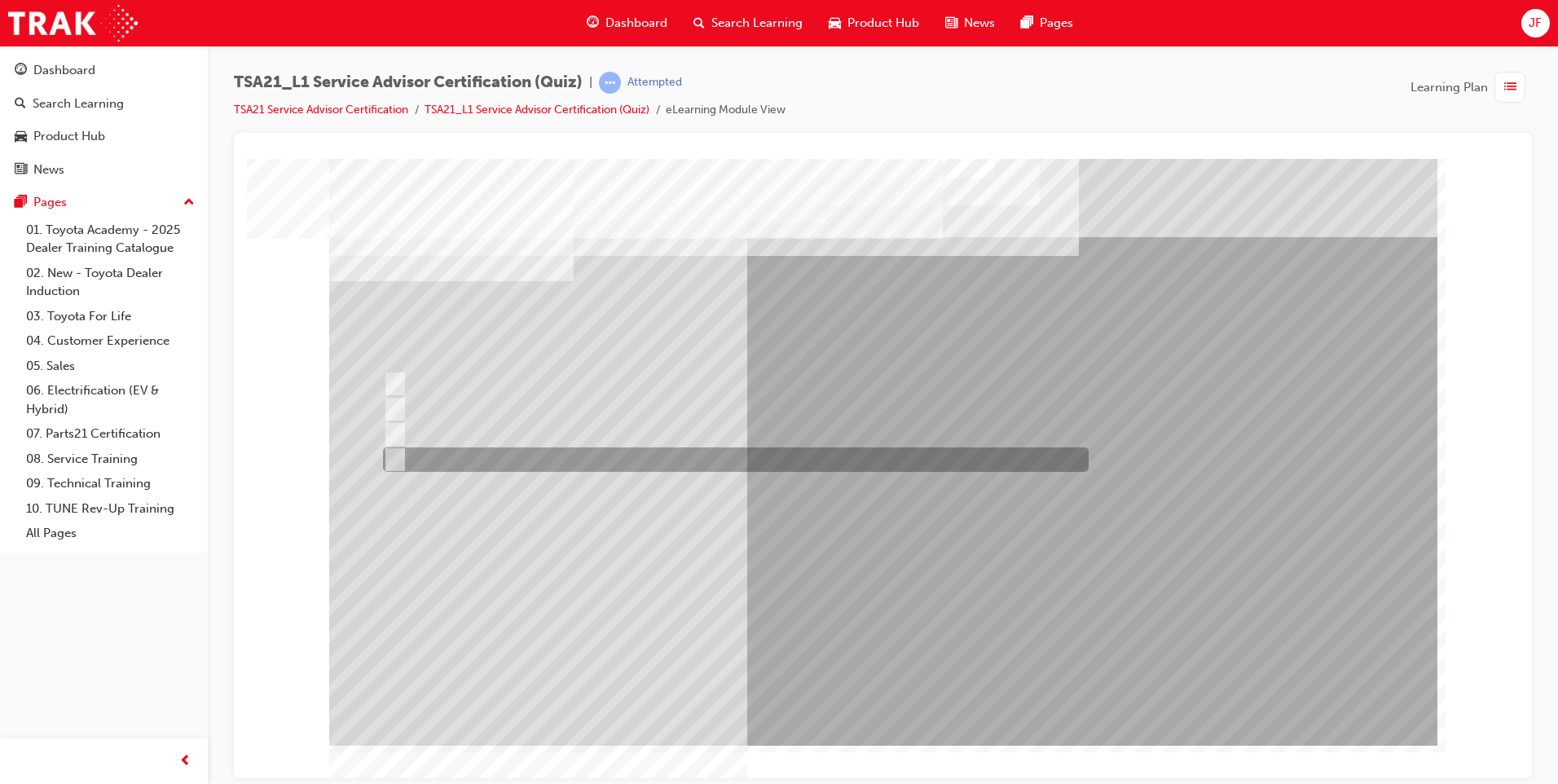
click at [396, 460] on input "Promote, Advise, Build Rapport, Satisfy" at bounding box center [391, 459] width 18 height 18
radio input "true"
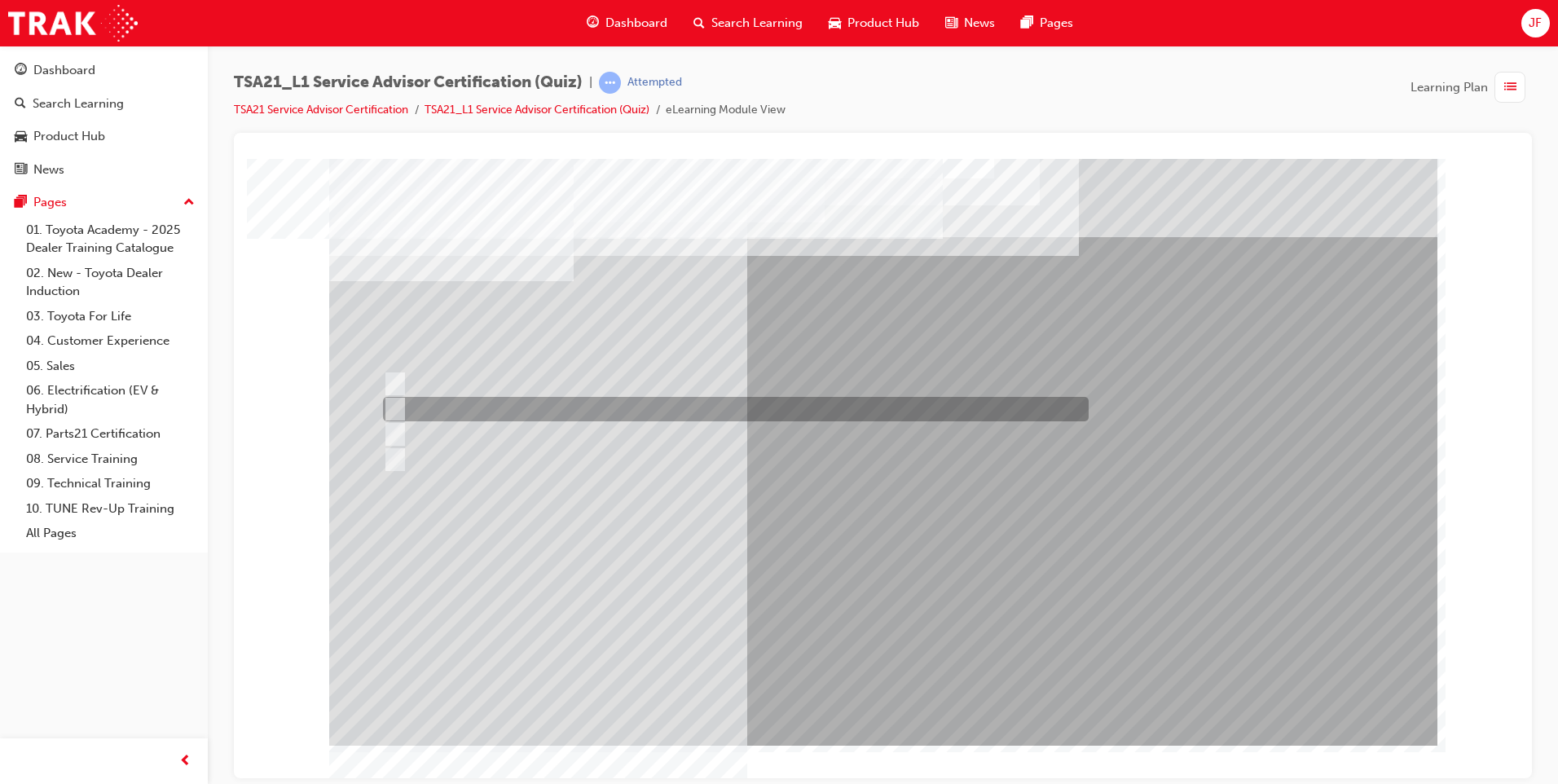
click at [422, 404] on div at bounding box center [732, 409] width 705 height 24
radio input "true"
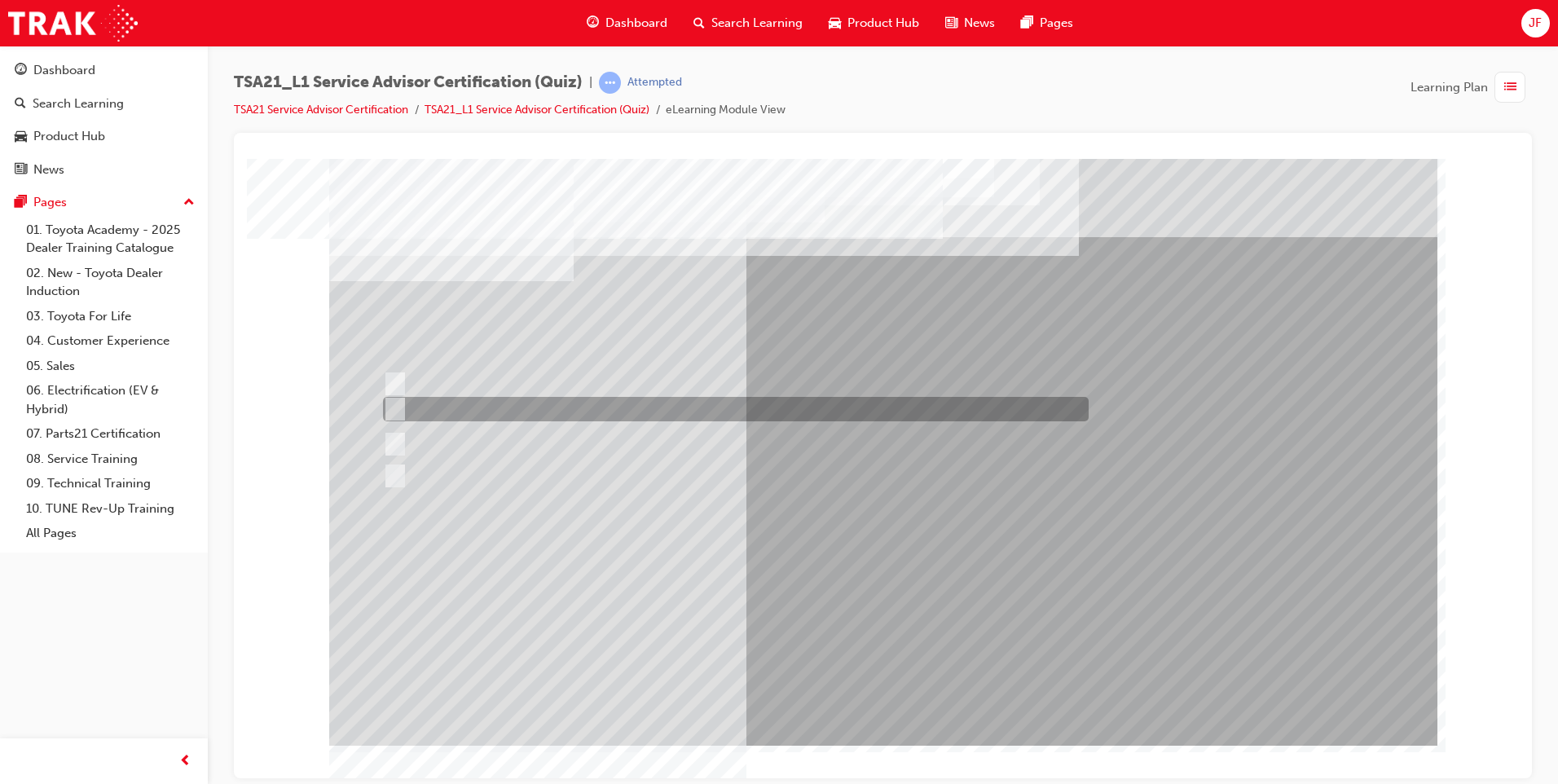
click at [407, 399] on div at bounding box center [732, 409] width 705 height 24
radio input "true"
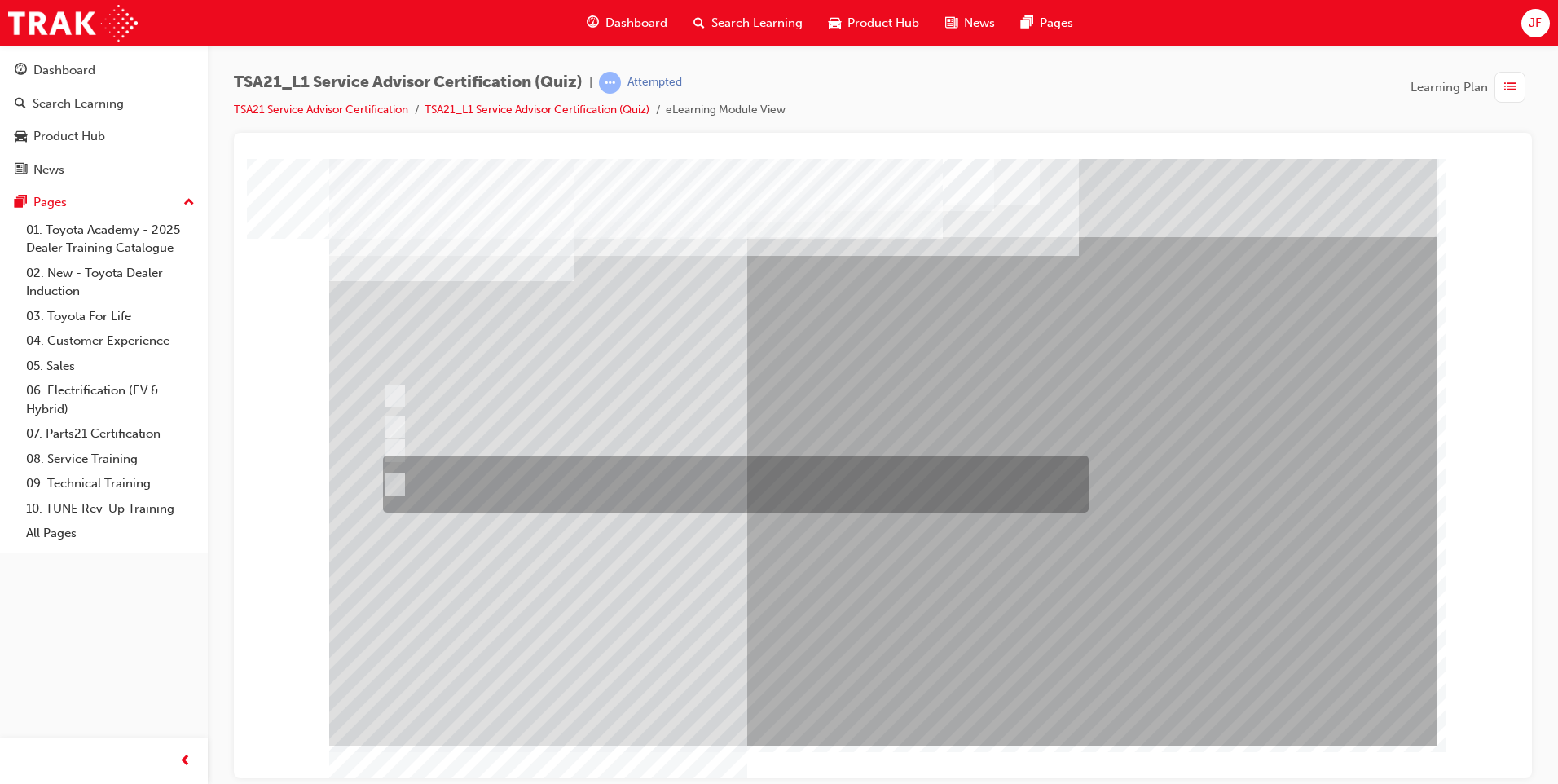
click at [422, 490] on div at bounding box center [732, 484] width 705 height 57
radio input "true"
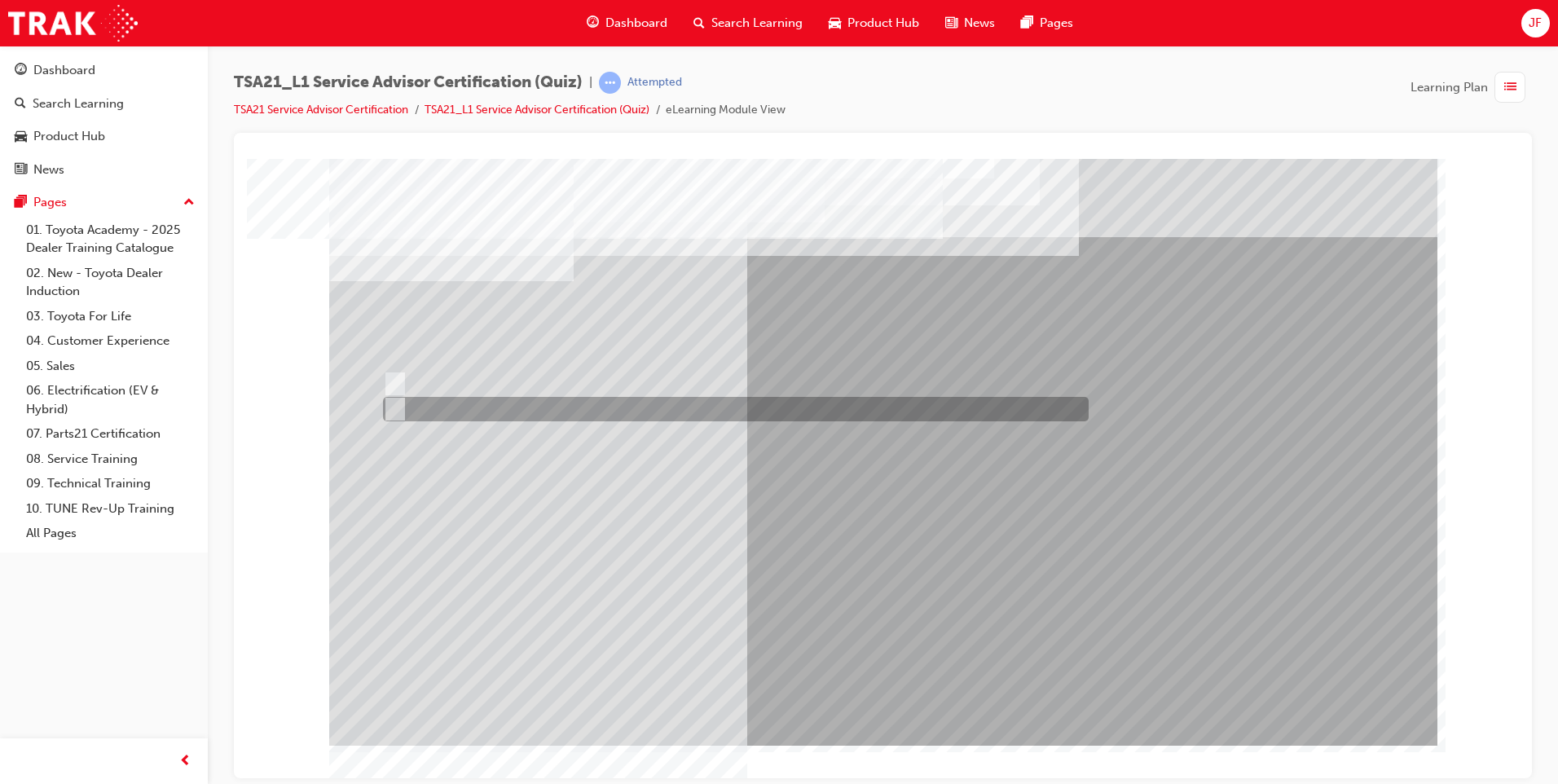
click at [398, 409] on input "True" at bounding box center [391, 408] width 18 height 18
radio input "true"
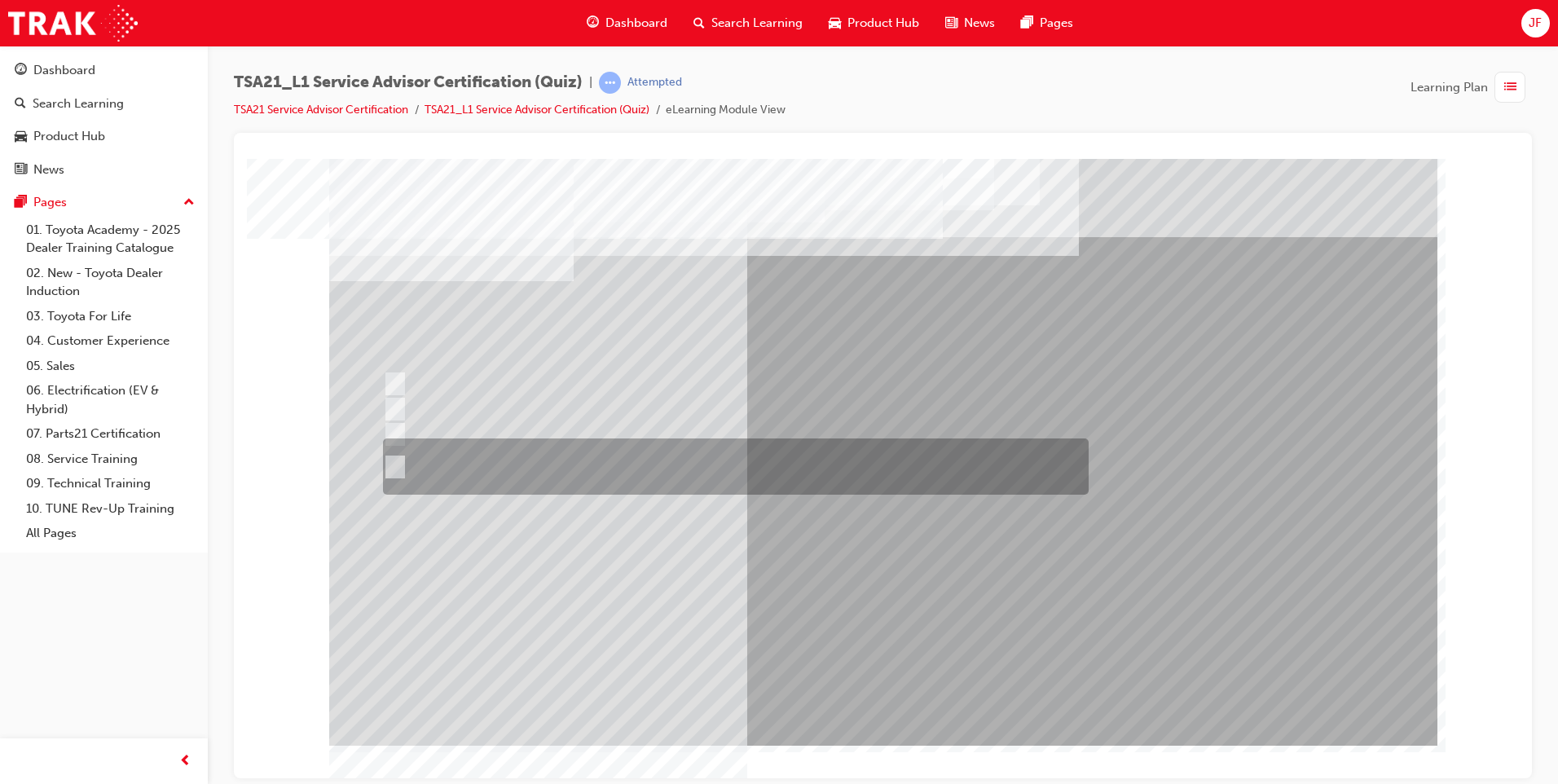
click at [393, 481] on div at bounding box center [732, 466] width 705 height 56
radio input "true"
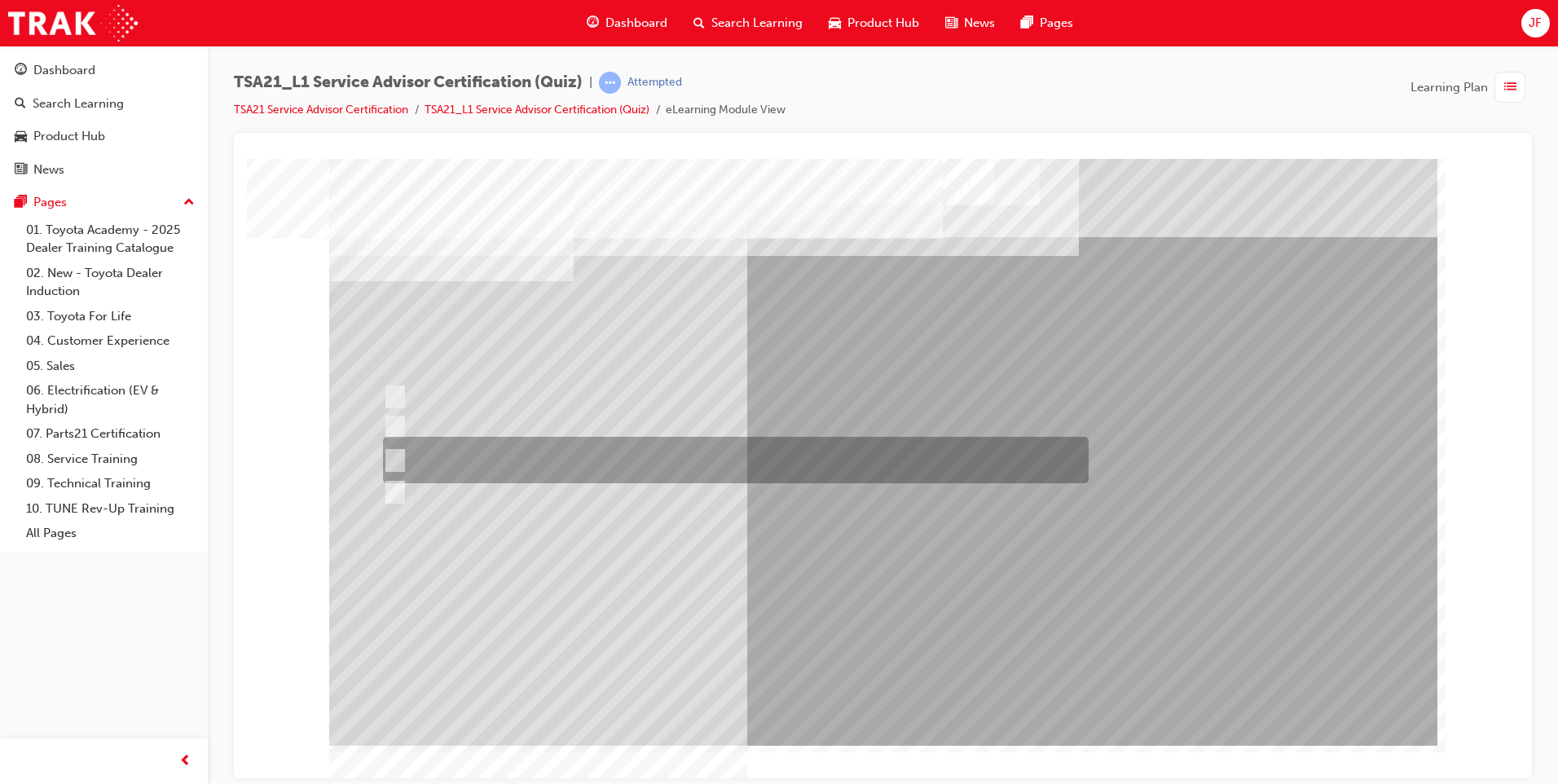
click at [407, 456] on div at bounding box center [732, 460] width 705 height 47
radio input "true"
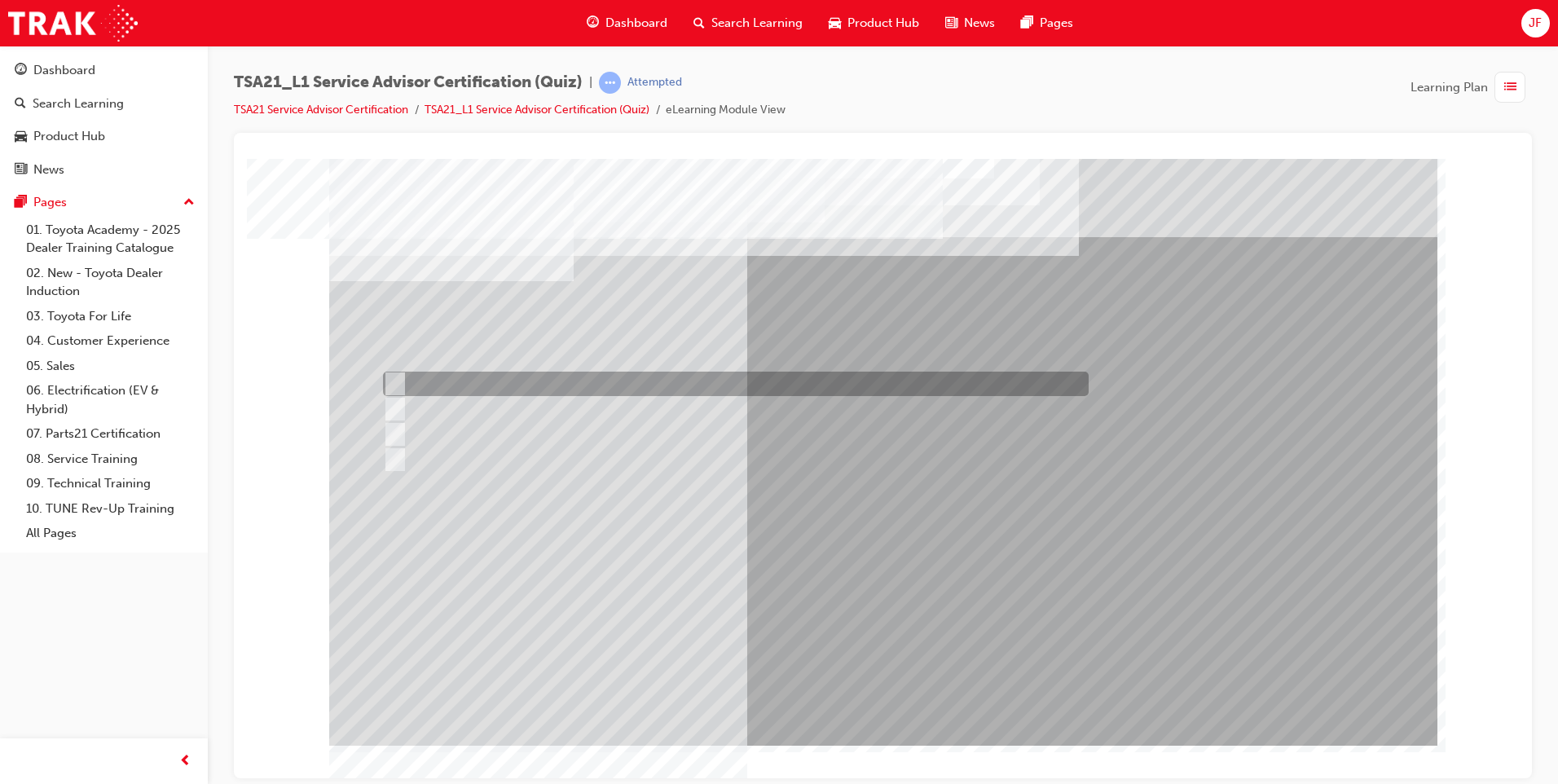
click at [410, 383] on div at bounding box center [732, 384] width 705 height 24
radio input "true"
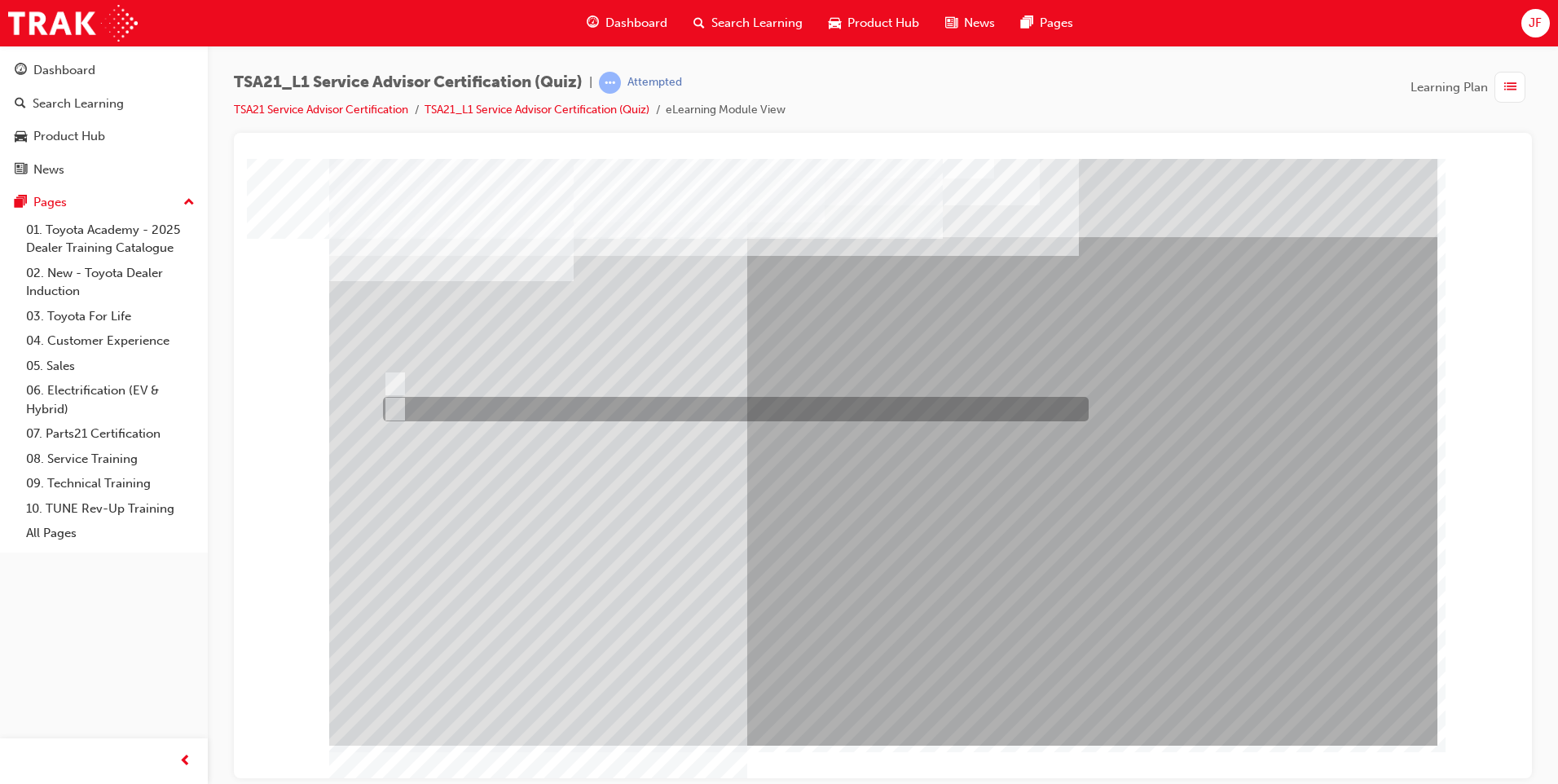
click at [394, 408] on input "True" at bounding box center [391, 408] width 18 height 18
radio input "true"
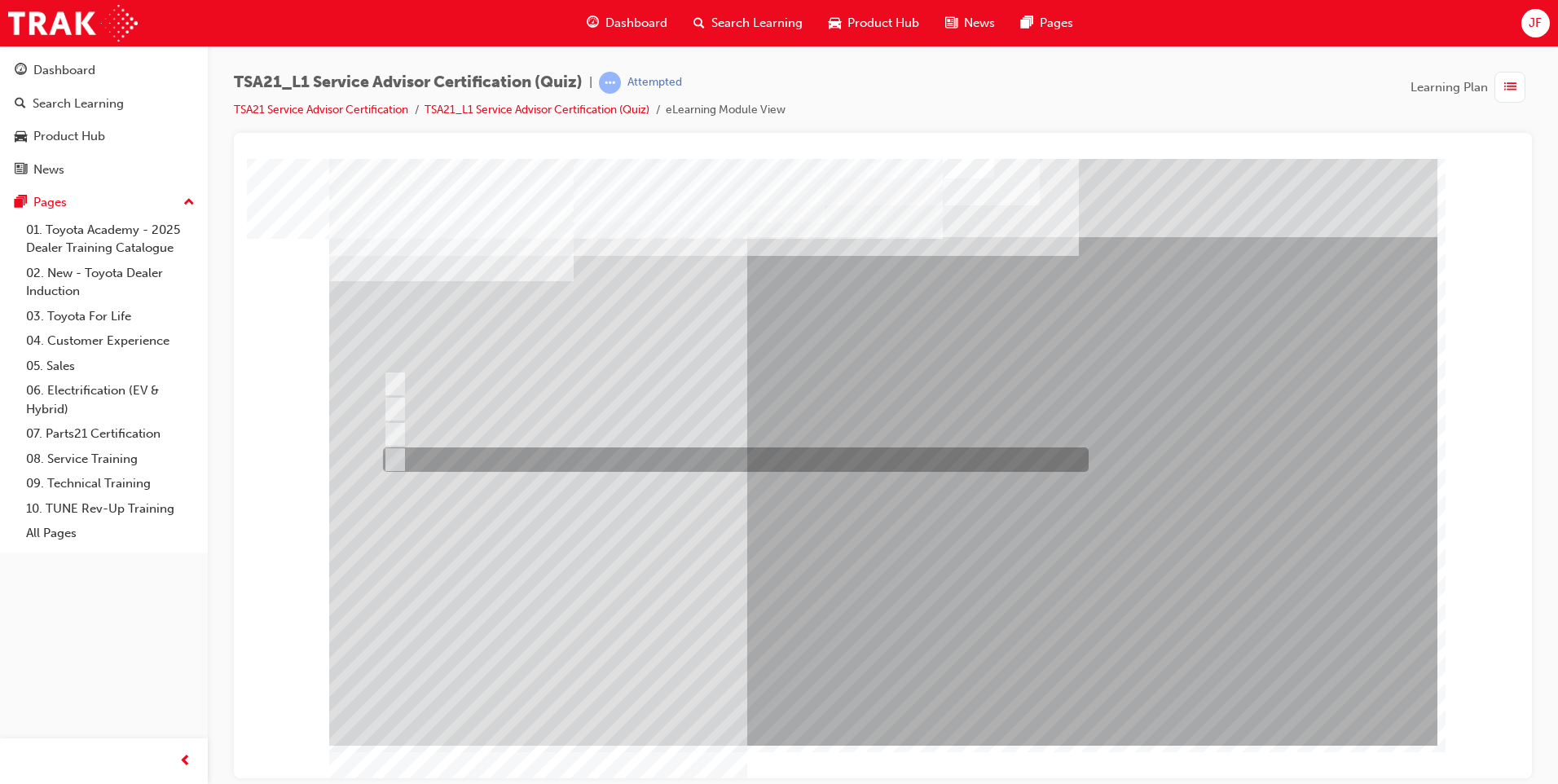
click at [415, 453] on div at bounding box center [732, 460] width 705 height 24
radio input "true"
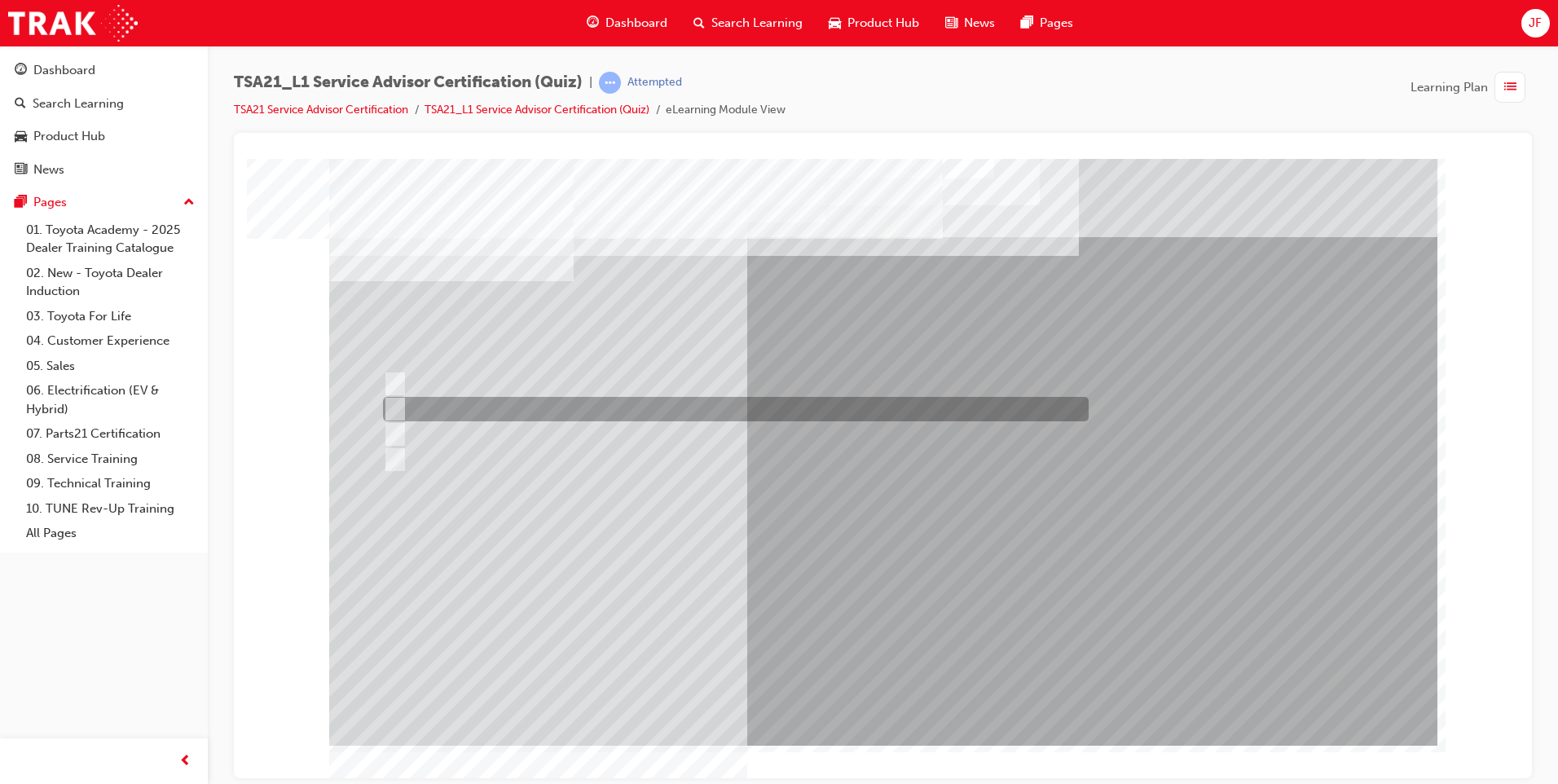
click at [396, 402] on input "To measure the total time the technician worked on the job." at bounding box center [391, 408] width 18 height 18
radio input "true"
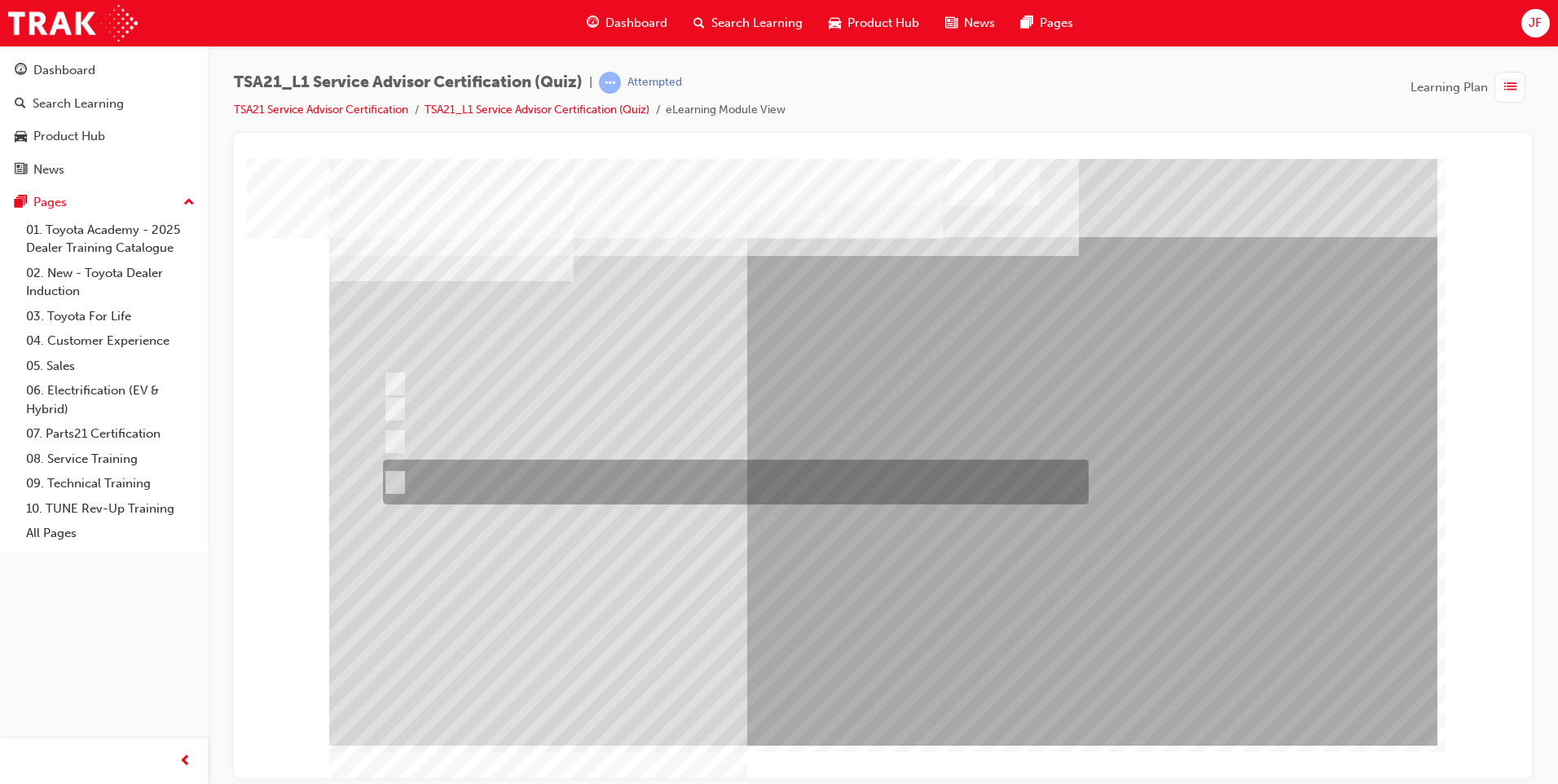
click at [394, 461] on div at bounding box center [732, 482] width 705 height 45
radio input "true"
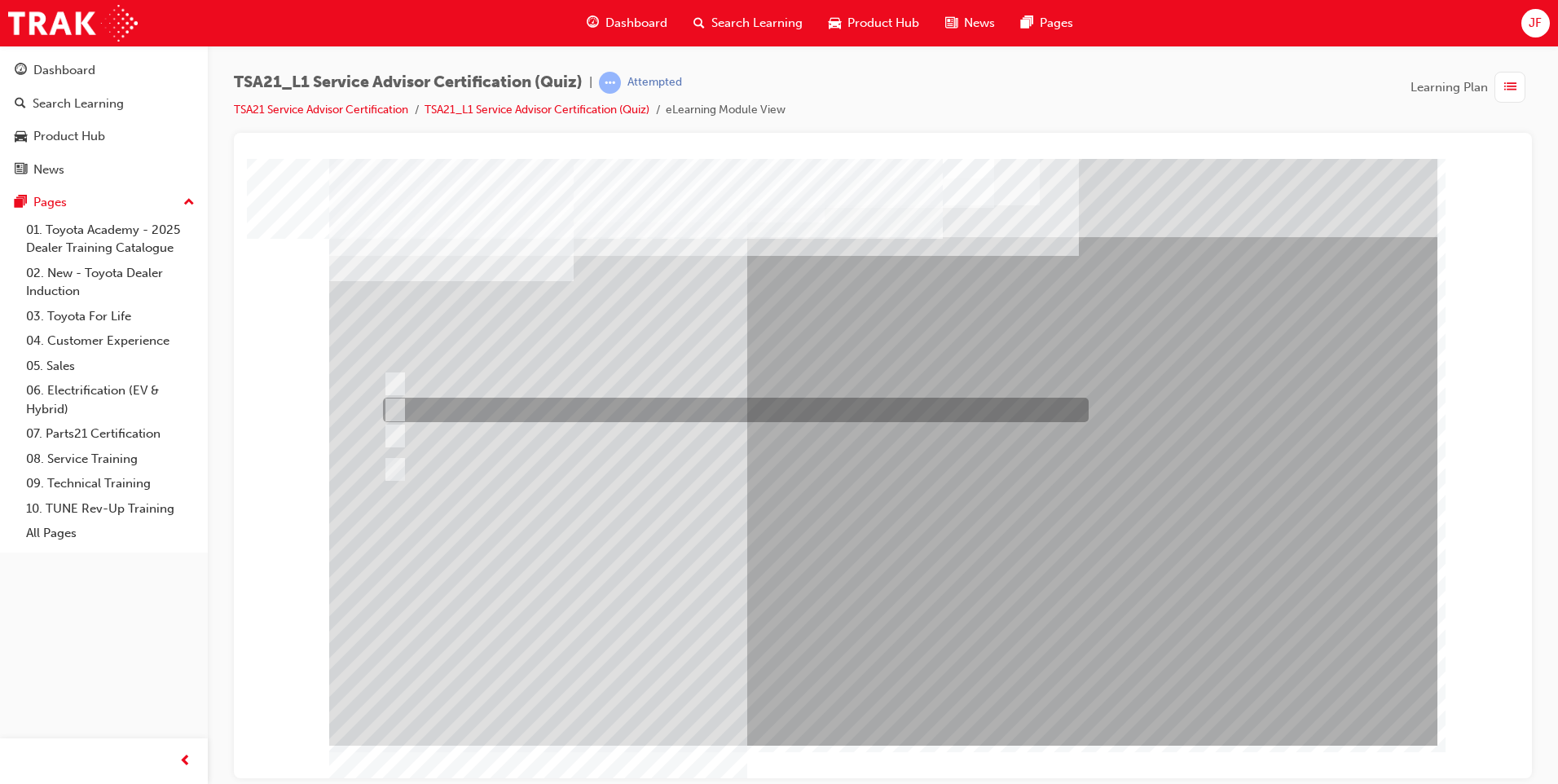
click at [408, 410] on div at bounding box center [732, 410] width 705 height 24
radio input "true"
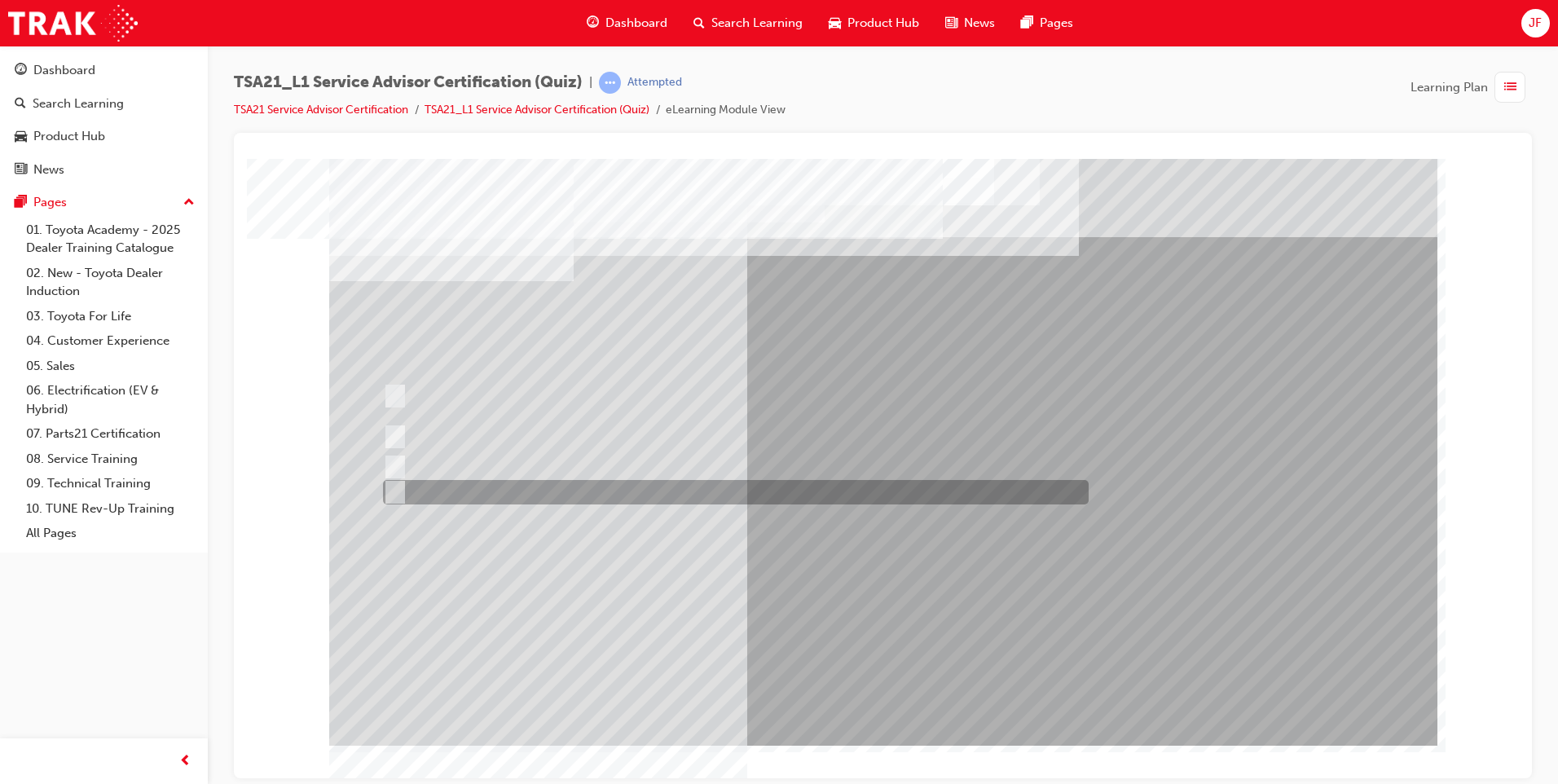
click at [437, 486] on div at bounding box center [732, 492] width 705 height 24
radio input "true"
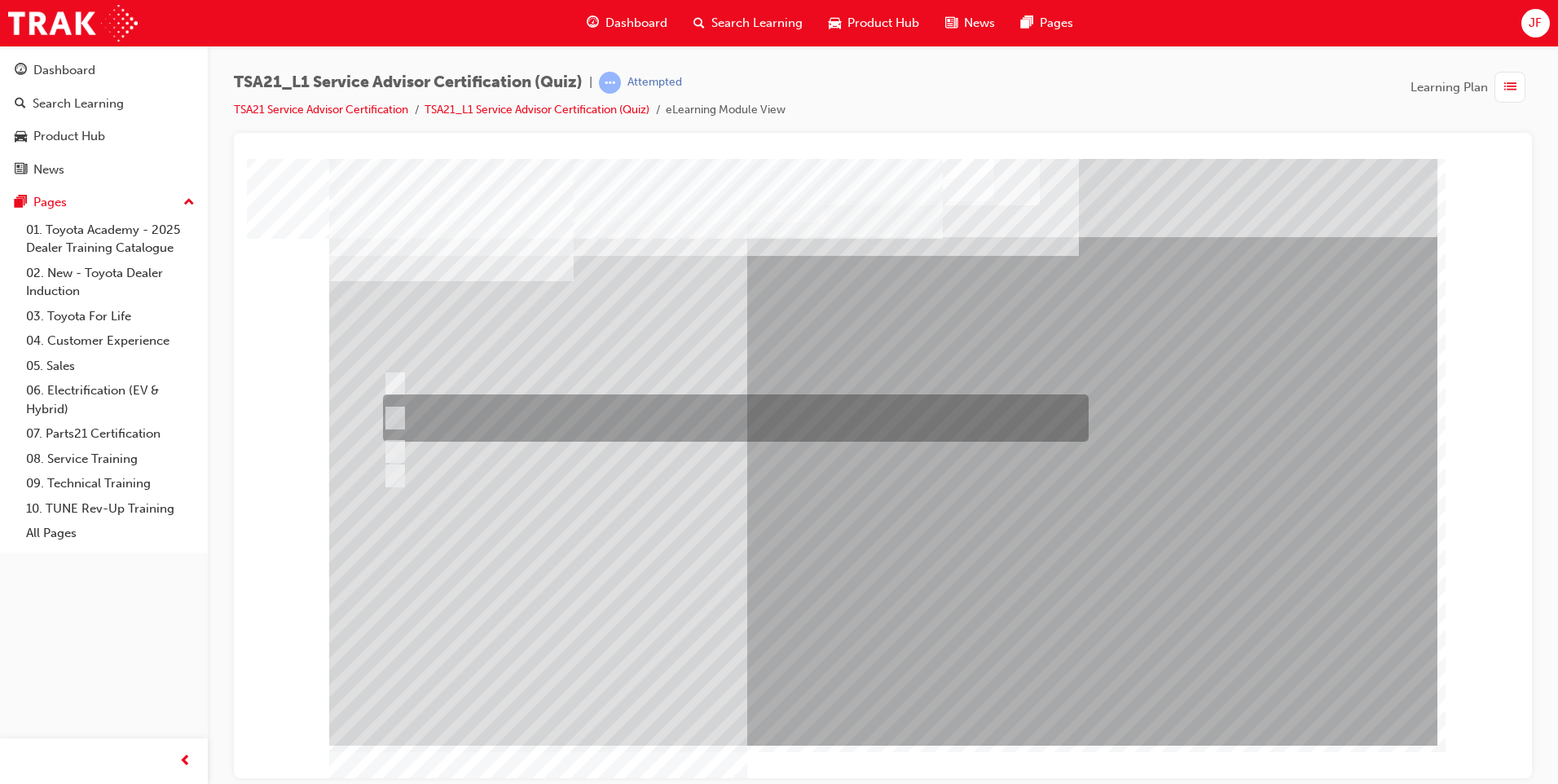
click at [387, 418] on input "Write the Guest’s exact words on the RO and explain that the fault will need to…" at bounding box center [391, 417] width 18 height 18
radio input "true"
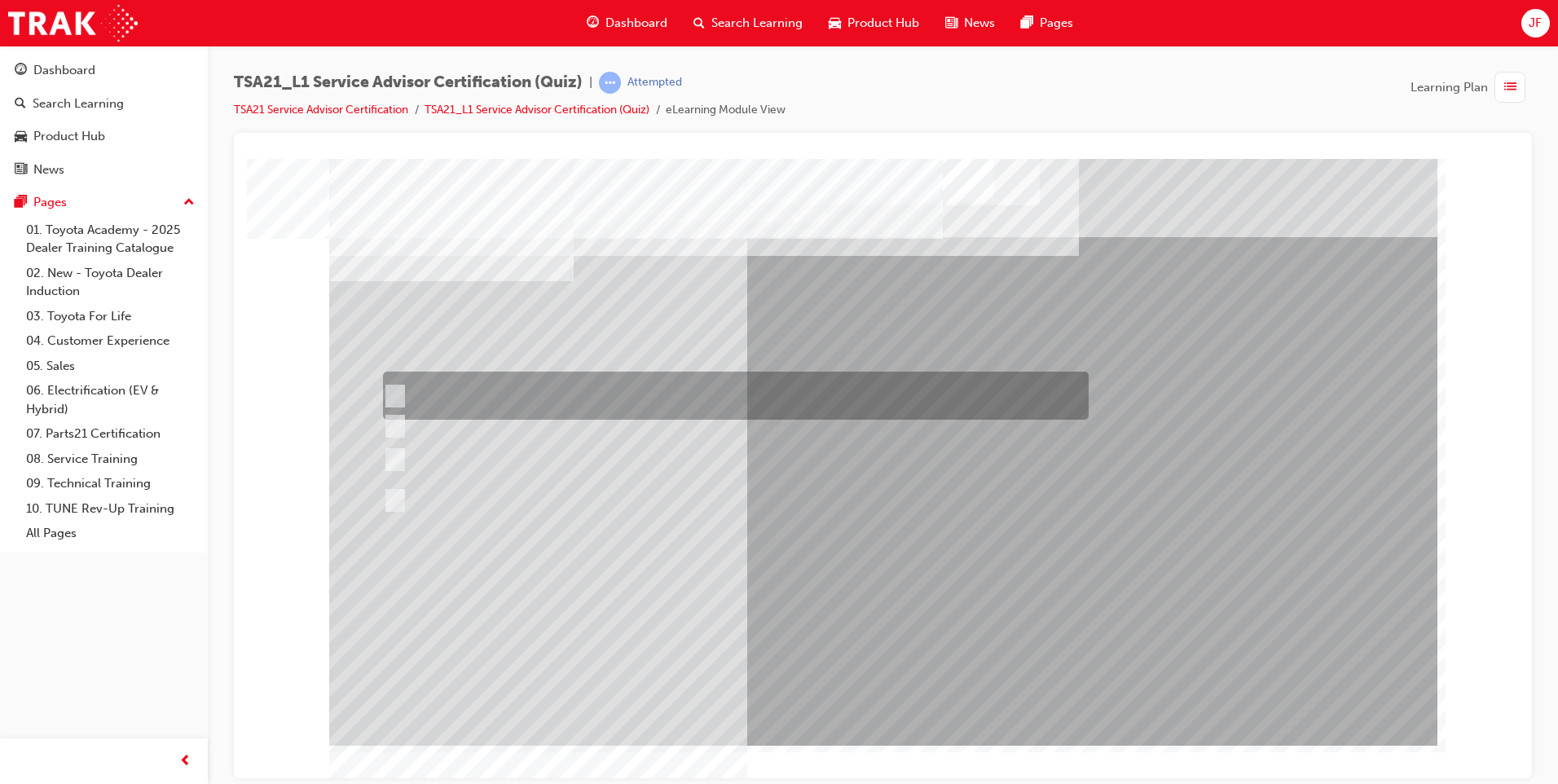
click at [515, 390] on div at bounding box center [732, 395] width 705 height 48
radio input "true"
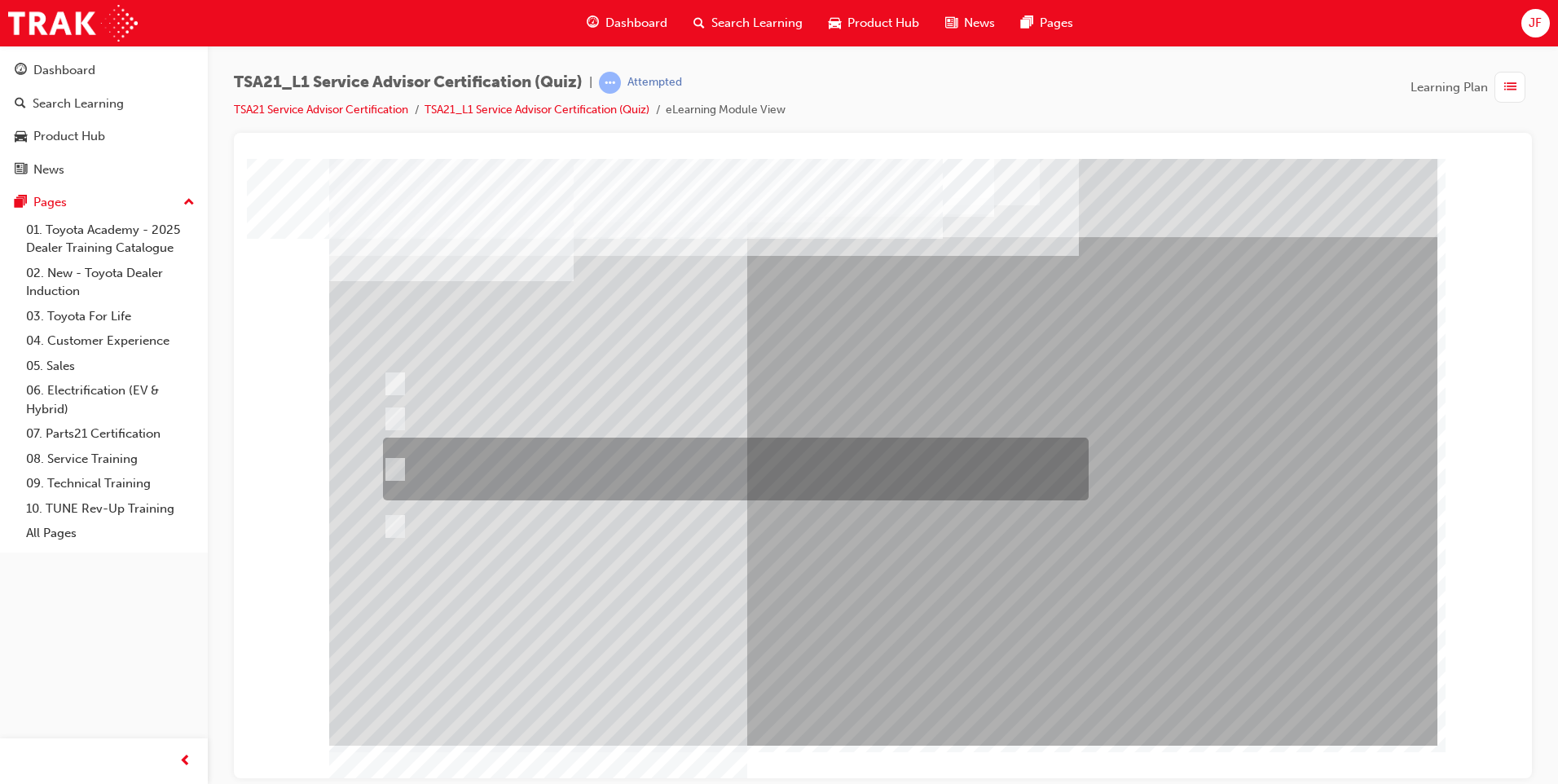
click at [416, 468] on div at bounding box center [732, 468] width 705 height 63
radio input "true"
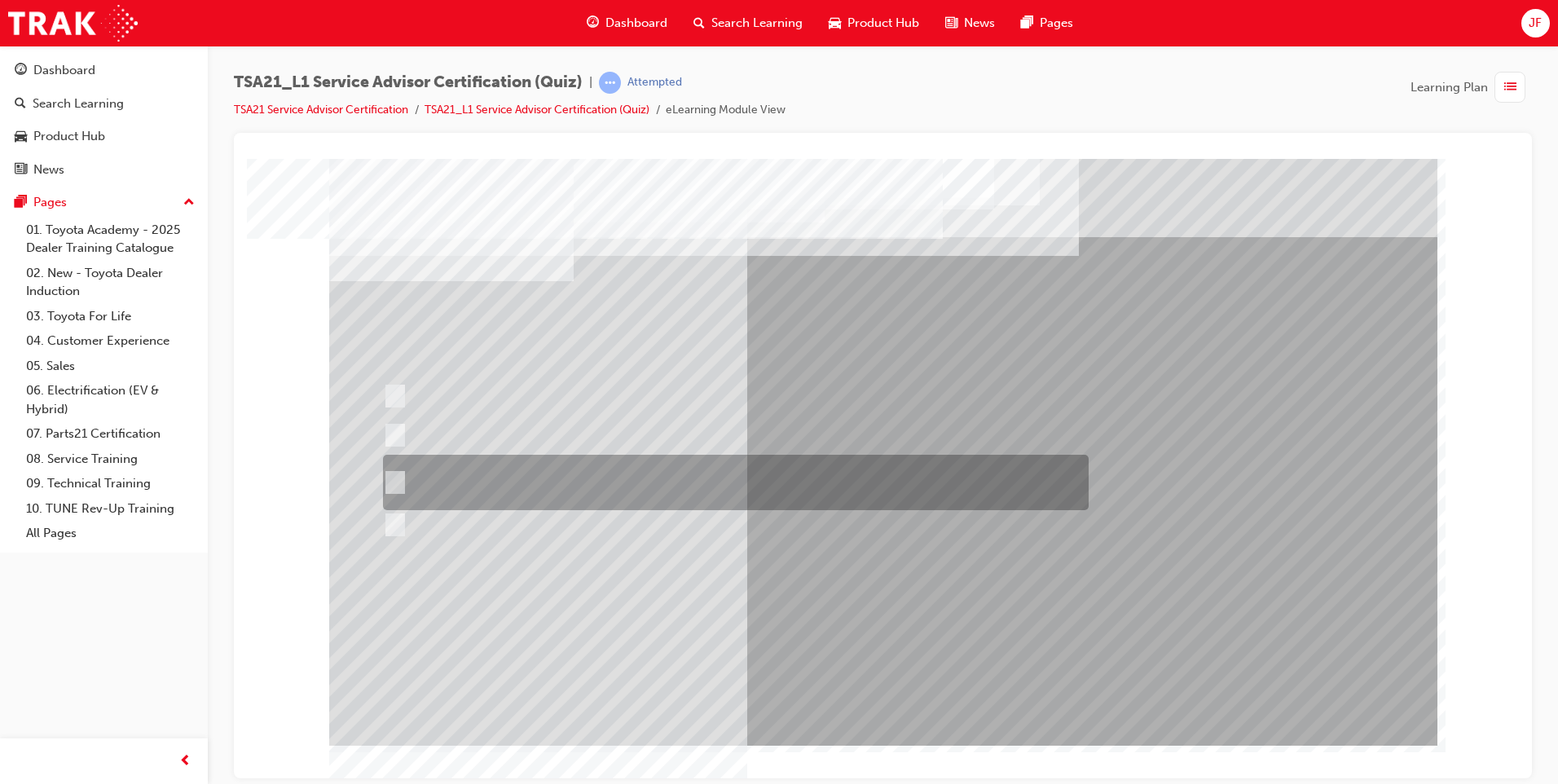
click at [423, 481] on div at bounding box center [732, 482] width 705 height 55
radio input "true"
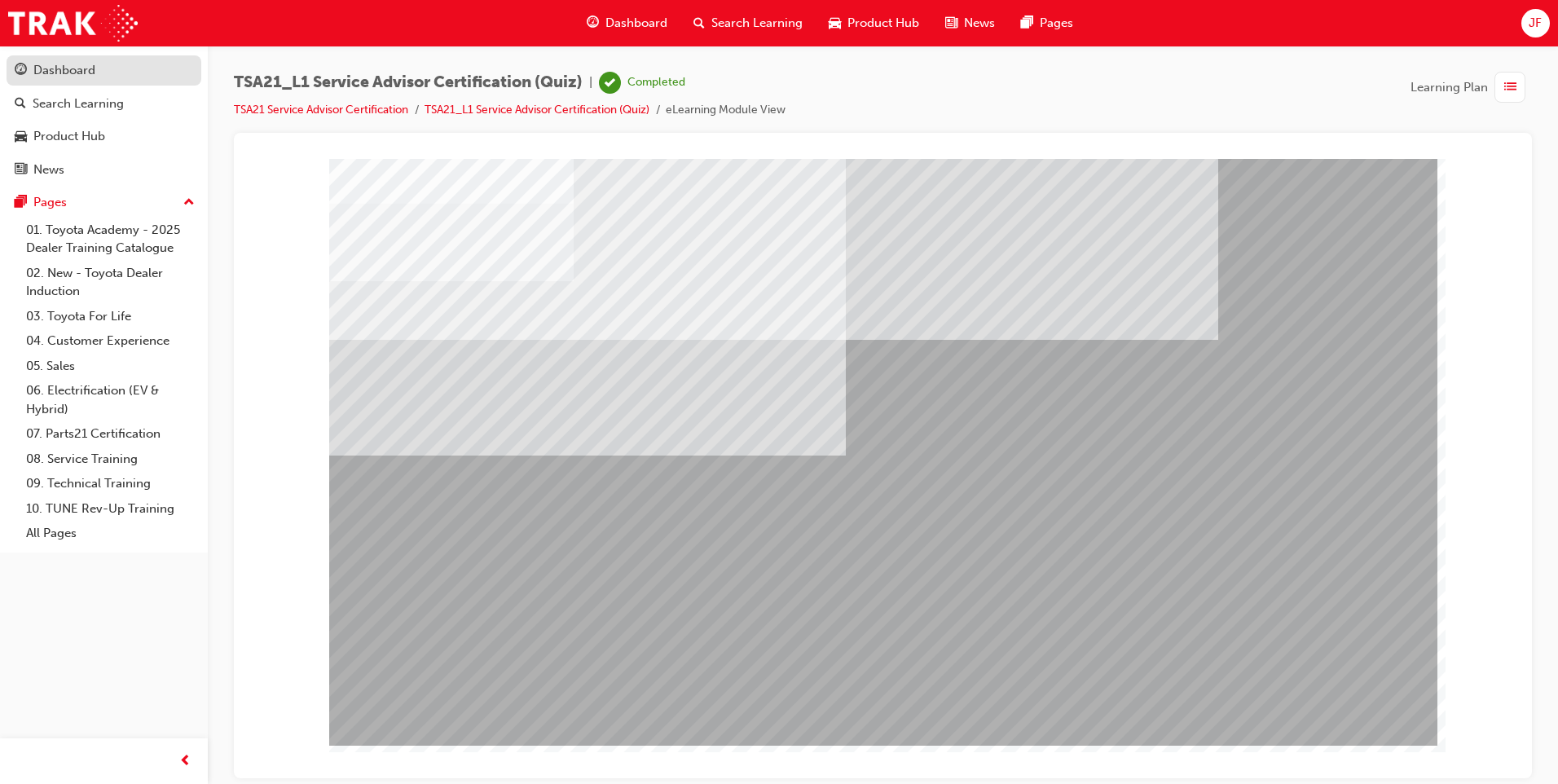
click at [59, 74] on div "Dashboard" at bounding box center [65, 70] width 62 height 19
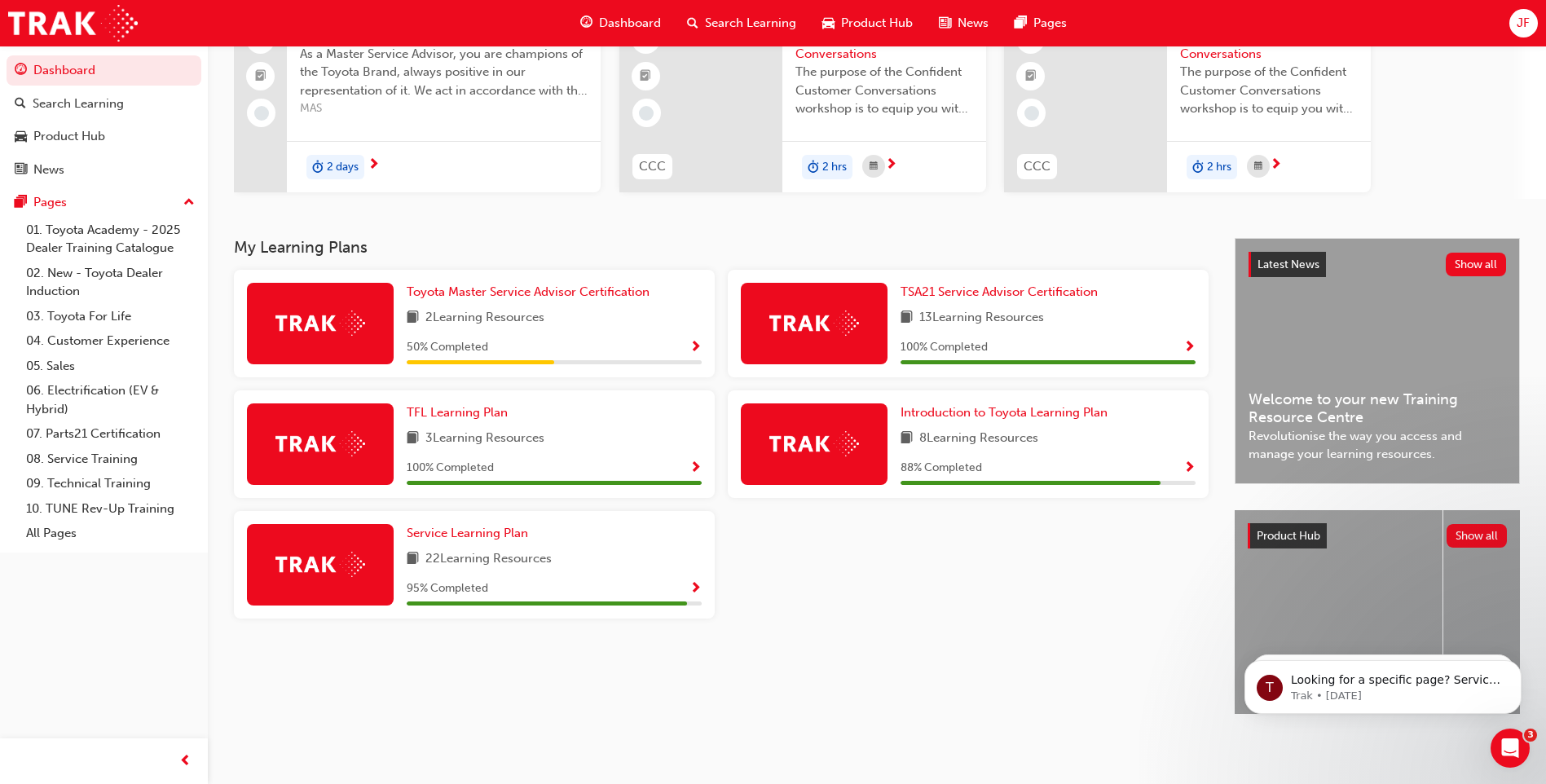
scroll to position [165, 0]
click at [456, 531] on span "Service Learning Plan" at bounding box center [466, 533] width 121 height 15
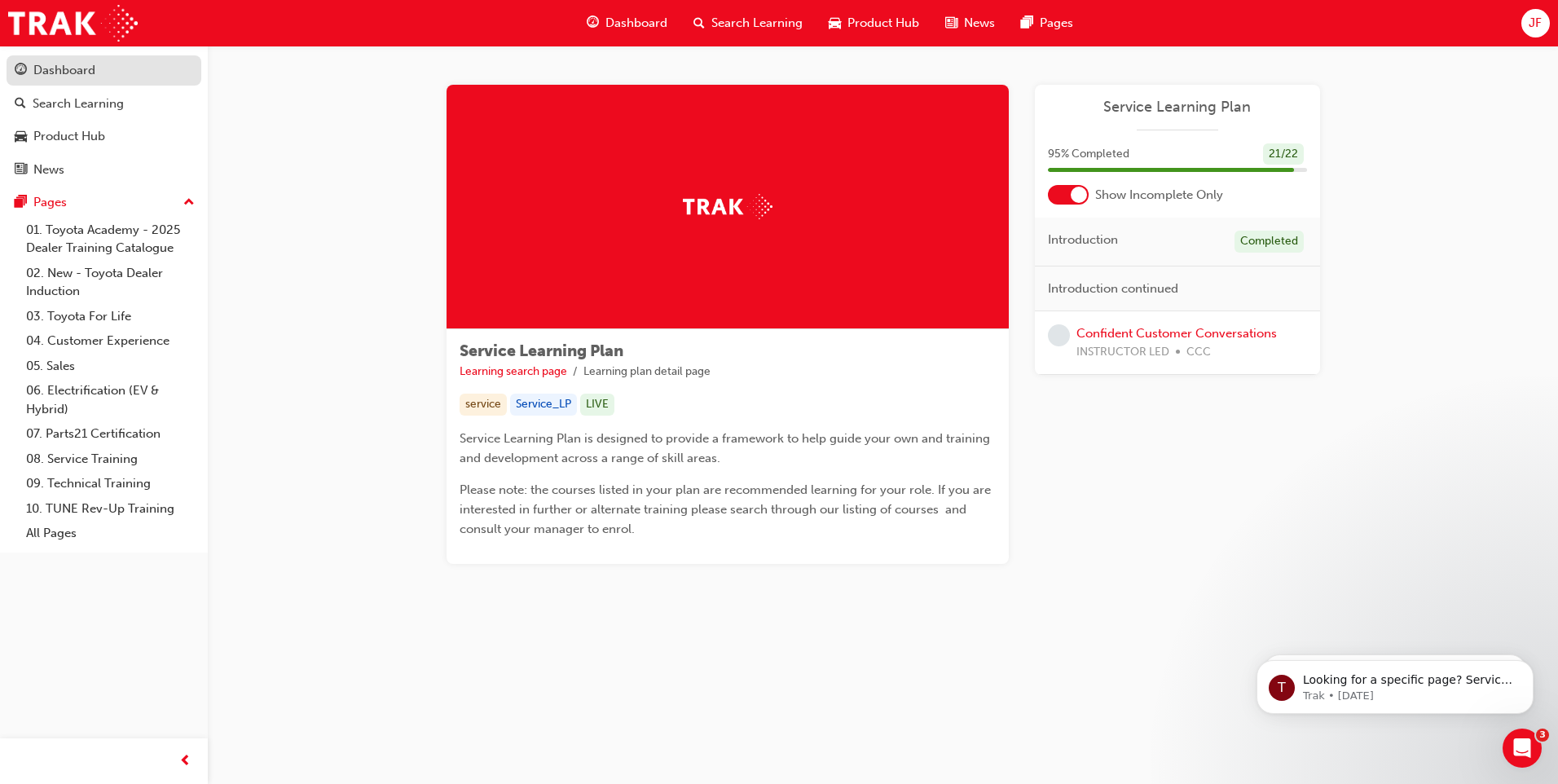
click at [53, 74] on div "Dashboard" at bounding box center [65, 70] width 62 height 19
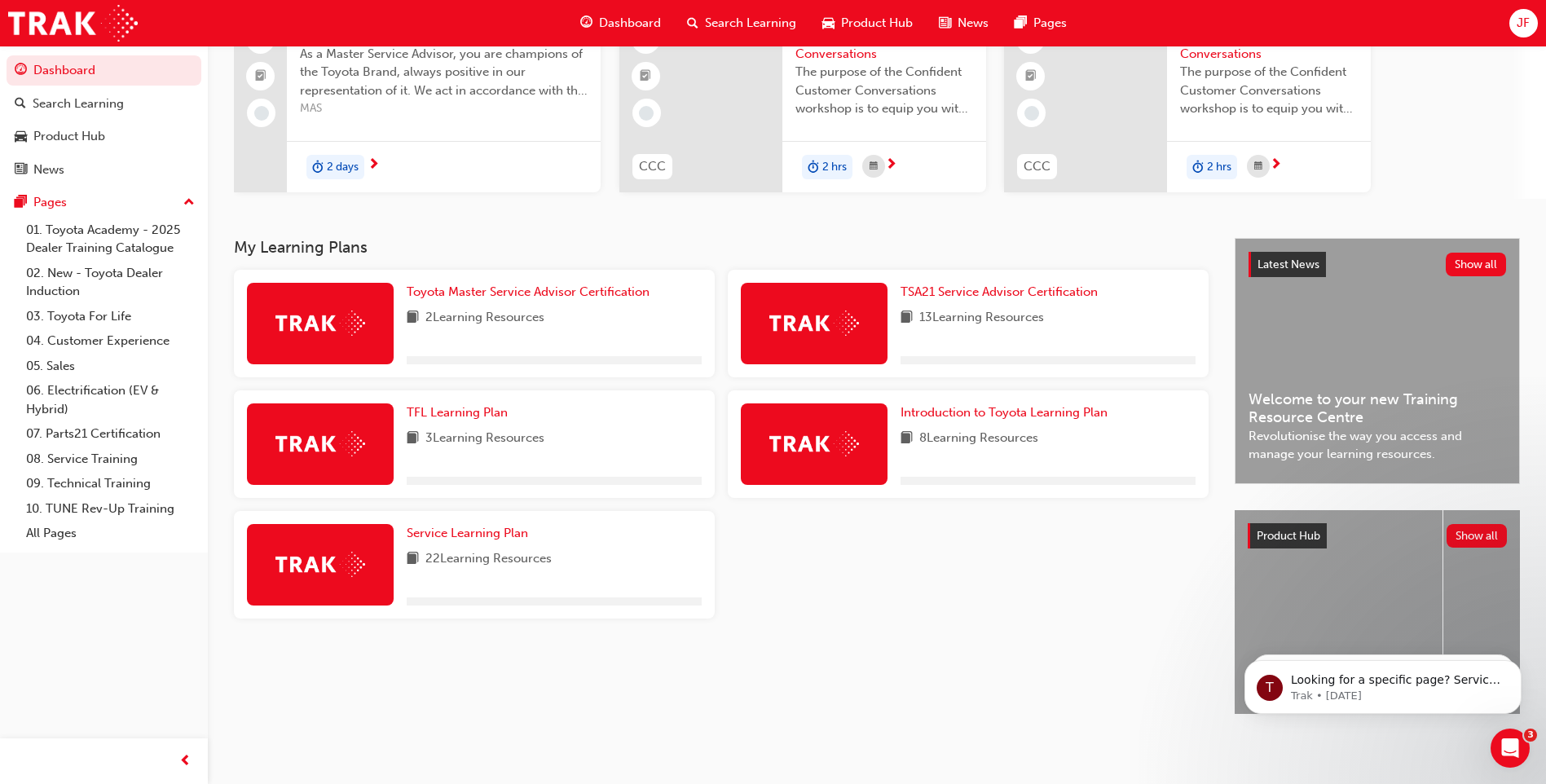
scroll to position [163, 0]
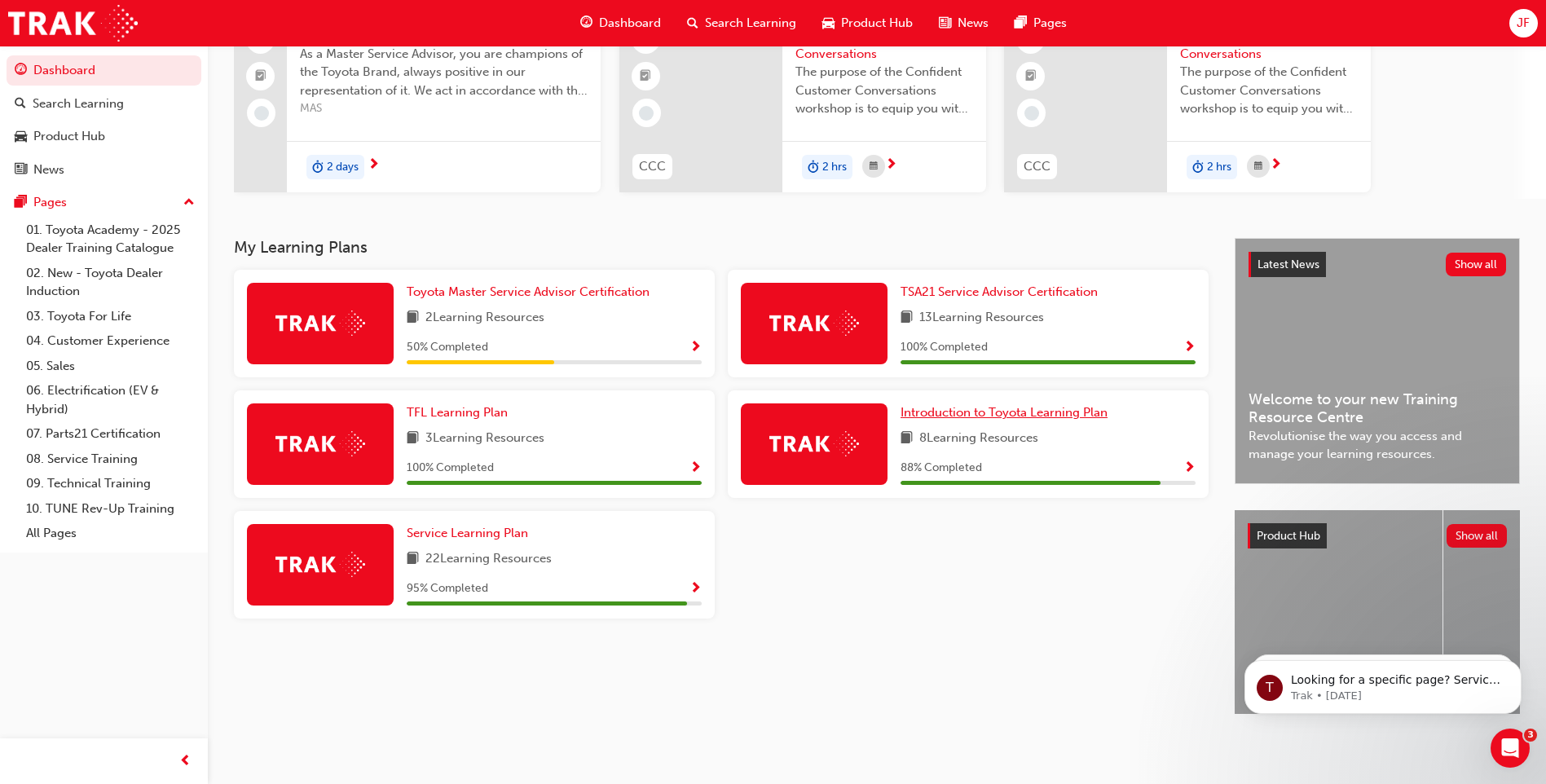
click at [993, 413] on span "Introduction to Toyota Learning Plan" at bounding box center [1004, 413] width 207 height 15
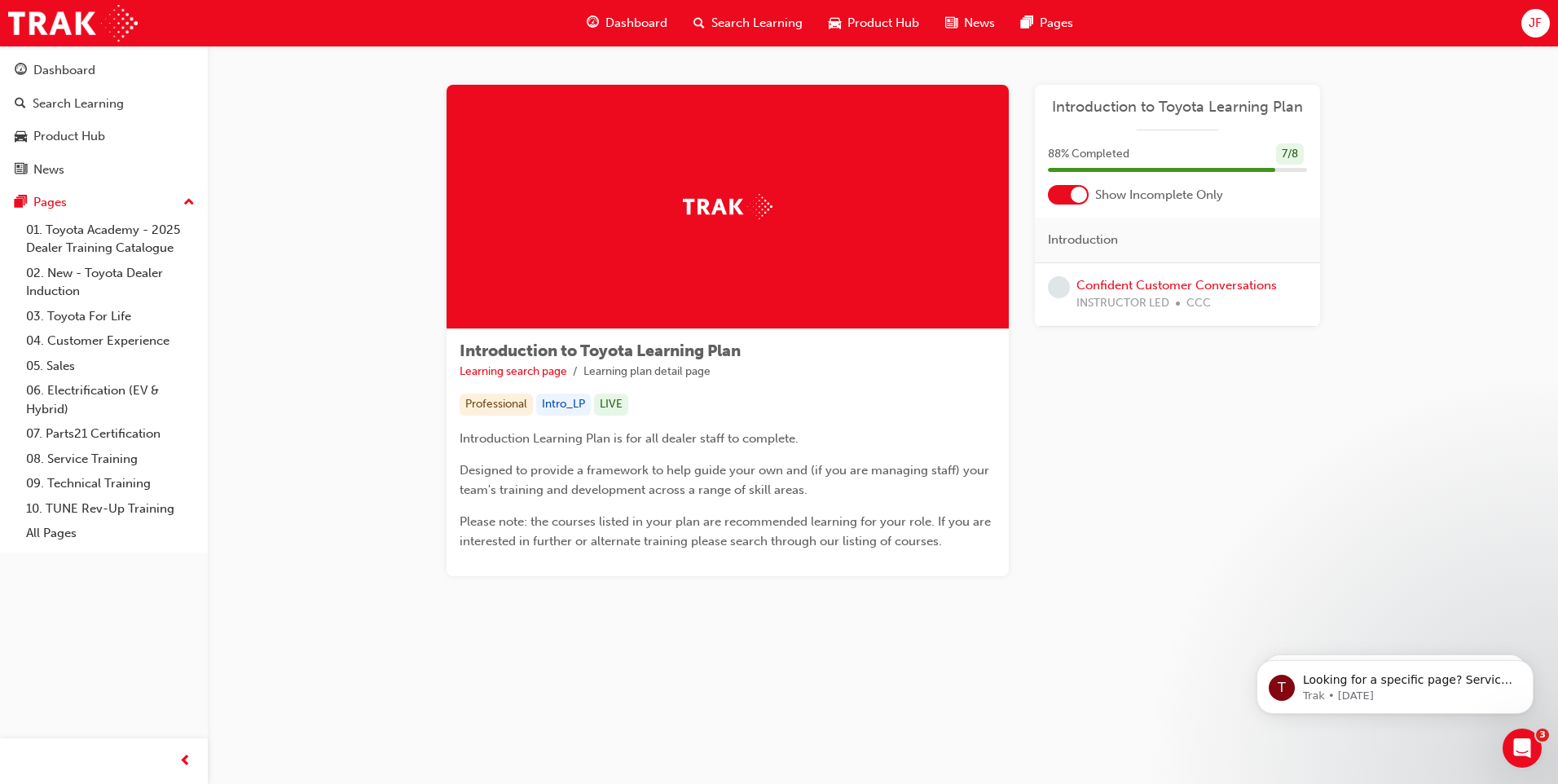
click at [1205, 123] on div "Introduction to Toyota Learning Plan" at bounding box center [1177, 113] width 285 height 33
click at [1205, 107] on span "Introduction to Toyota Learning Plan" at bounding box center [1177, 107] width 259 height 19
click at [56, 68] on div "Dashboard" at bounding box center [65, 70] width 62 height 19
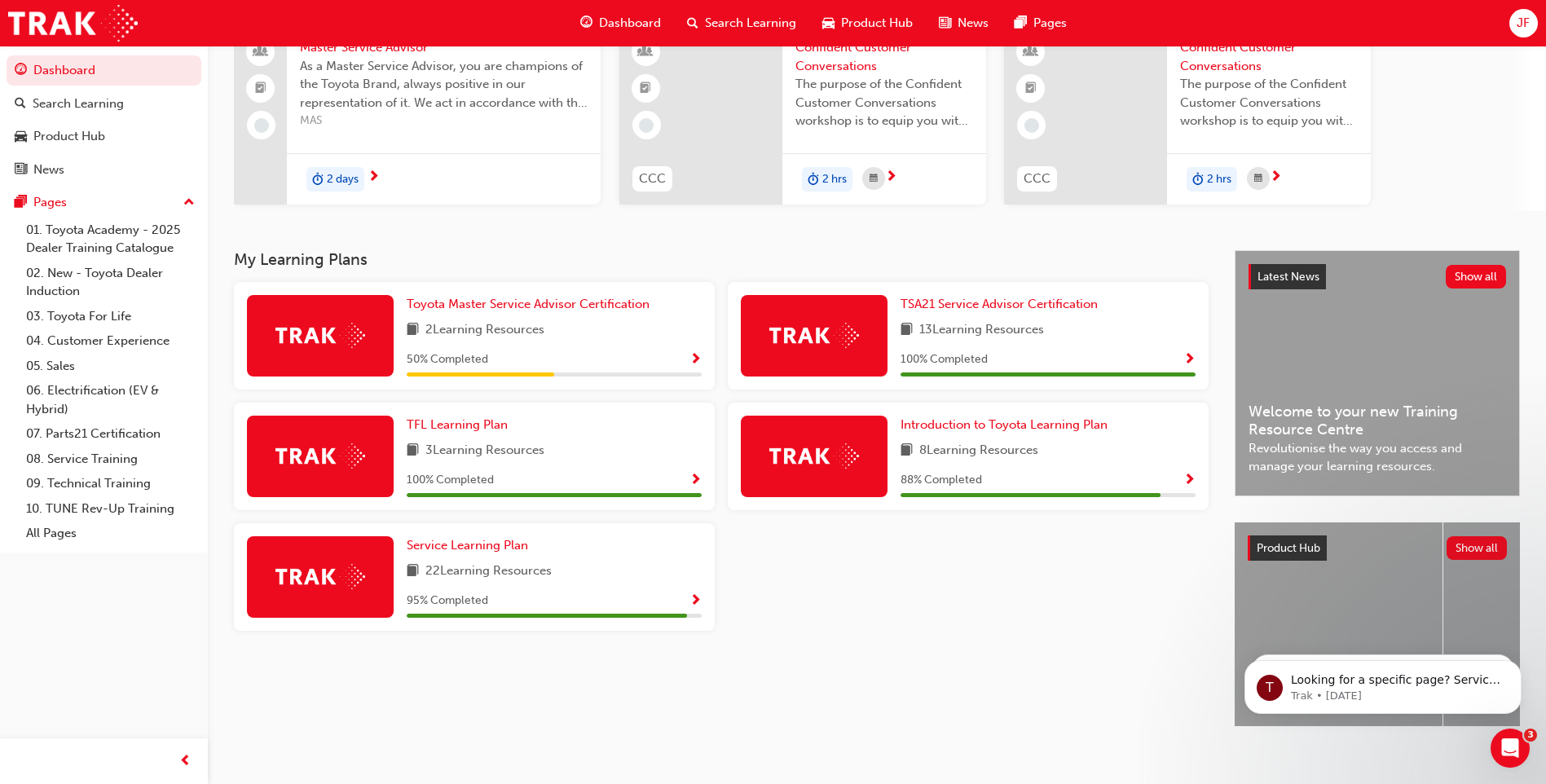
scroll to position [165, 0]
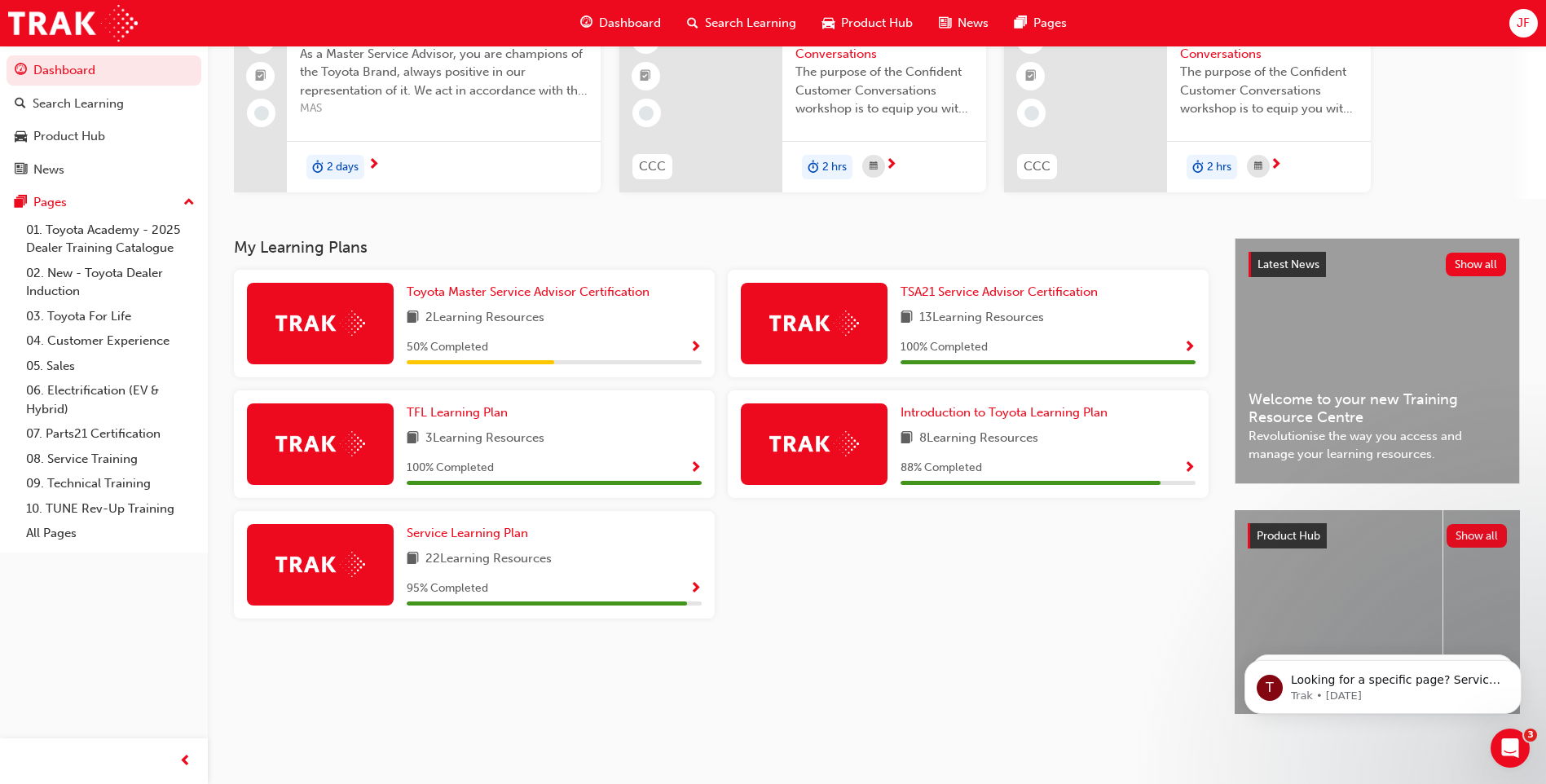
click at [599, 313] on div "2 Learning Resources" at bounding box center [553, 318] width 295 height 21
click at [573, 284] on span "Toyota Master Service Advisor Certification" at bounding box center [527, 292] width 243 height 15
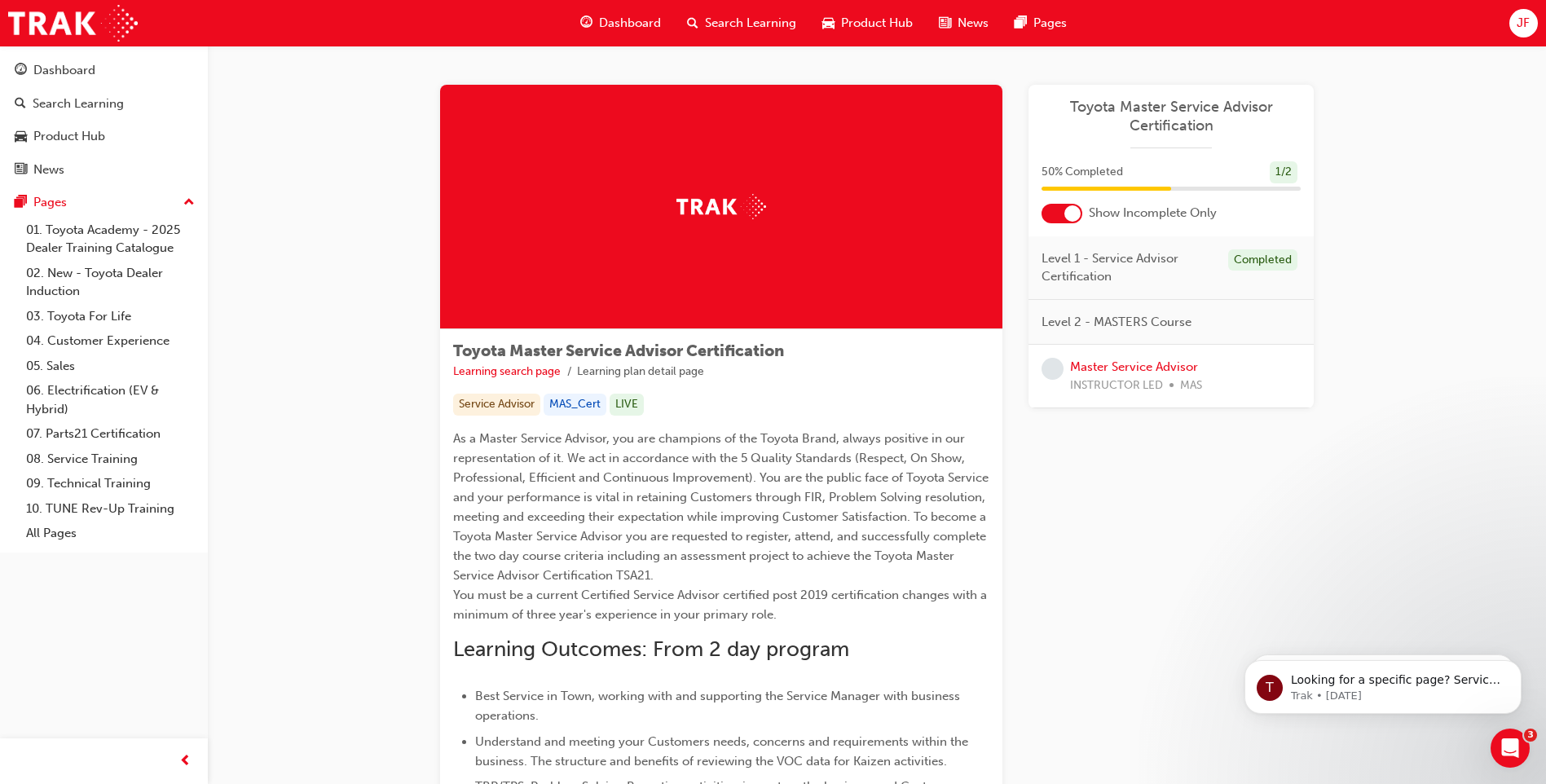
click at [1106, 321] on span "Level 2 - MASTERS Course" at bounding box center [1116, 323] width 150 height 19
